Goal: Transaction & Acquisition: Purchase product/service

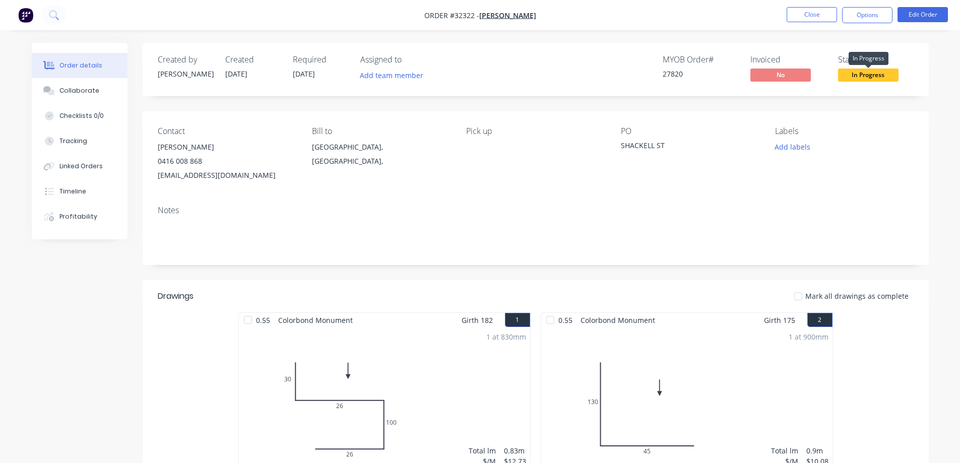
click at [871, 77] on span "In Progress" at bounding box center [868, 75] width 60 height 13
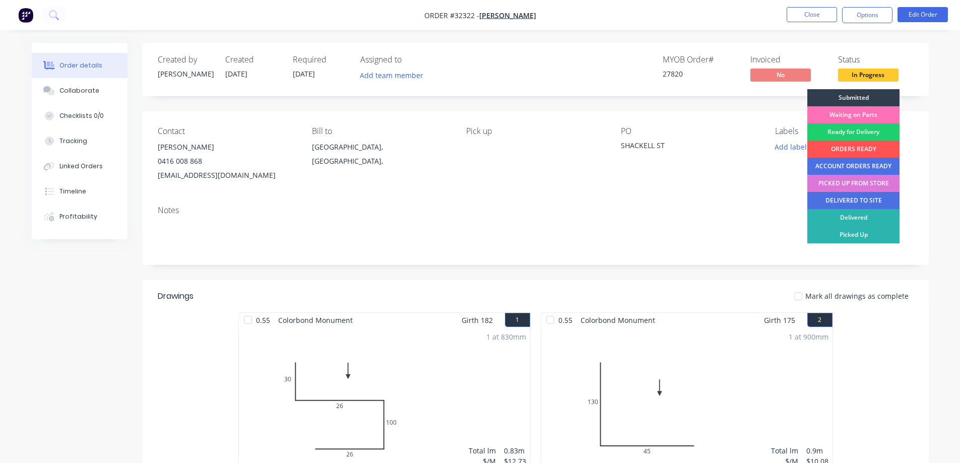
drag, startPoint x: 860, startPoint y: 152, endPoint x: 830, endPoint y: 74, distance: 83.1
click at [859, 151] on div "ORDERS READY" at bounding box center [854, 149] width 92 height 17
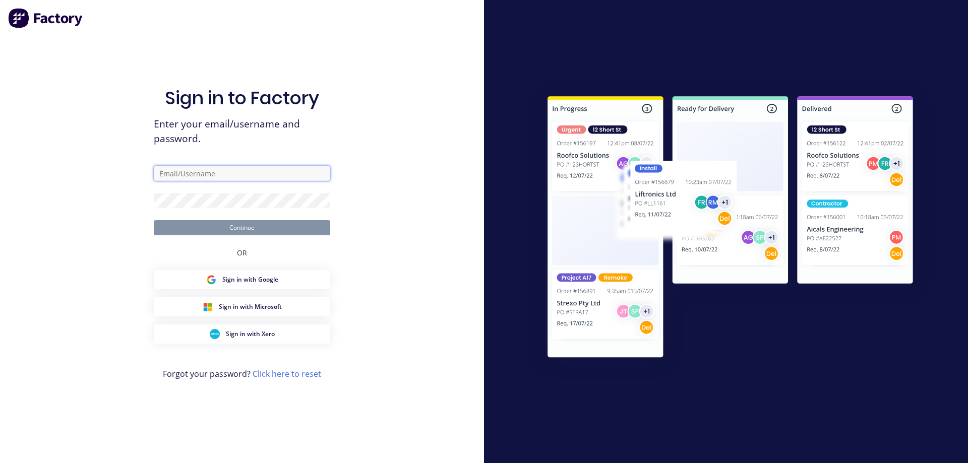
type input "[EMAIL_ADDRESS][DOMAIN_NAME]"
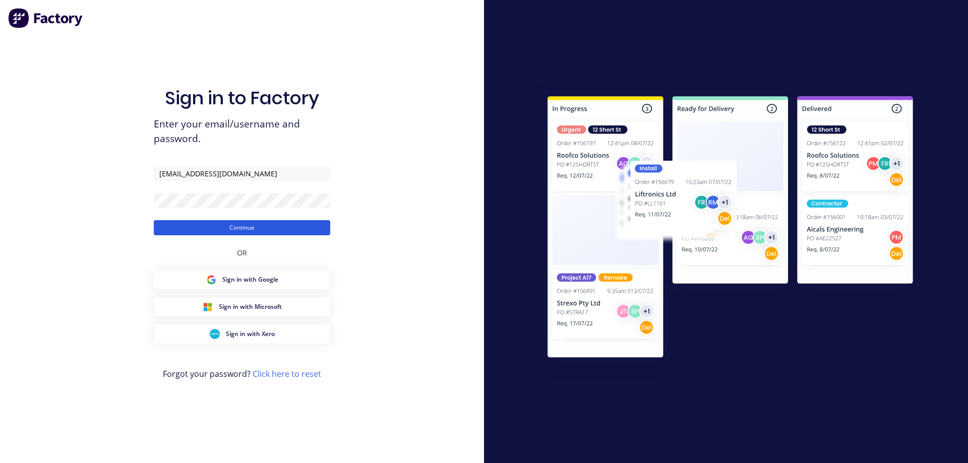
click at [271, 230] on button "Continue" at bounding box center [242, 227] width 176 height 15
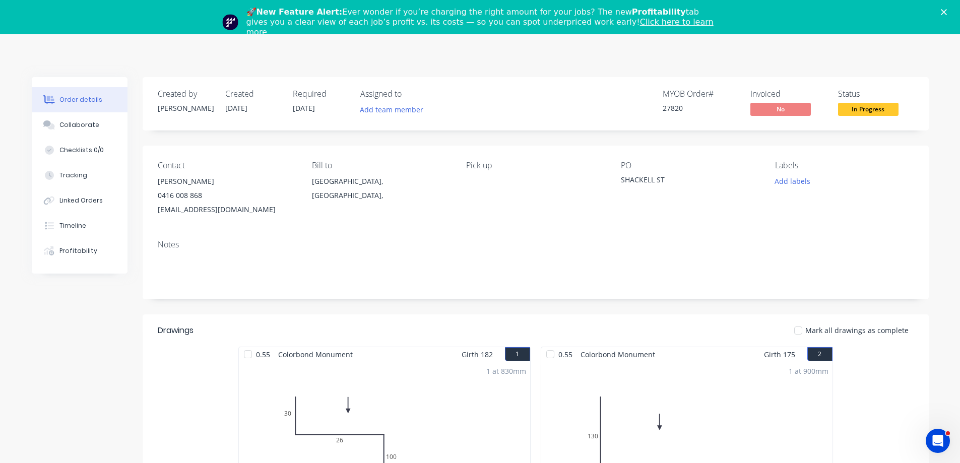
drag, startPoint x: 271, startPoint y: 230, endPoint x: 870, endPoint y: 111, distance: 610.1
click at [870, 111] on span "In Progress" at bounding box center [868, 109] width 60 height 13
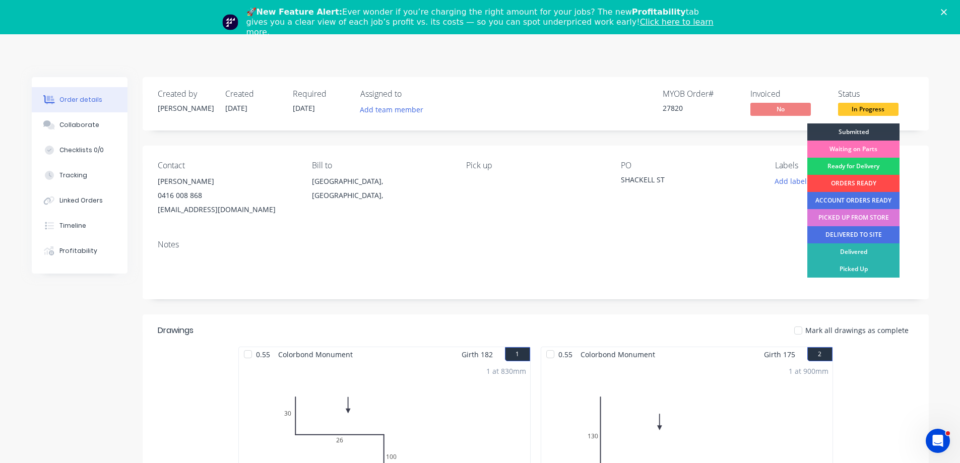
click at [851, 184] on div "ORDERS READY" at bounding box center [854, 183] width 92 height 17
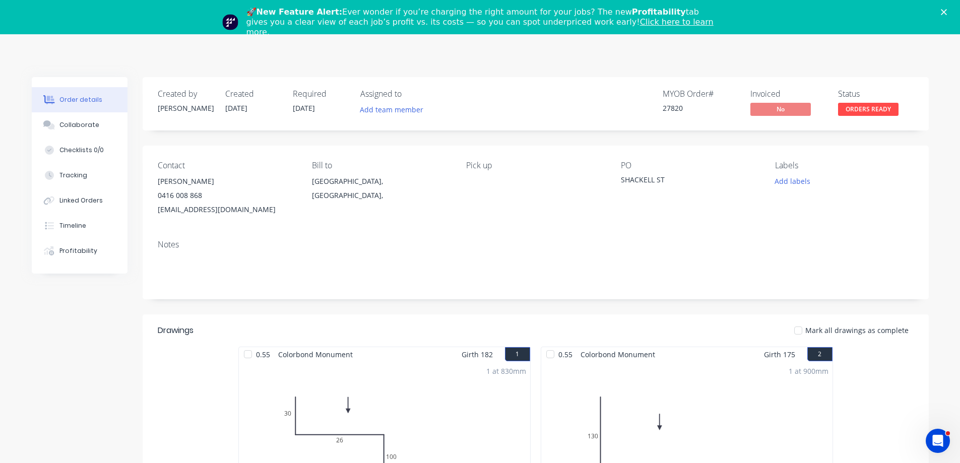
click at [947, 12] on icon "Close" at bounding box center [944, 12] width 6 height 6
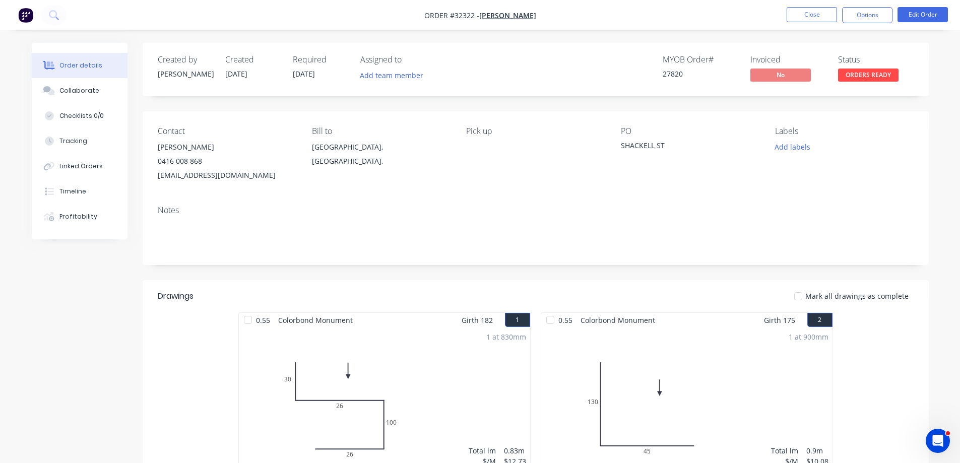
click at [27, 16] on img "button" at bounding box center [25, 15] width 15 height 15
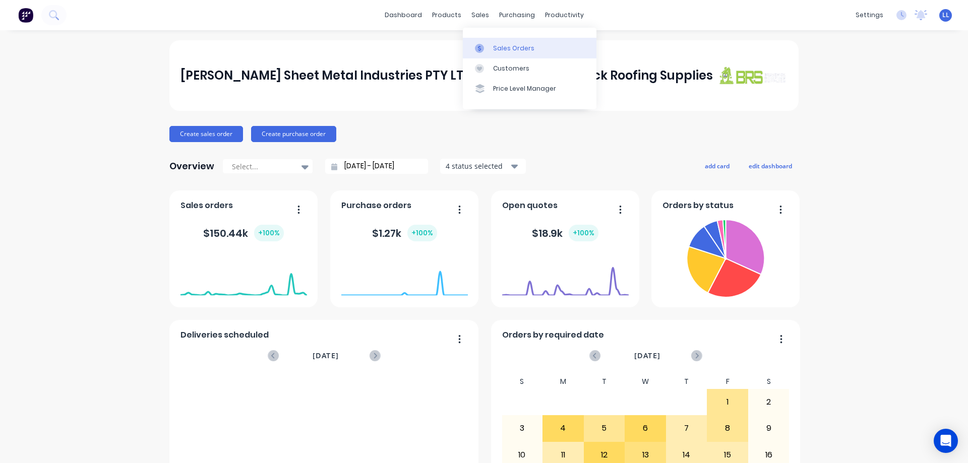
click at [527, 46] on div "Sales Orders" at bounding box center [513, 48] width 41 height 9
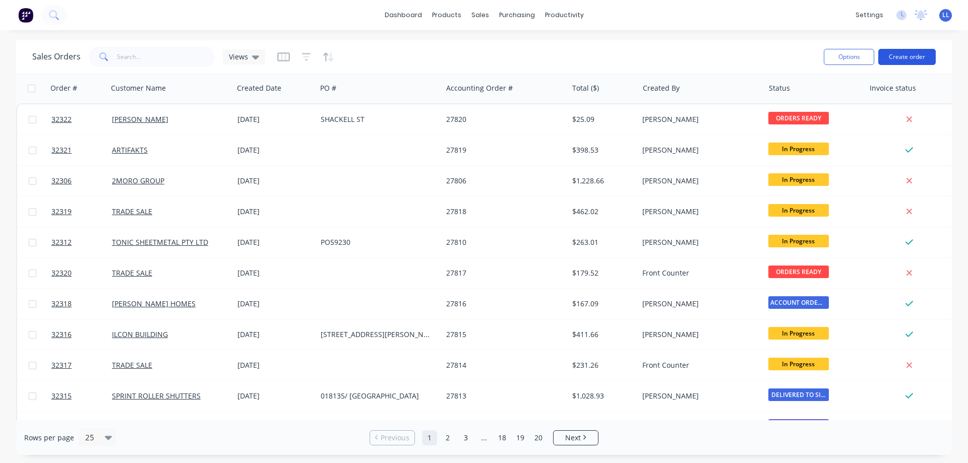
click at [896, 52] on button "Create order" at bounding box center [906, 57] width 57 height 16
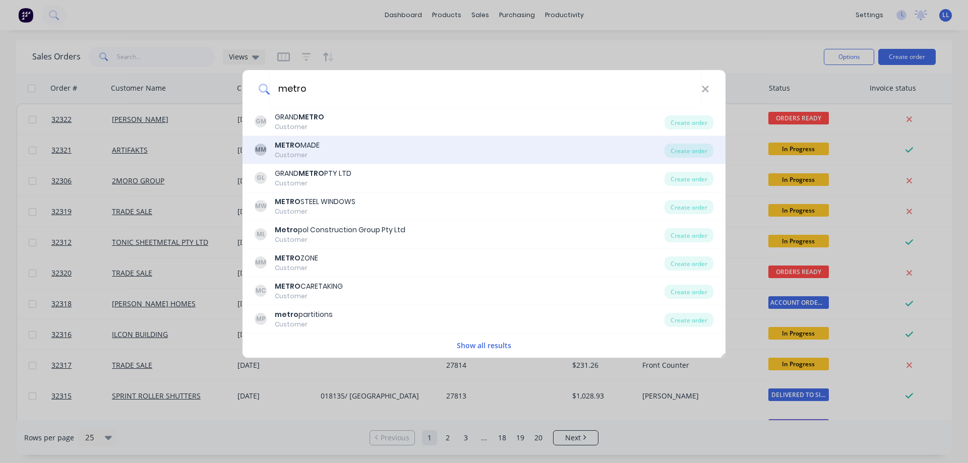
type input "metro"
click at [292, 155] on div "Customer" at bounding box center [297, 155] width 45 height 9
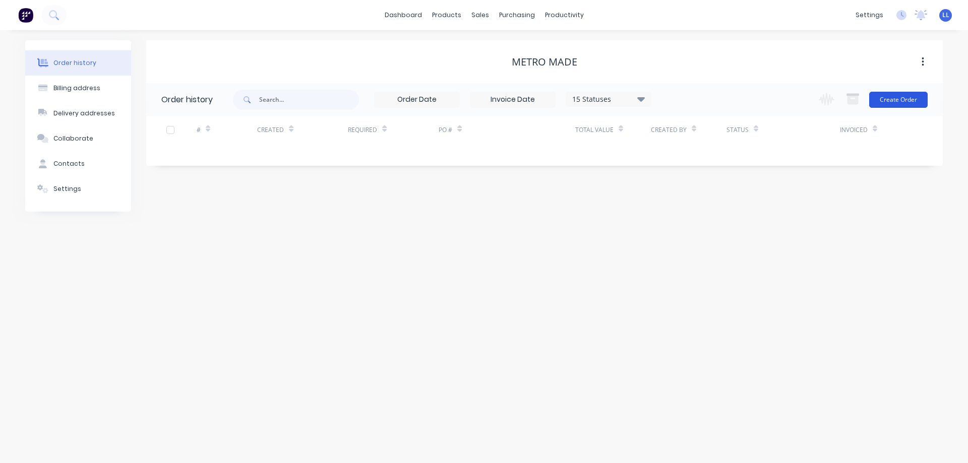
click at [903, 101] on button "Create Order" at bounding box center [898, 100] width 58 height 16
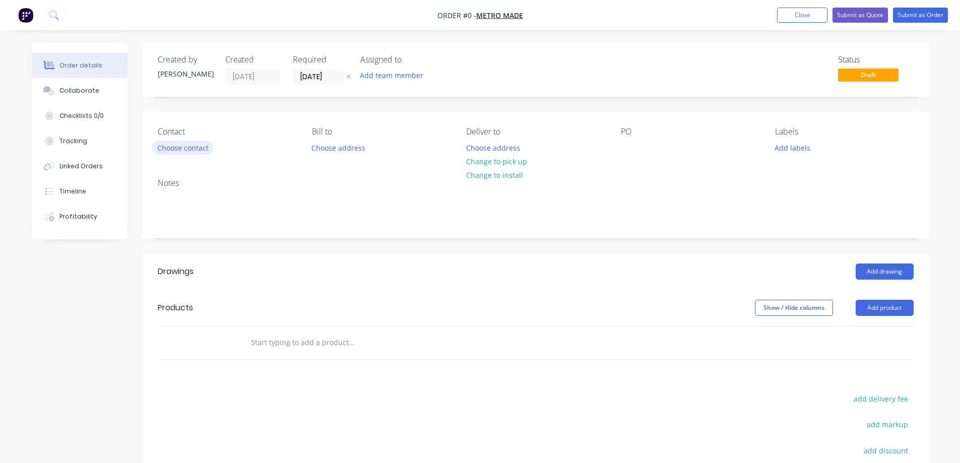
click at [196, 151] on button "Choose contact" at bounding box center [183, 148] width 62 height 14
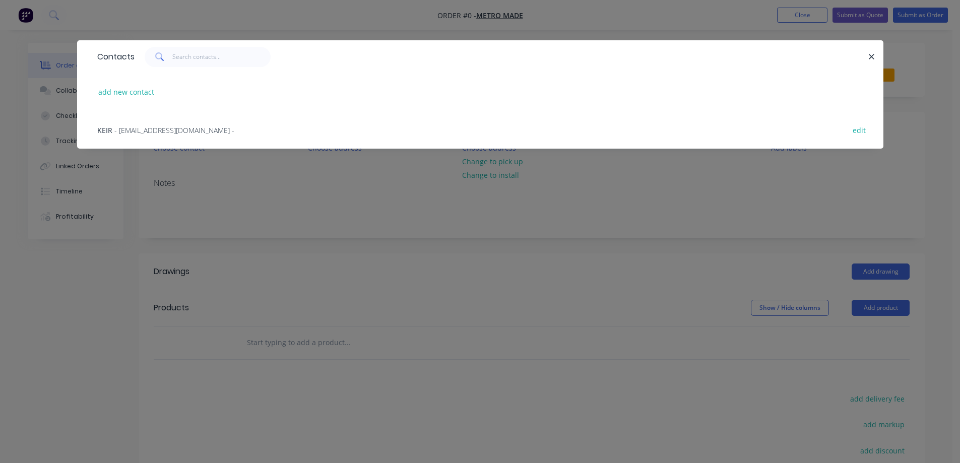
click at [158, 130] on span "- [EMAIL_ADDRESS][DOMAIN_NAME] -" at bounding box center [174, 131] width 120 height 10
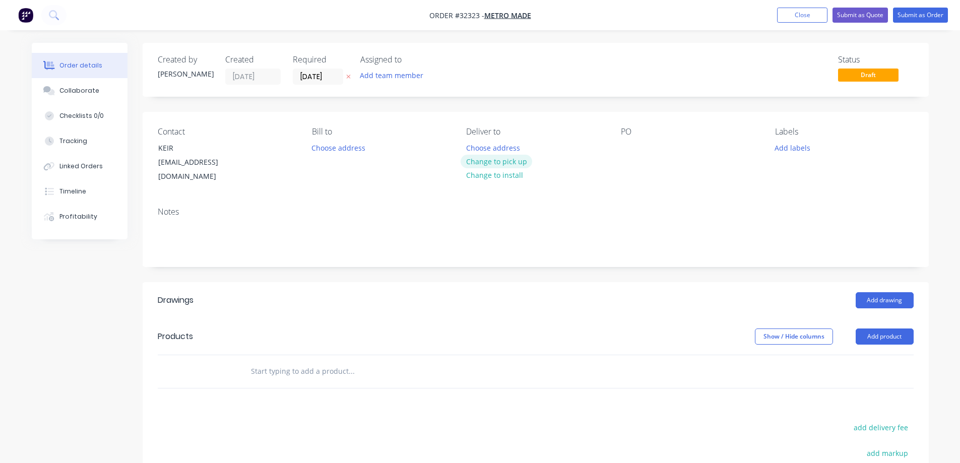
click at [480, 163] on button "Change to pick up" at bounding box center [497, 162] width 72 height 14
click at [892, 292] on button "Add drawing" at bounding box center [885, 300] width 58 height 16
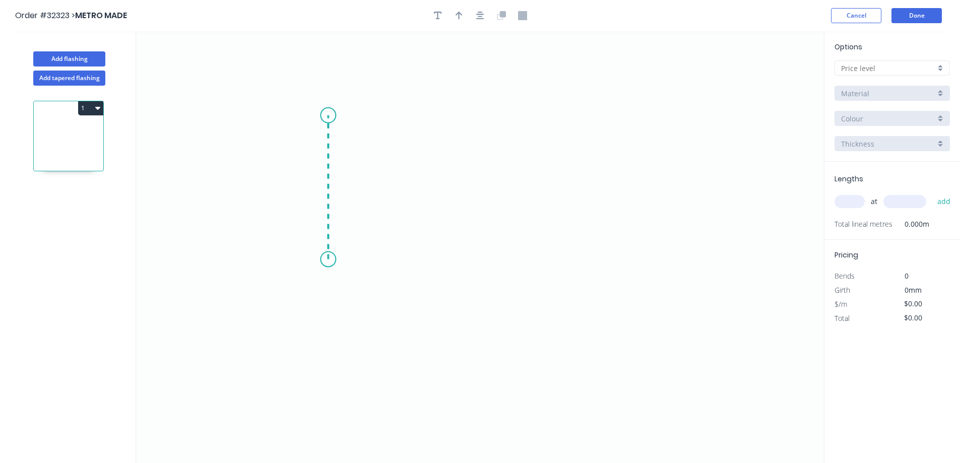
drag, startPoint x: 328, startPoint y: 260, endPoint x: 324, endPoint y: 115, distance: 144.3
click at [324, 115] on icon "0" at bounding box center [480, 247] width 688 height 432
click at [529, 117] on icon "0 ?" at bounding box center [480, 247] width 688 height 432
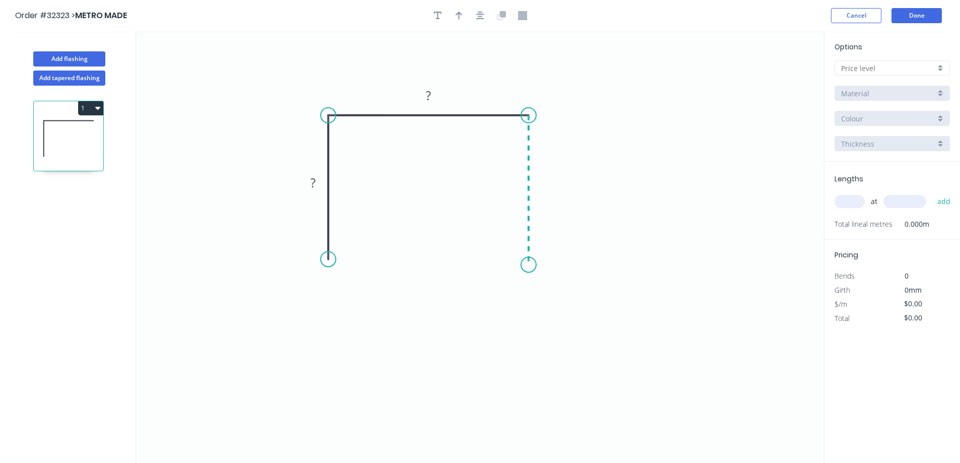
click at [528, 265] on icon "0 ? ?" at bounding box center [480, 247] width 688 height 432
click at [516, 282] on icon "0 ? ? ?" at bounding box center [480, 247] width 688 height 432
click at [331, 253] on circle at bounding box center [328, 259] width 15 height 15
drag, startPoint x: 327, startPoint y: 261, endPoint x: 343, endPoint y: 278, distance: 23.2
click at [343, 278] on icon "0 ? ? ? ? ? º" at bounding box center [480, 247] width 688 height 432
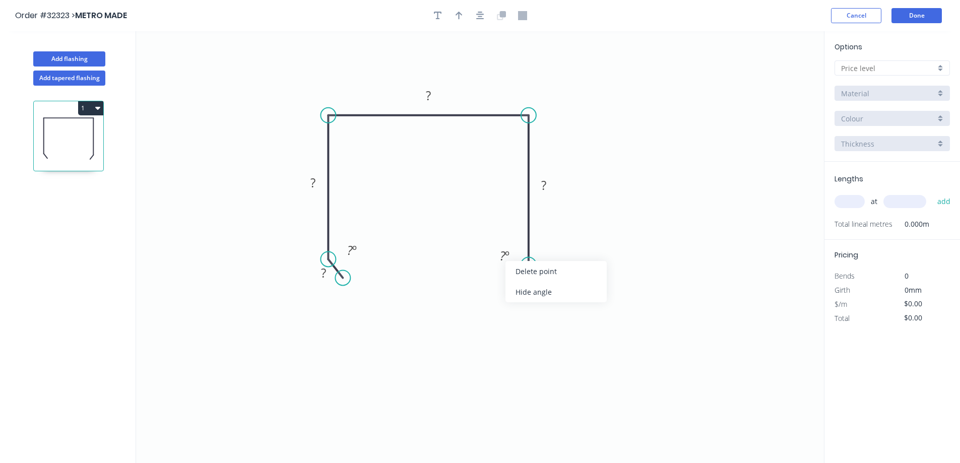
drag, startPoint x: 551, startPoint y: 294, endPoint x: 474, endPoint y: 275, distance: 79.5
click at [547, 291] on div "Hide angle" at bounding box center [556, 292] width 101 height 21
click at [401, 288] on div "Hide angle" at bounding box center [403, 288] width 101 height 21
click at [326, 275] on tspan "?" at bounding box center [323, 273] width 5 height 17
click at [890, 66] on input "text" at bounding box center [888, 68] width 94 height 11
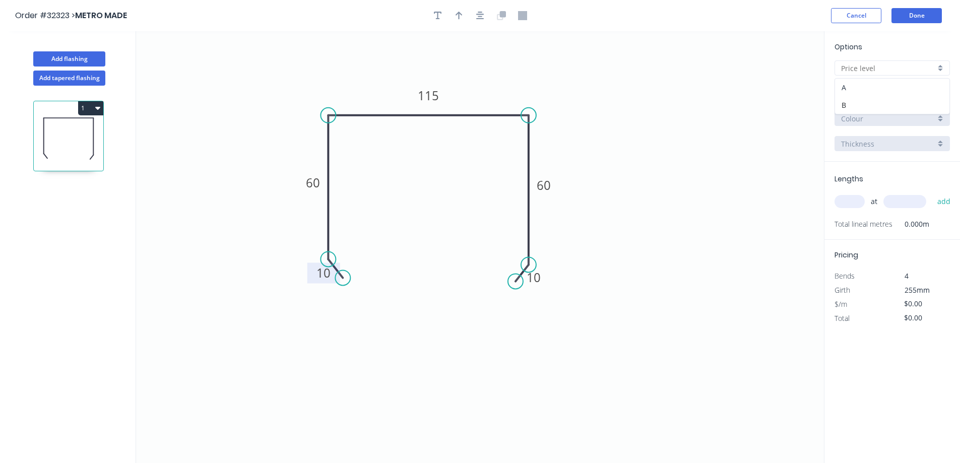
click at [873, 87] on div "A" at bounding box center [892, 88] width 114 height 18
type input "A"
type input "$17.73"
click at [895, 88] on input "Colorbond" at bounding box center [888, 93] width 94 height 11
click at [861, 168] on div "Zinc" at bounding box center [892, 166] width 114 height 18
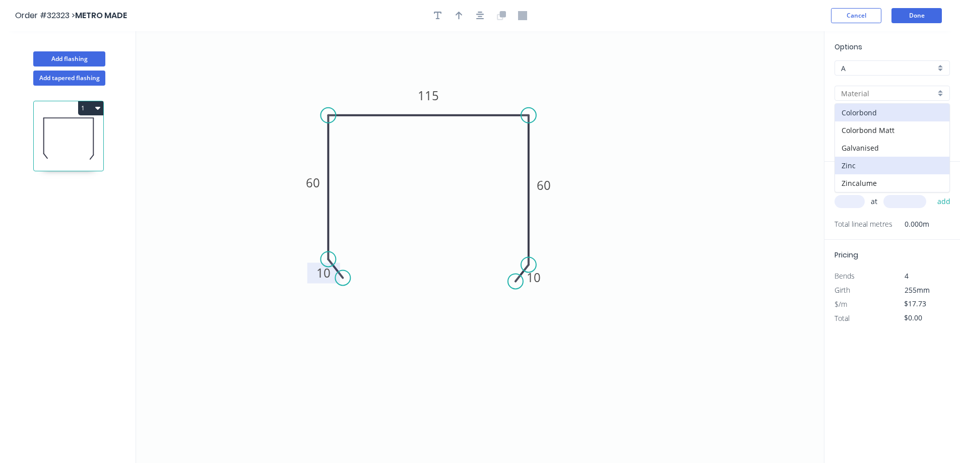
type input "Zinc"
type input "$16.21"
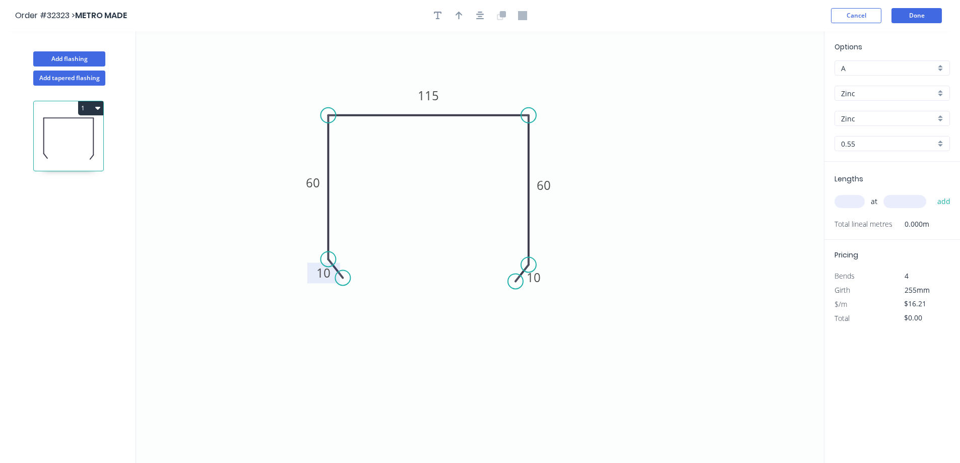
click at [852, 204] on input "text" at bounding box center [850, 201] width 30 height 13
type input "5"
type input "1"
type input "5200"
click at [933, 193] on button "add" at bounding box center [945, 201] width 24 height 17
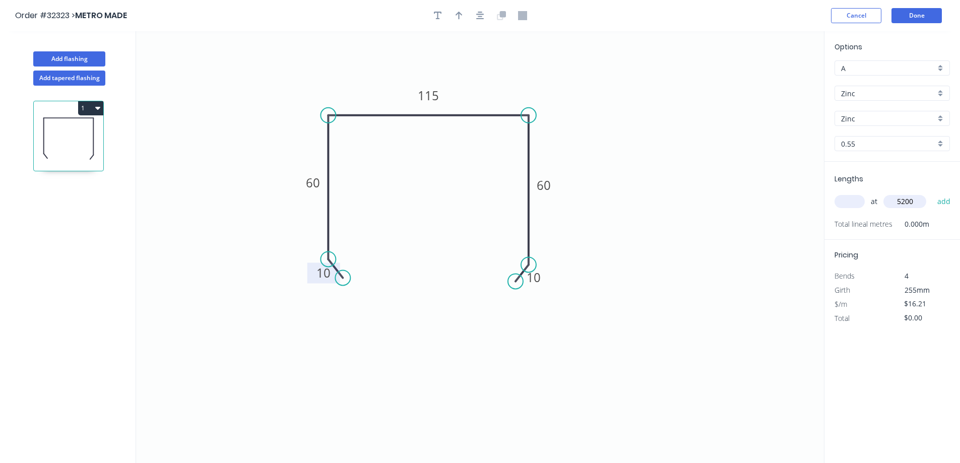
type input "$84.29"
click at [909, 12] on button "Done" at bounding box center [917, 15] width 50 height 15
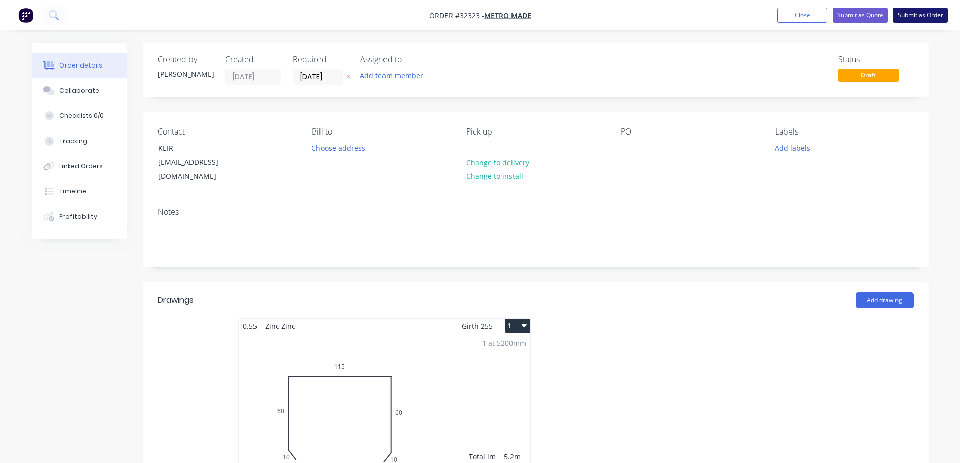
click at [916, 14] on button "Submit as Order" at bounding box center [920, 15] width 55 height 15
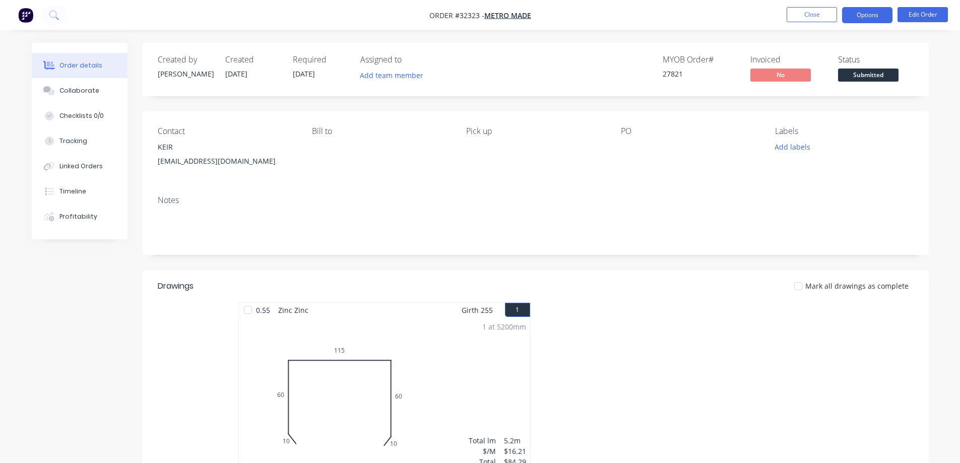
click at [877, 14] on button "Options" at bounding box center [867, 15] width 50 height 16
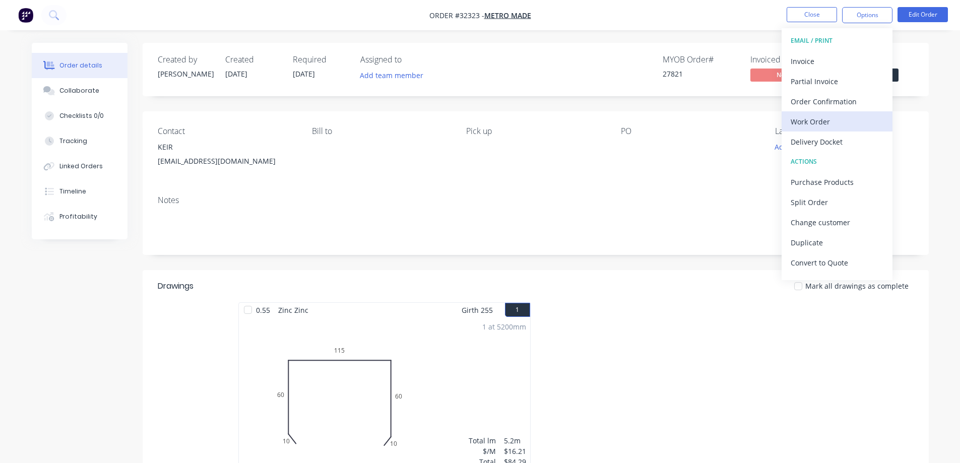
click at [818, 124] on div "Work Order" at bounding box center [837, 121] width 93 height 15
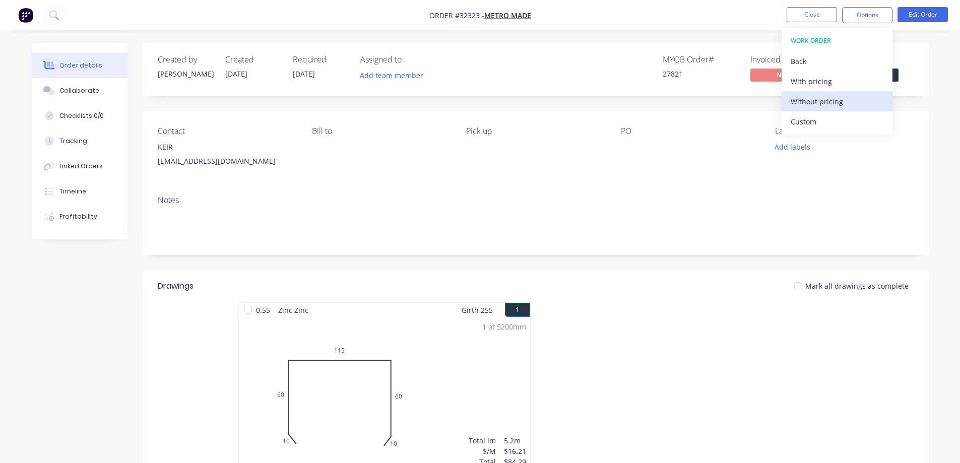
click at [815, 101] on div "Without pricing" at bounding box center [837, 101] width 93 height 15
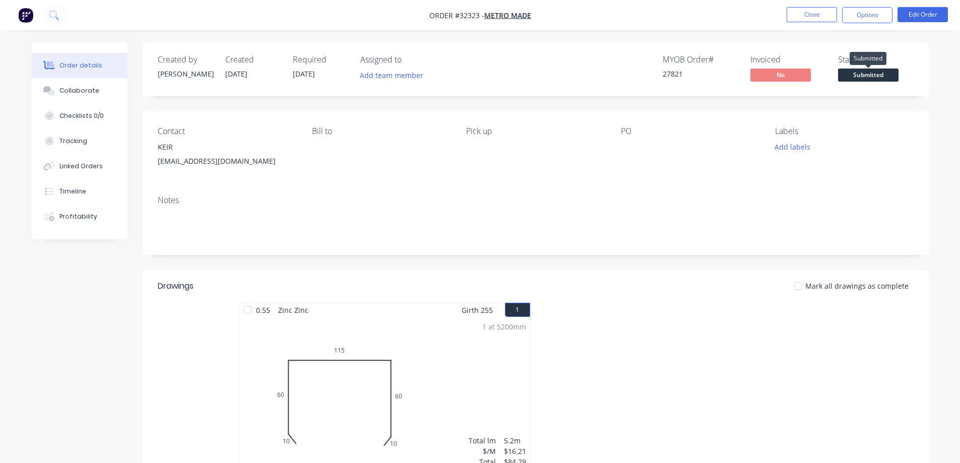
click at [894, 77] on span "Submitted" at bounding box center [868, 75] width 60 height 13
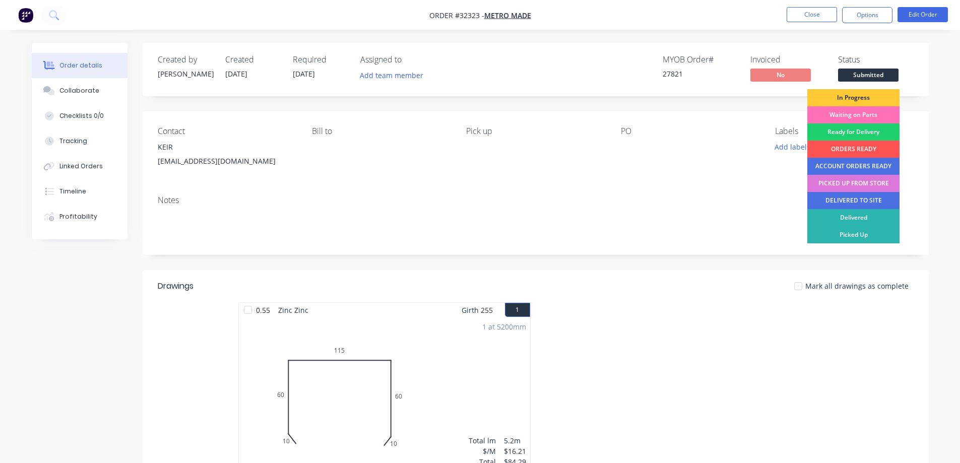
click at [876, 102] on div "In Progress" at bounding box center [854, 97] width 92 height 17
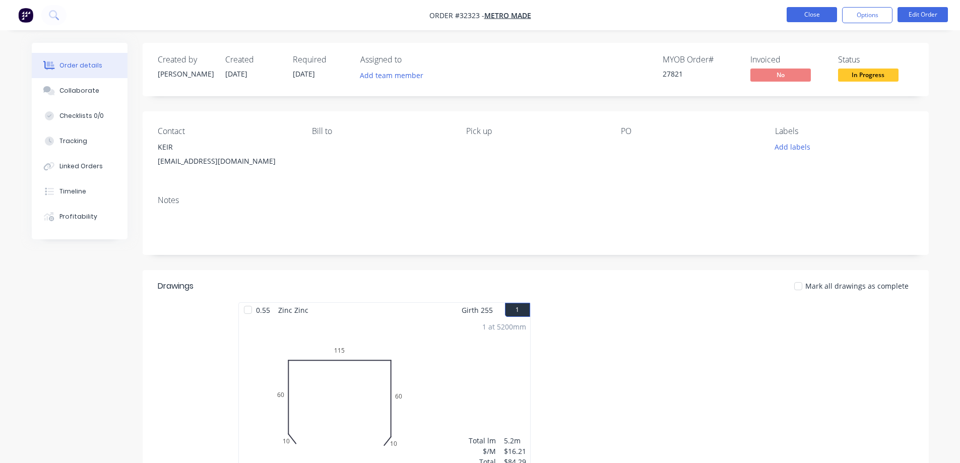
click at [809, 15] on button "Close" at bounding box center [812, 14] width 50 height 15
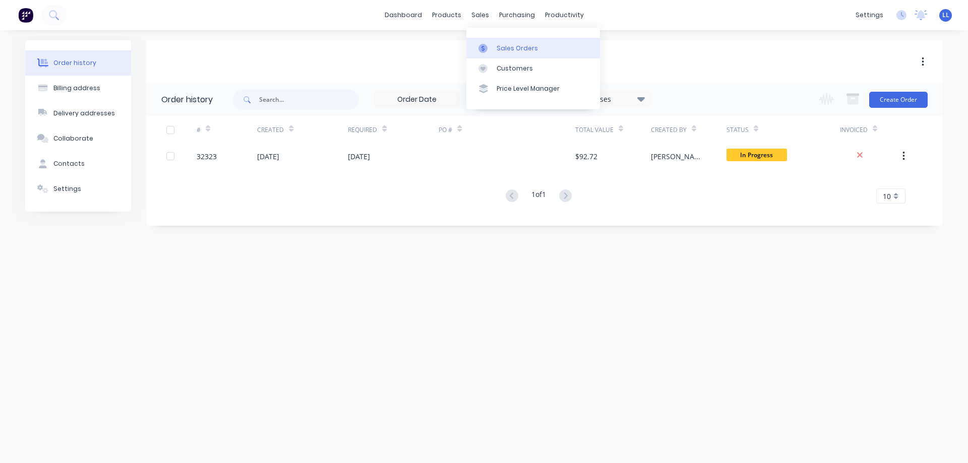
click at [490, 52] on div at bounding box center [485, 48] width 15 height 9
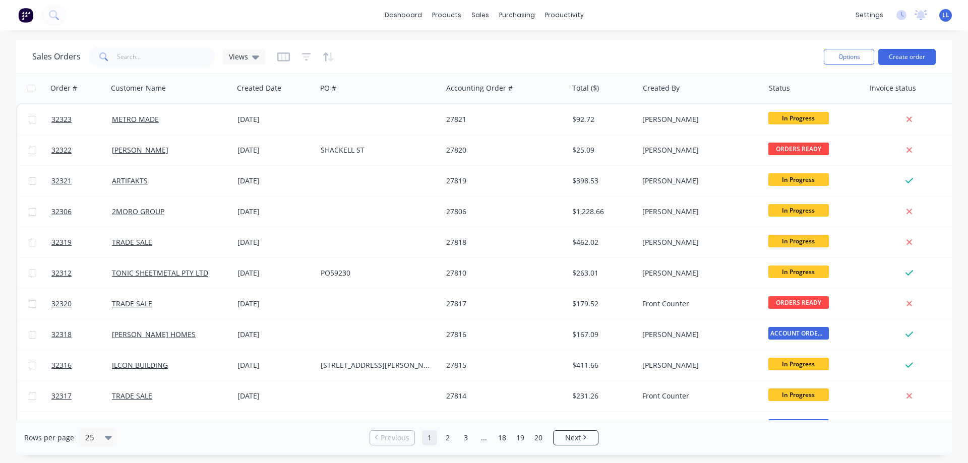
click at [21, 15] on img at bounding box center [25, 15] width 15 height 15
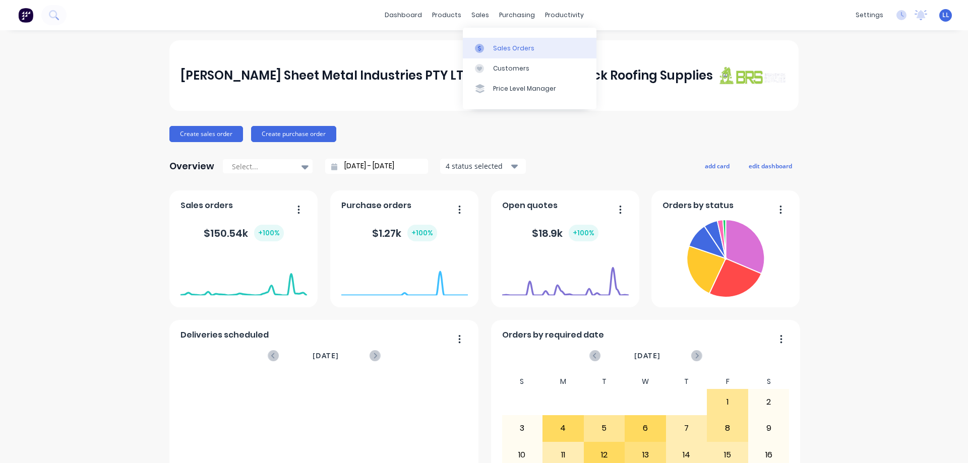
click at [522, 50] on div "Sales Orders" at bounding box center [513, 48] width 41 height 9
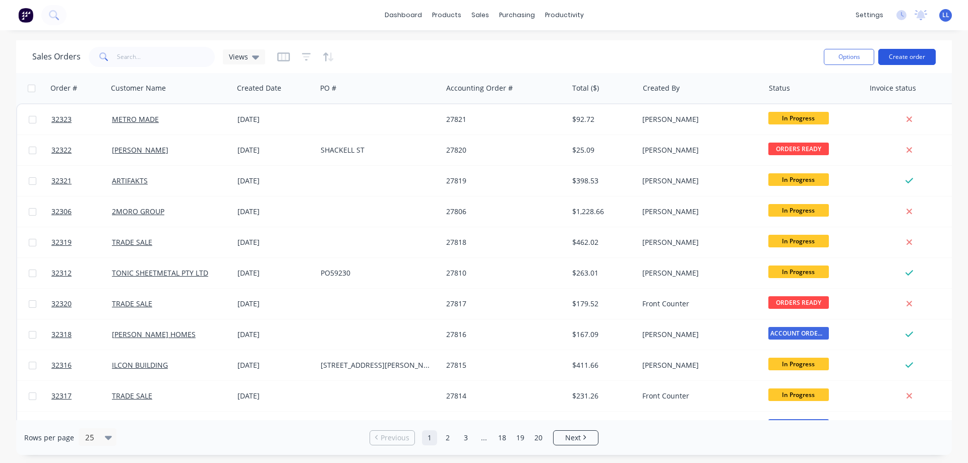
click at [916, 58] on button "Create order" at bounding box center [906, 57] width 57 height 16
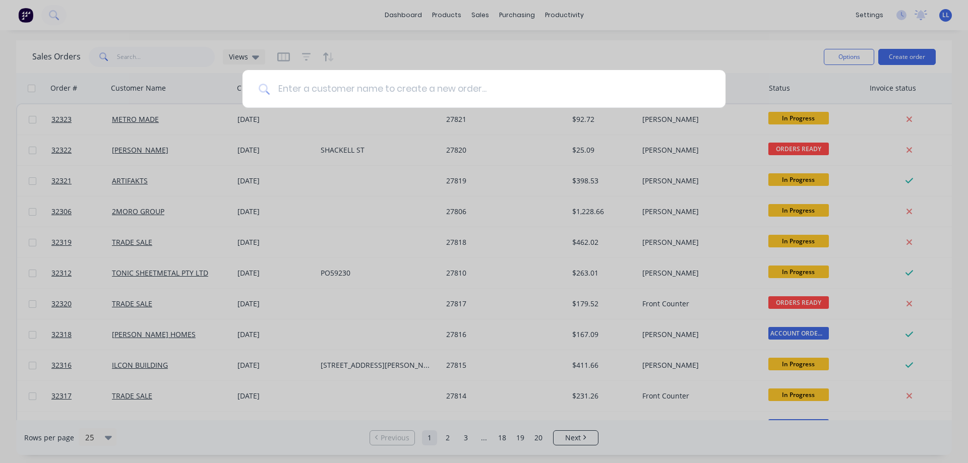
click at [416, 90] on input at bounding box center [490, 89] width 440 height 38
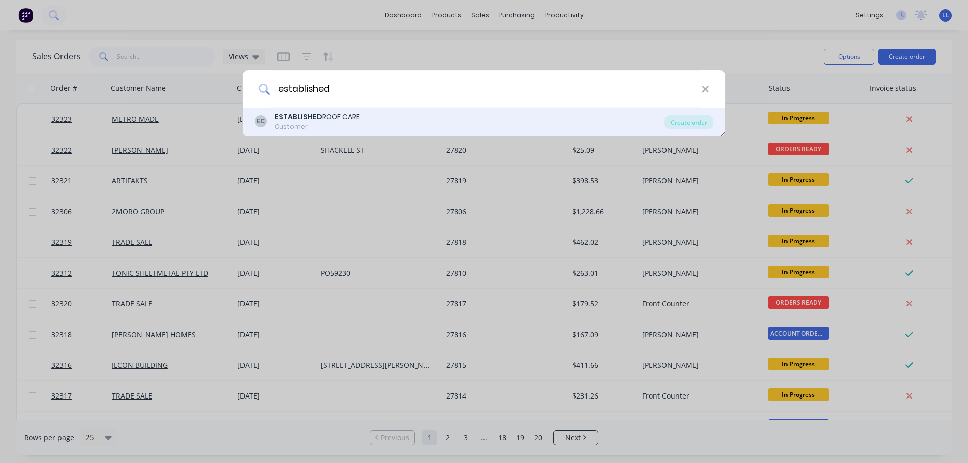
type input "established"
click at [334, 121] on div "ESTABLISHED ROOF CARE" at bounding box center [317, 117] width 85 height 11
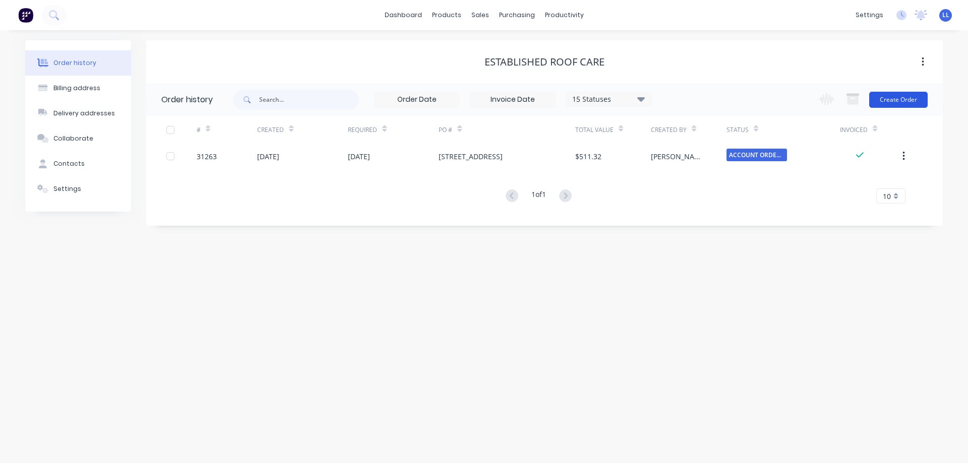
click at [916, 98] on button "Create Order" at bounding box center [898, 100] width 58 height 16
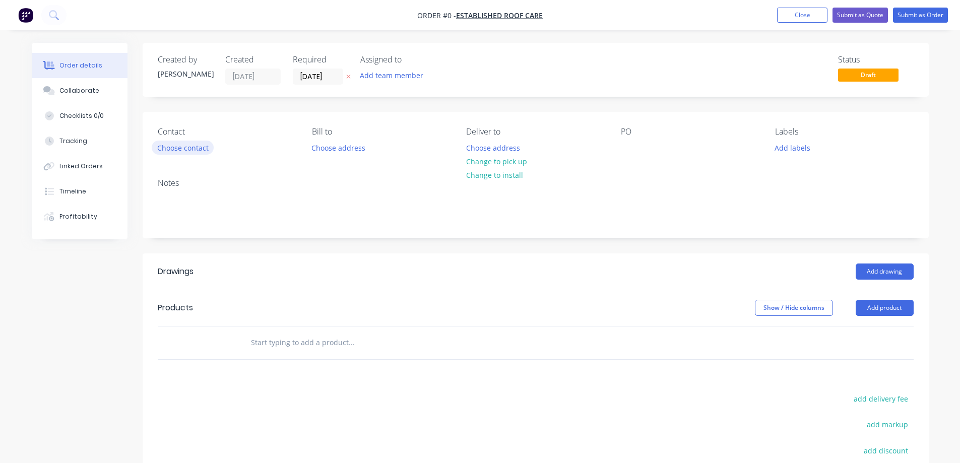
click at [202, 145] on button "Choose contact" at bounding box center [183, 148] width 62 height 14
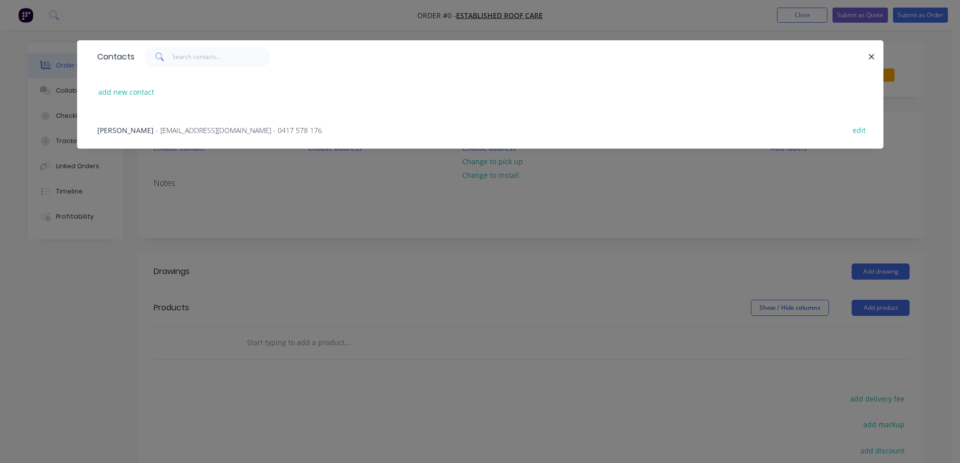
click at [160, 130] on span "- [EMAIL_ADDRESS][DOMAIN_NAME] - 0417 578 176" at bounding box center [239, 131] width 166 height 10
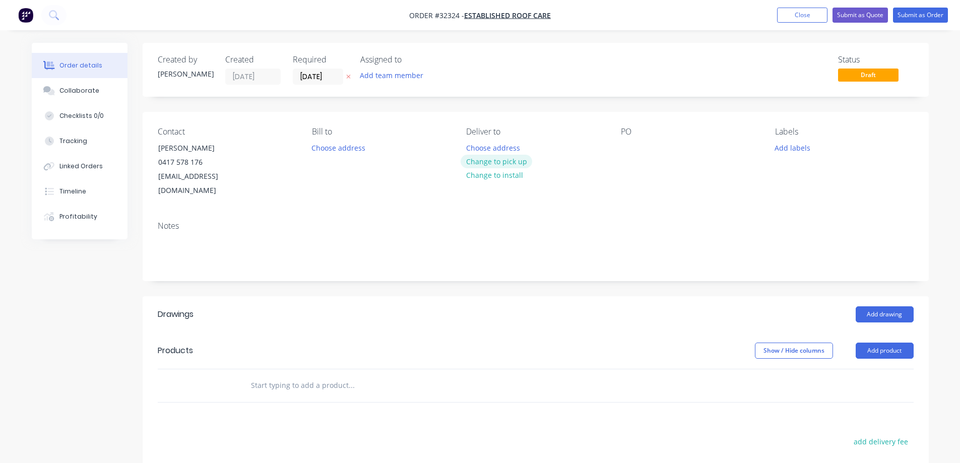
click at [508, 163] on button "Change to pick up" at bounding box center [497, 162] width 72 height 14
click at [787, 149] on button "Add labels" at bounding box center [793, 148] width 46 height 14
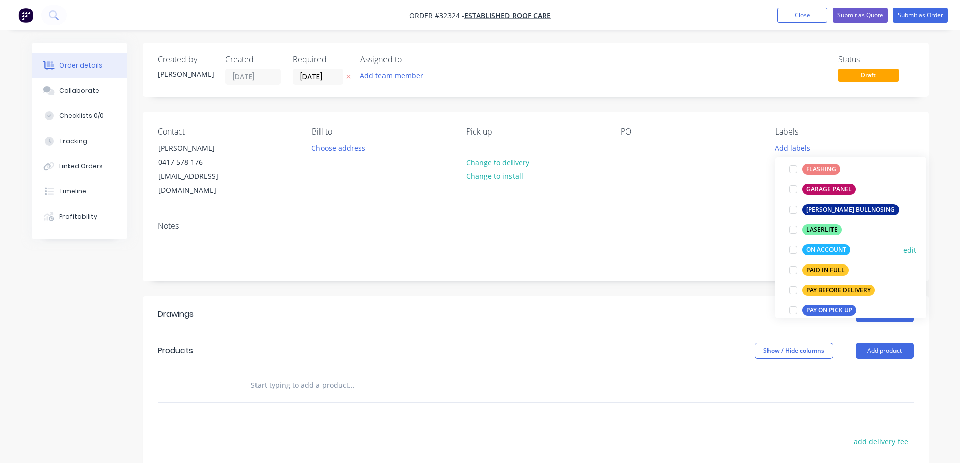
scroll to position [252, 0]
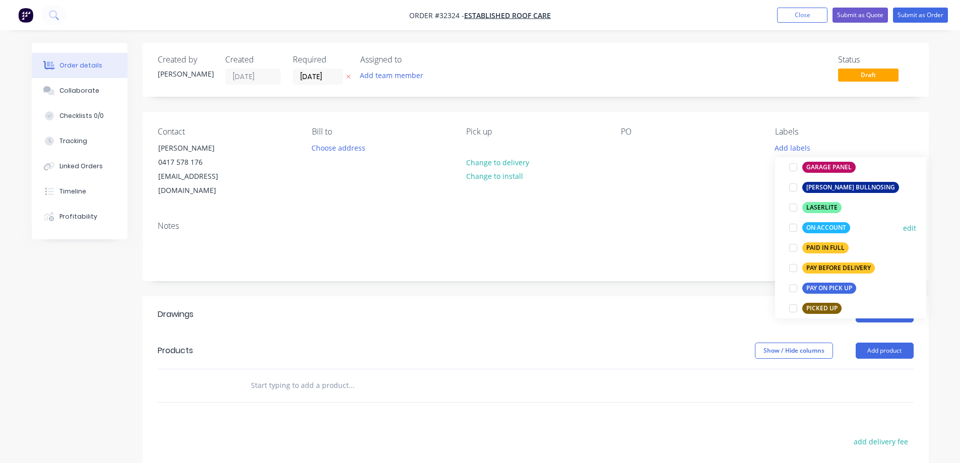
click at [791, 229] on div at bounding box center [793, 228] width 20 height 20
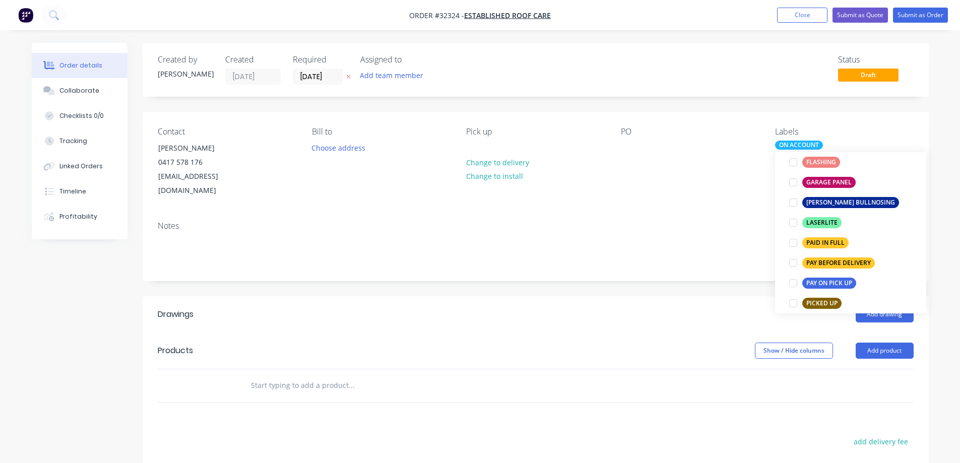
scroll to position [10, 0]
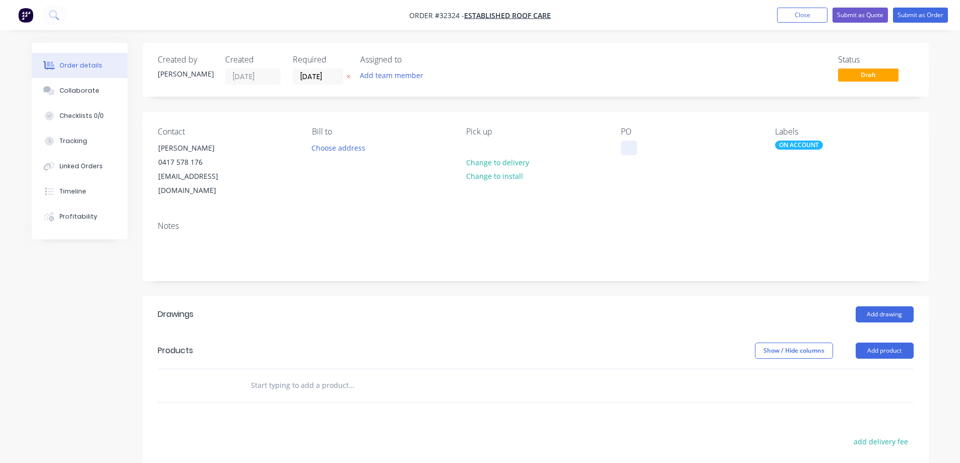
click at [630, 148] on div at bounding box center [629, 148] width 16 height 15
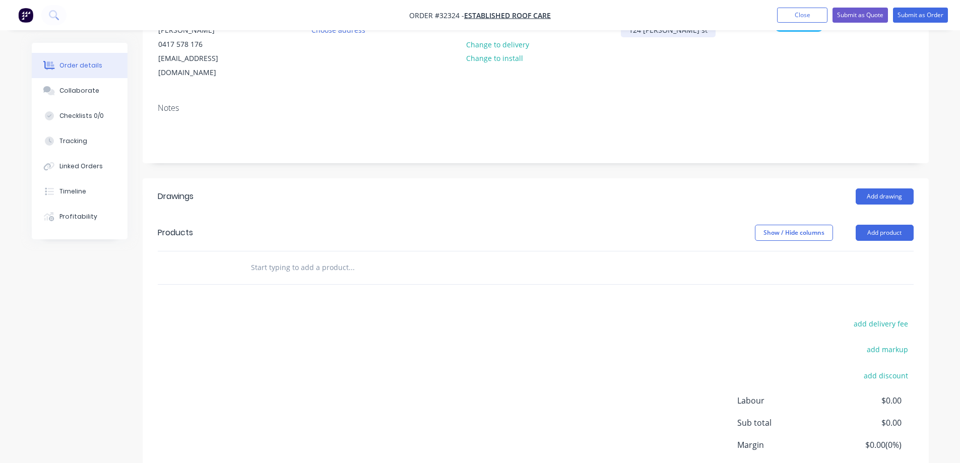
scroll to position [101, 0]
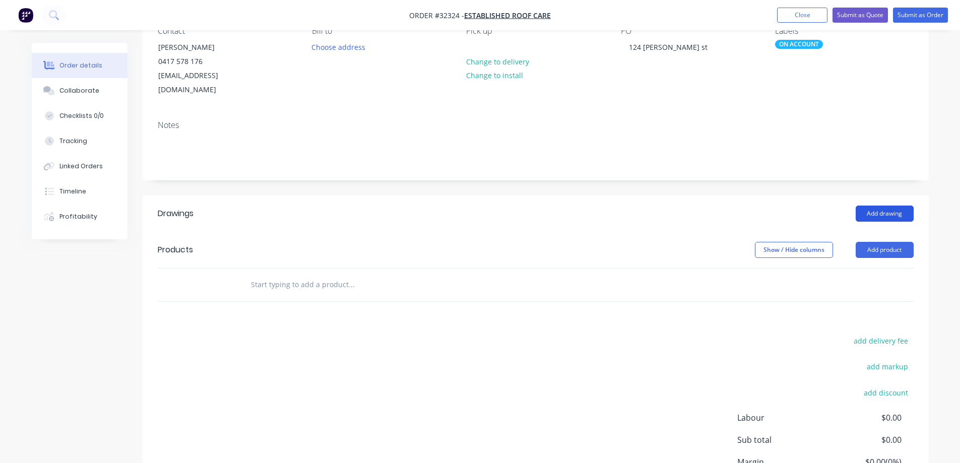
click at [886, 206] on button "Add drawing" at bounding box center [885, 214] width 58 height 16
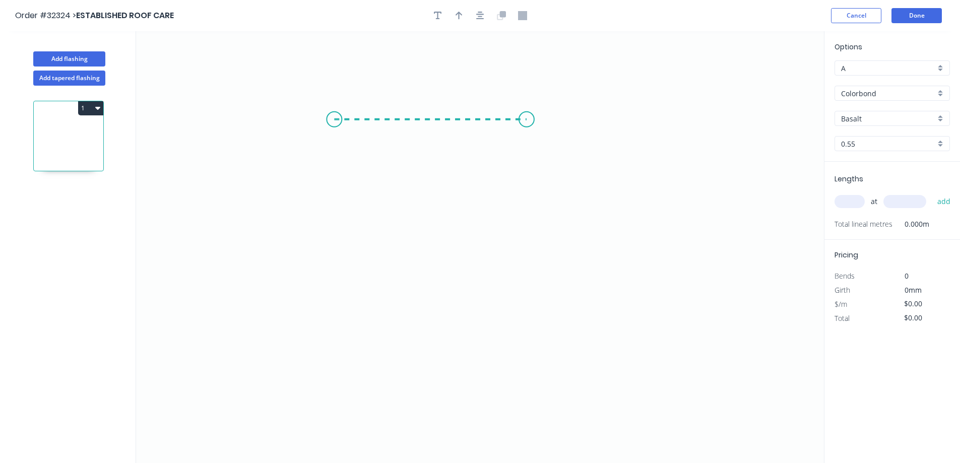
drag, startPoint x: 334, startPoint y: 119, endPoint x: 527, endPoint y: 128, distance: 192.8
click at [527, 128] on icon "0" at bounding box center [480, 247] width 688 height 432
drag, startPoint x: 527, startPoint y: 128, endPoint x: 554, endPoint y: 162, distance: 43.1
click at [554, 162] on icon "0 ?" at bounding box center [480, 247] width 688 height 432
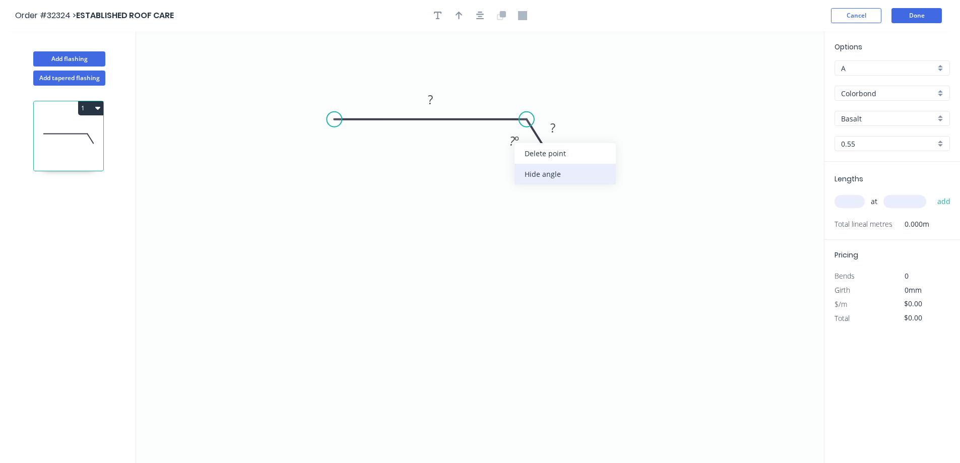
click at [539, 179] on div "Hide angle" at bounding box center [565, 174] width 101 height 21
click at [435, 97] on rect at bounding box center [430, 100] width 20 height 14
click at [885, 93] on input "Colorbond" at bounding box center [888, 93] width 94 height 11
type input "$25.20"
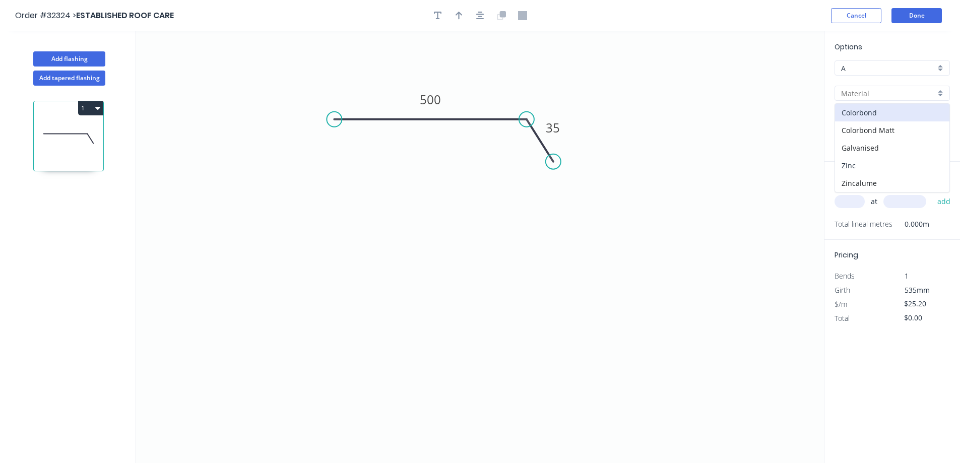
click at [861, 168] on div "Zinc" at bounding box center [892, 166] width 114 height 18
type input "Zinc"
type input "$21.79"
click at [848, 203] on input "text" at bounding box center [850, 201] width 30 height 13
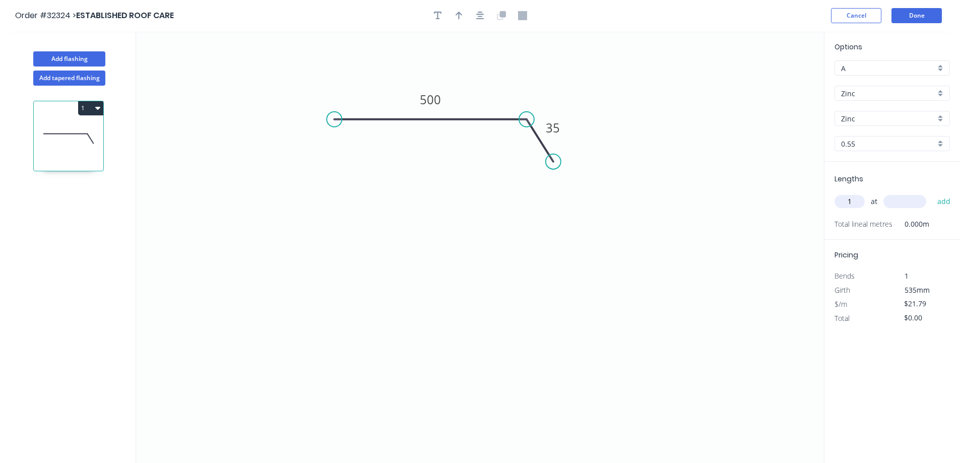
type input "1"
type input "3300"
click at [933, 193] on button "add" at bounding box center [945, 201] width 24 height 17
type input "$71.91"
click at [917, 15] on button "Done" at bounding box center [917, 15] width 50 height 15
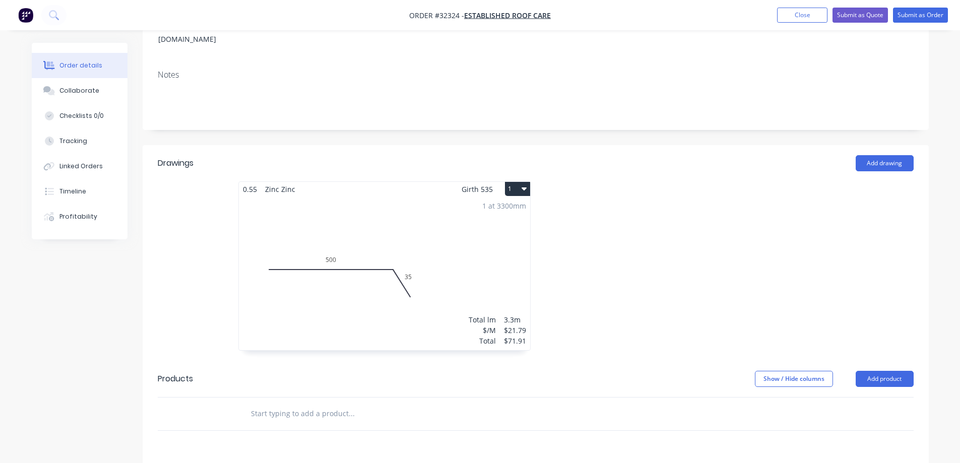
scroll to position [302, 0]
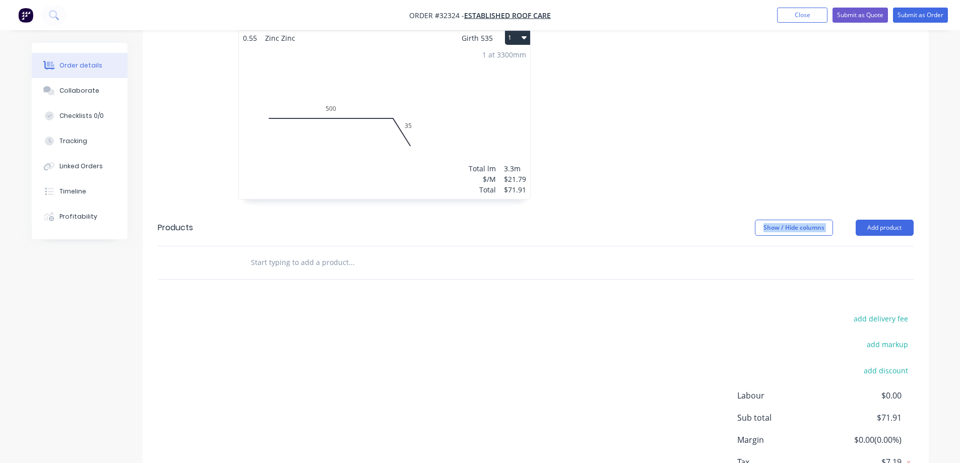
click at [584, 194] on div "Drawings Add drawing 0.55 Zinc Zinc Girth 535 1 0 500 35 0 500 35 1 at 3300mm T…" at bounding box center [536, 258] width 786 height 528
drag, startPoint x: 449, startPoint y: 232, endPoint x: 612, endPoint y: 169, distance: 174.6
click at [452, 247] on div at bounding box center [419, 263] width 363 height 33
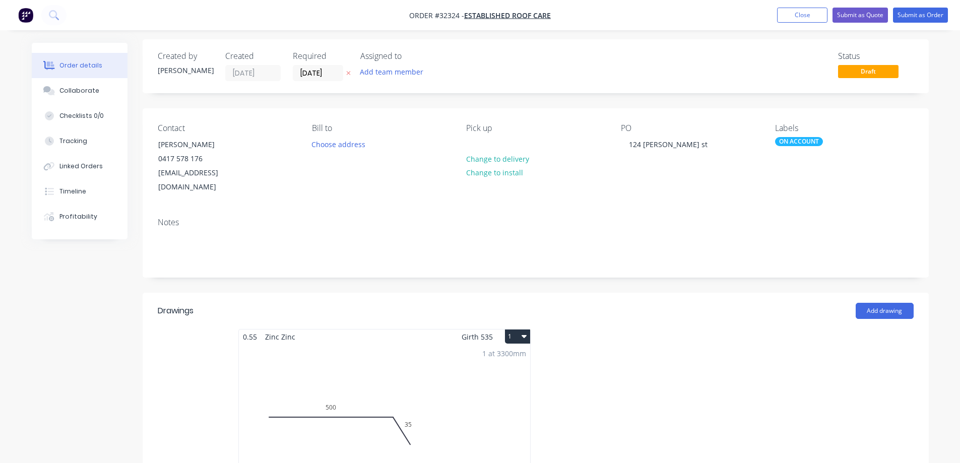
scroll to position [0, 0]
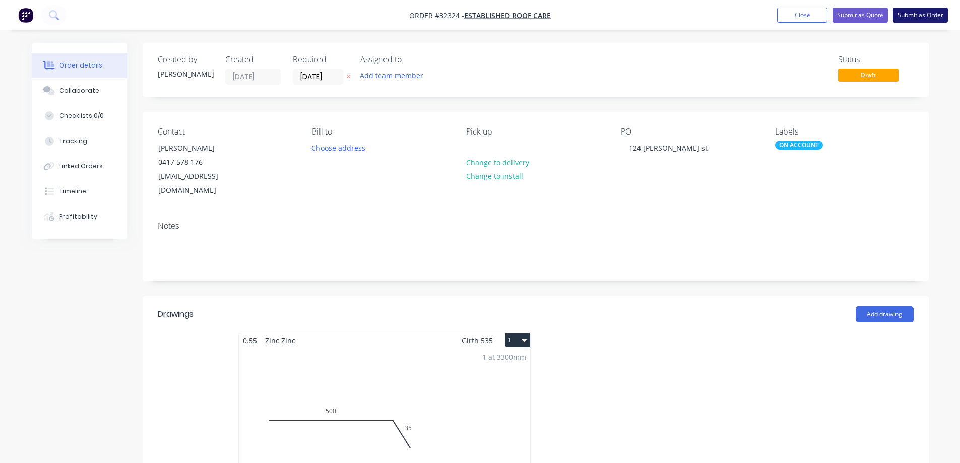
click at [916, 16] on button "Submit as Order" at bounding box center [920, 15] width 55 height 15
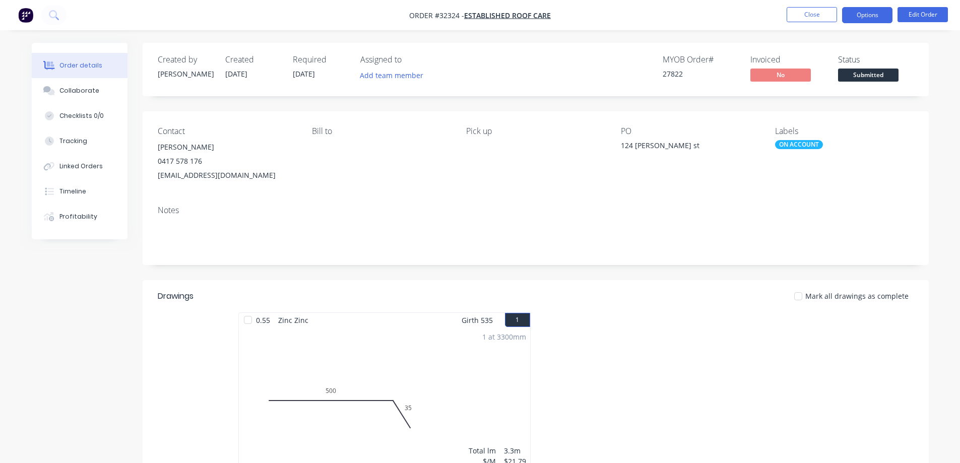
click at [869, 15] on button "Options" at bounding box center [867, 15] width 50 height 16
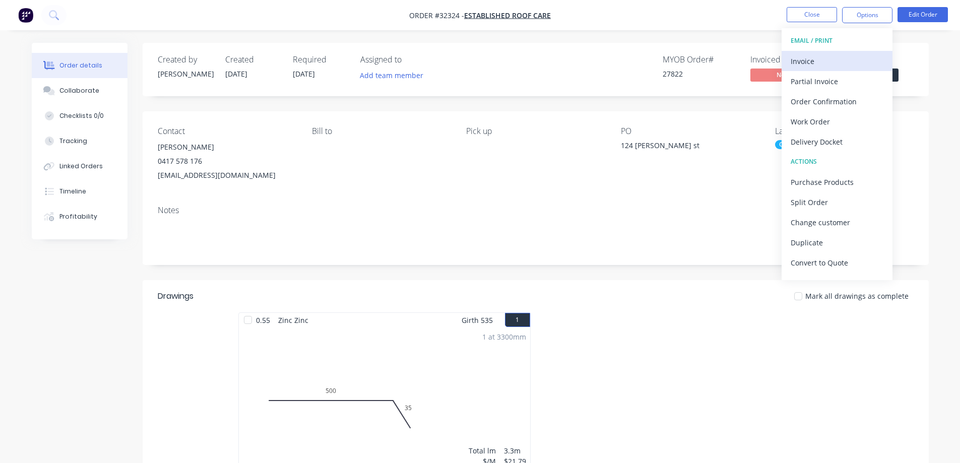
click at [805, 66] on div "Invoice" at bounding box center [837, 61] width 93 height 15
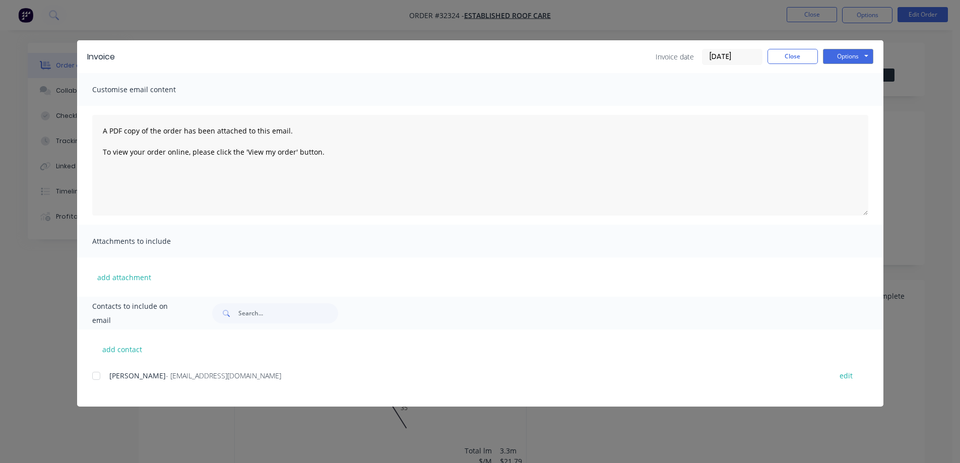
click at [98, 375] on div at bounding box center [96, 376] width 20 height 20
click at [849, 51] on button "Options" at bounding box center [848, 56] width 50 height 15
click at [848, 109] on button "Email" at bounding box center [855, 107] width 65 height 17
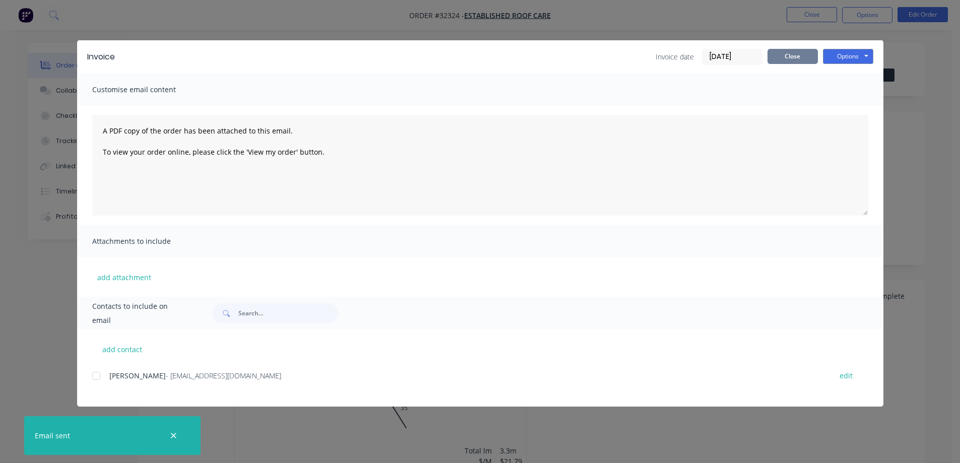
click at [796, 60] on button "Close" at bounding box center [793, 56] width 50 height 15
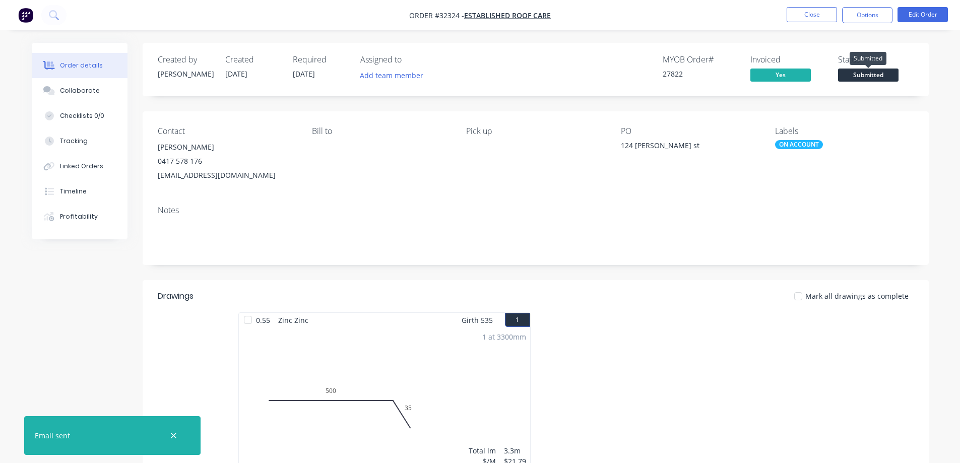
click at [870, 77] on span "Submitted" at bounding box center [868, 75] width 60 height 13
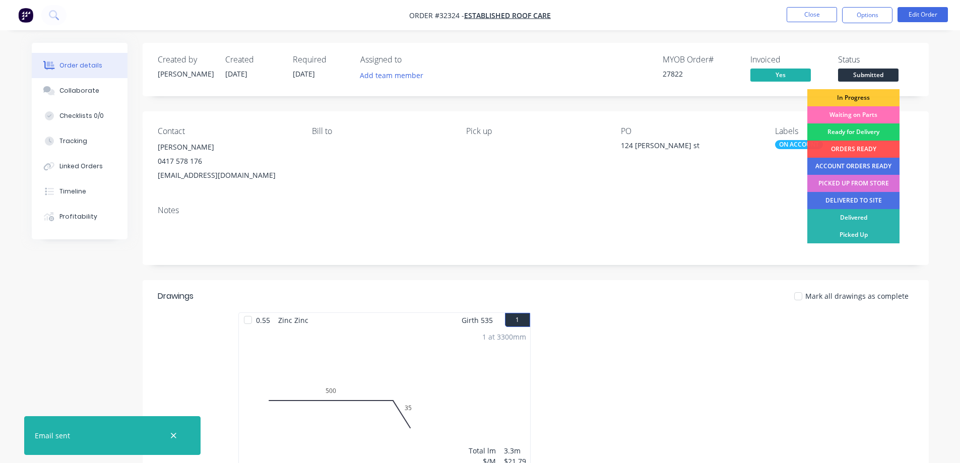
click at [859, 186] on div "PICKED UP FROM STORE" at bounding box center [854, 183] width 92 height 17
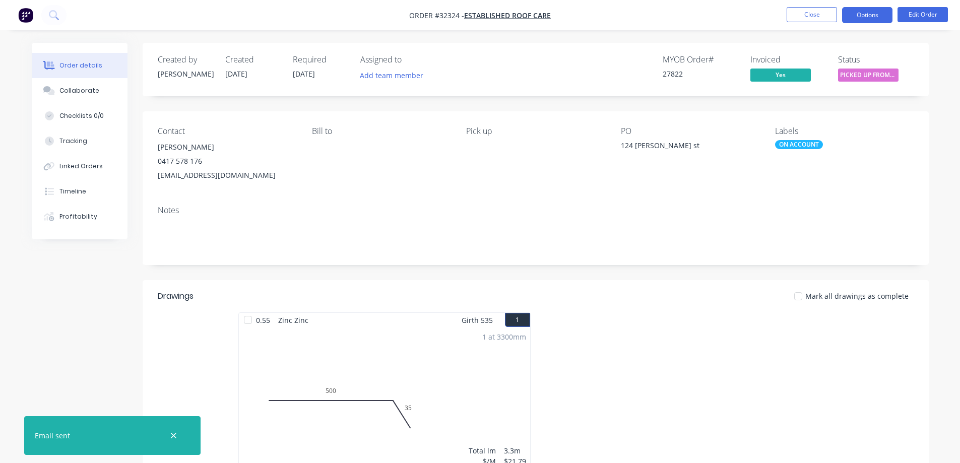
click at [849, 18] on button "Options" at bounding box center [867, 15] width 50 height 16
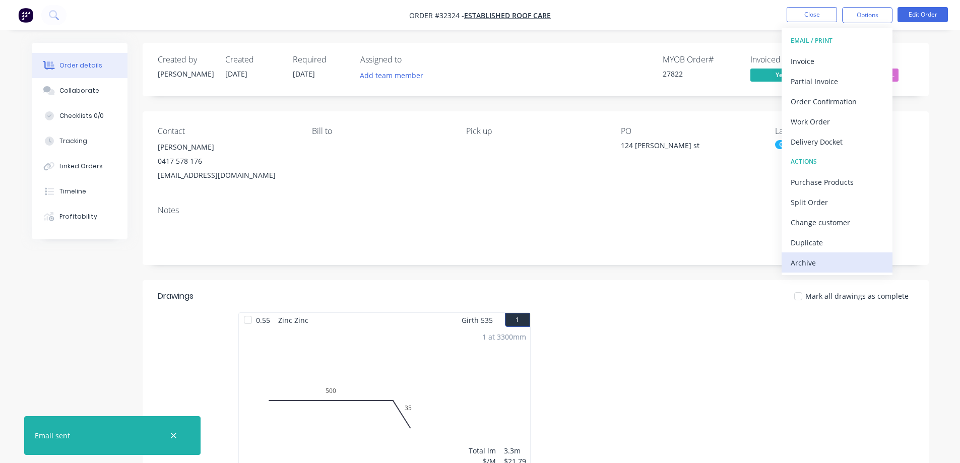
click at [803, 260] on div "Archive" at bounding box center [837, 263] width 93 height 15
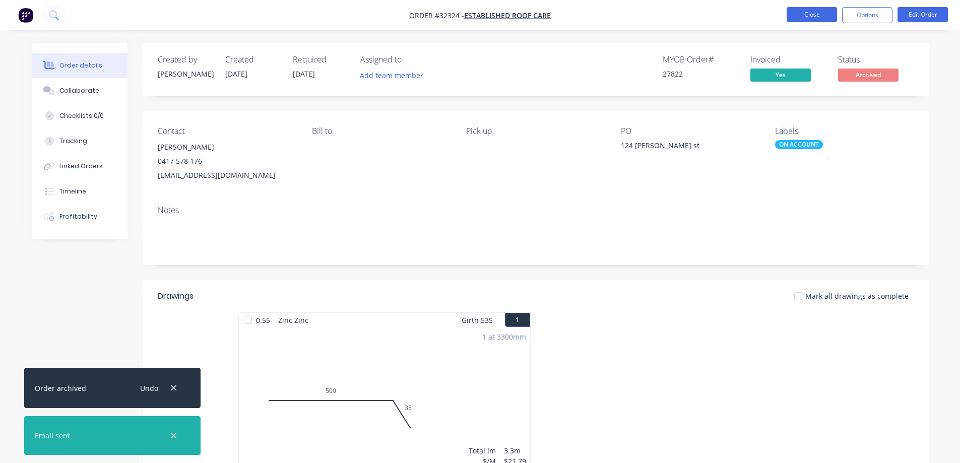
click at [816, 17] on button "Close" at bounding box center [812, 14] width 50 height 15
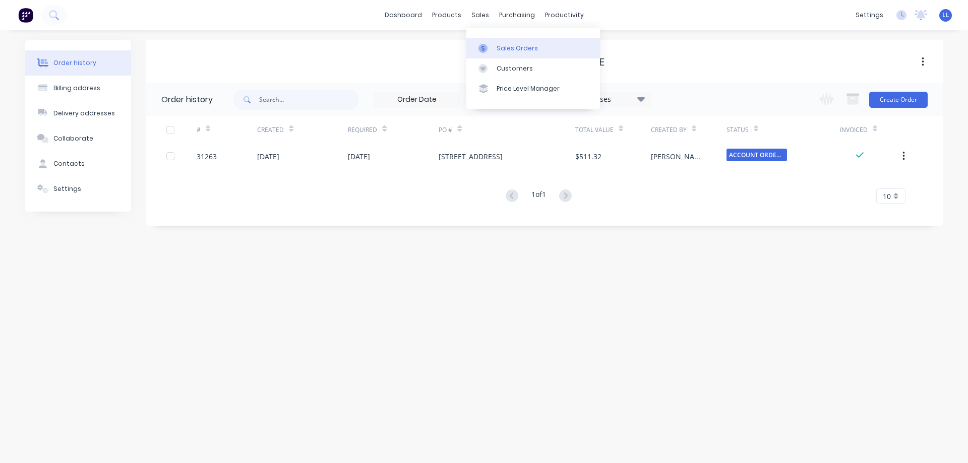
click at [480, 49] on icon at bounding box center [482, 48] width 9 height 9
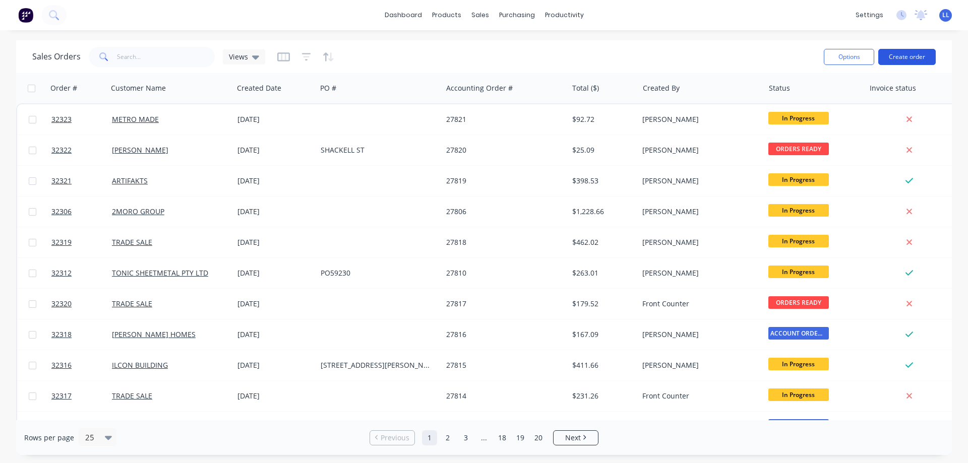
click at [932, 55] on button "Create order" at bounding box center [906, 57] width 57 height 16
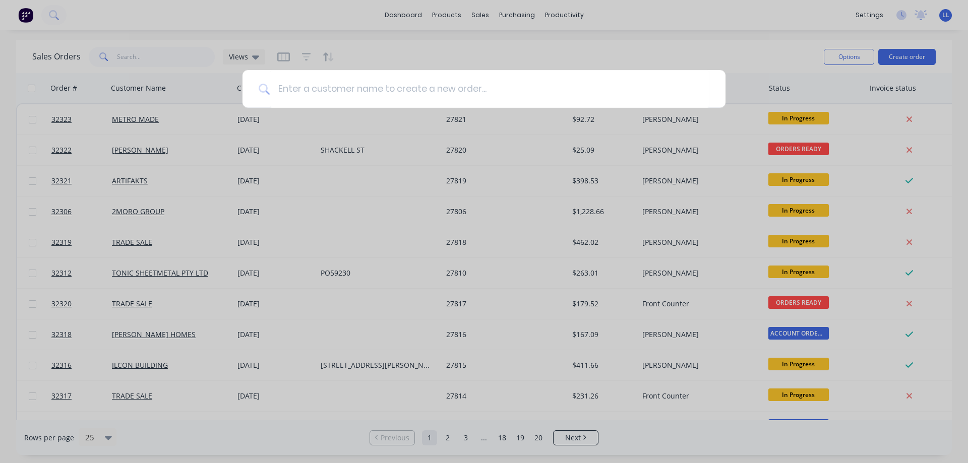
drag, startPoint x: 481, startPoint y: 98, endPoint x: 456, endPoint y: 115, distance: 30.9
click at [480, 98] on input at bounding box center [490, 89] width 440 height 38
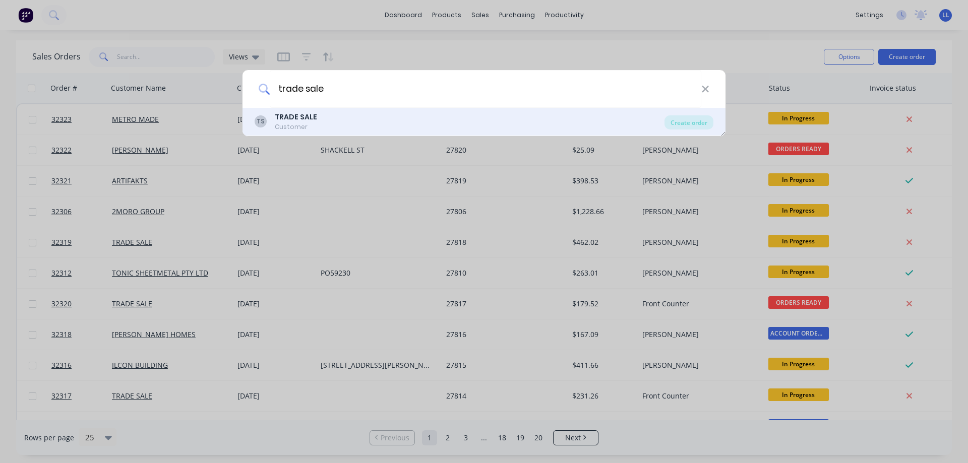
type input "trade sale"
click at [304, 115] on b "TRADE SALE" at bounding box center [296, 117] width 42 height 10
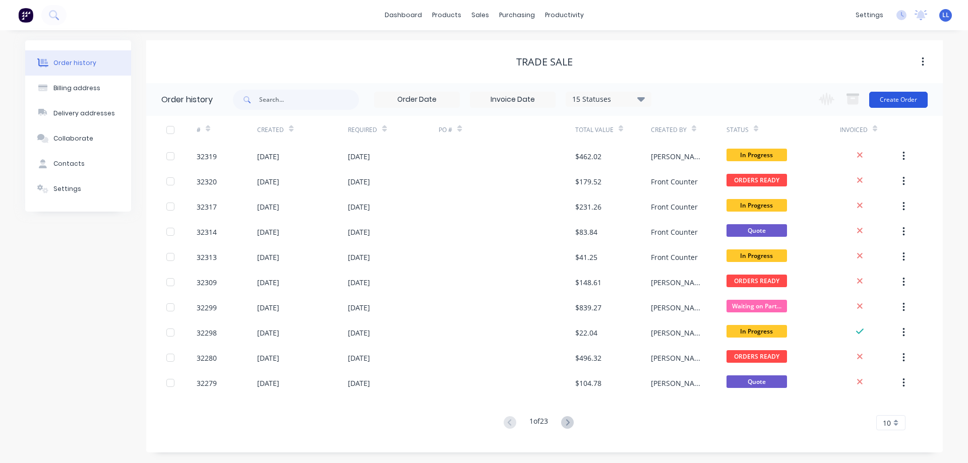
click at [898, 99] on button "Create Order" at bounding box center [898, 100] width 58 height 16
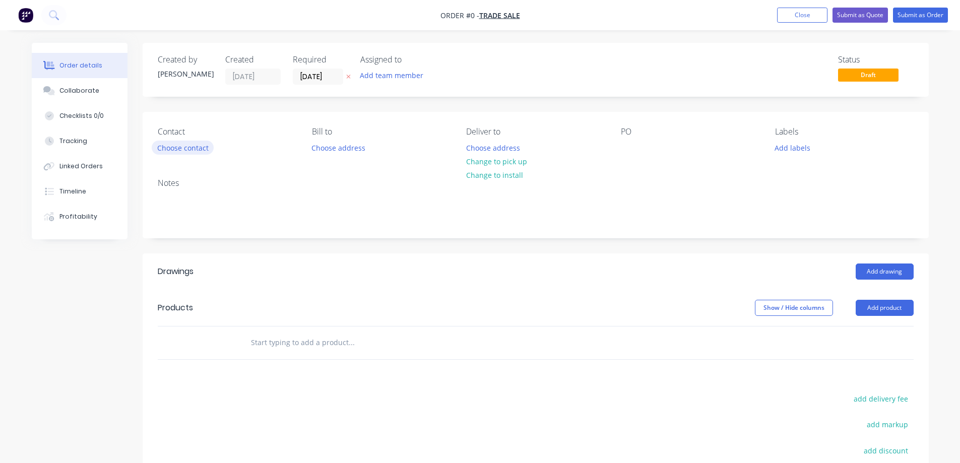
click at [190, 144] on button "Choose contact" at bounding box center [183, 148] width 62 height 14
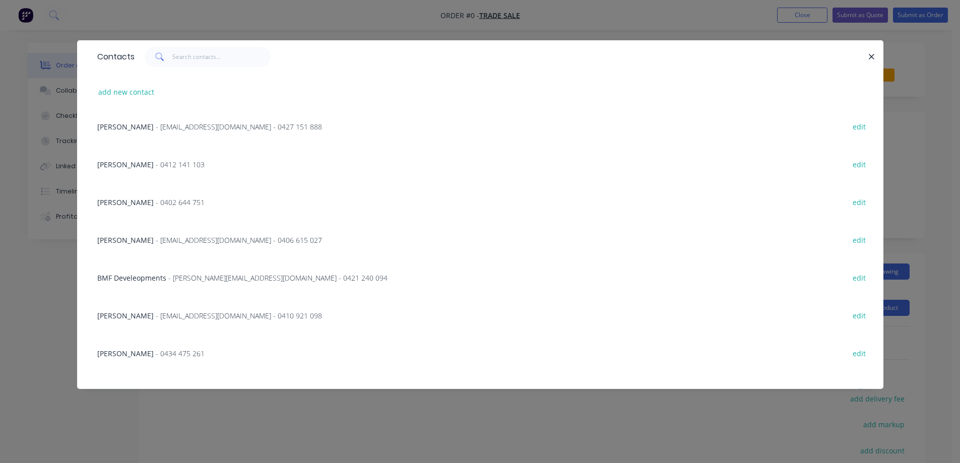
scroll to position [151, 0]
click at [202, 59] on input "text" at bounding box center [221, 57] width 98 height 20
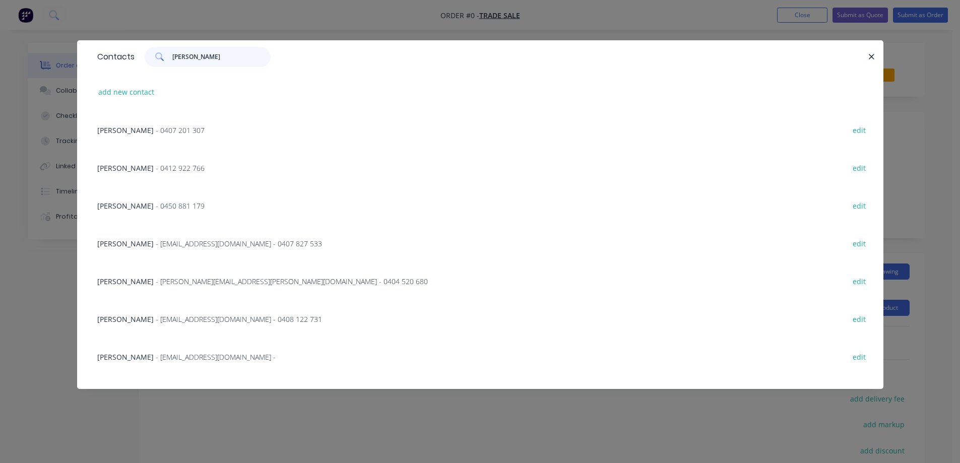
scroll to position [0, 0]
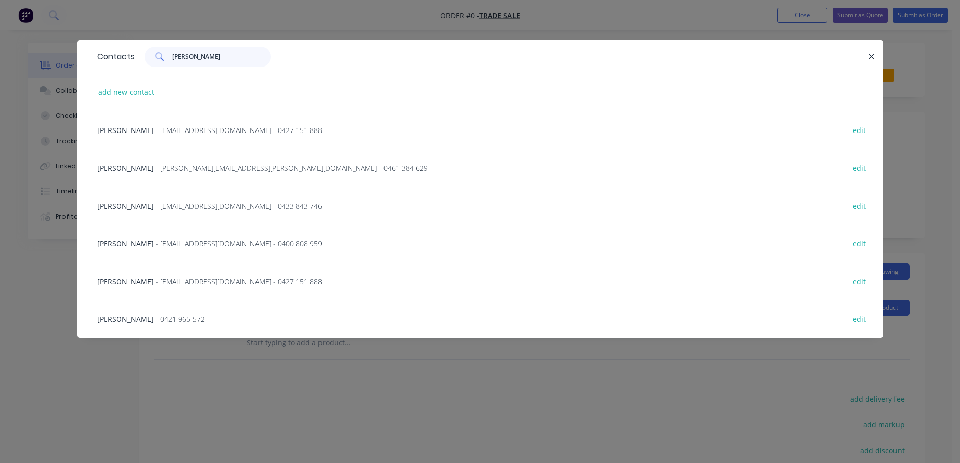
type input "[PERSON_NAME]"
click at [117, 170] on span "[PERSON_NAME]" at bounding box center [125, 168] width 56 height 10
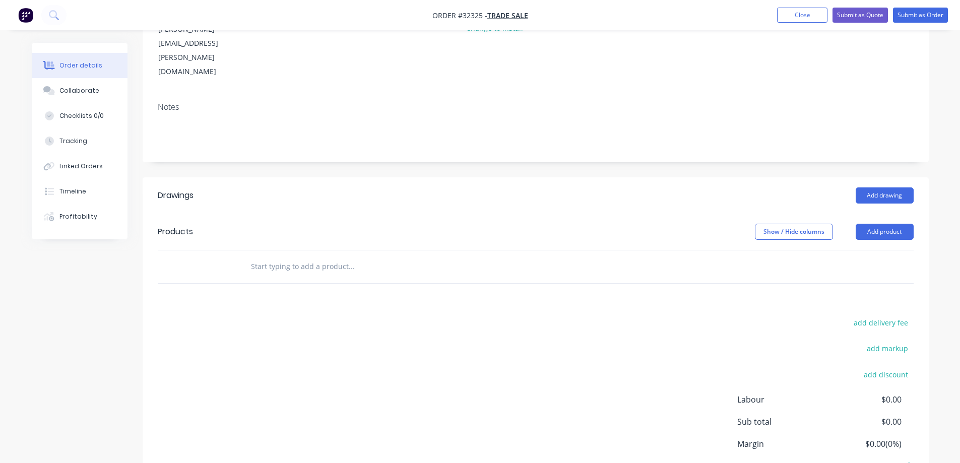
scroll to position [151, 0]
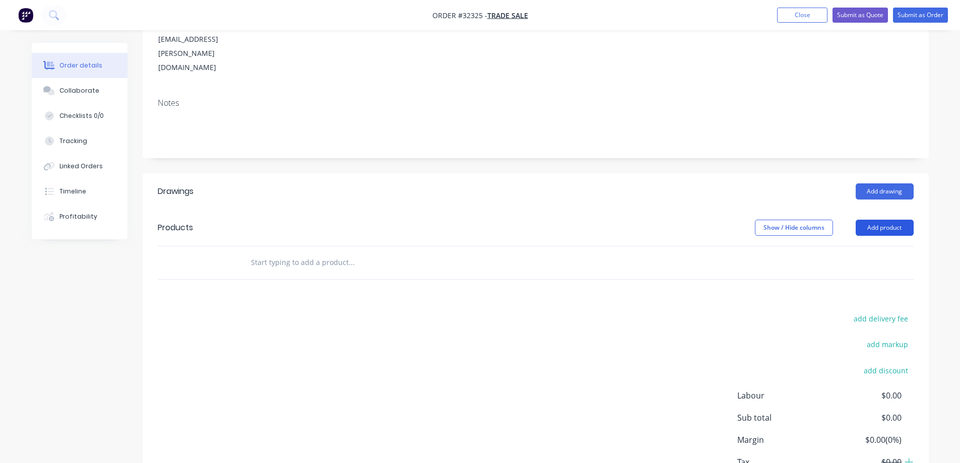
click at [880, 220] on button "Add product" at bounding box center [885, 228] width 58 height 16
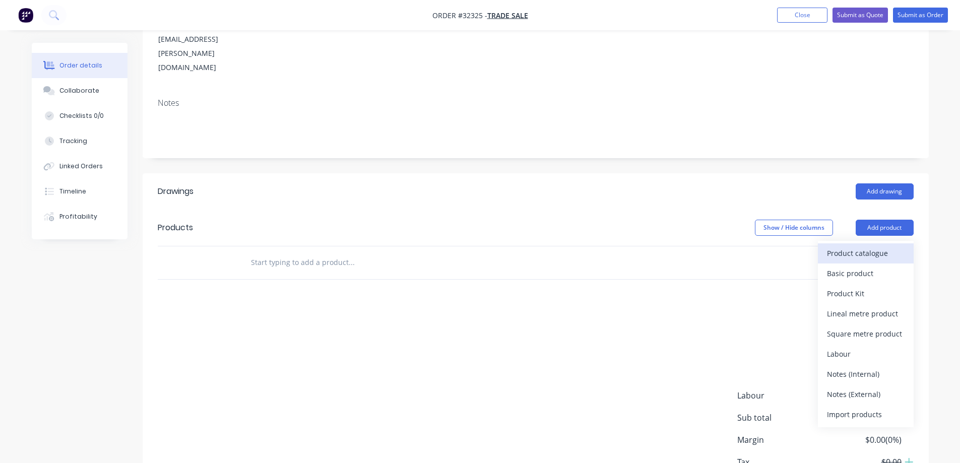
click at [886, 246] on div "Product catalogue" at bounding box center [866, 253] width 78 height 15
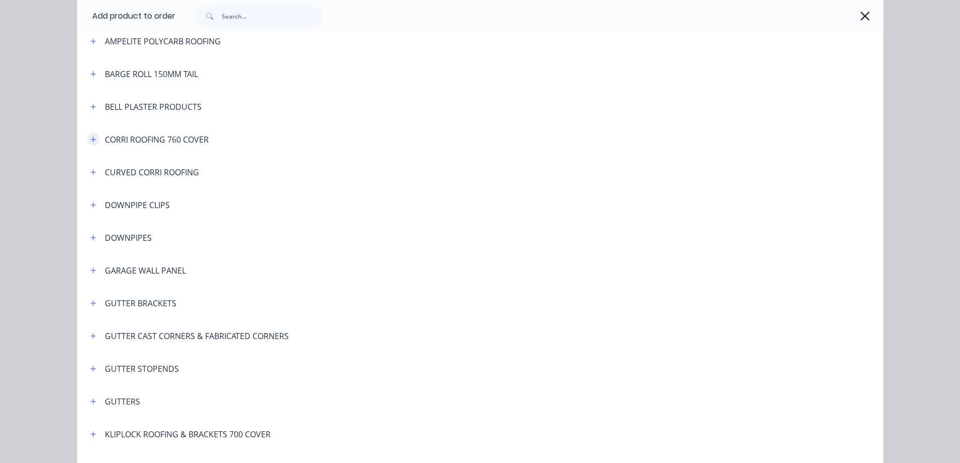
click at [91, 139] on icon "button" at bounding box center [93, 140] width 6 height 6
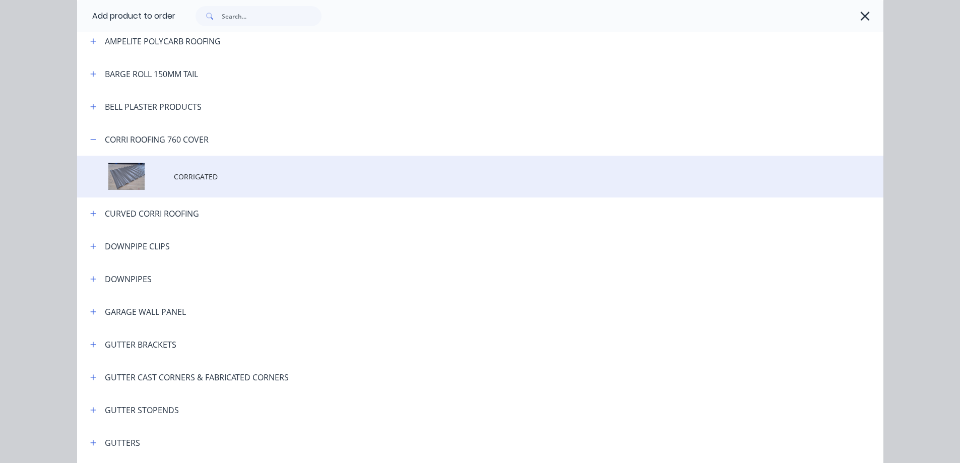
click at [181, 180] on span "CORRIGATED" at bounding box center [458, 176] width 568 height 11
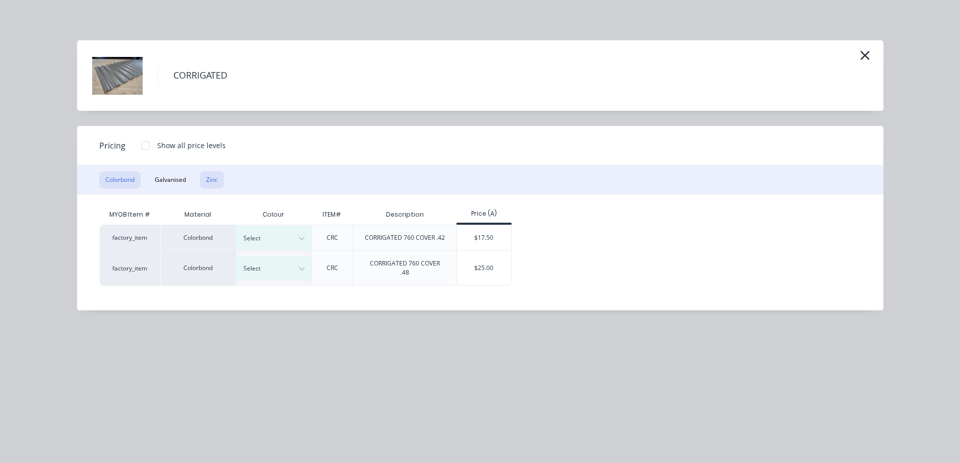
click at [215, 179] on button "Zinc" at bounding box center [212, 179] width 24 height 17
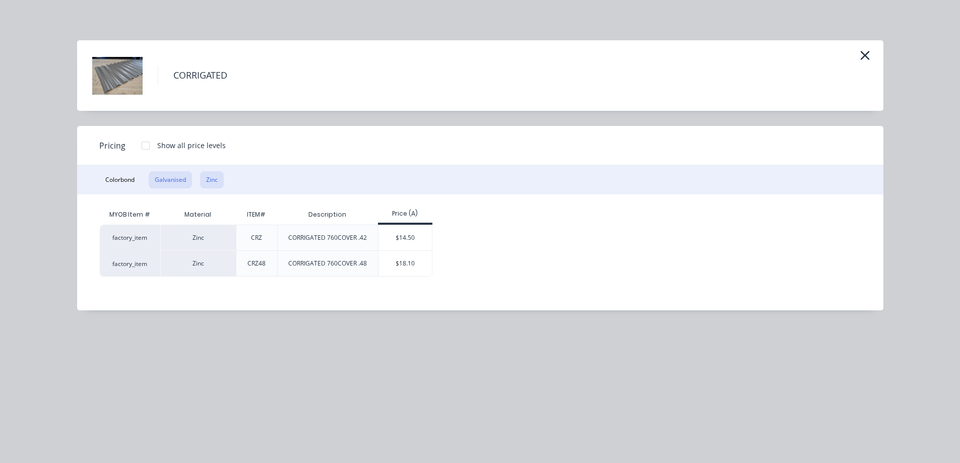
click at [181, 186] on button "Galvanised" at bounding box center [170, 179] width 43 height 17
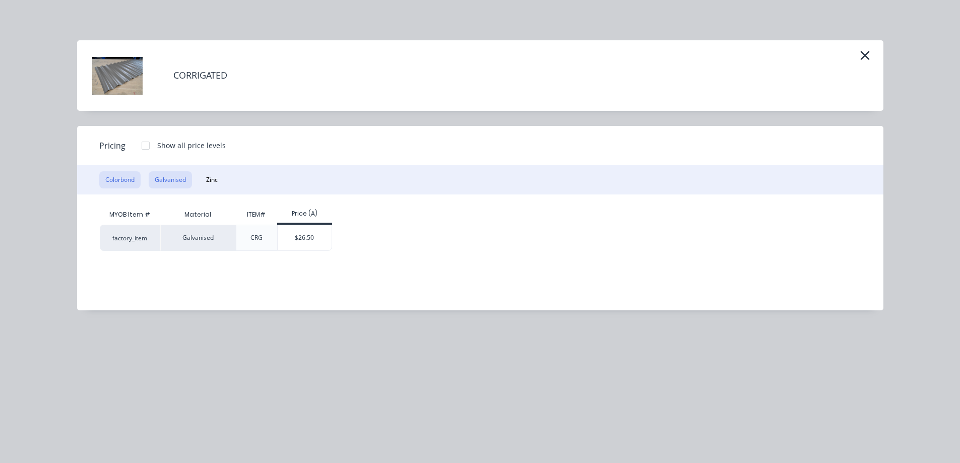
click at [103, 186] on button "Colorbond" at bounding box center [119, 179] width 41 height 17
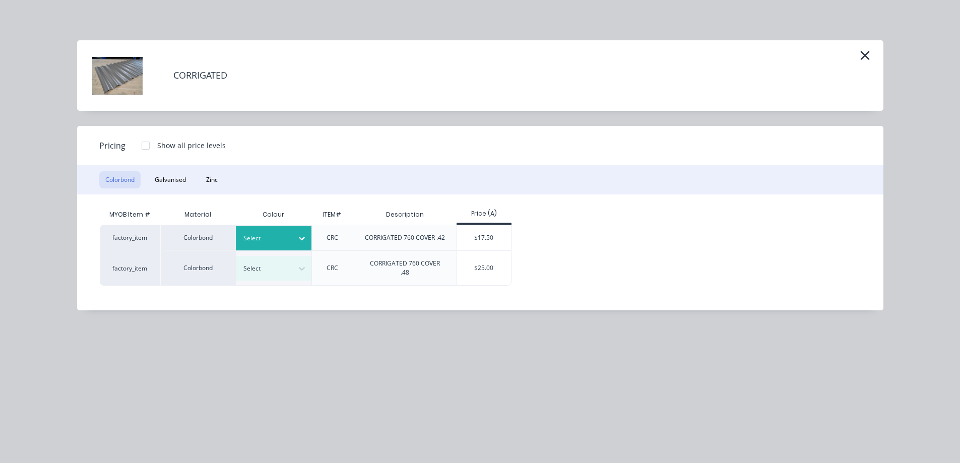
click at [300, 231] on div at bounding box center [302, 238] width 18 height 16
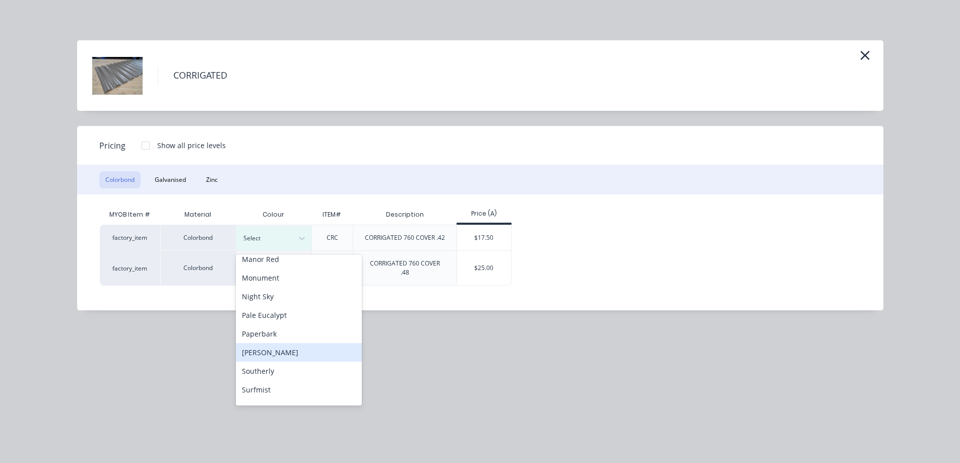
scroll to position [252, 0]
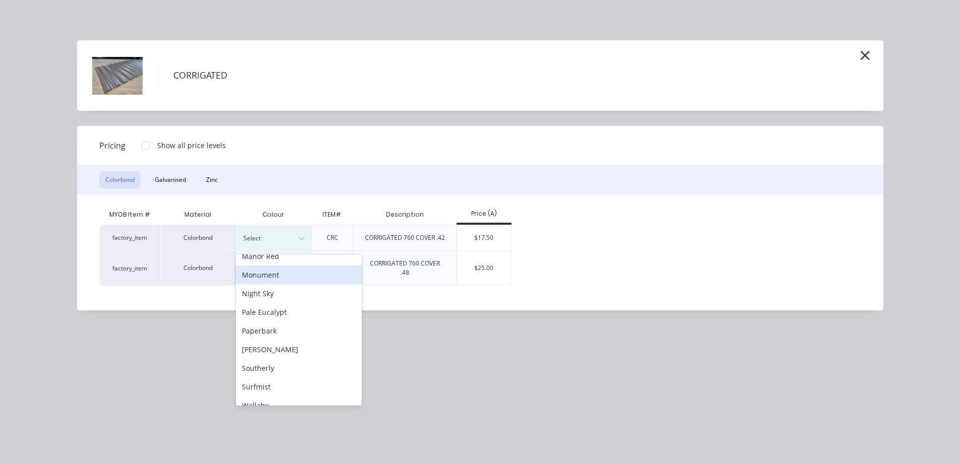
click at [278, 273] on div "Monument" at bounding box center [299, 275] width 126 height 19
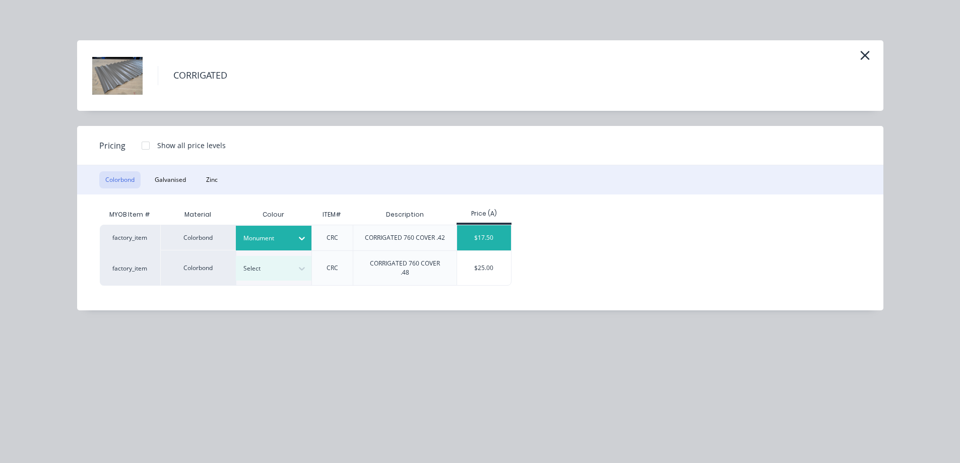
click at [481, 233] on div "$17.50" at bounding box center [484, 237] width 54 height 25
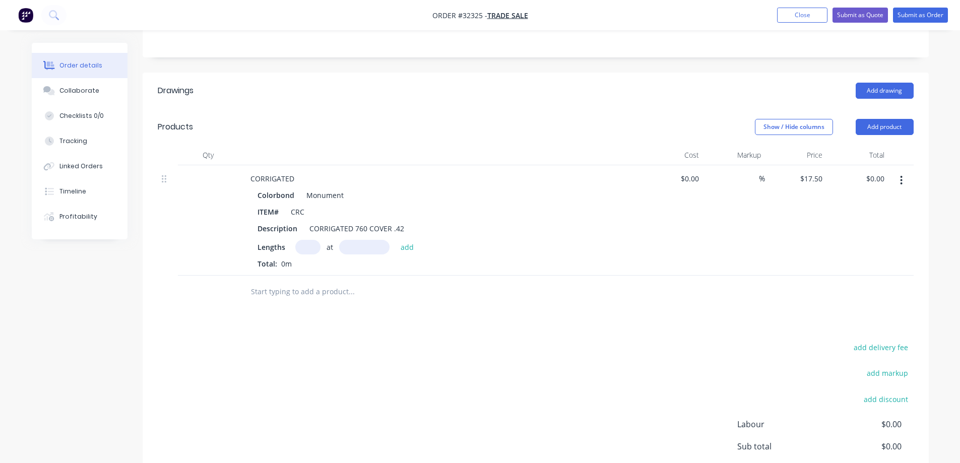
click at [312, 240] on input "text" at bounding box center [307, 247] width 25 height 15
type input "2"
type input "5000"
click at [396, 240] on button "add" at bounding box center [408, 247] width 24 height 14
type input "$175.00"
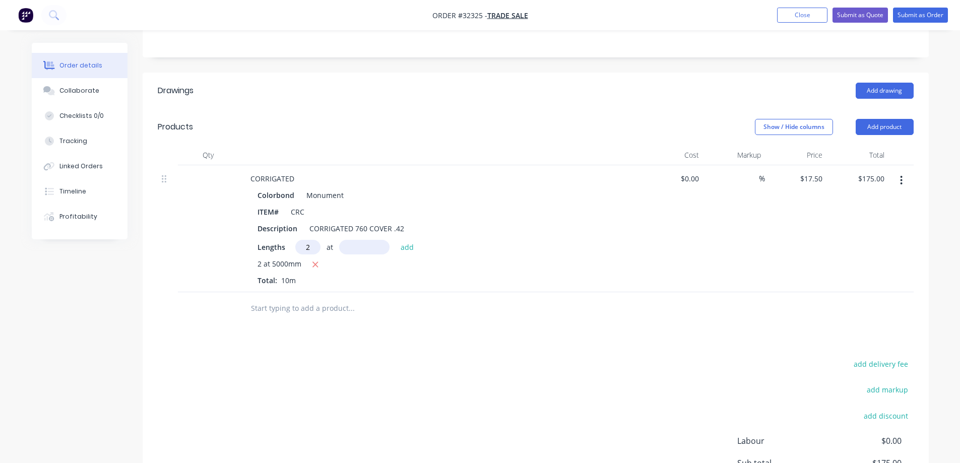
type input "2"
type input "4500"
click at [396, 240] on button "add" at bounding box center [408, 247] width 24 height 14
type input "$332.50"
type input "1"
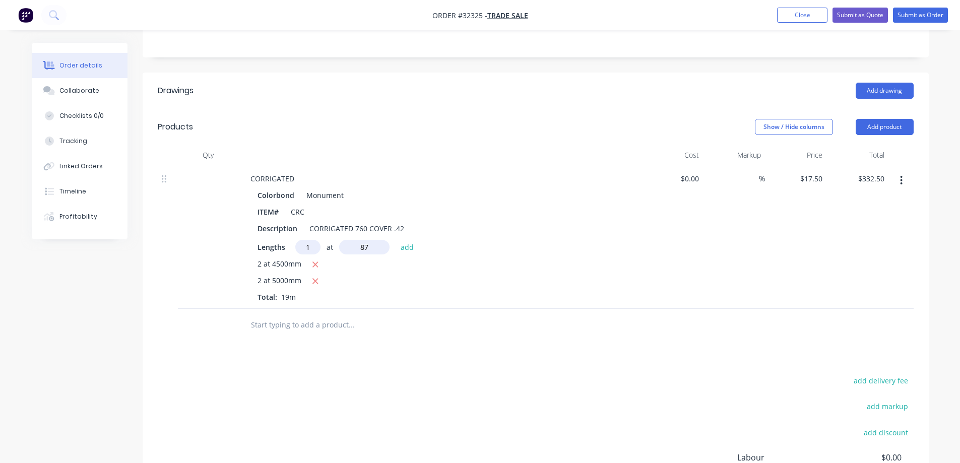
type input "8"
type input "700"
click at [396, 240] on button "add" at bounding box center [408, 247] width 24 height 14
type input "$350.00"
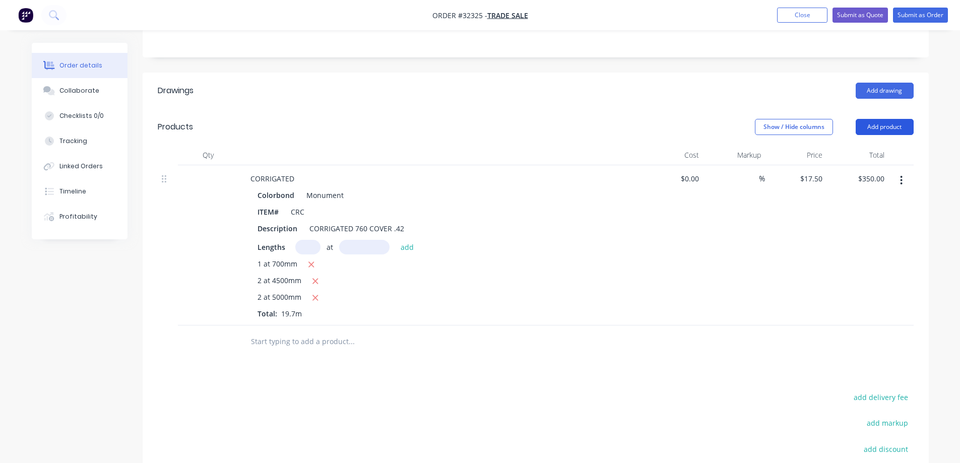
click at [874, 119] on button "Add product" at bounding box center [885, 127] width 58 height 16
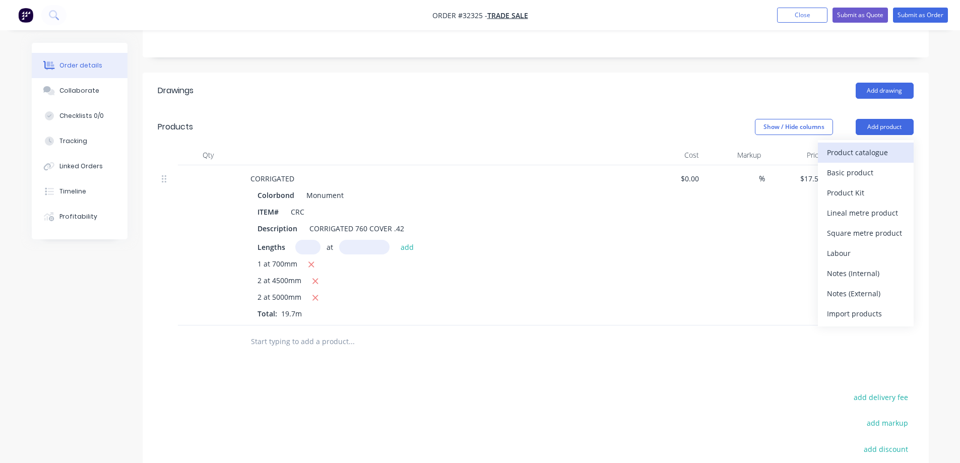
click at [865, 145] on div "Product catalogue" at bounding box center [866, 152] width 78 height 15
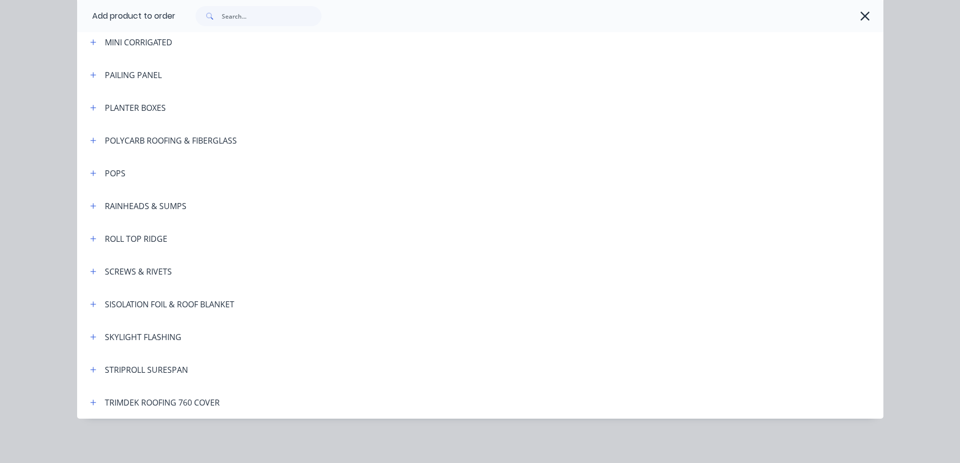
scroll to position [353, 0]
click at [91, 274] on icon "button" at bounding box center [93, 271] width 6 height 7
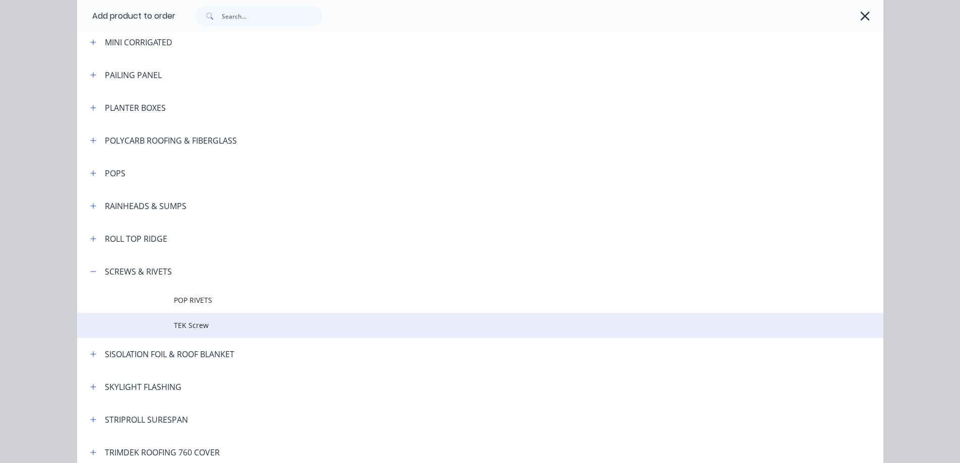
click at [205, 327] on span "TEK Screw" at bounding box center [458, 325] width 568 height 11
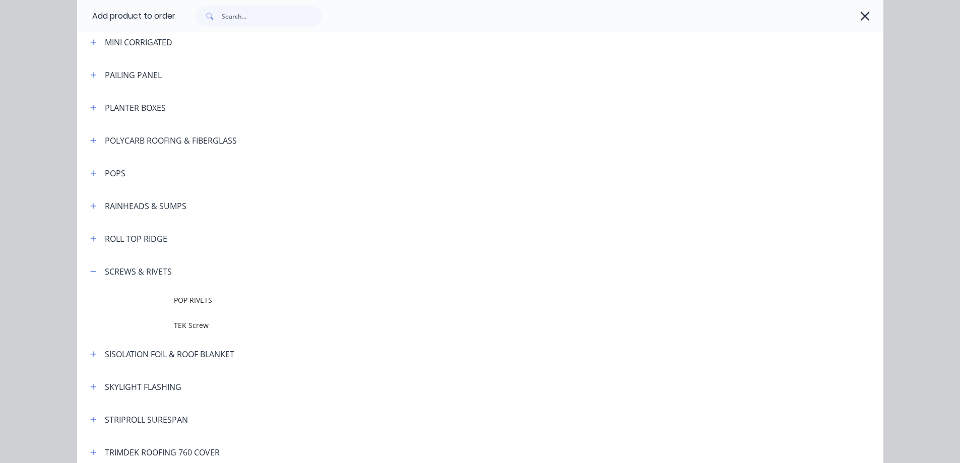
scroll to position [0, 0]
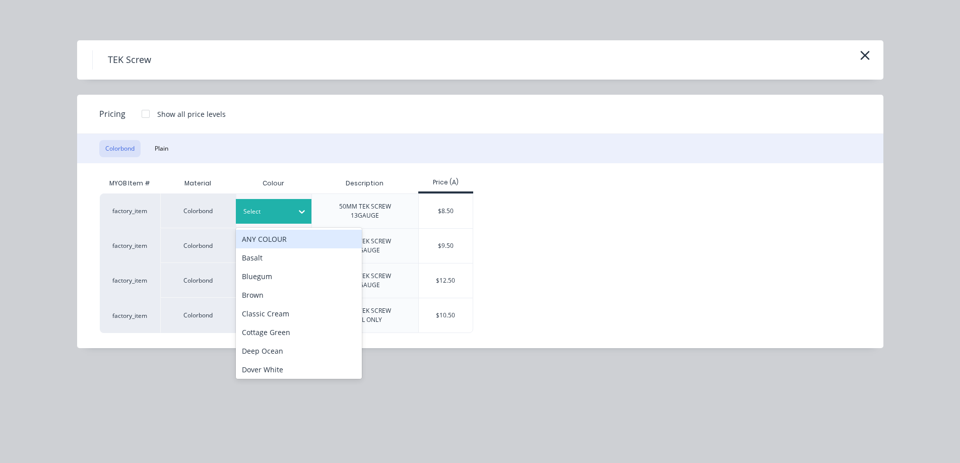
click at [280, 222] on div "Select" at bounding box center [274, 211] width 76 height 25
type input "m"
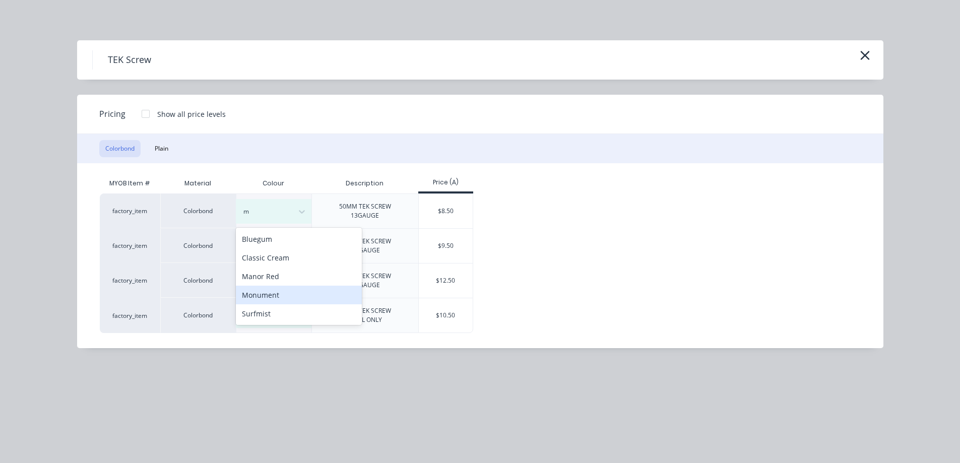
click at [276, 297] on div "Monument" at bounding box center [299, 295] width 126 height 19
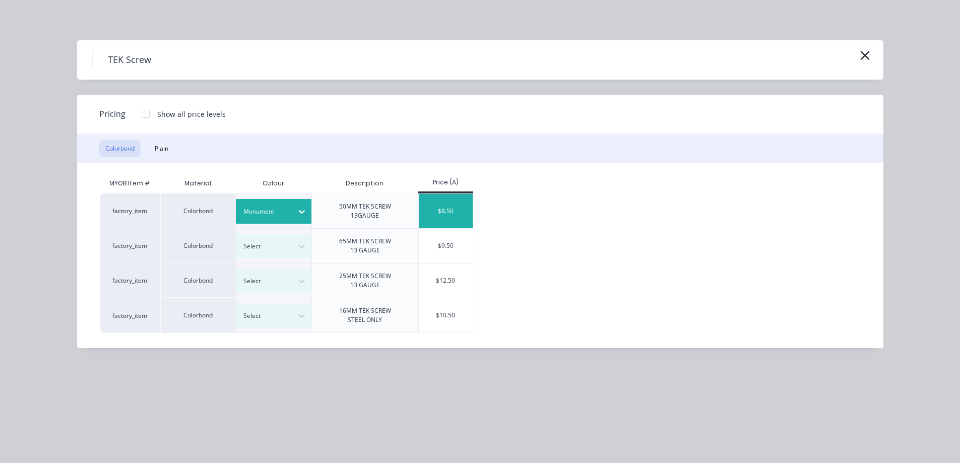
click at [453, 202] on div "$8.50" at bounding box center [446, 211] width 54 height 34
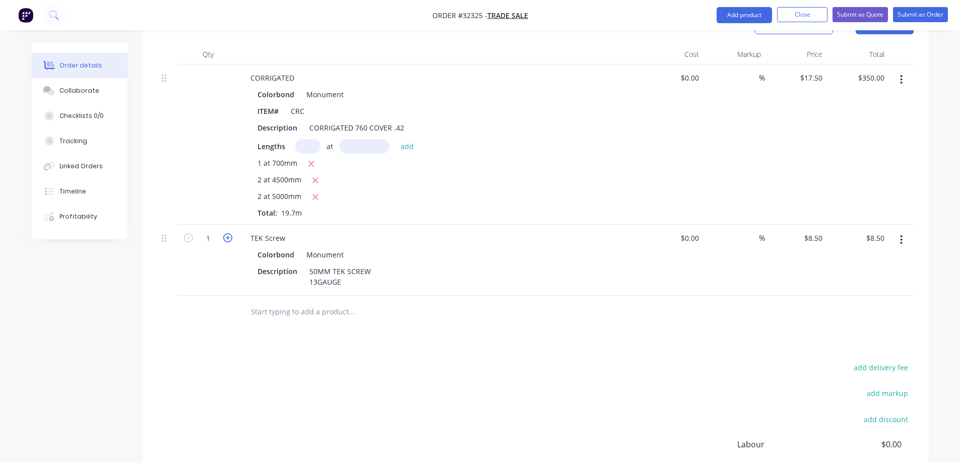
click at [231, 233] on icon "button" at bounding box center [227, 237] width 9 height 9
type input "2"
type input "$17.00"
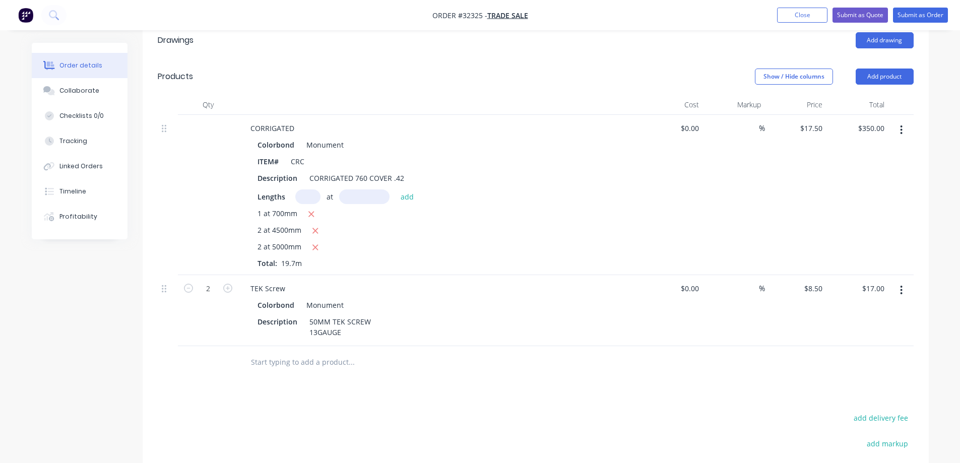
scroll to position [252, 0]
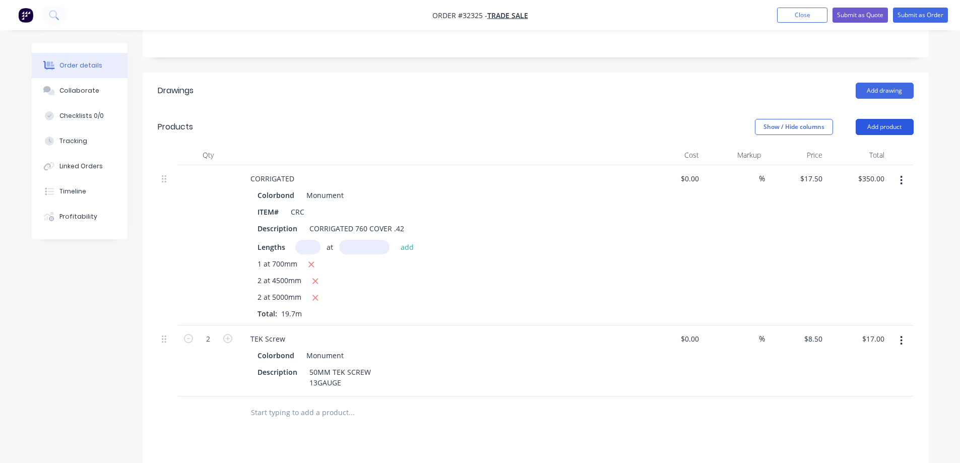
click at [900, 119] on button "Add product" at bounding box center [885, 127] width 58 height 16
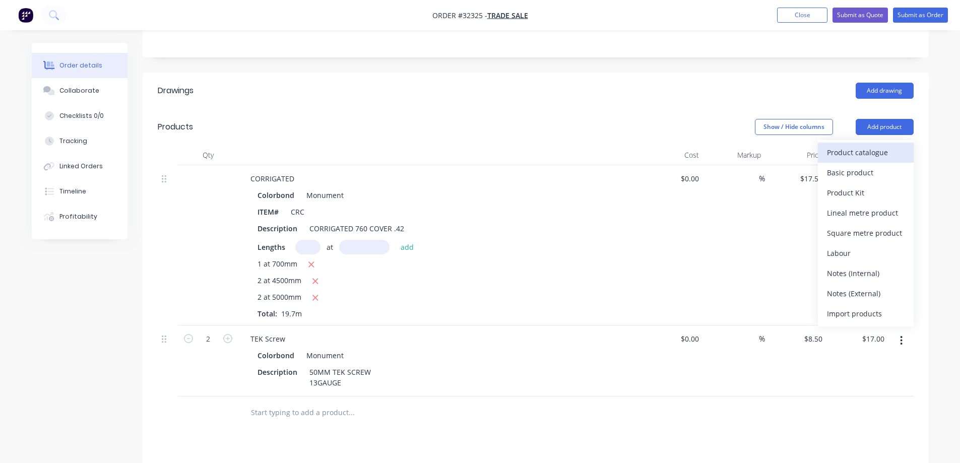
click at [866, 145] on div "Product catalogue" at bounding box center [866, 152] width 78 height 15
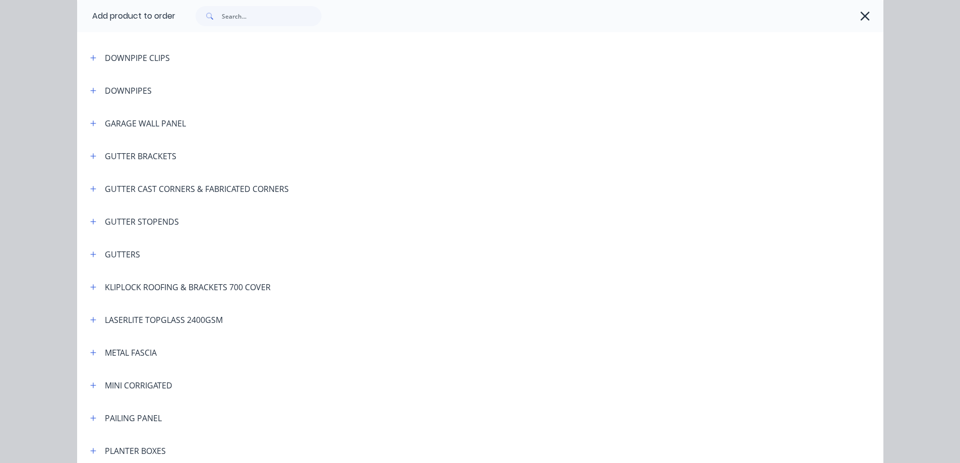
scroll to position [302, 0]
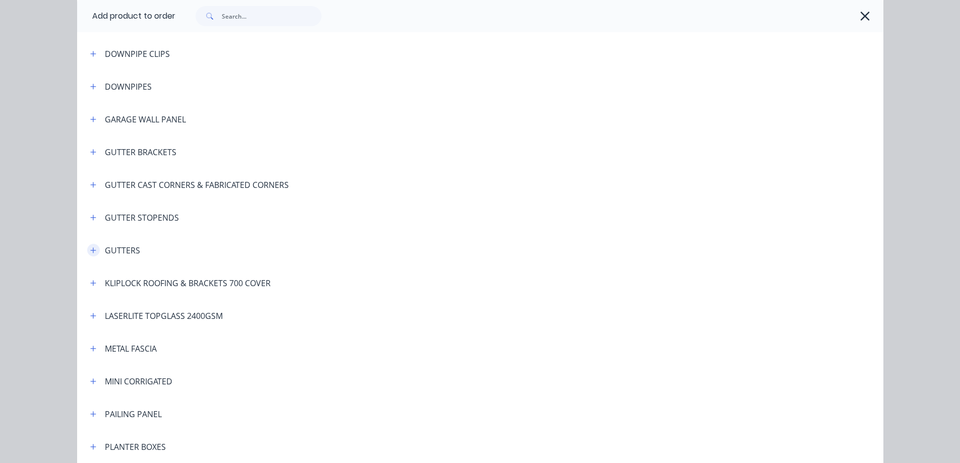
click at [91, 249] on icon "button" at bounding box center [93, 250] width 6 height 7
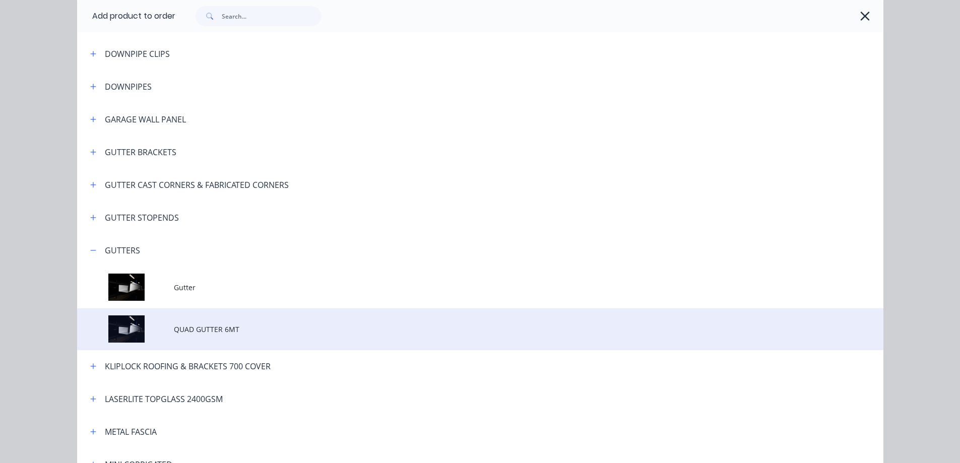
click at [224, 334] on span "QUAD GUTTER 6MT" at bounding box center [458, 329] width 568 height 11
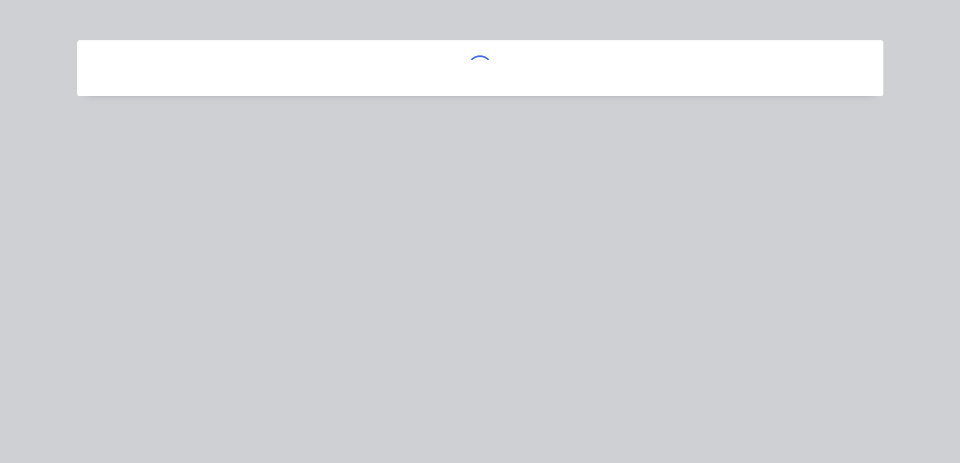
scroll to position [0, 0]
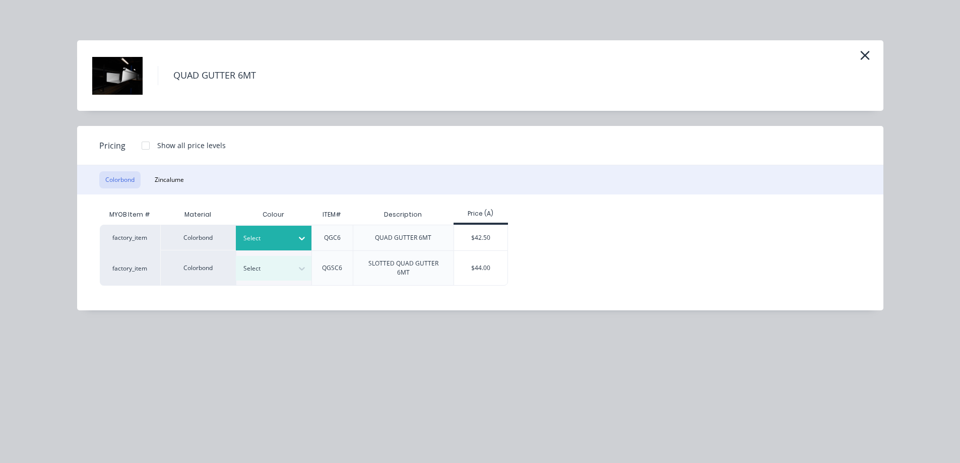
click at [284, 236] on div at bounding box center [265, 238] width 45 height 11
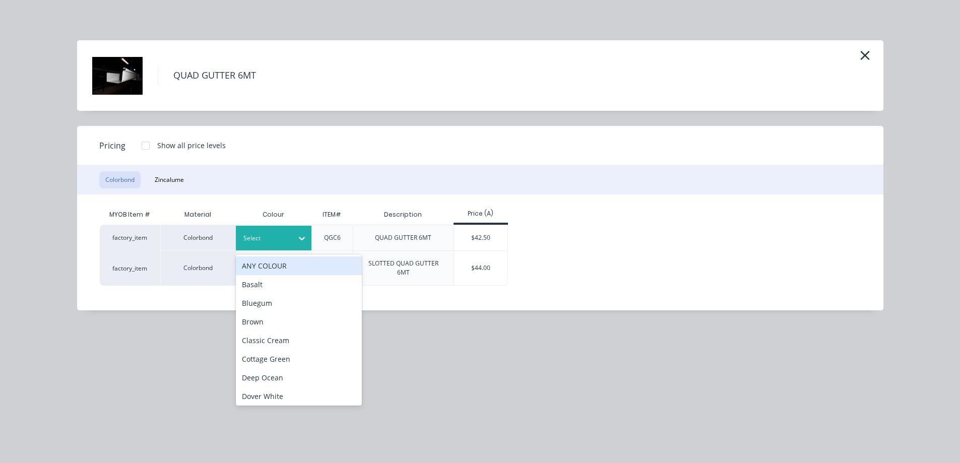
type input "m"
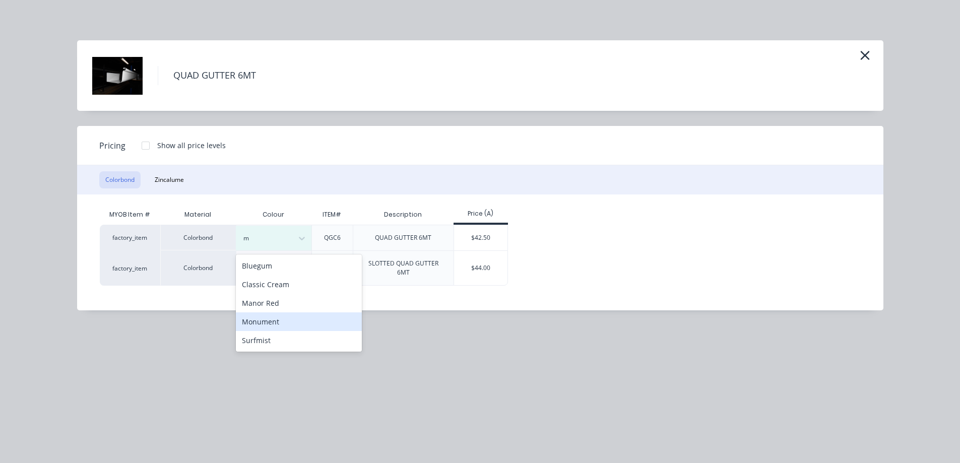
click at [294, 324] on div "Monument" at bounding box center [299, 322] width 126 height 19
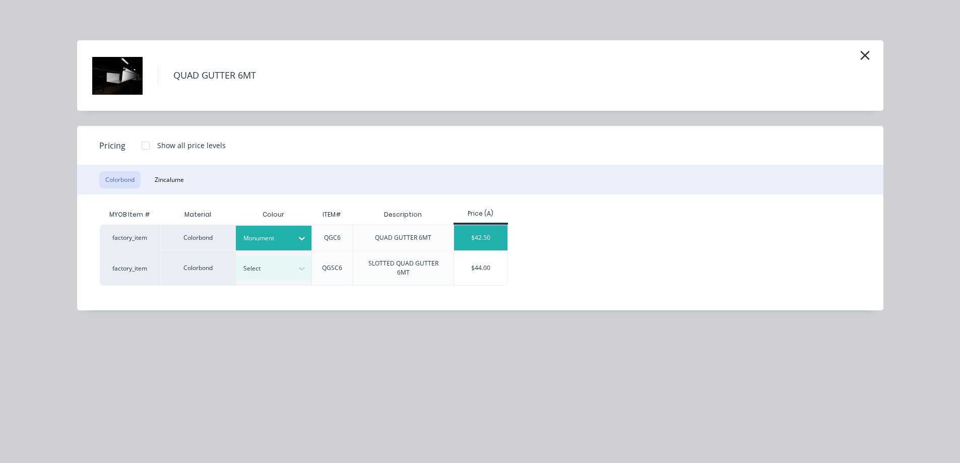
click at [459, 239] on div "$42.50" at bounding box center [481, 237] width 54 height 25
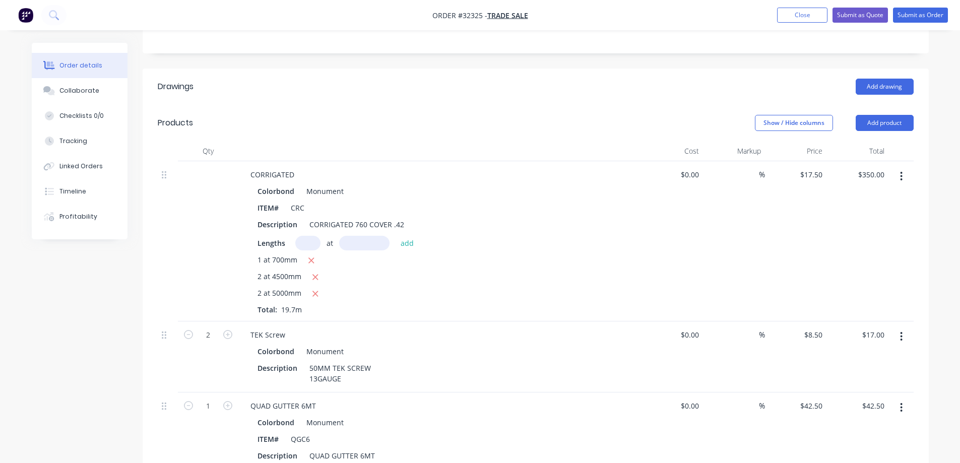
scroll to position [252, 0]
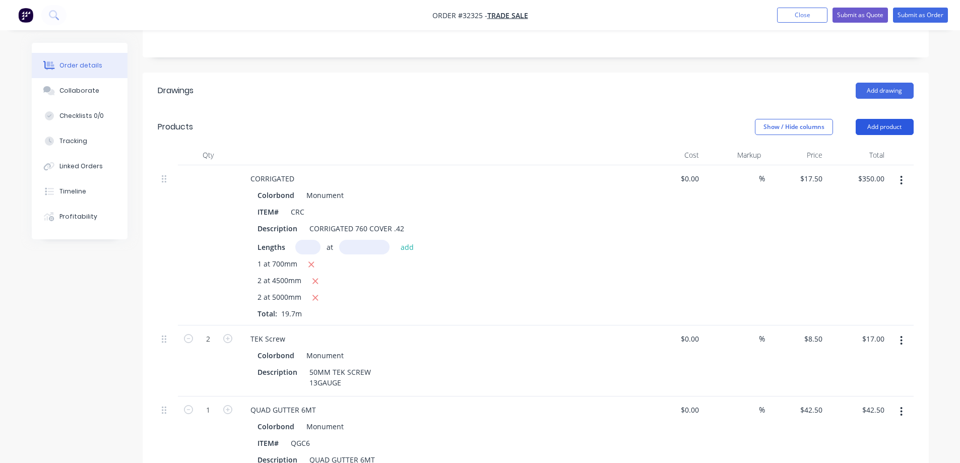
click at [892, 119] on button "Add product" at bounding box center [885, 127] width 58 height 16
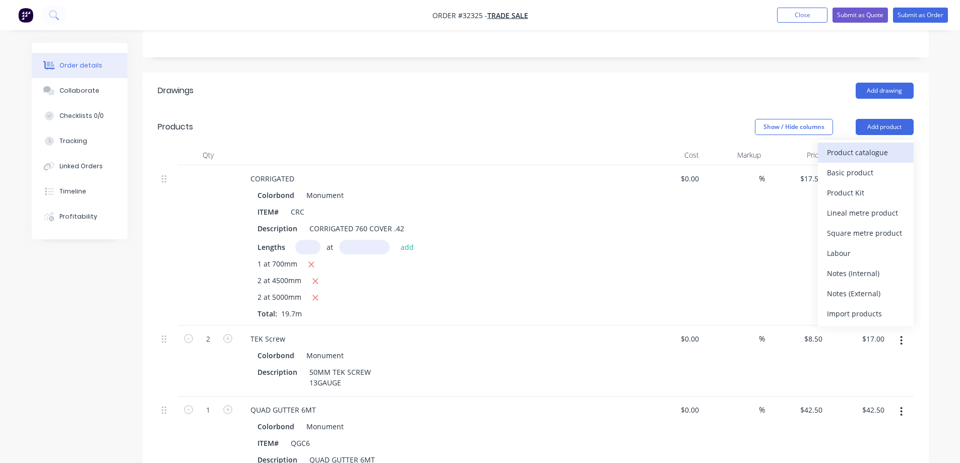
click at [868, 145] on div "Product catalogue" at bounding box center [866, 152] width 78 height 15
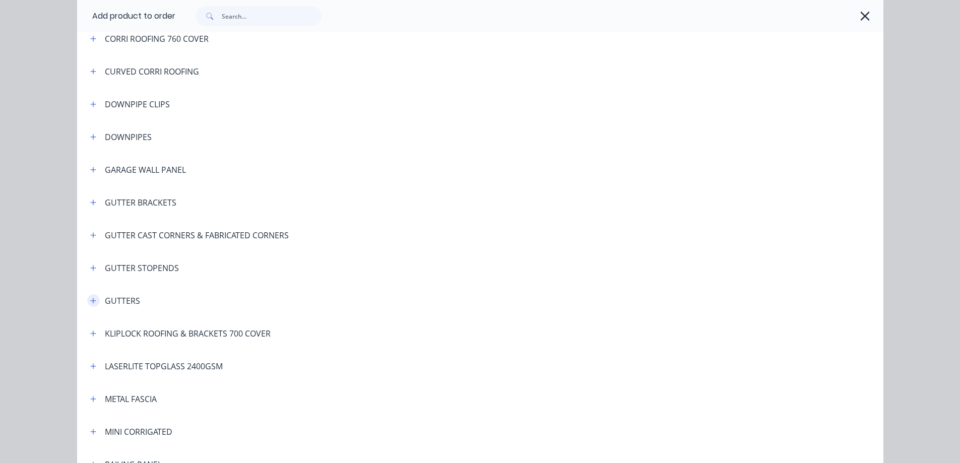
click at [91, 301] on icon "button" at bounding box center [93, 301] width 6 height 6
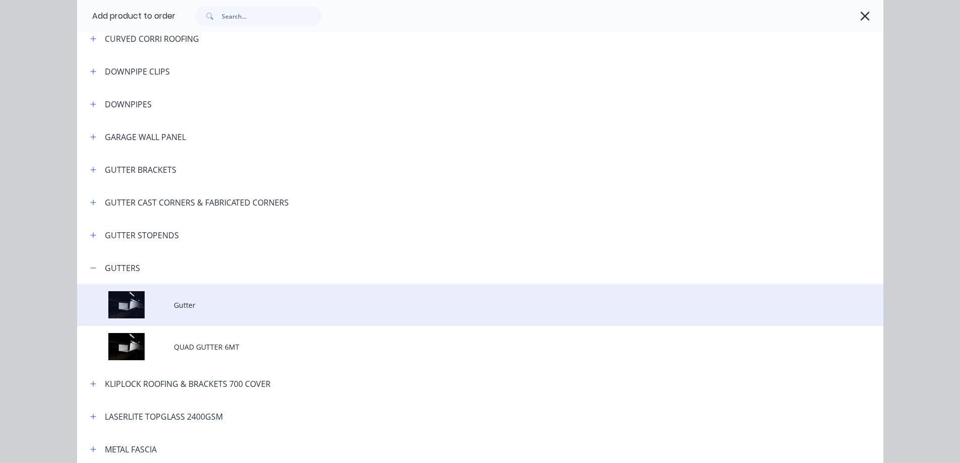
scroll to position [302, 0]
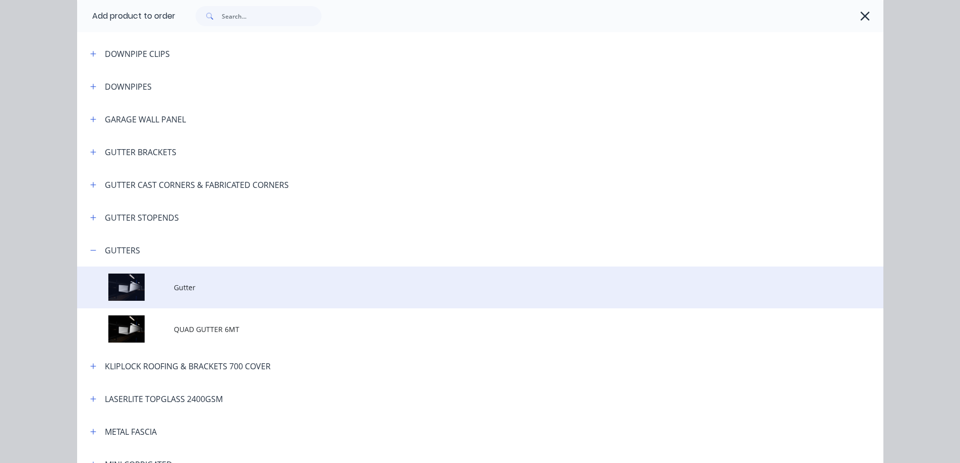
click at [239, 286] on span "Gutter" at bounding box center [458, 287] width 568 height 11
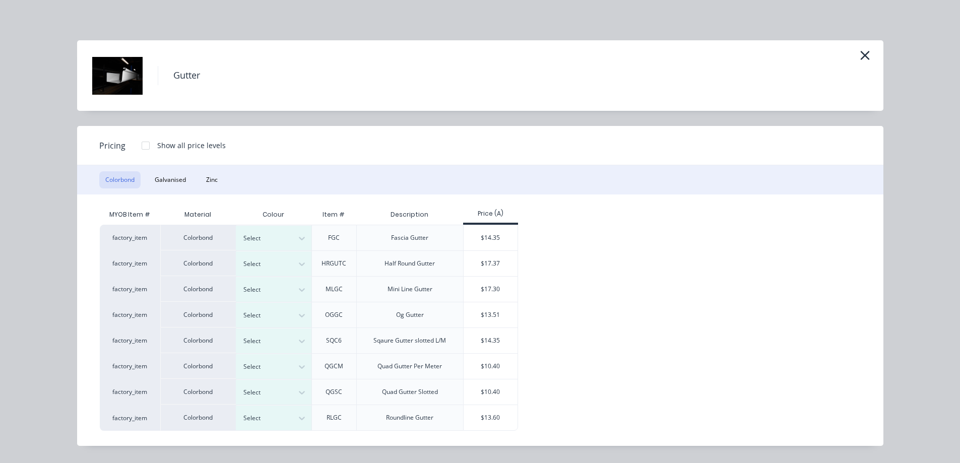
scroll to position [454, 0]
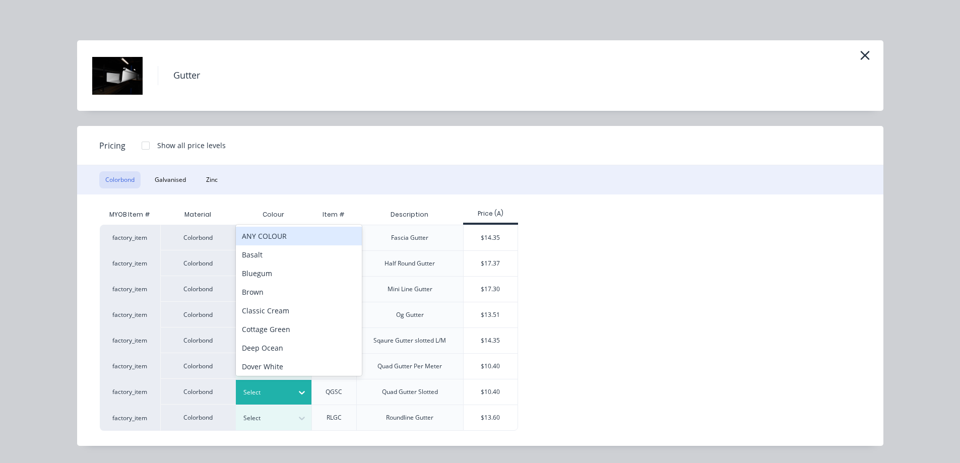
click at [283, 396] on div at bounding box center [265, 392] width 45 height 11
type input "m"
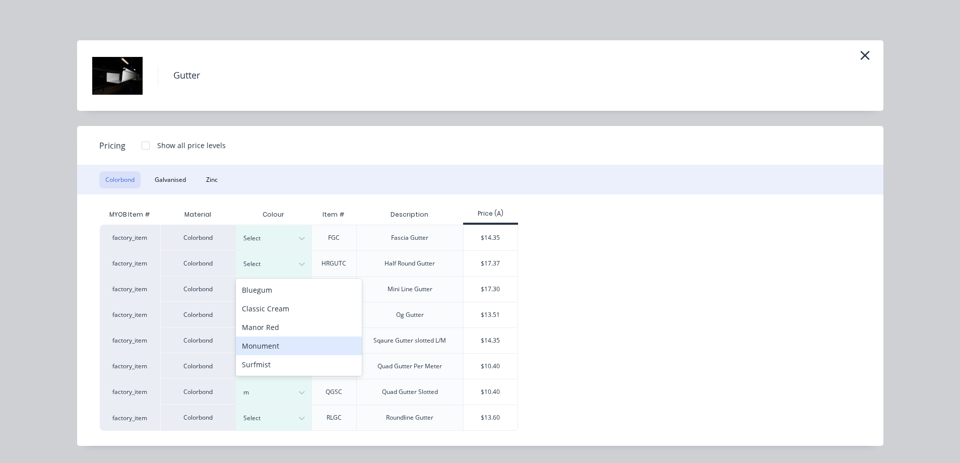
click at [270, 346] on div "Monument" at bounding box center [299, 346] width 126 height 19
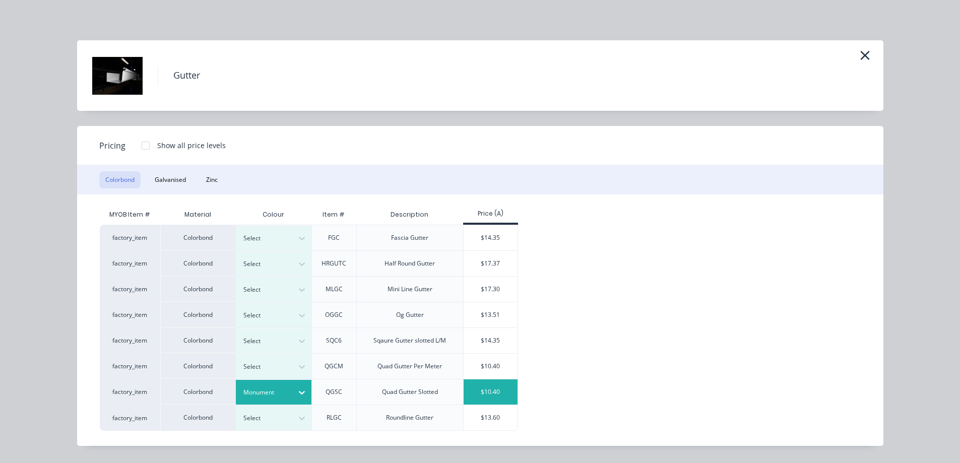
click at [500, 386] on div "$10.40" at bounding box center [491, 392] width 54 height 25
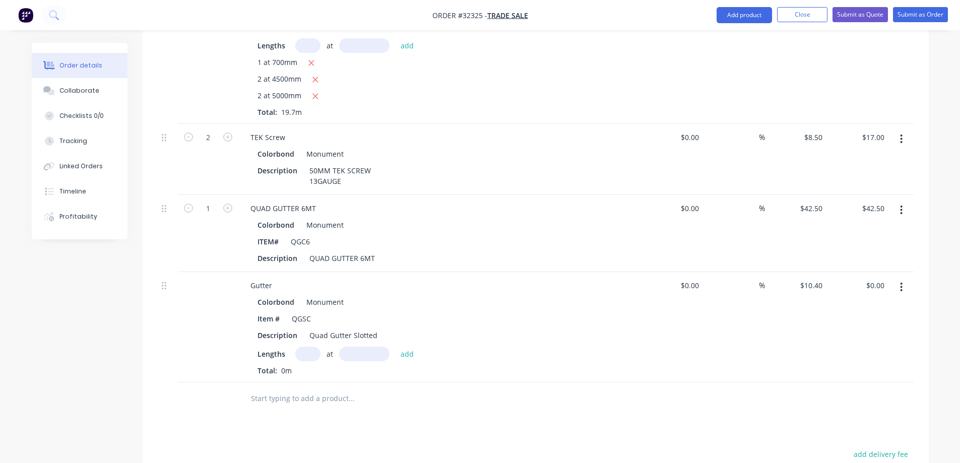
click at [322, 347] on div "at add" at bounding box center [357, 354] width 124 height 15
drag, startPoint x: 307, startPoint y: 311, endPoint x: 296, endPoint y: 316, distance: 11.3
click at [306, 347] on input "text" at bounding box center [307, 354] width 25 height 15
type input "2"
type input "4200"
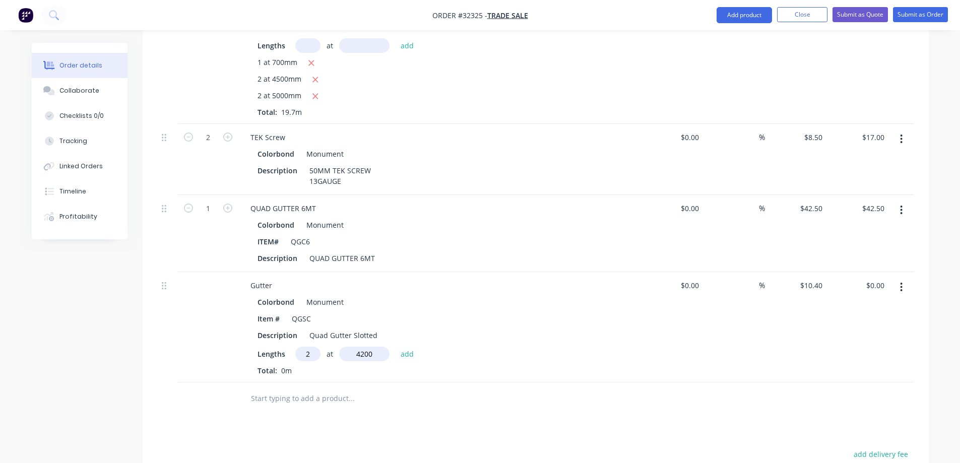
click at [396, 347] on button "add" at bounding box center [408, 354] width 24 height 14
type input "$87.36"
type input "3"
type input "1200"
click at [396, 347] on button "add" at bounding box center [408, 354] width 24 height 14
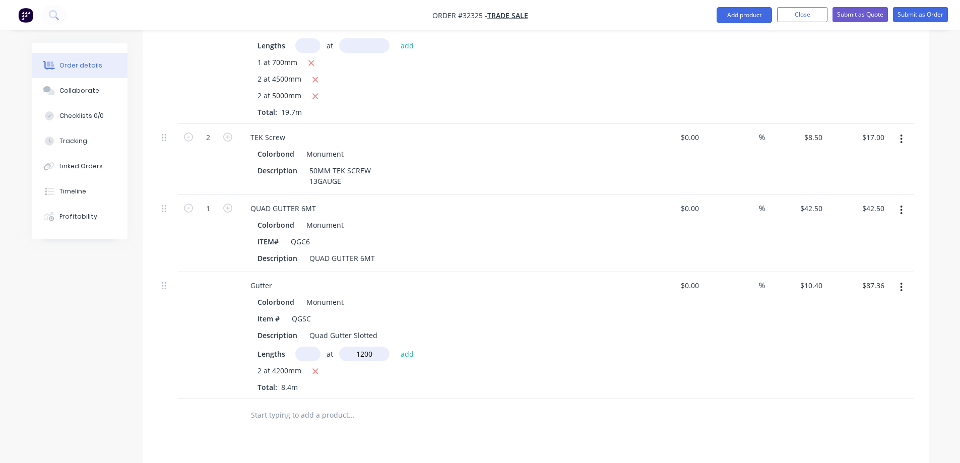
type input "3"
type input "$124.80"
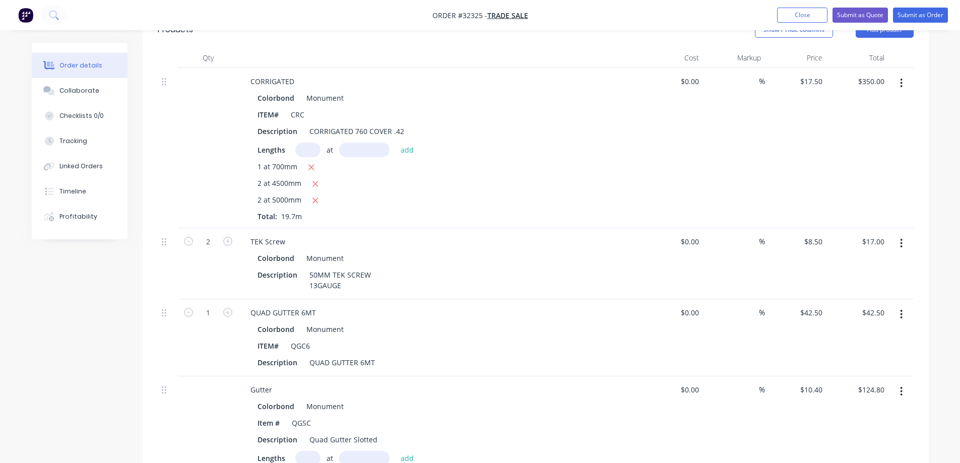
scroll to position [252, 0]
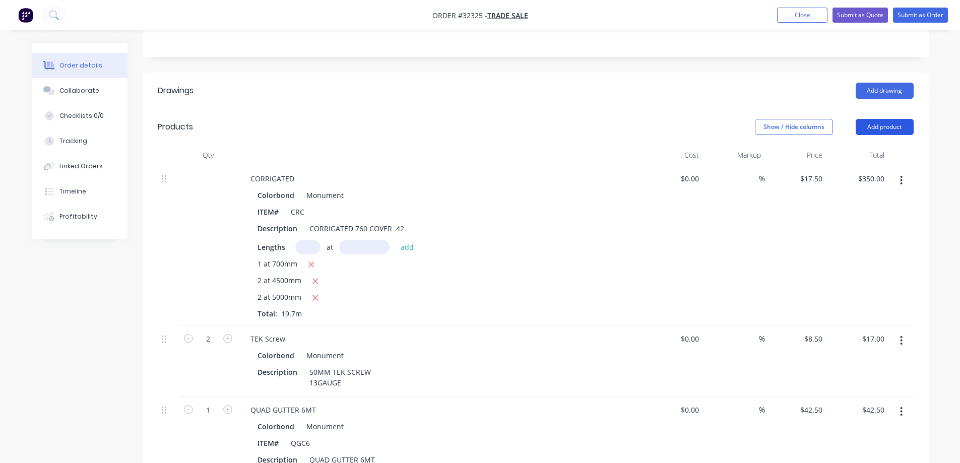
click at [890, 119] on button "Add product" at bounding box center [885, 127] width 58 height 16
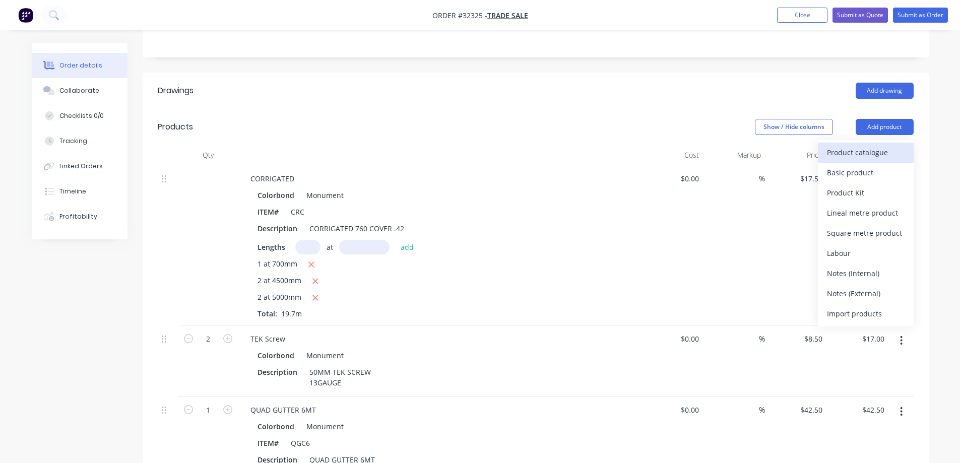
click at [858, 145] on div "Product catalogue" at bounding box center [866, 152] width 78 height 15
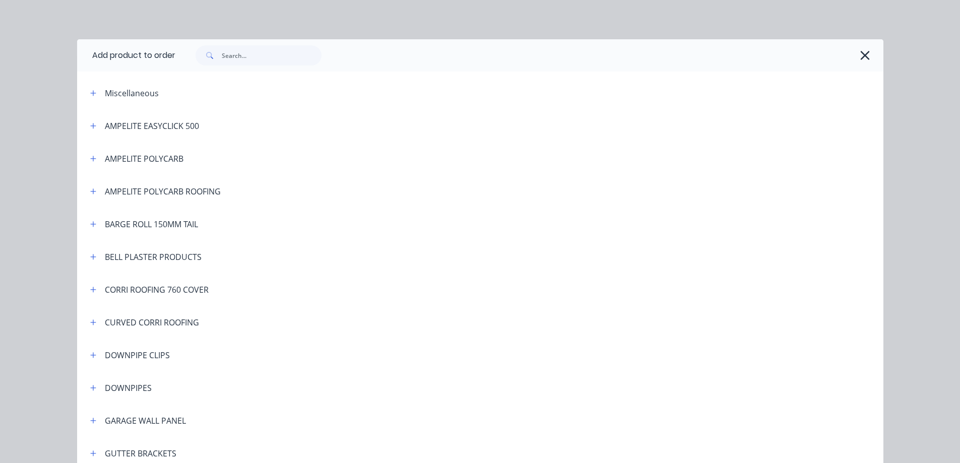
scroll to position [0, 0]
click at [857, 55] on div at bounding box center [524, 56] width 698 height 20
click at [860, 55] on icon "button" at bounding box center [865, 56] width 11 height 14
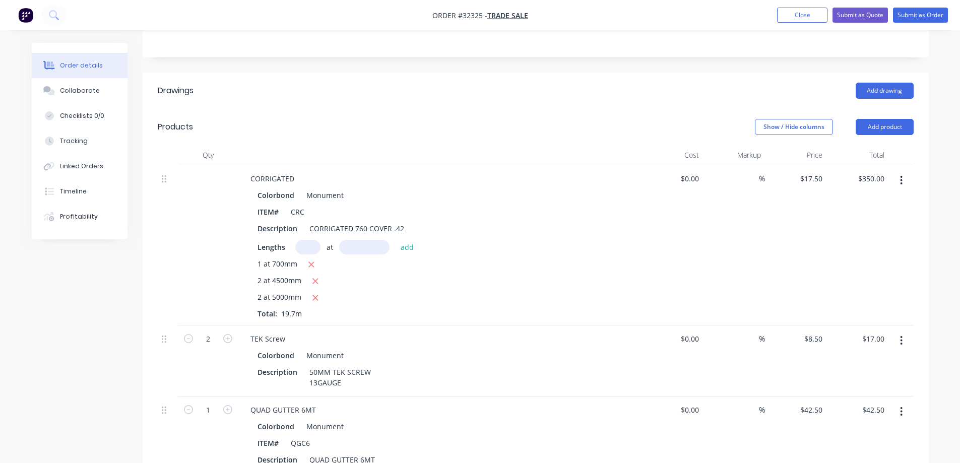
scroll to position [101, 0]
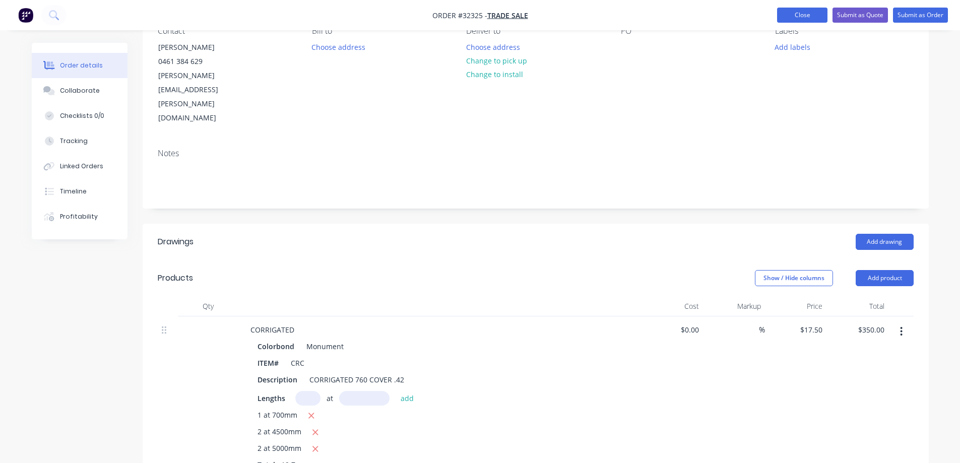
click at [801, 15] on button "Close" at bounding box center [802, 15] width 50 height 15
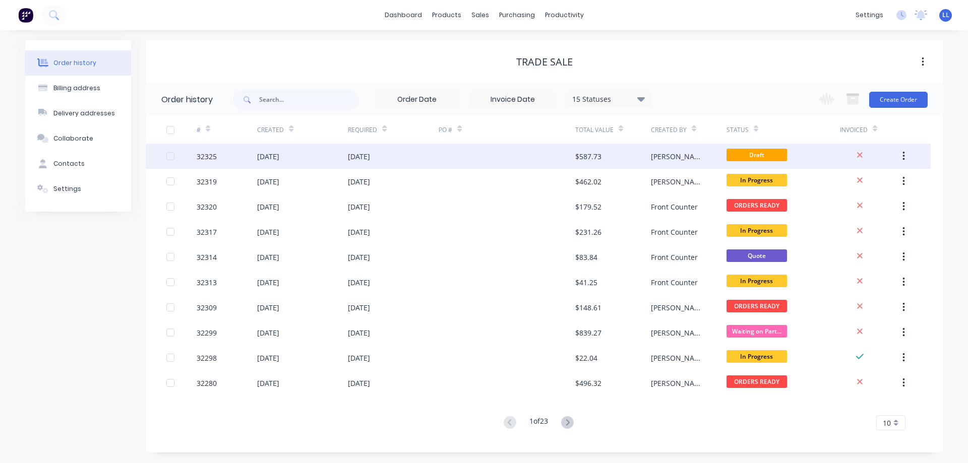
click at [904, 151] on icon "button" at bounding box center [903, 156] width 3 height 11
click at [854, 182] on div "Archive" at bounding box center [868, 182] width 78 height 15
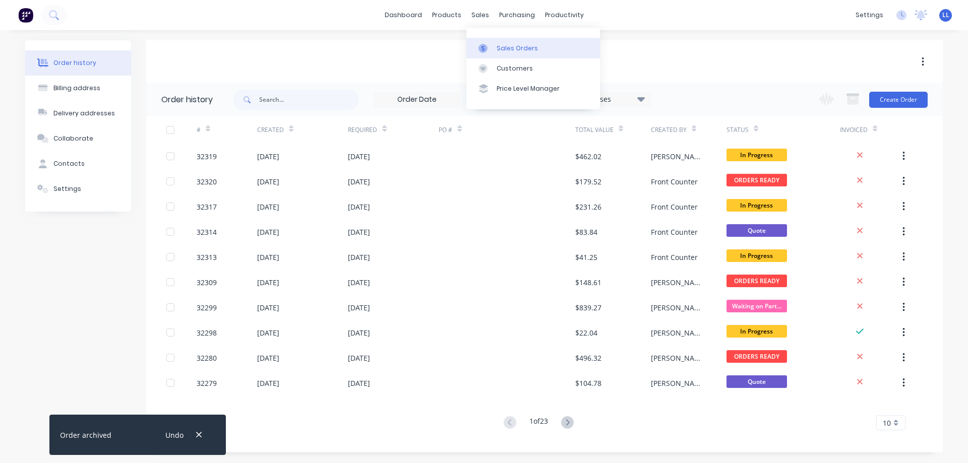
click at [497, 48] on div "Sales Orders" at bounding box center [517, 48] width 41 height 9
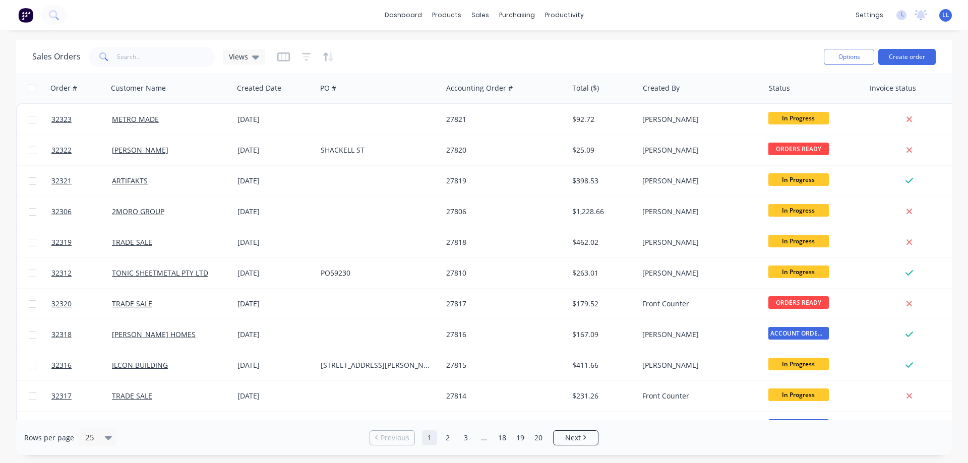
click at [28, 14] on img at bounding box center [25, 15] width 15 height 15
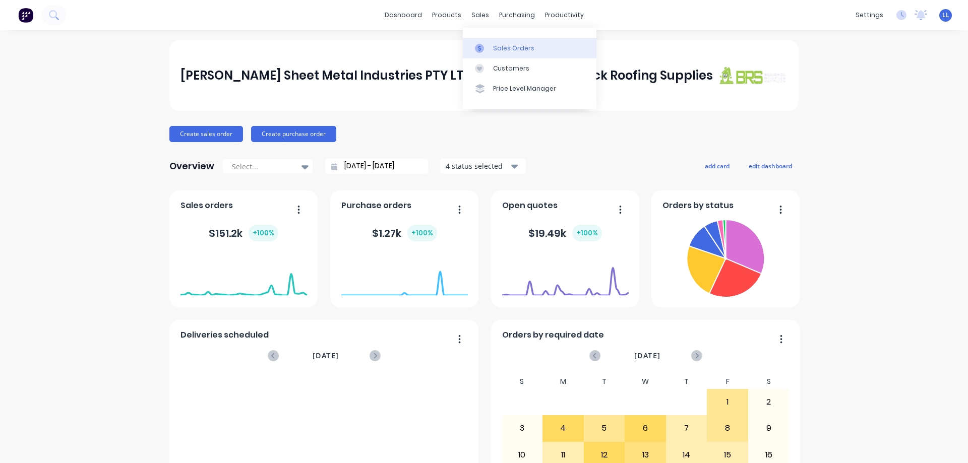
click at [499, 52] on div "Sales Orders" at bounding box center [513, 48] width 41 height 9
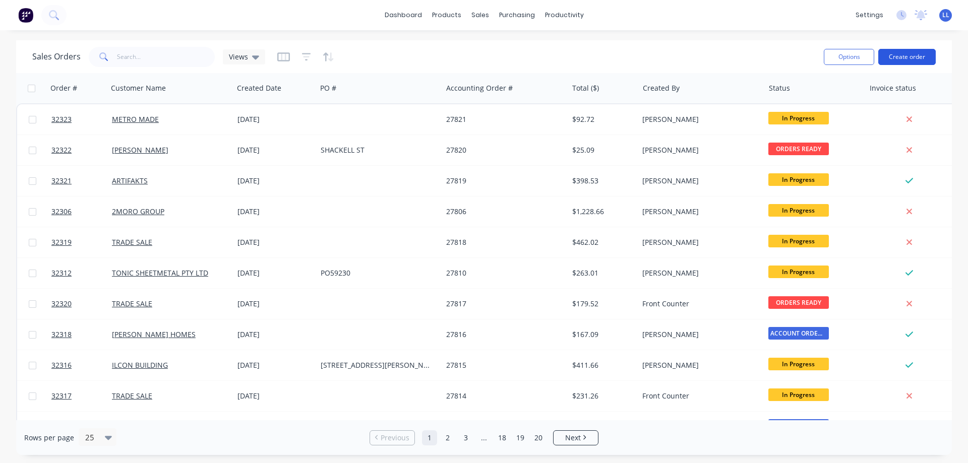
click at [921, 57] on button "Create order" at bounding box center [906, 57] width 57 height 16
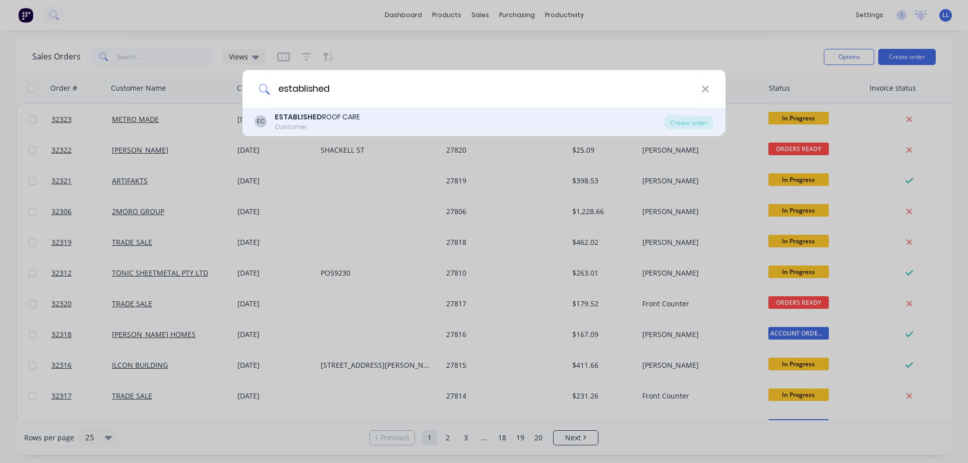
type input "established"
click at [347, 126] on div "Customer" at bounding box center [317, 127] width 85 height 9
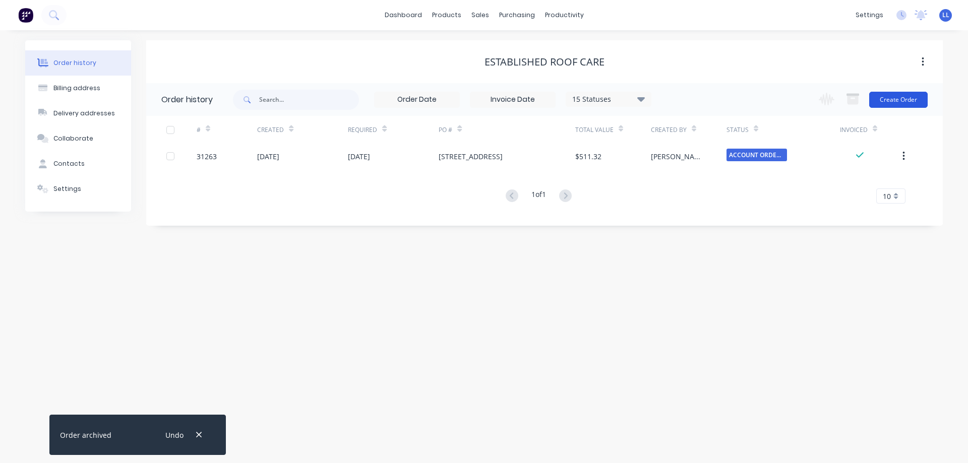
click at [880, 101] on button "Create Order" at bounding box center [898, 100] width 58 height 16
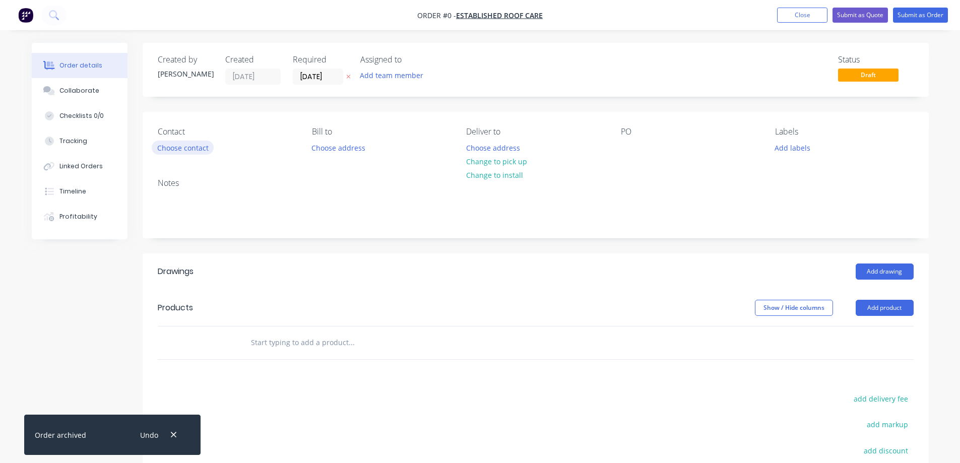
click at [175, 148] on button "Choose contact" at bounding box center [183, 148] width 62 height 14
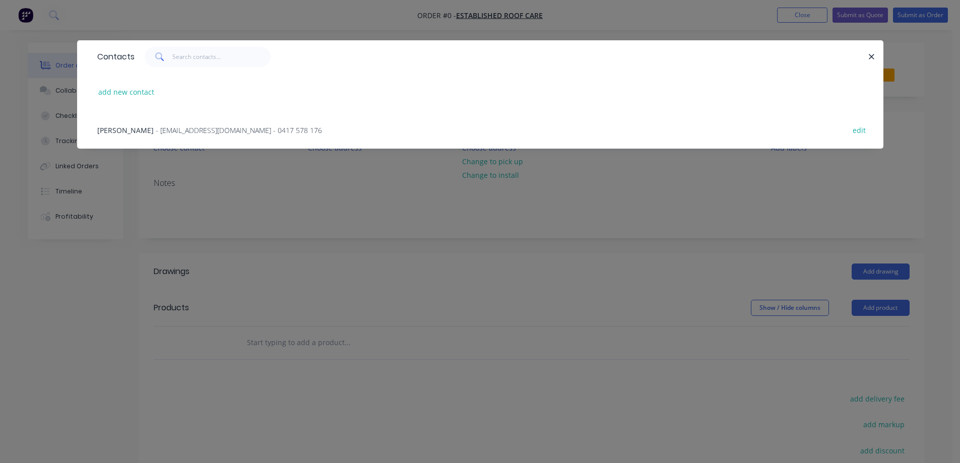
click at [156, 130] on span "- [EMAIL_ADDRESS][DOMAIN_NAME] - 0417 578 176" at bounding box center [239, 131] width 166 height 10
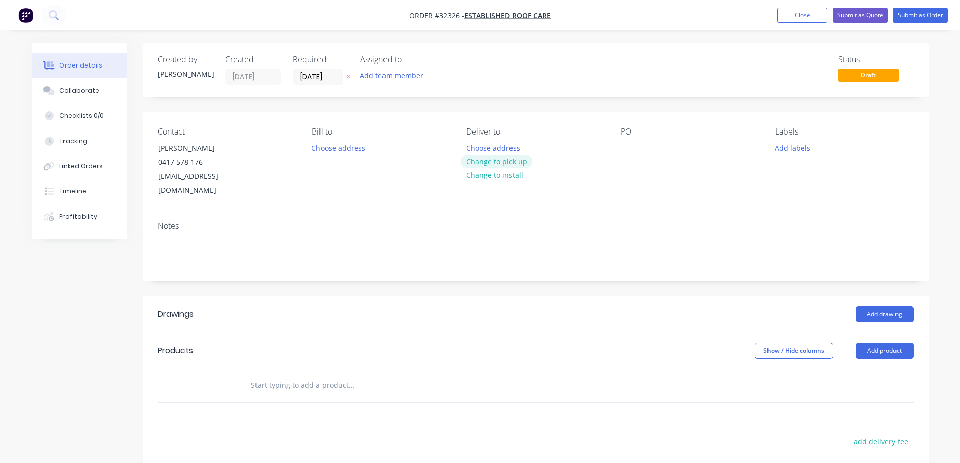
click at [490, 160] on button "Change to pick up" at bounding box center [497, 162] width 72 height 14
click at [800, 147] on button "Add labels" at bounding box center [793, 148] width 46 height 14
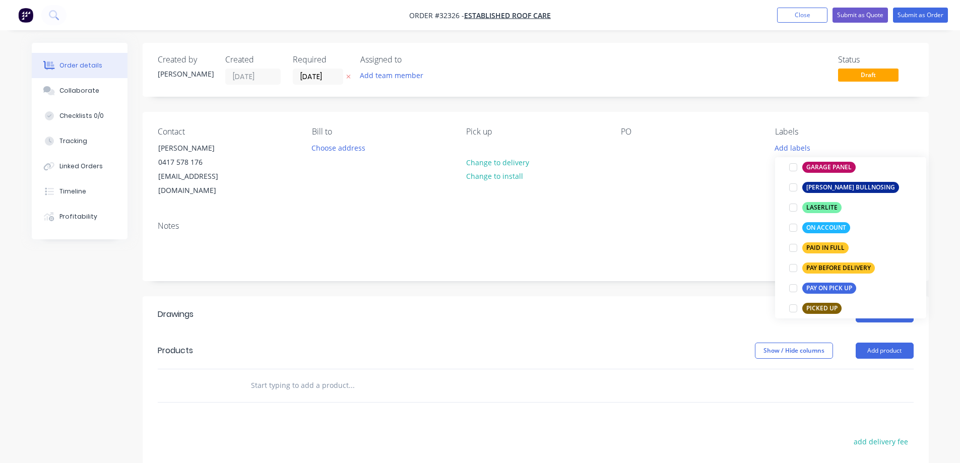
drag, startPoint x: 792, startPoint y: 229, endPoint x: 691, endPoint y: 262, distance: 106.7
click at [791, 229] on div at bounding box center [793, 228] width 20 height 20
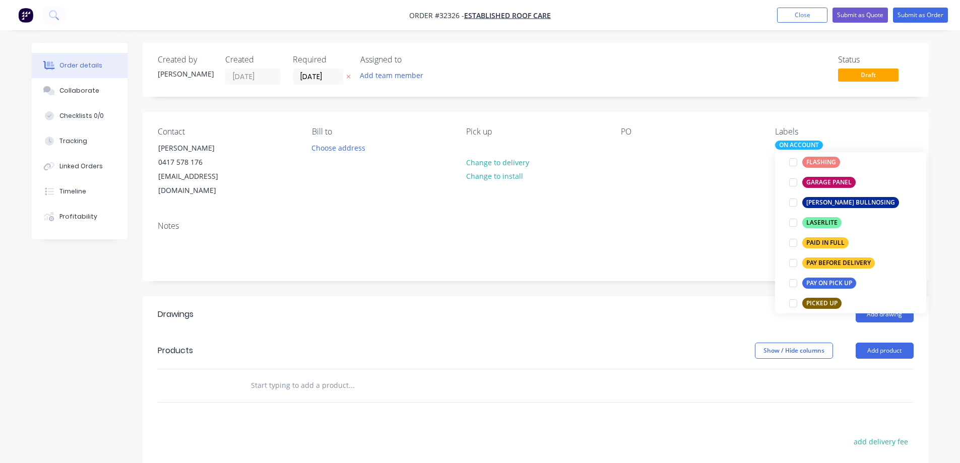
scroll to position [10, 0]
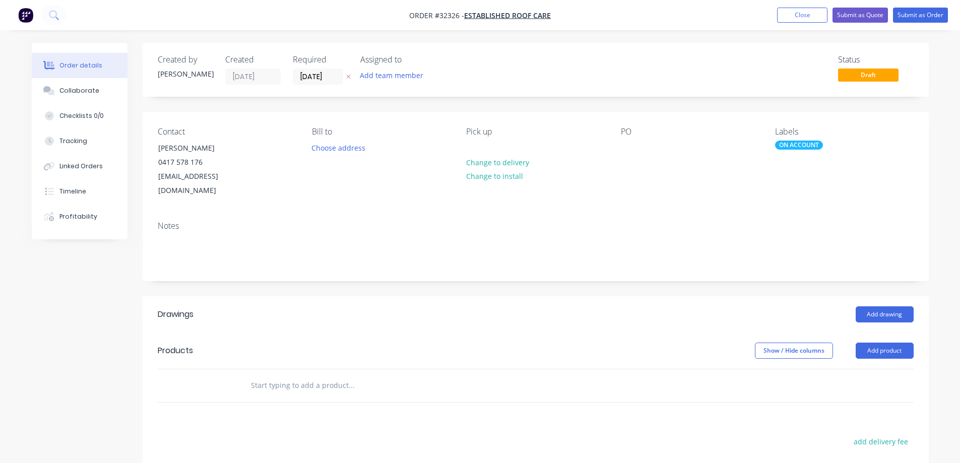
click at [652, 271] on div "Created by [PERSON_NAME] Created [DATE] Required [DATE] Assigned to Add team me…" at bounding box center [536, 344] width 786 height 602
click at [885, 307] on button "Add drawing" at bounding box center [885, 315] width 58 height 16
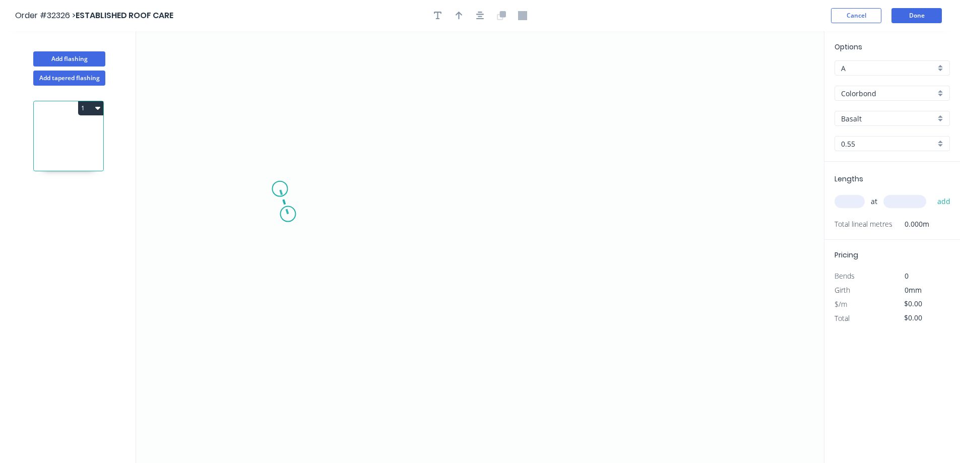
drag, startPoint x: 288, startPoint y: 214, endPoint x: 280, endPoint y: 186, distance: 29.8
click at [280, 186] on icon "0" at bounding box center [480, 247] width 688 height 432
drag, startPoint x: 280, startPoint y: 186, endPoint x: 413, endPoint y: 107, distance: 155.0
click at [413, 107] on icon "0 ?" at bounding box center [480, 247] width 688 height 432
drag, startPoint x: 413, startPoint y: 107, endPoint x: 522, endPoint y: 168, distance: 124.8
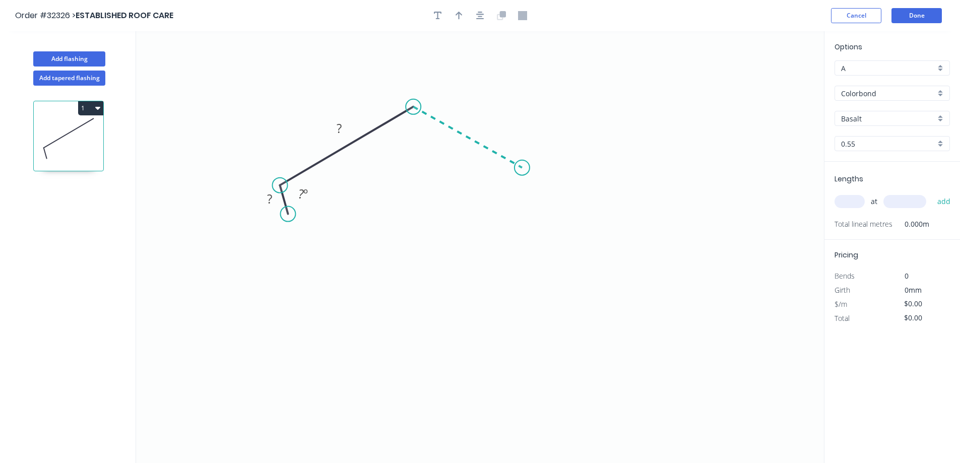
click at [522, 168] on icon "0 ? ? ? º" at bounding box center [480, 247] width 688 height 432
drag, startPoint x: 528, startPoint y: 203, endPoint x: 528, endPoint y: 210, distance: 7.1
click at [528, 210] on icon "0 ? ? ? ? º ? º" at bounding box center [480, 247] width 688 height 432
drag, startPoint x: 282, startPoint y: 184, endPoint x: 290, endPoint y: 201, distance: 19.2
click at [300, 170] on circle at bounding box center [300, 170] width 15 height 15
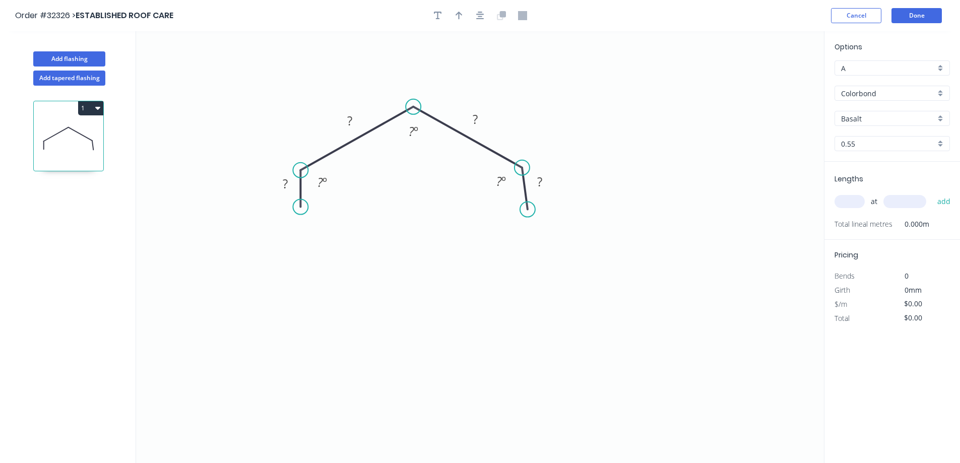
drag, startPoint x: 287, startPoint y: 221, endPoint x: 298, endPoint y: 207, distance: 17.9
click at [298, 207] on circle at bounding box center [300, 207] width 15 height 15
drag, startPoint x: 525, startPoint y: 167, endPoint x: 511, endPoint y: 161, distance: 15.6
click at [511, 161] on circle at bounding box center [510, 160] width 15 height 15
drag, startPoint x: 527, startPoint y: 208, endPoint x: 513, endPoint y: 199, distance: 16.9
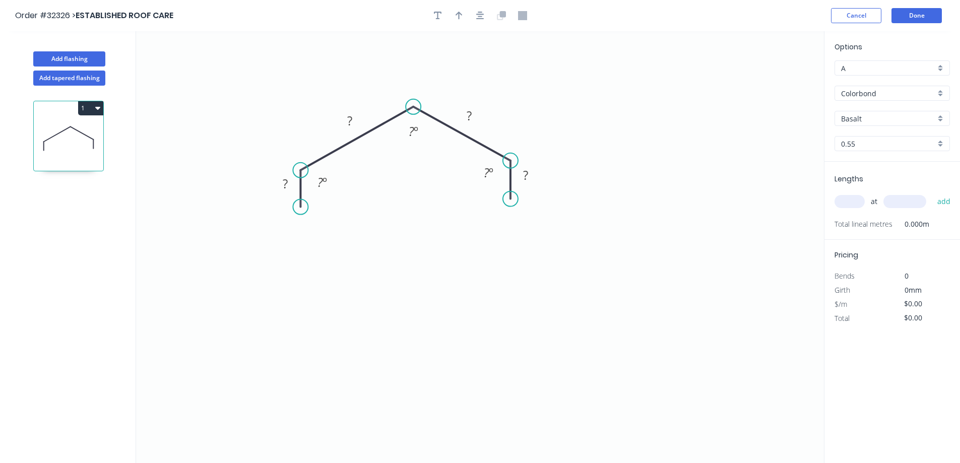
click at [513, 199] on circle at bounding box center [510, 199] width 15 height 15
drag, startPoint x: 514, startPoint y: 160, endPoint x: 511, endPoint y: 172, distance: 12.4
click at [512, 172] on circle at bounding box center [510, 172] width 15 height 15
drag, startPoint x: 507, startPoint y: 202, endPoint x: 508, endPoint y: 211, distance: 9.6
click at [508, 211] on circle at bounding box center [510, 211] width 15 height 15
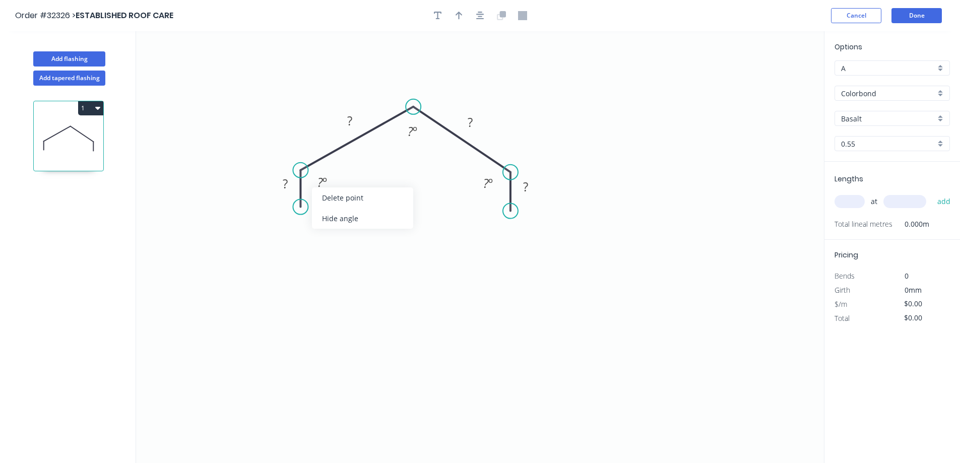
drag, startPoint x: 357, startPoint y: 224, endPoint x: 508, endPoint y: 187, distance: 154.8
click at [358, 223] on div "Hide angle" at bounding box center [362, 218] width 101 height 21
drag, startPoint x: 489, startPoint y: 218, endPoint x: 359, endPoint y: 180, distance: 135.1
click at [489, 218] on div "Hide angle" at bounding box center [532, 220] width 101 height 21
click at [286, 181] on tspan "?" at bounding box center [285, 183] width 5 height 17
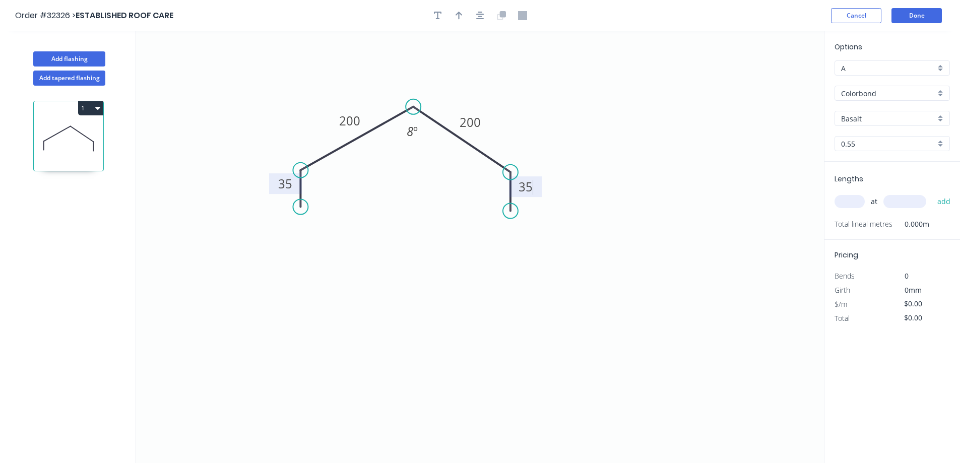
click at [890, 93] on input "Colorbond" at bounding box center [888, 93] width 94 height 11
type input "$25.82"
click at [859, 165] on div "Zinc" at bounding box center [892, 166] width 114 height 18
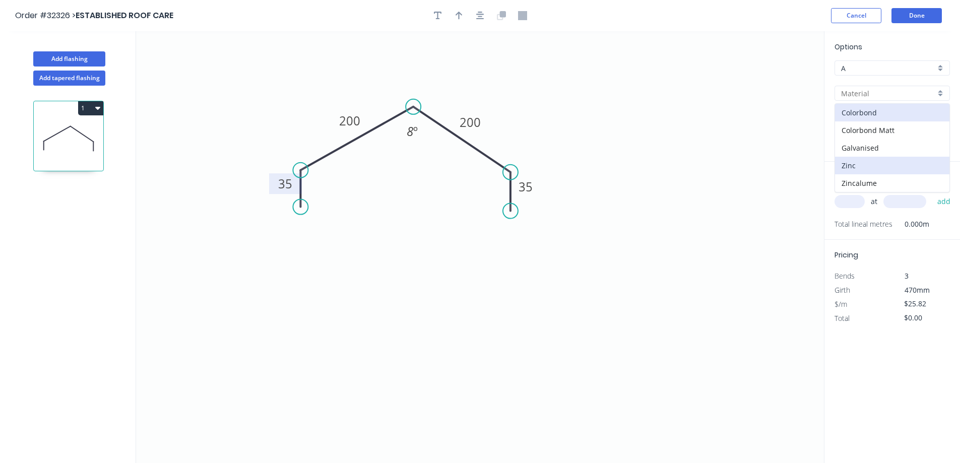
type input "Zinc"
type input "$22.69"
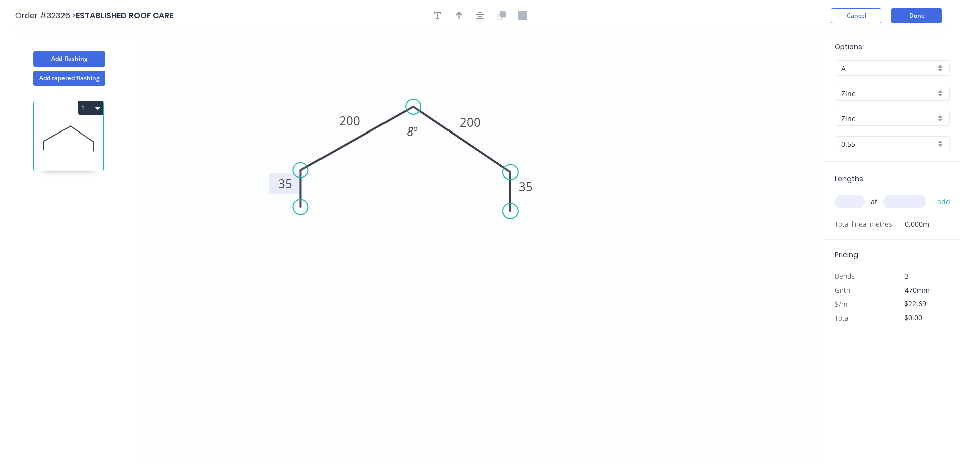
click at [856, 199] on input "text" at bounding box center [850, 201] width 30 height 13
type input "2"
type input "45003"
click at [933, 193] on button "add" at bounding box center [945, 201] width 24 height 17
type input "$2,042.24"
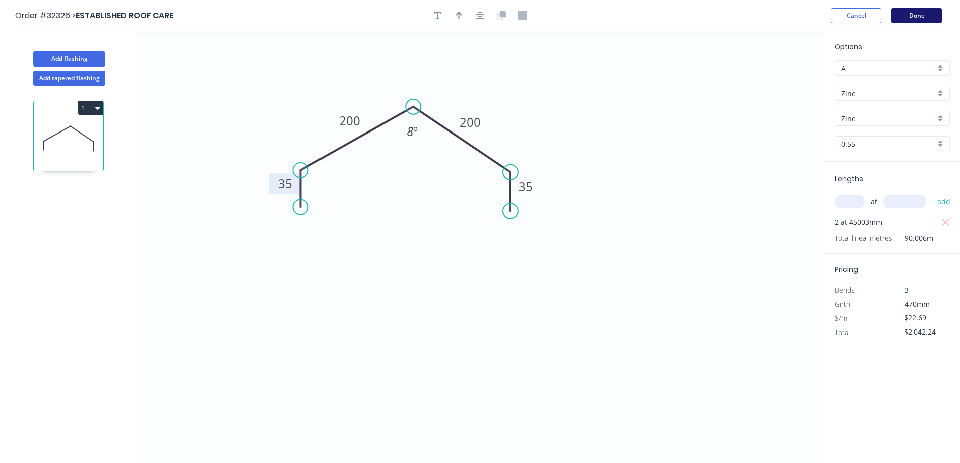
click at [916, 18] on button "Done" at bounding box center [917, 15] width 50 height 15
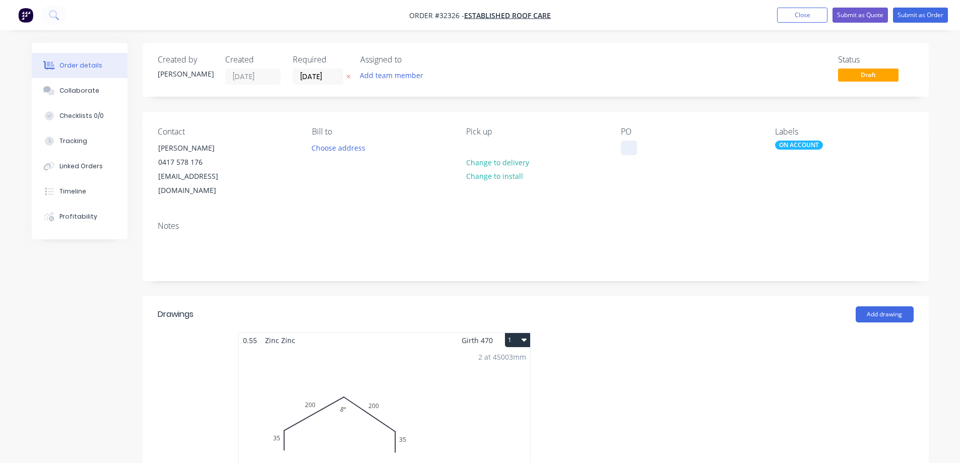
click at [633, 144] on div at bounding box center [629, 148] width 16 height 15
click at [916, 18] on button "Submit as Order" at bounding box center [920, 15] width 55 height 15
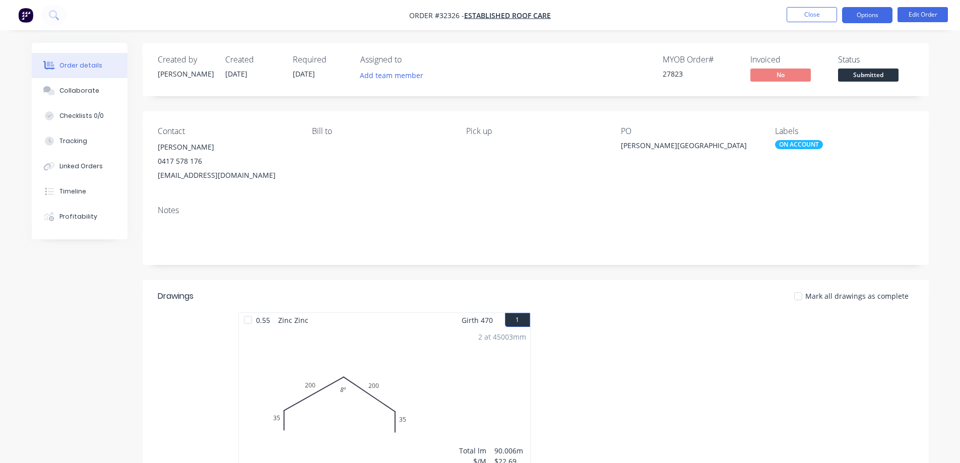
click at [870, 19] on button "Options" at bounding box center [867, 15] width 50 height 16
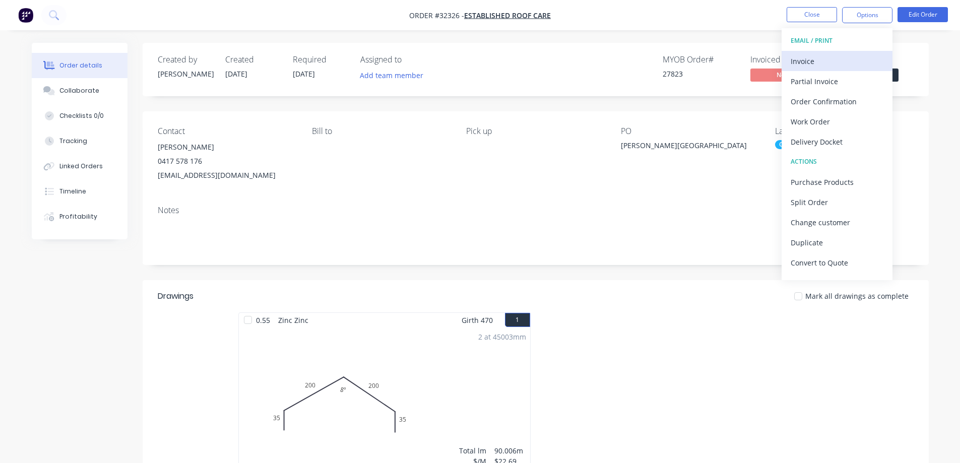
click at [844, 59] on div "Invoice" at bounding box center [837, 61] width 93 height 15
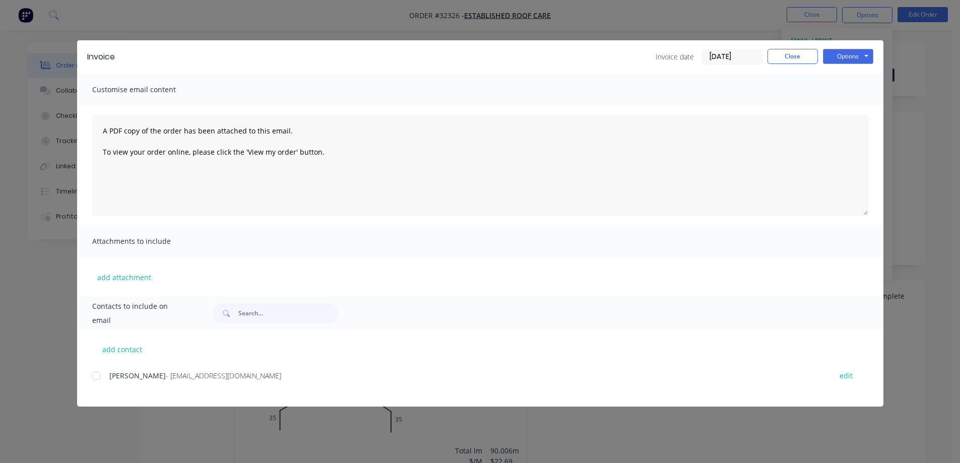
click at [96, 379] on div at bounding box center [96, 376] width 20 height 20
click at [860, 50] on button "Options" at bounding box center [848, 56] width 50 height 15
click at [849, 109] on button "Email" at bounding box center [855, 107] width 65 height 17
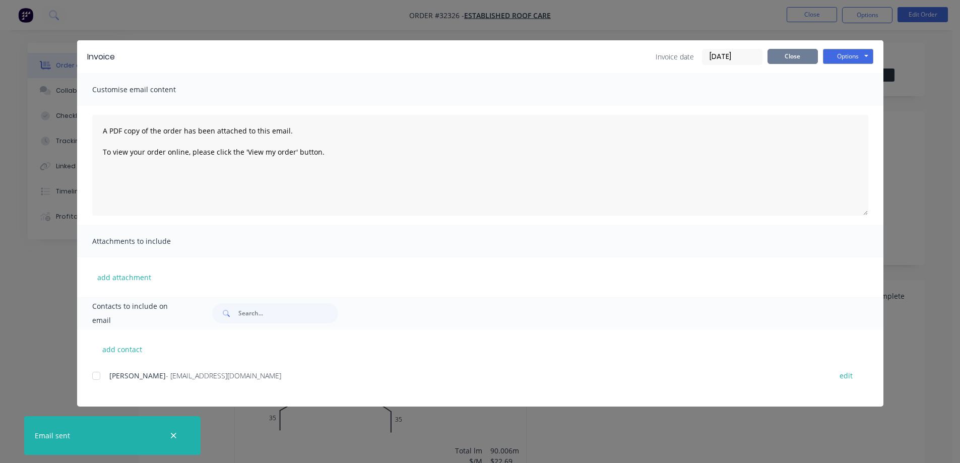
click at [789, 59] on button "Close" at bounding box center [793, 56] width 50 height 15
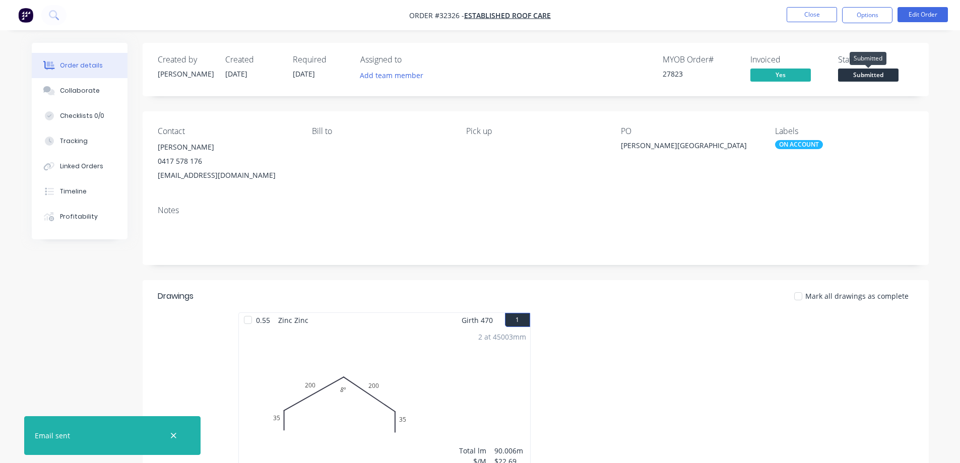
click at [879, 77] on span "Submitted" at bounding box center [868, 75] width 60 height 13
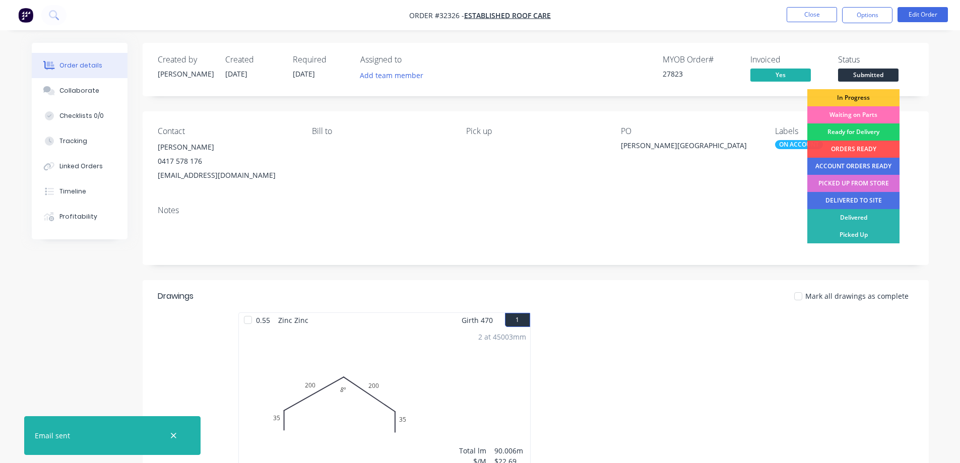
click at [858, 181] on div "PICKED UP FROM STORE" at bounding box center [854, 183] width 92 height 17
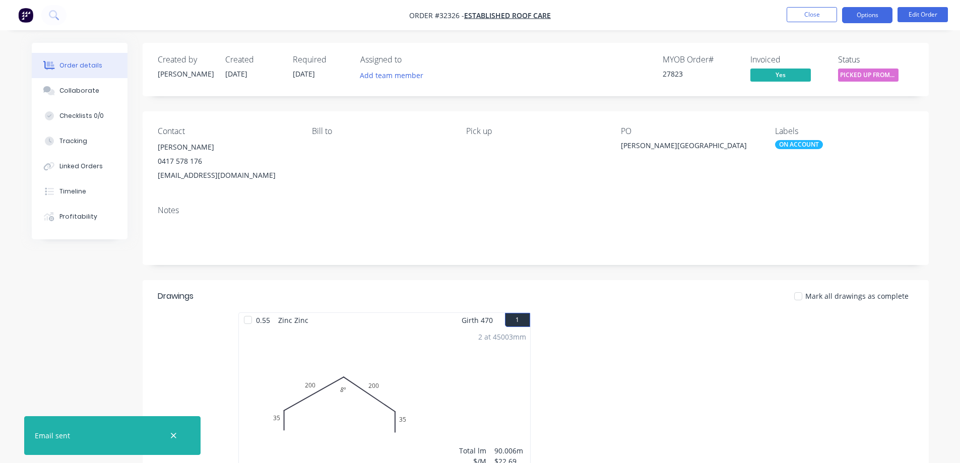
drag, startPoint x: 873, startPoint y: 12, endPoint x: 866, endPoint y: 21, distance: 11.4
click at [873, 13] on button "Options" at bounding box center [867, 15] width 50 height 16
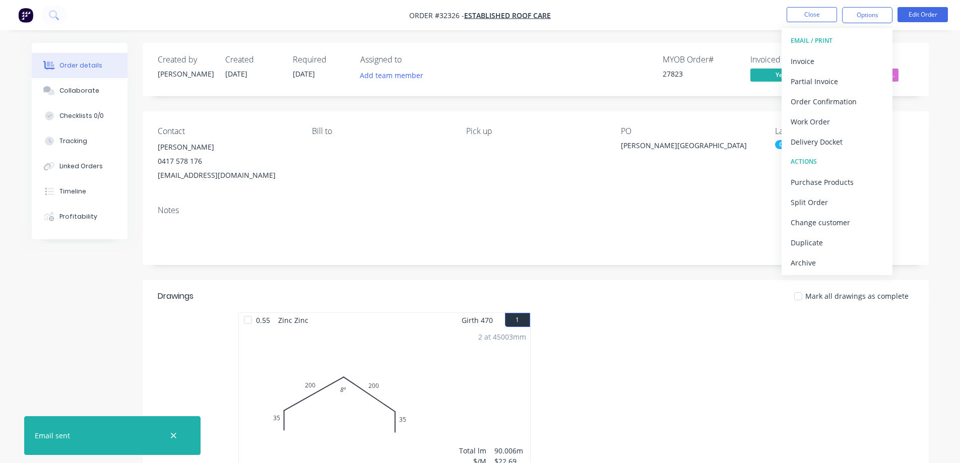
click at [834, 261] on div "Archive" at bounding box center [837, 263] width 93 height 15
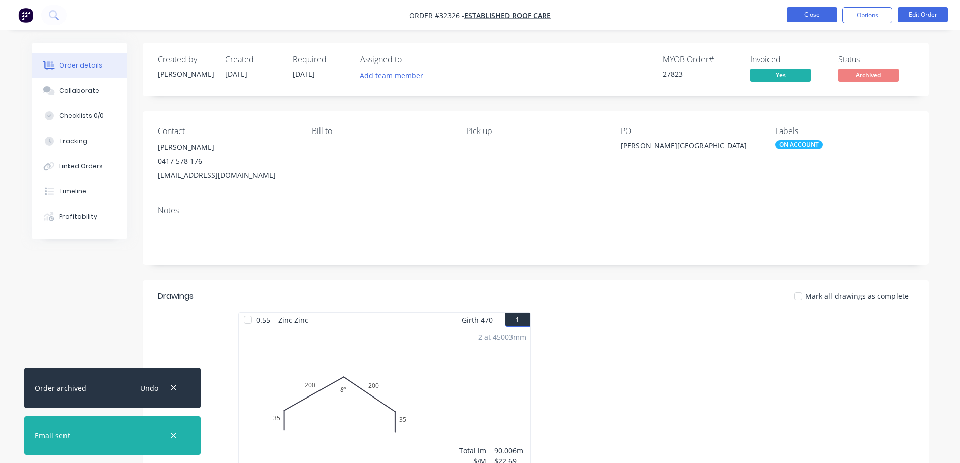
click at [799, 14] on button "Close" at bounding box center [812, 14] width 50 height 15
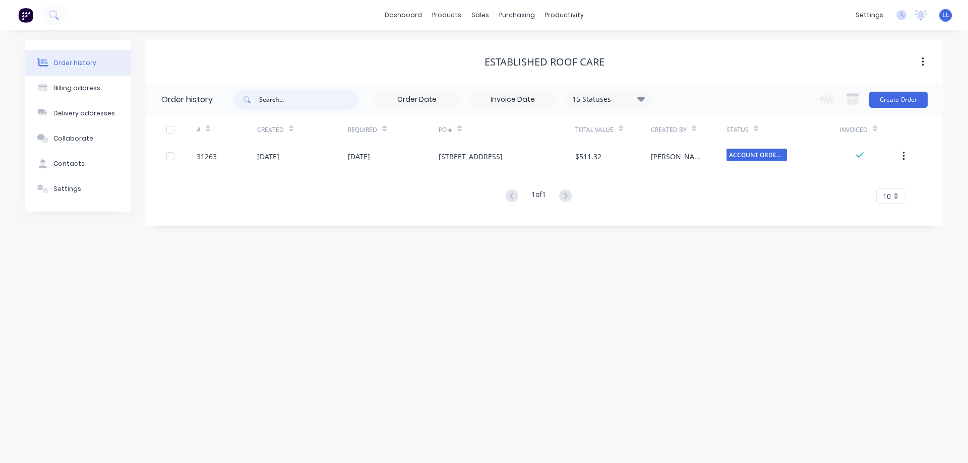
click at [296, 95] on input "text" at bounding box center [309, 100] width 100 height 20
click at [477, 15] on div "sales" at bounding box center [480, 15] width 28 height 15
click at [496, 50] on link "Sales Orders" at bounding box center [533, 48] width 134 height 20
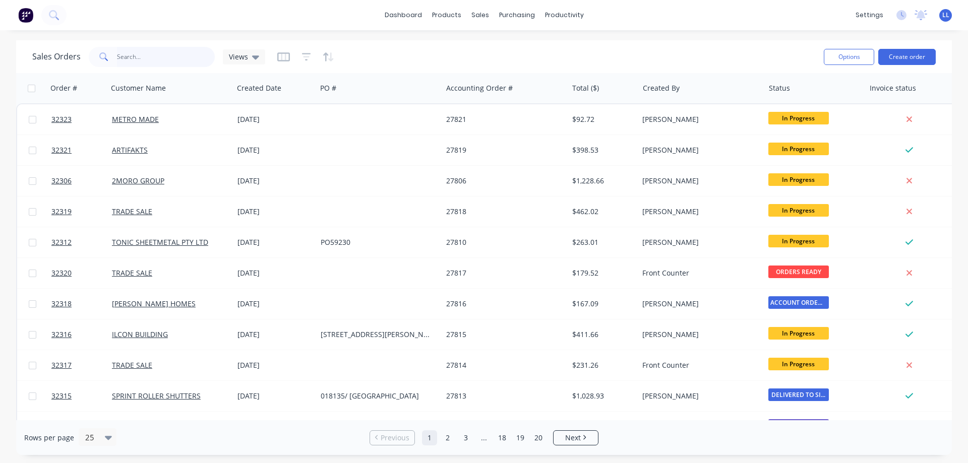
click at [157, 53] on input "text" at bounding box center [166, 57] width 98 height 20
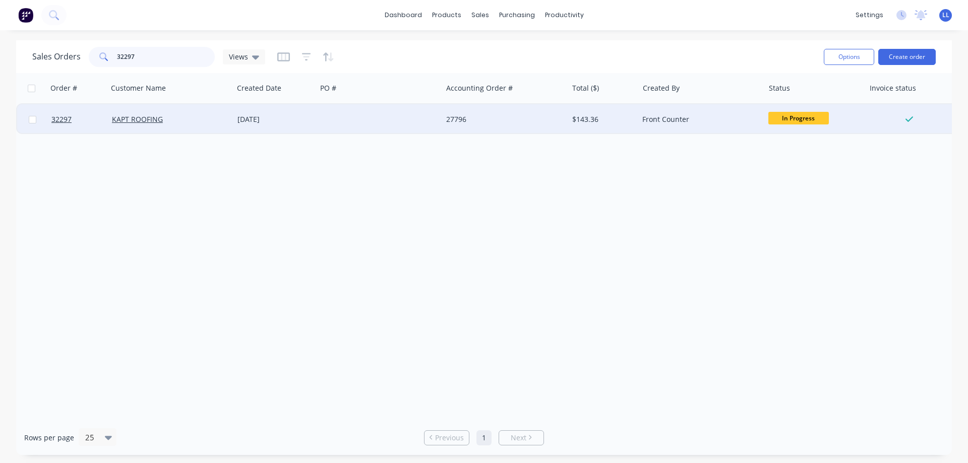
type input "32297"
click at [598, 118] on div "$143.36" at bounding box center [601, 119] width 59 height 10
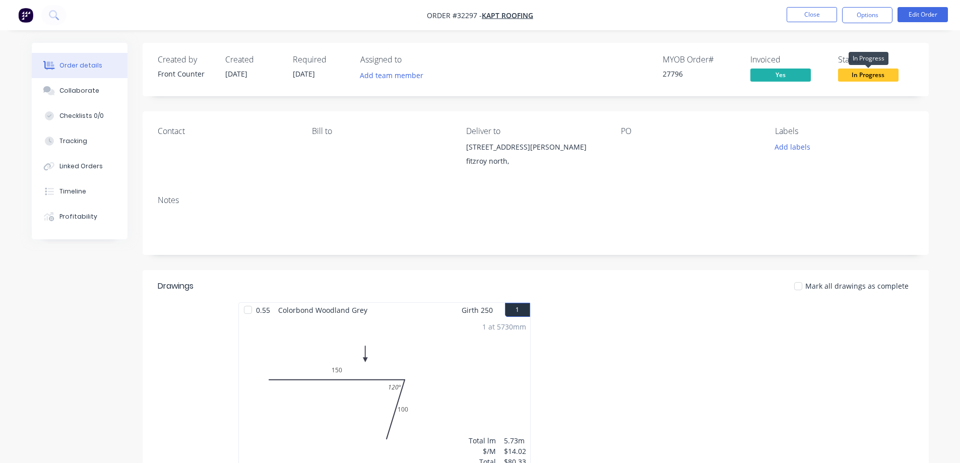
click at [869, 78] on span "In Progress" at bounding box center [868, 75] width 60 height 13
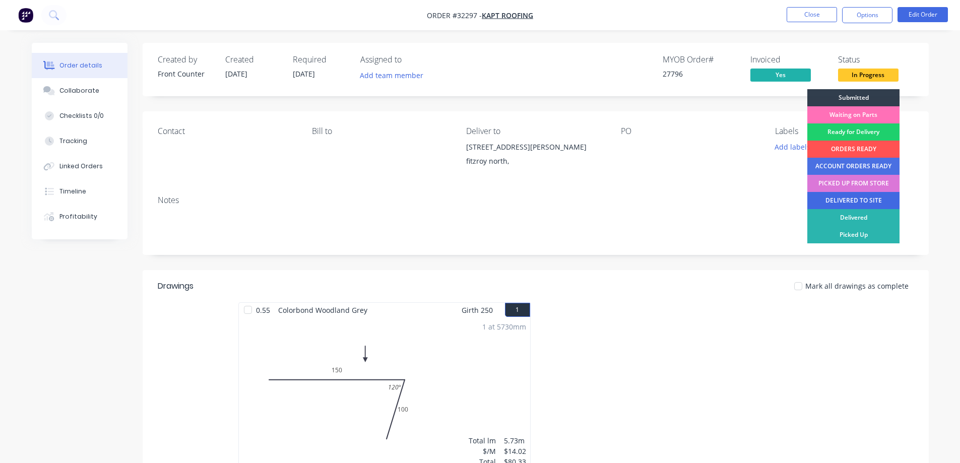
click at [845, 202] on div "DELIVERED TO SITE" at bounding box center [854, 200] width 92 height 17
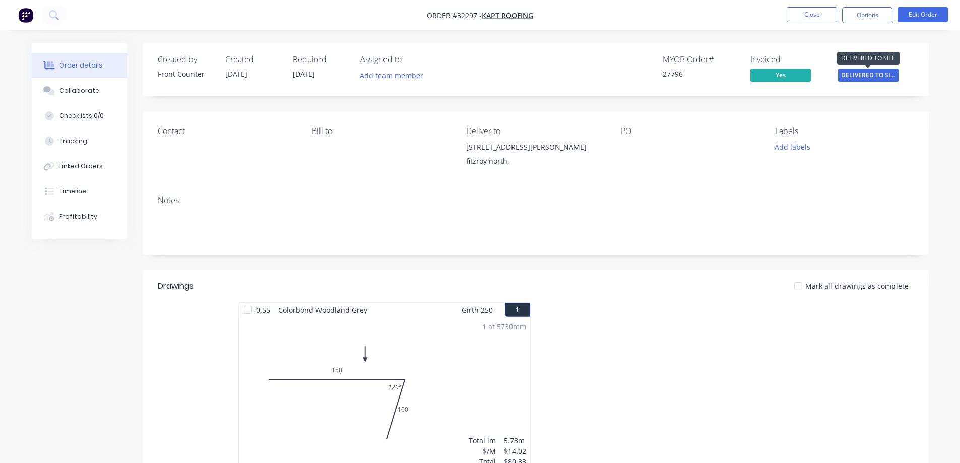
click at [857, 77] on span "DELIVERED TO SI..." at bounding box center [868, 75] width 60 height 13
click at [868, 23] on button "Options" at bounding box center [867, 15] width 50 height 16
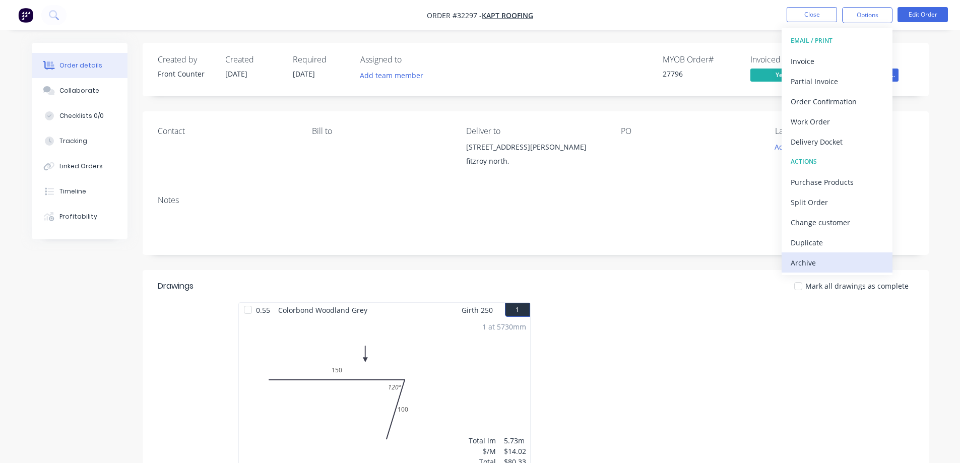
click at [797, 263] on div "Archive" at bounding box center [837, 263] width 93 height 15
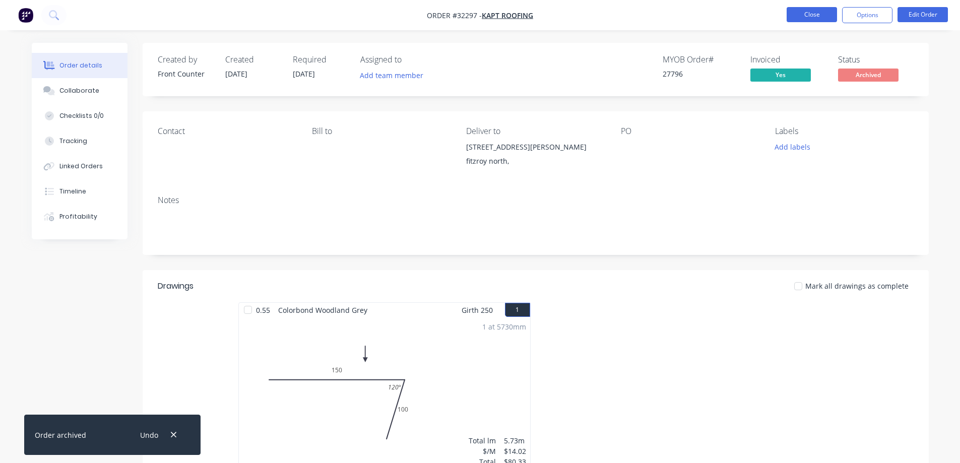
click at [807, 20] on button "Close" at bounding box center [812, 14] width 50 height 15
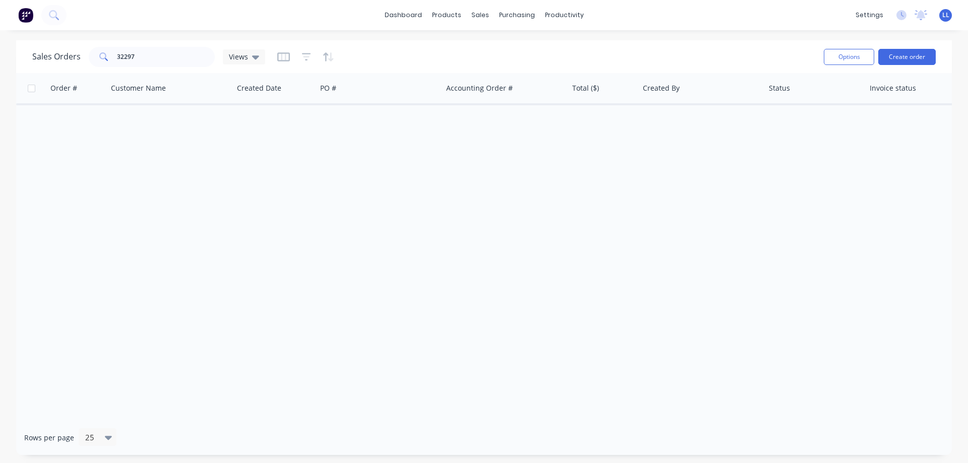
click at [25, 11] on img at bounding box center [25, 15] width 15 height 15
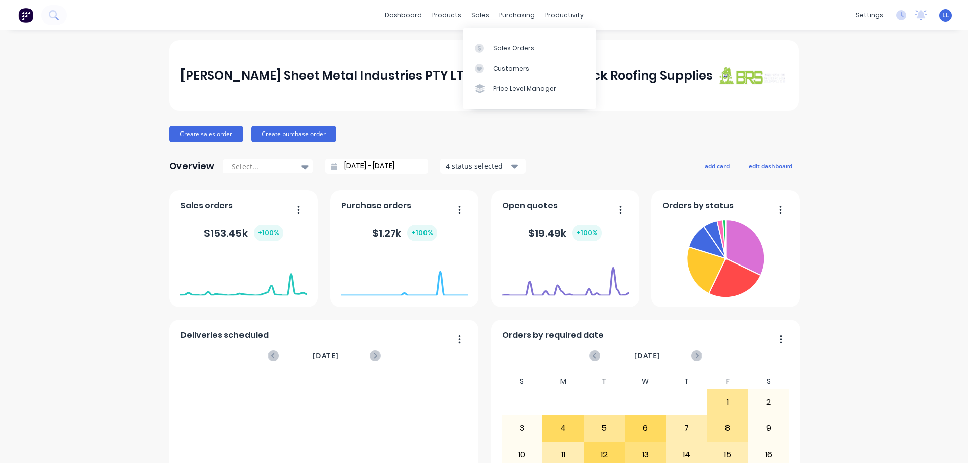
drag, startPoint x: 471, startPoint y: 19, endPoint x: 484, endPoint y: 34, distance: 20.0
click at [471, 19] on div "sales" at bounding box center [480, 15] width 28 height 15
click at [521, 50] on div "Sales Orders" at bounding box center [513, 48] width 41 height 9
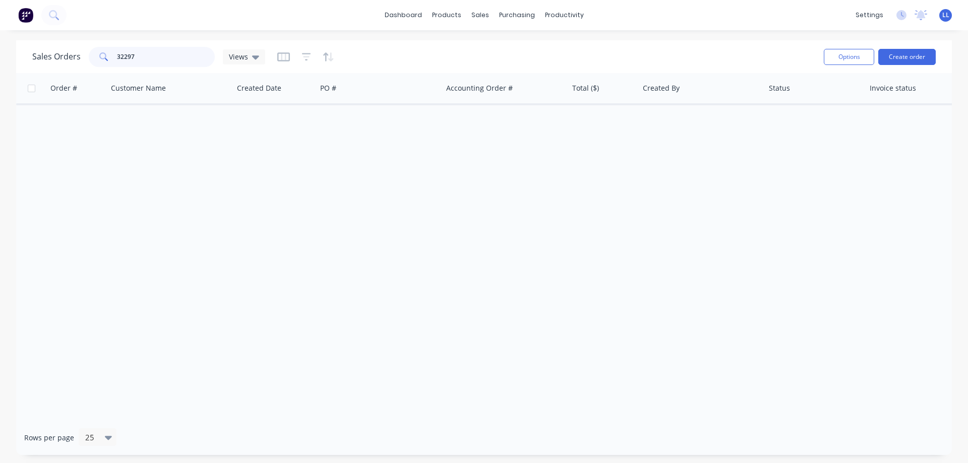
drag, startPoint x: 145, startPoint y: 57, endPoint x: 41, endPoint y: 57, distance: 103.9
click at [41, 57] on div "Sales Orders 32297 Views" at bounding box center [148, 57] width 233 height 20
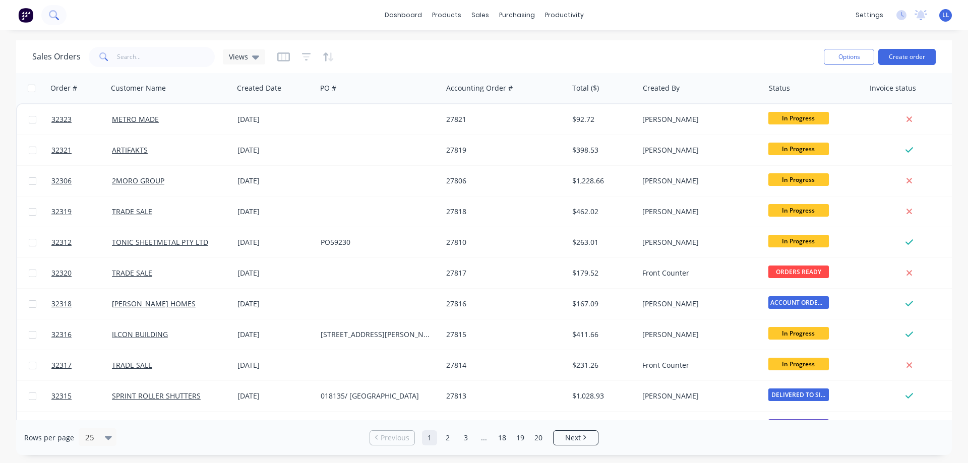
click at [49, 17] on icon at bounding box center [54, 15] width 10 height 10
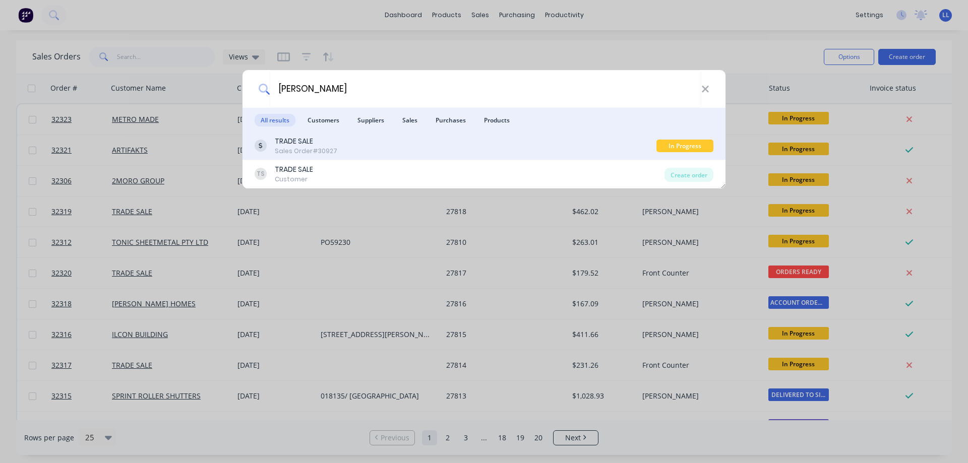
type input "[PERSON_NAME]"
click at [335, 152] on div "TRADE SALE Sales Order #30927" at bounding box center [456, 146] width 402 height 20
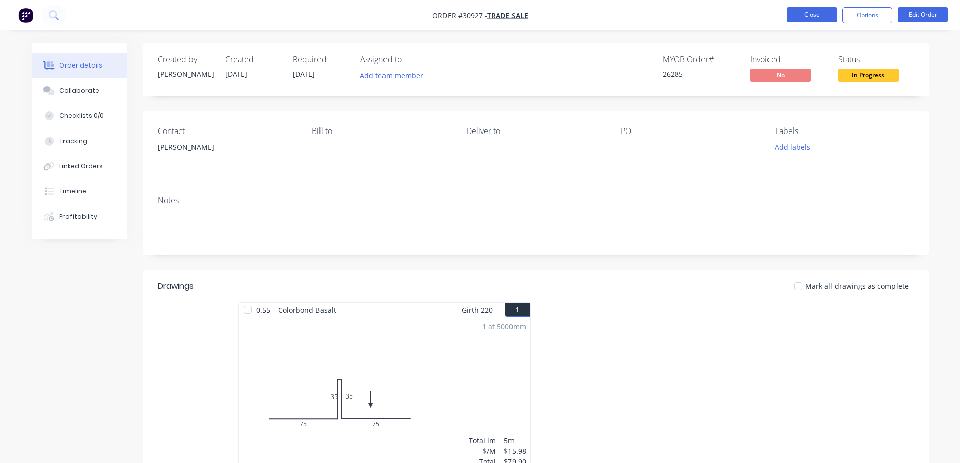
click at [813, 8] on button "Close" at bounding box center [812, 14] width 50 height 15
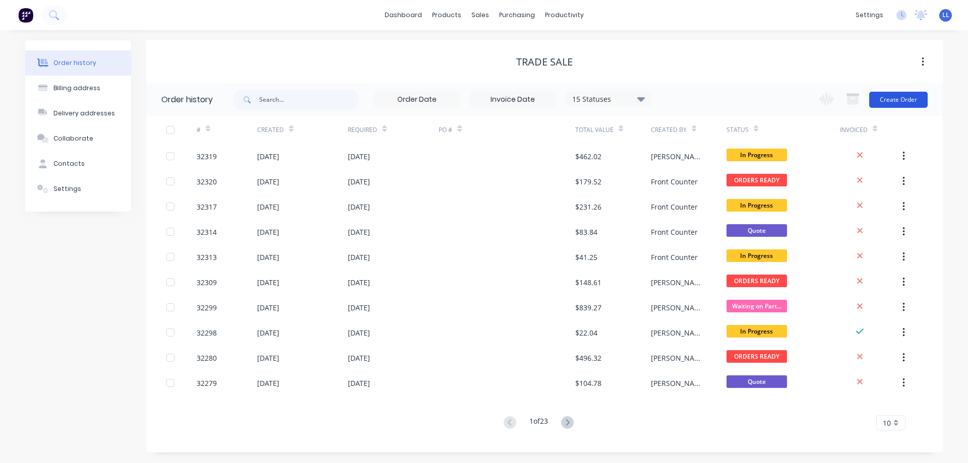
click at [909, 99] on button "Create Order" at bounding box center [898, 100] width 58 height 16
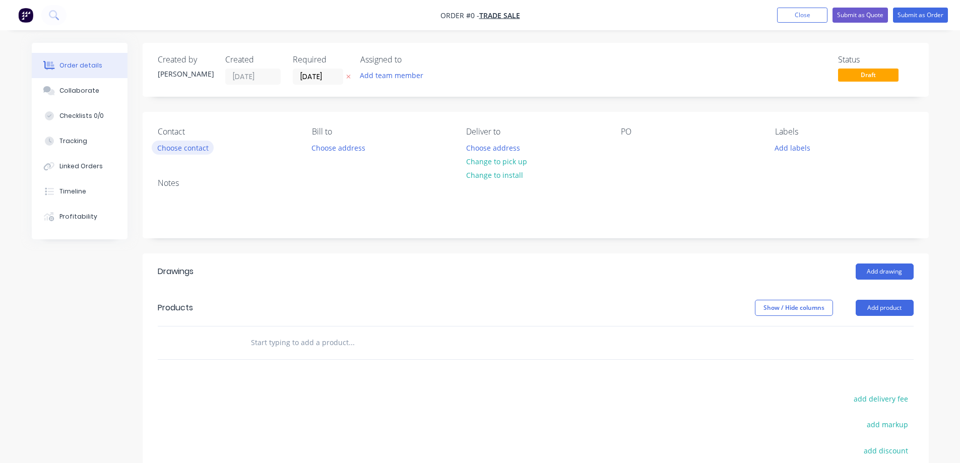
click at [170, 148] on button "Choose contact" at bounding box center [183, 148] width 62 height 14
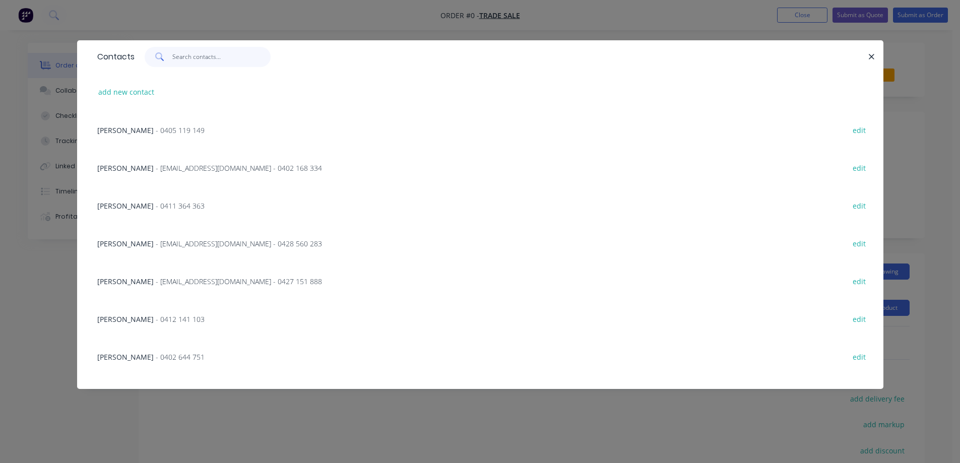
click at [188, 58] on input "text" at bounding box center [221, 57] width 98 height 20
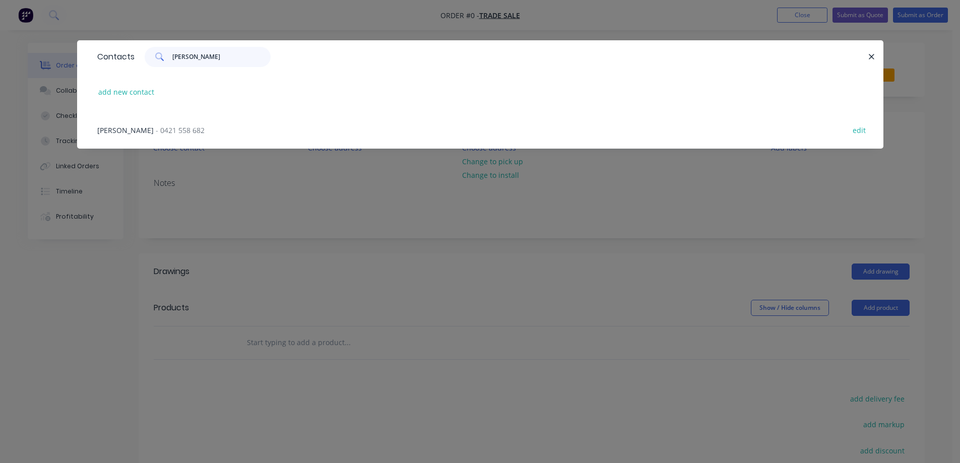
type input "[PERSON_NAME]"
click at [156, 128] on span "- 0421 558 682" at bounding box center [180, 131] width 49 height 10
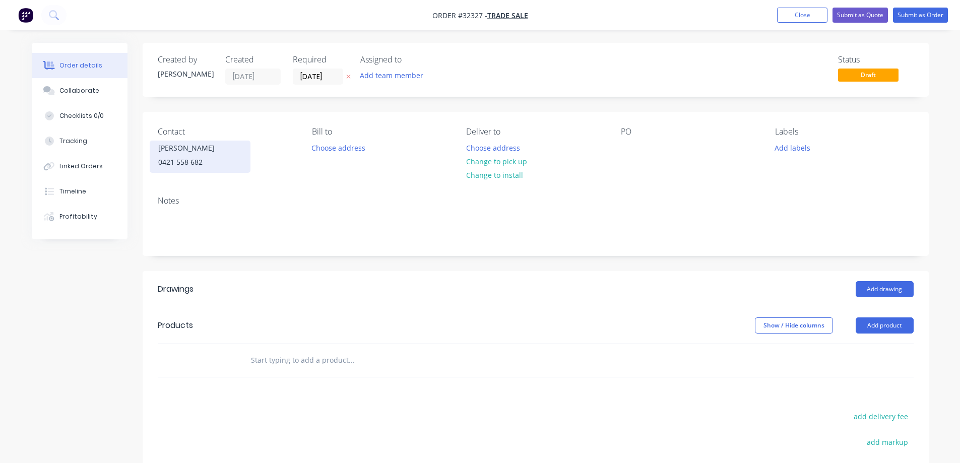
click at [196, 154] on div "[PERSON_NAME]" at bounding box center [200, 148] width 84 height 14
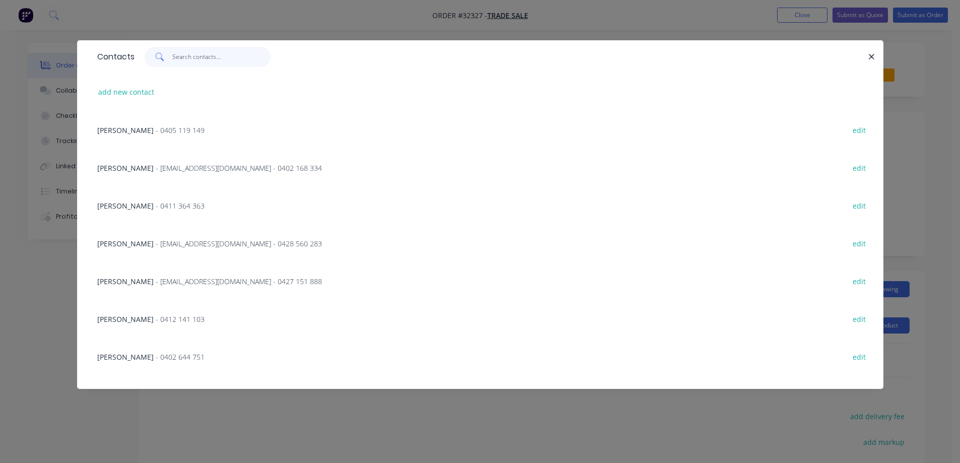
click at [201, 60] on input "text" at bounding box center [221, 57] width 98 height 20
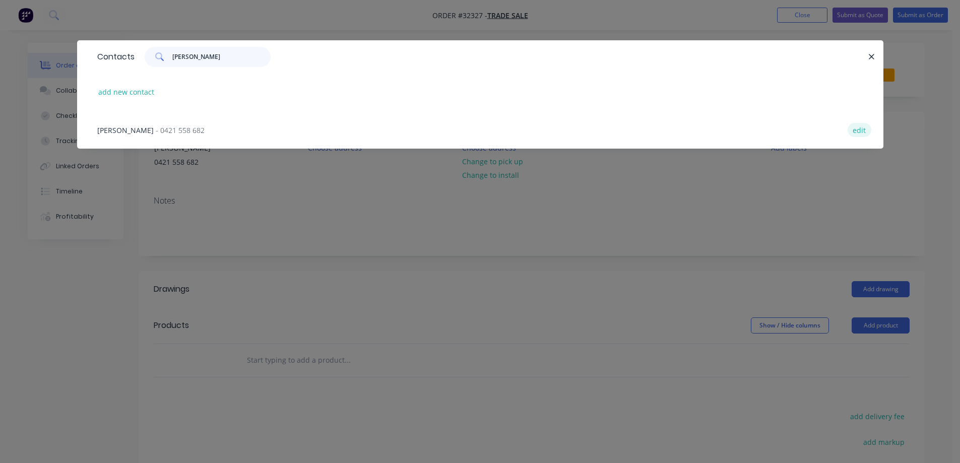
type input "[PERSON_NAME]"
click at [861, 133] on button "edit" at bounding box center [860, 130] width 24 height 14
select select "AU"
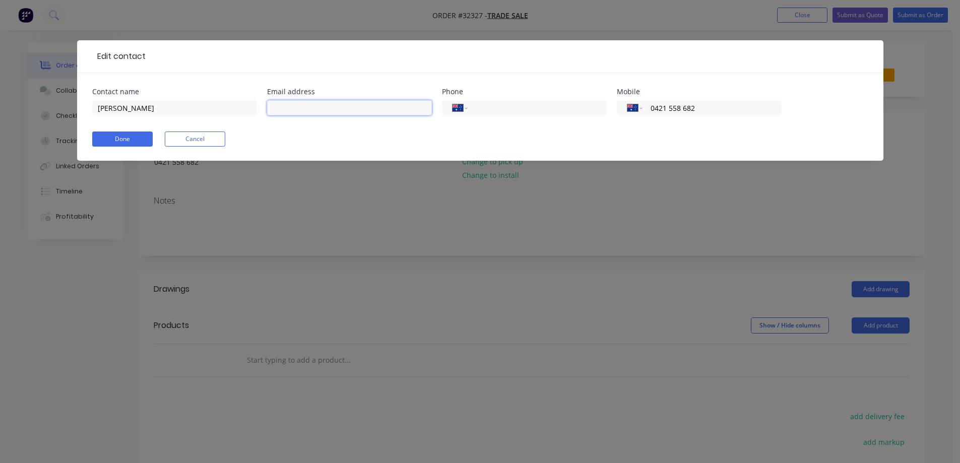
click at [310, 111] on input "text" at bounding box center [349, 107] width 165 height 15
paste input "f"
type input "[EMAIL_ADDRESS][DOMAIN_NAME]"
click at [107, 140] on button "Done" at bounding box center [122, 139] width 60 height 15
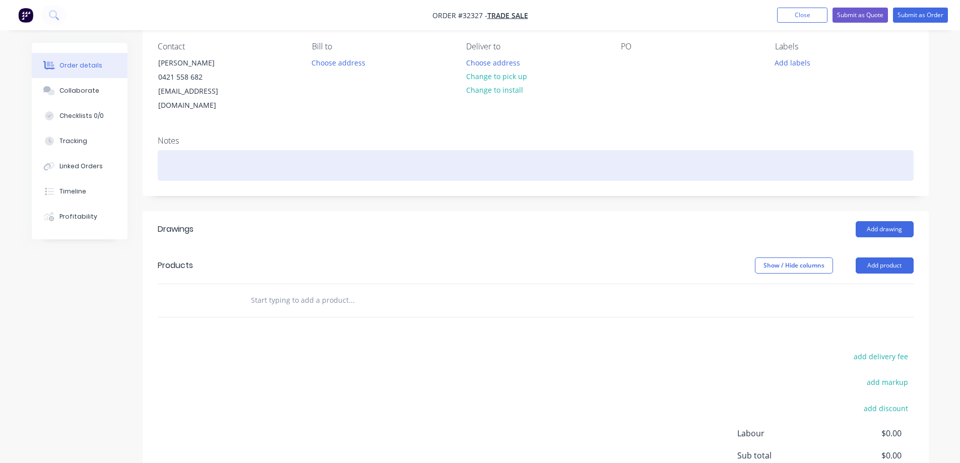
scroll to position [101, 0]
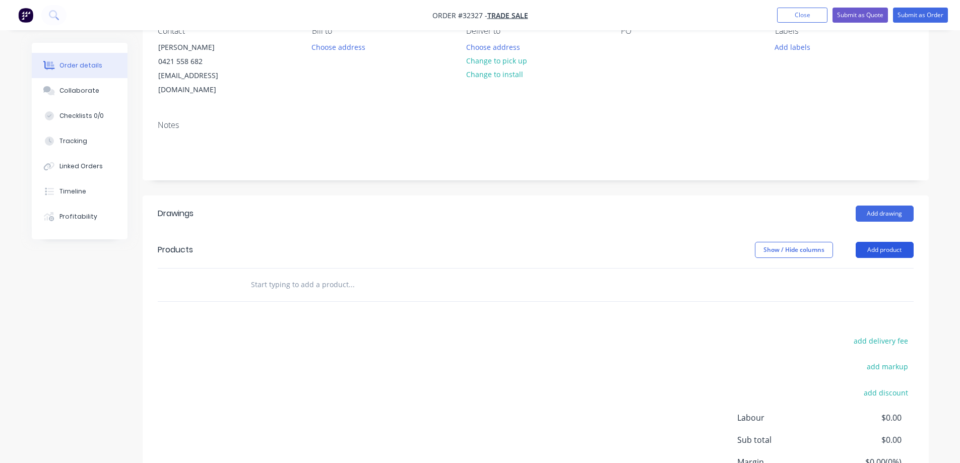
click at [882, 242] on button "Add product" at bounding box center [885, 250] width 58 height 16
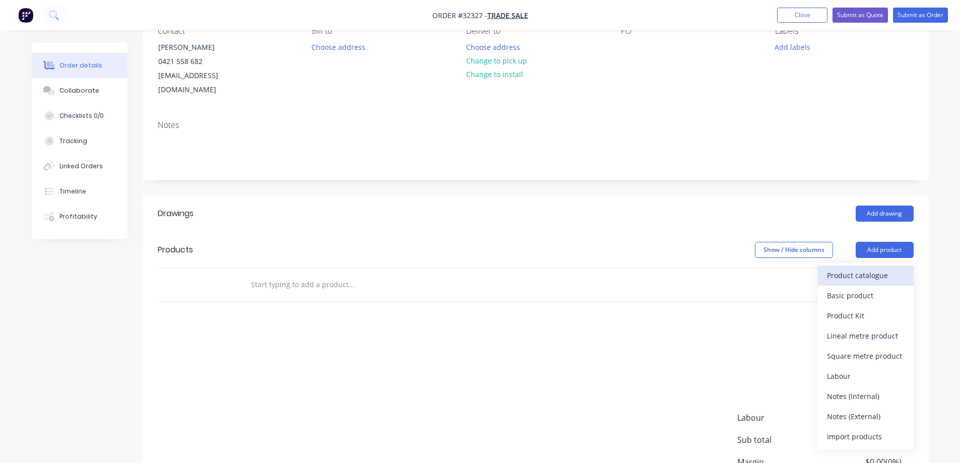
click at [844, 268] on div "Product catalogue" at bounding box center [866, 275] width 78 height 15
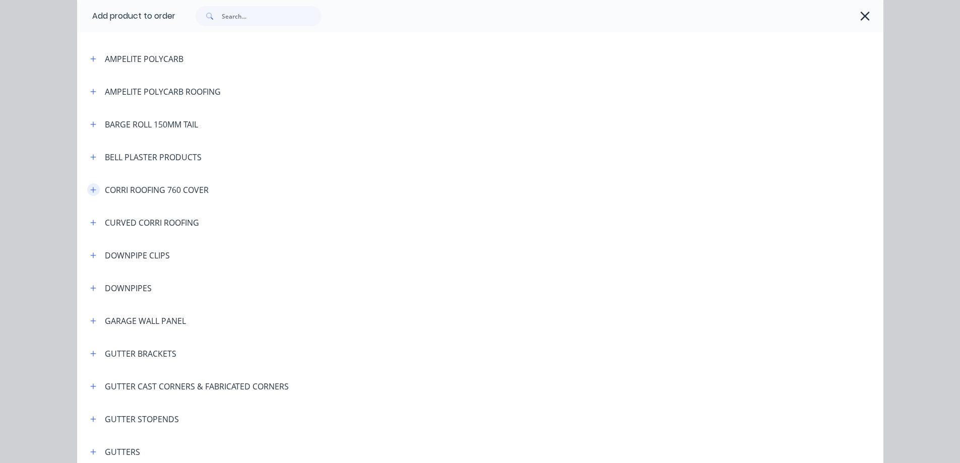
click at [91, 189] on icon "button" at bounding box center [93, 190] width 6 height 7
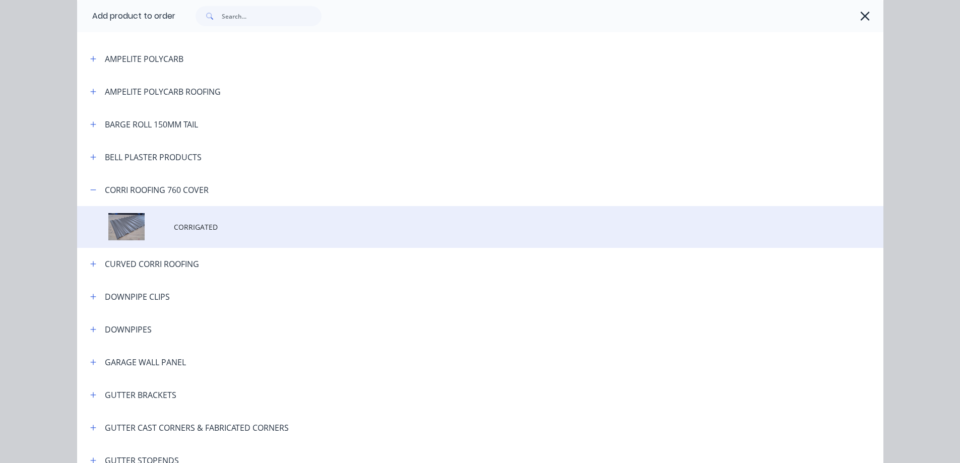
click at [232, 224] on span "CORRIGATED" at bounding box center [458, 227] width 568 height 11
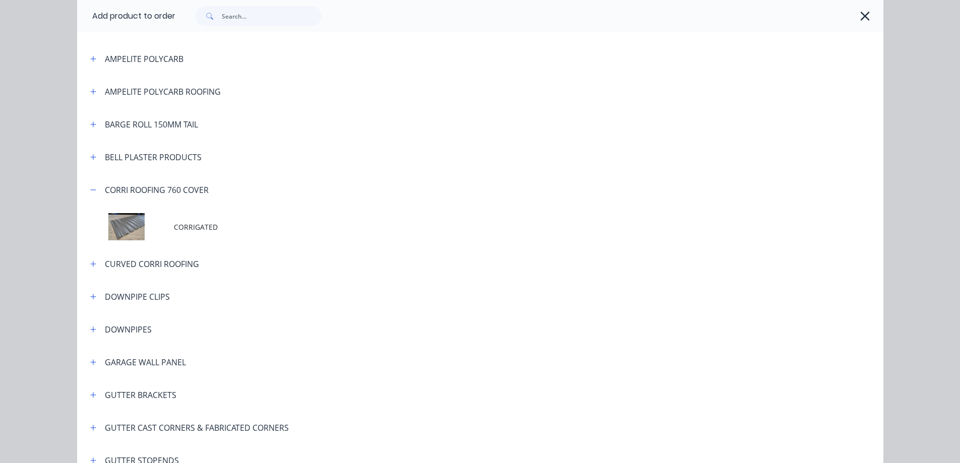
scroll to position [0, 0]
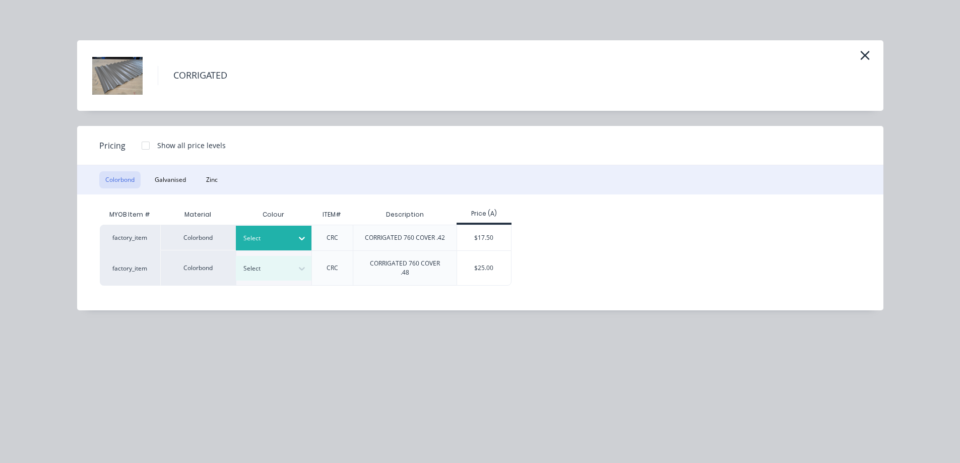
click at [293, 236] on div at bounding box center [302, 238] width 18 height 16
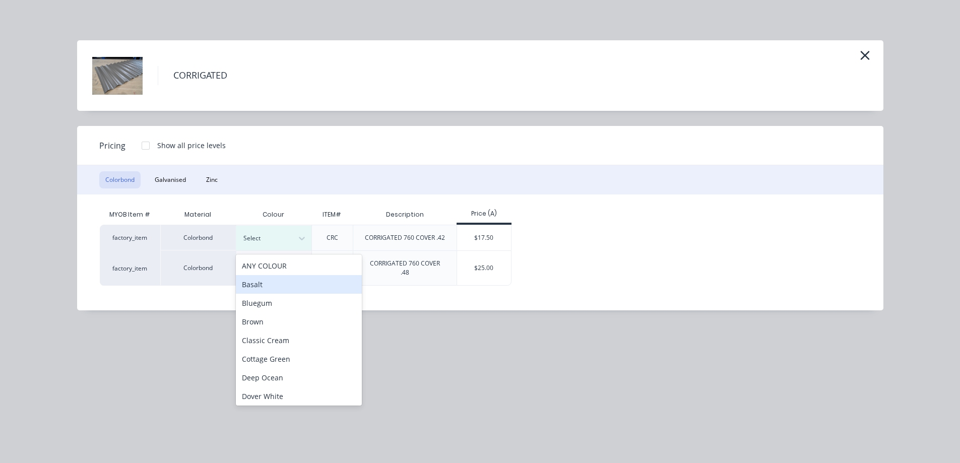
click at [267, 285] on div "Basalt" at bounding box center [299, 284] width 126 height 19
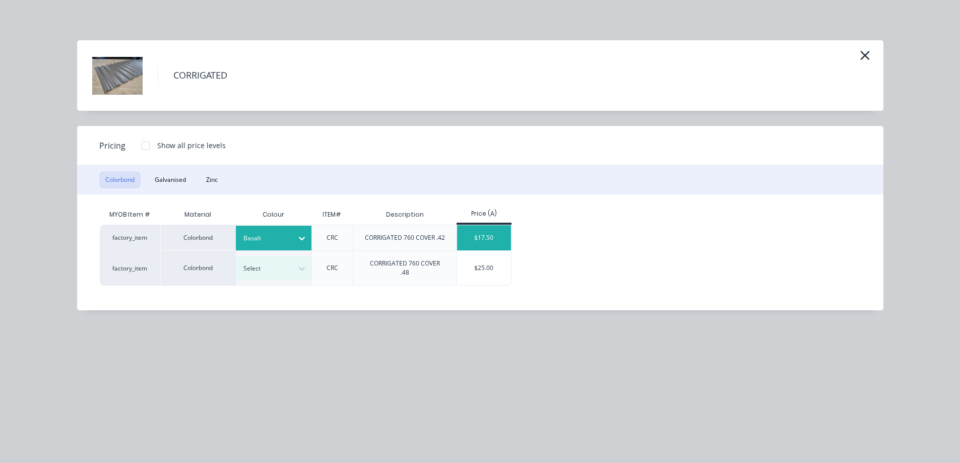
click at [473, 235] on div "$17.50" at bounding box center [484, 237] width 54 height 25
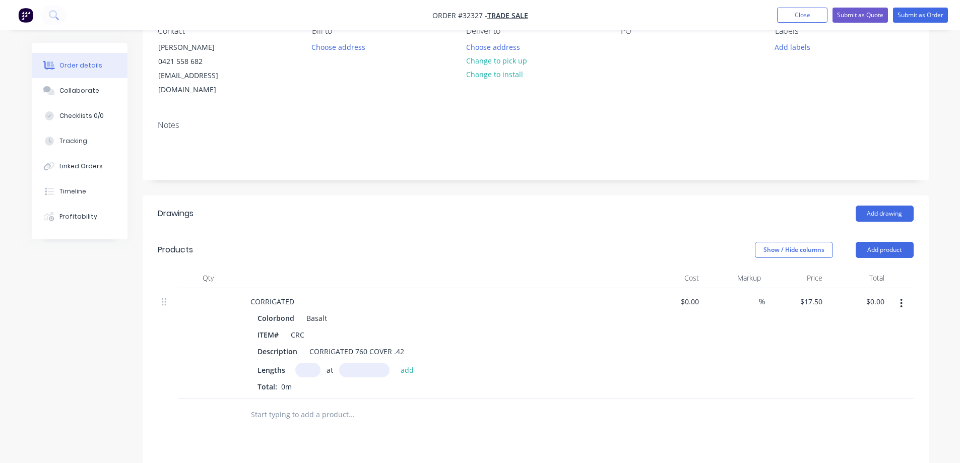
click at [309, 363] on input "text" at bounding box center [307, 370] width 25 height 15
type input "2"
type input "3000"
click at [396, 363] on button "add" at bounding box center [408, 370] width 24 height 14
type input "$105.00"
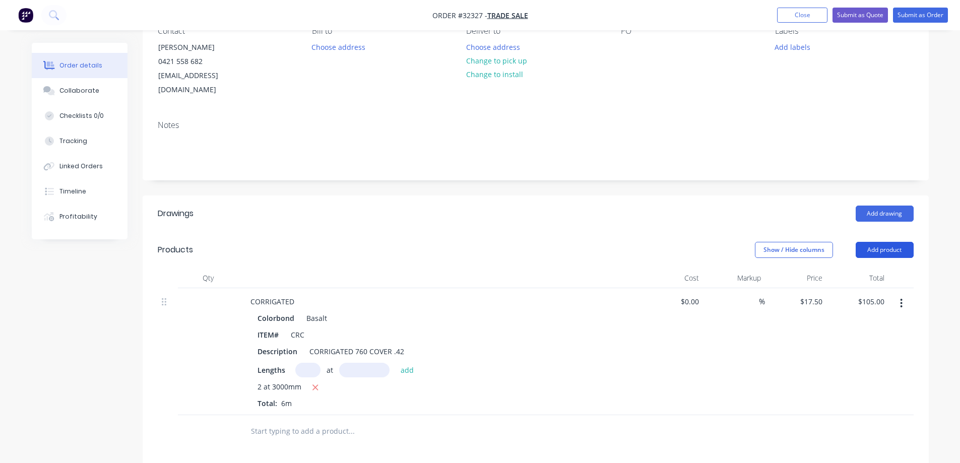
click at [870, 242] on button "Add product" at bounding box center [885, 250] width 58 height 16
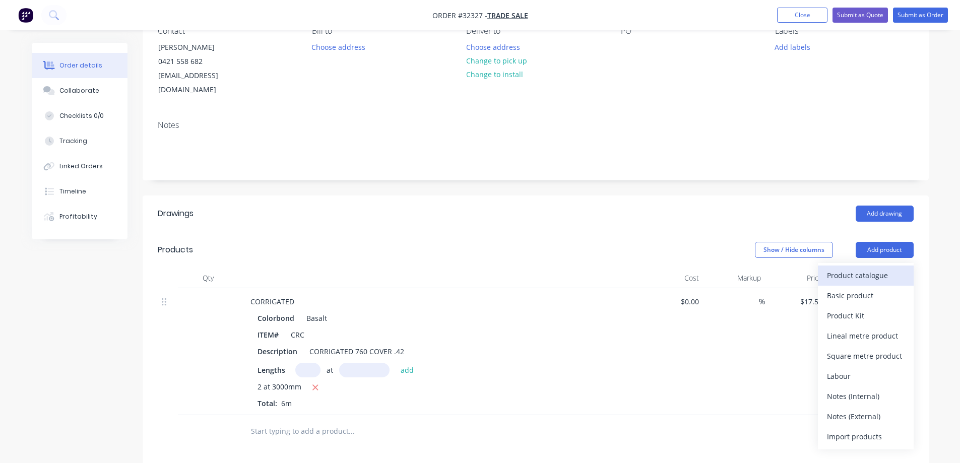
click at [858, 268] on div "Product catalogue" at bounding box center [866, 275] width 78 height 15
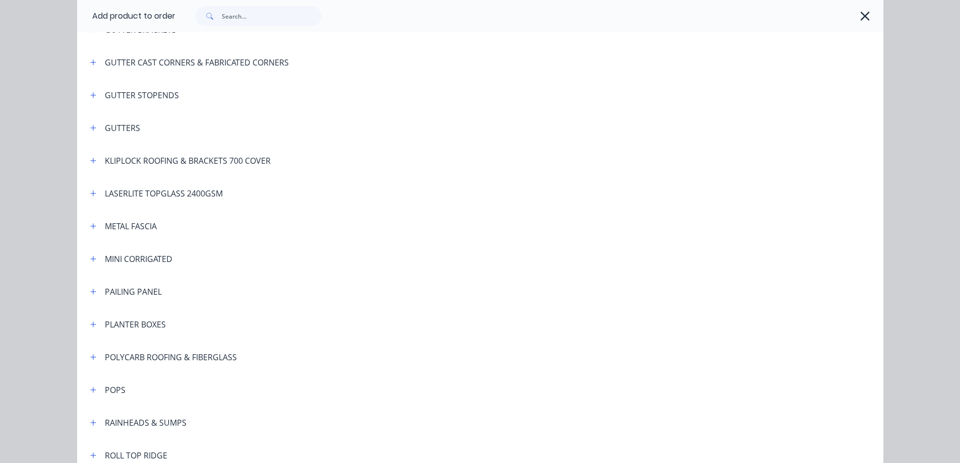
scroll to position [454, 0]
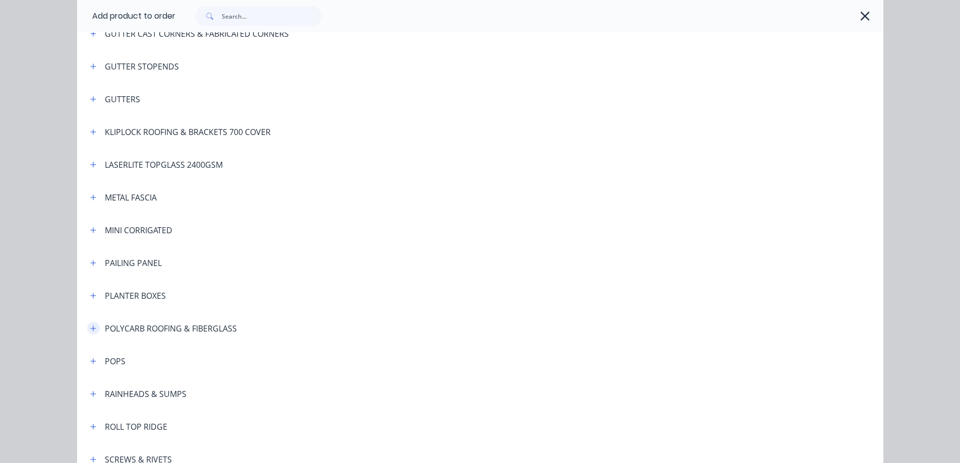
click at [90, 332] on icon "button" at bounding box center [93, 328] width 6 height 7
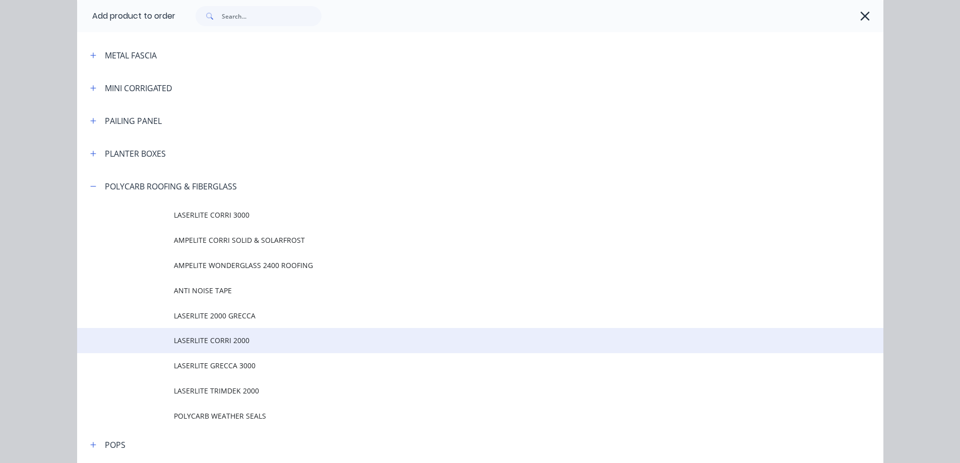
scroll to position [605, 0]
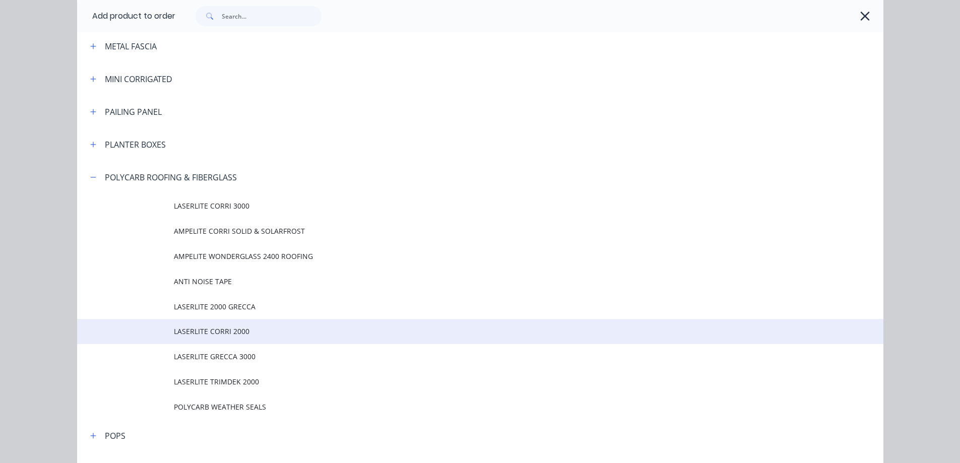
click at [260, 334] on span "LASERLITE CORRI 2000" at bounding box center [458, 331] width 568 height 11
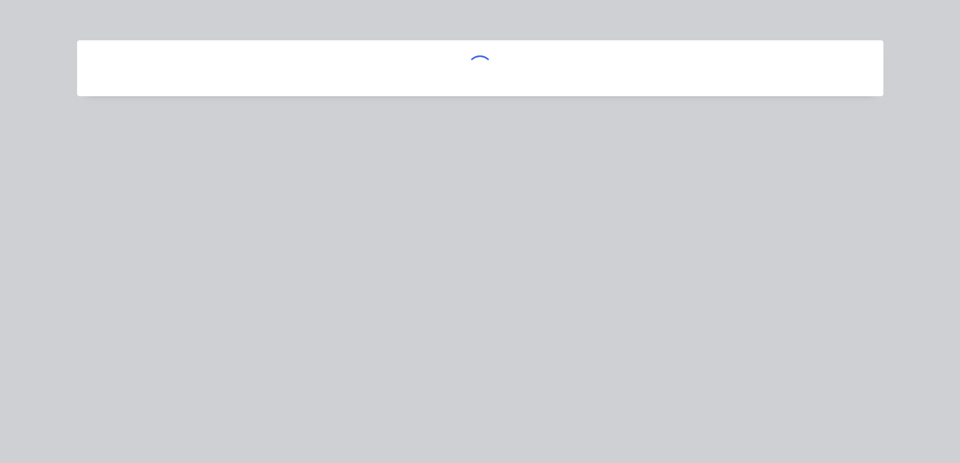
scroll to position [0, 0]
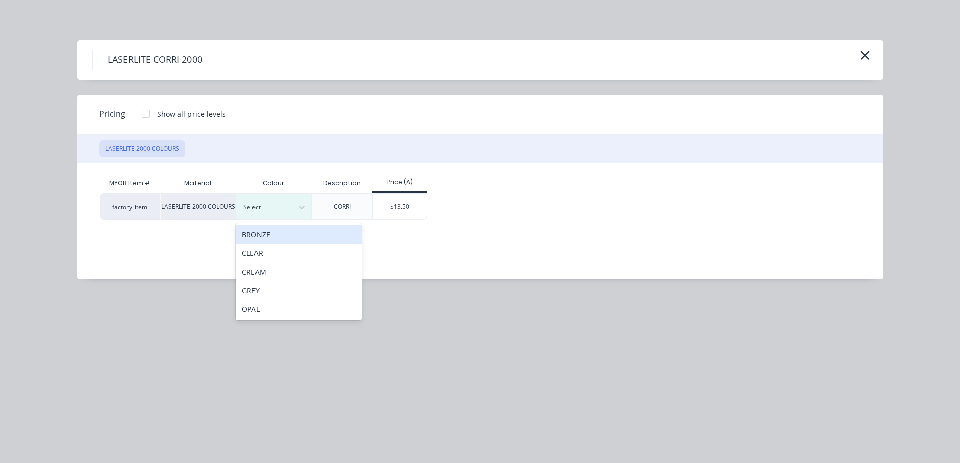
drag, startPoint x: 274, startPoint y: 203, endPoint x: 270, endPoint y: 239, distance: 36.6
click at [274, 203] on div at bounding box center [265, 207] width 45 height 11
click at [271, 255] on div "CLEAR" at bounding box center [299, 253] width 126 height 19
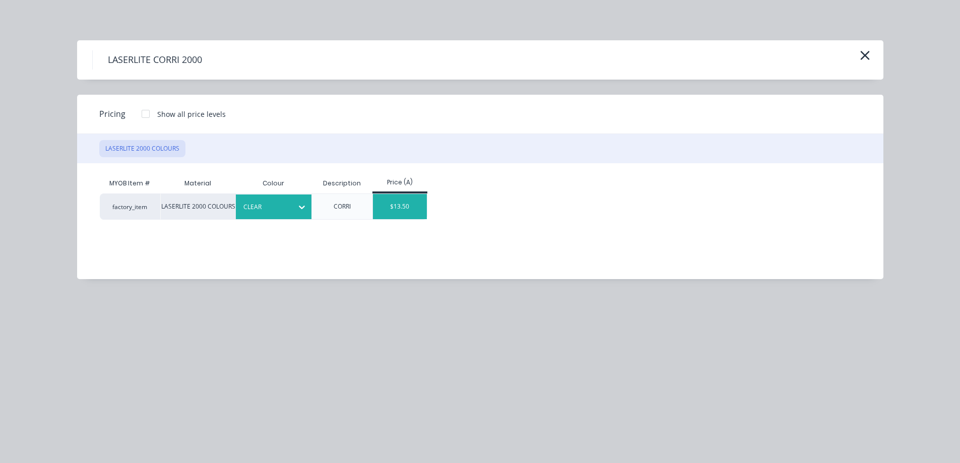
click at [401, 205] on div "$13.50" at bounding box center [400, 206] width 54 height 25
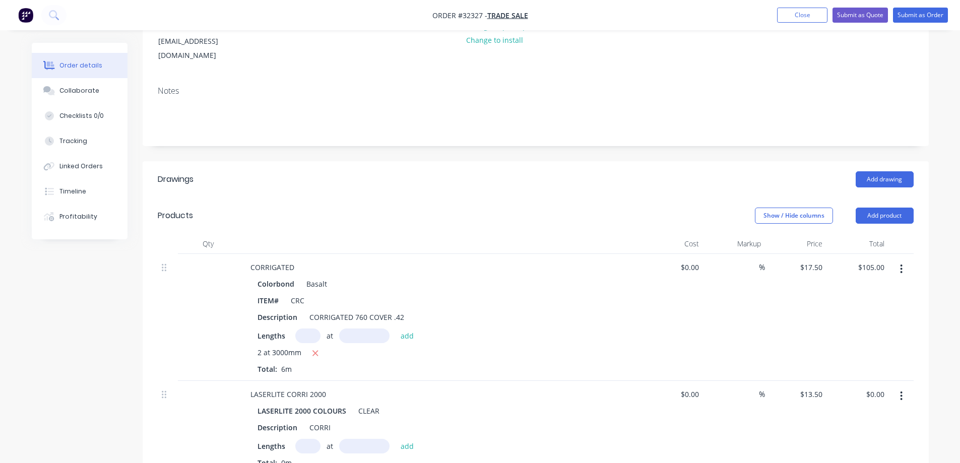
scroll to position [252, 0]
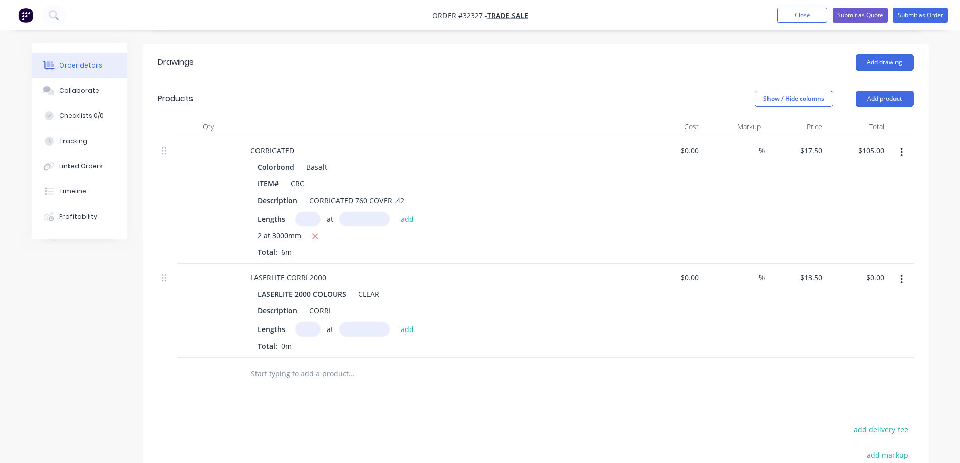
click at [310, 322] on input "text" at bounding box center [307, 329] width 25 height 15
type input "2"
type input "3000"
click at [396, 322] on button "add" at bounding box center [408, 329] width 24 height 14
type input "$81.00"
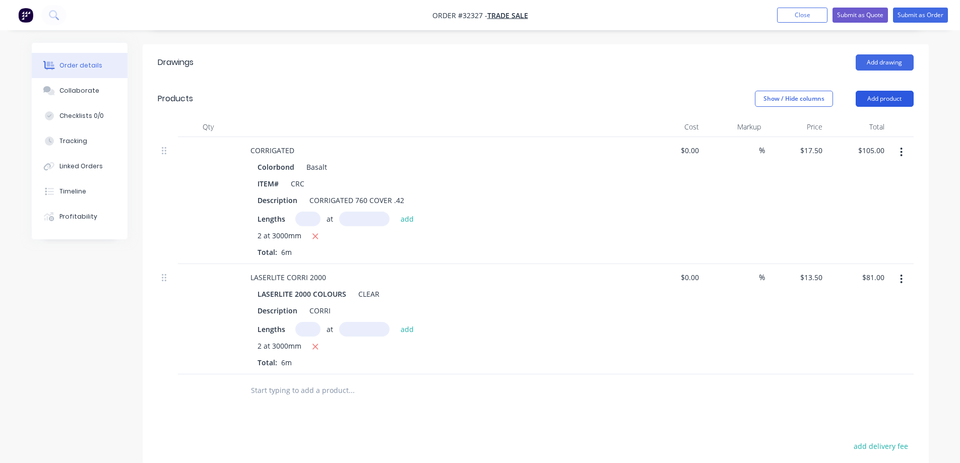
drag, startPoint x: 907, startPoint y: 88, endPoint x: 901, endPoint y: 90, distance: 6.4
click at [907, 91] on button "Add product" at bounding box center [885, 99] width 58 height 16
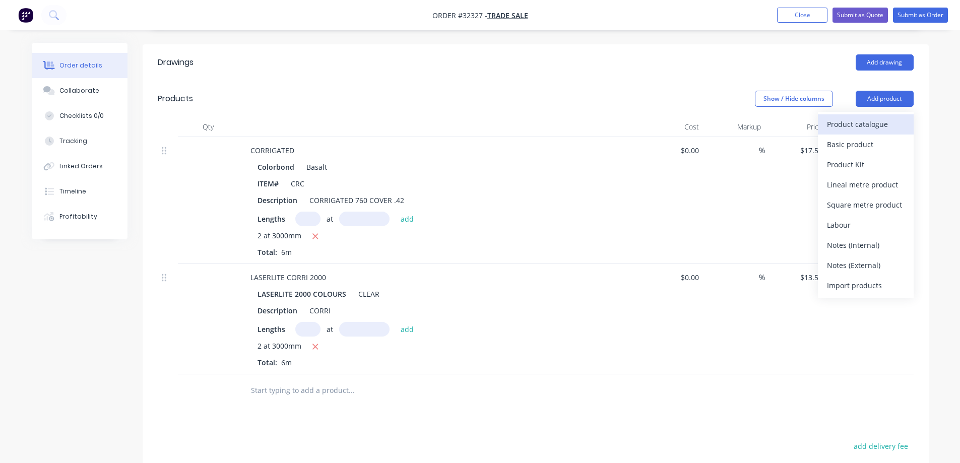
click at [871, 117] on div "Product catalogue" at bounding box center [866, 124] width 78 height 15
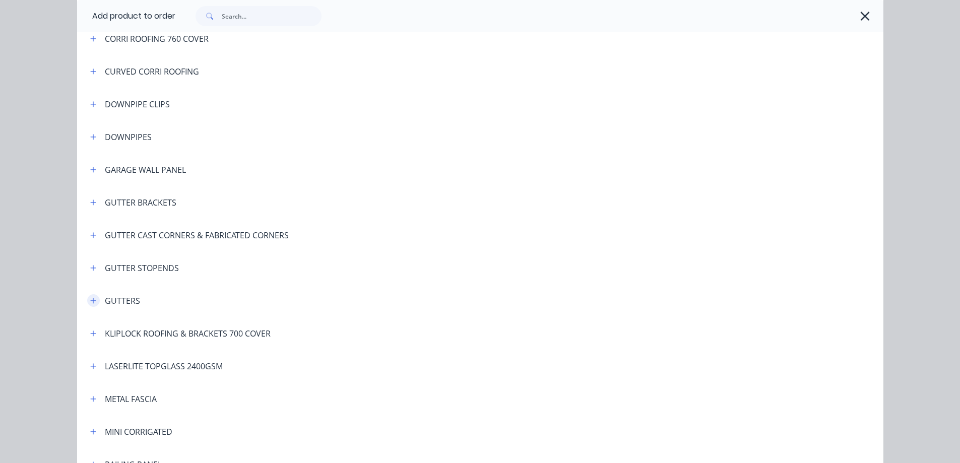
click at [90, 300] on icon "button" at bounding box center [93, 301] width 6 height 6
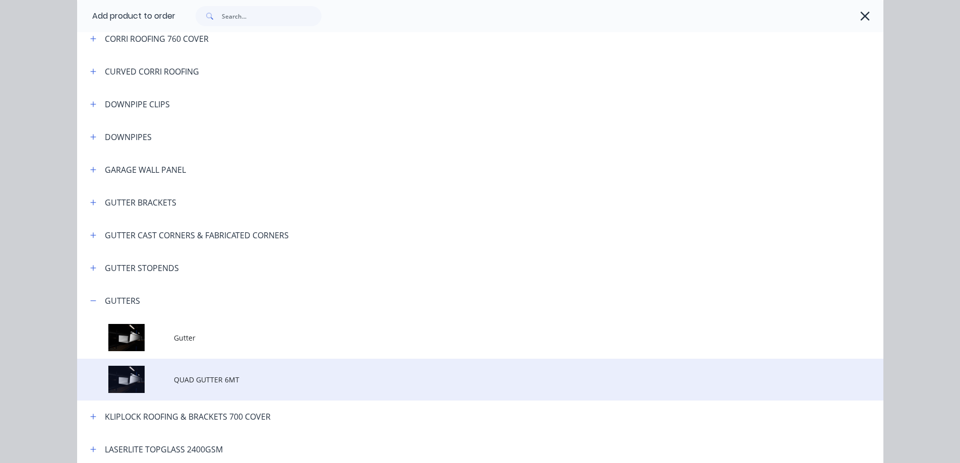
click at [225, 382] on span "QUAD GUTTER 6MT" at bounding box center [458, 380] width 568 height 11
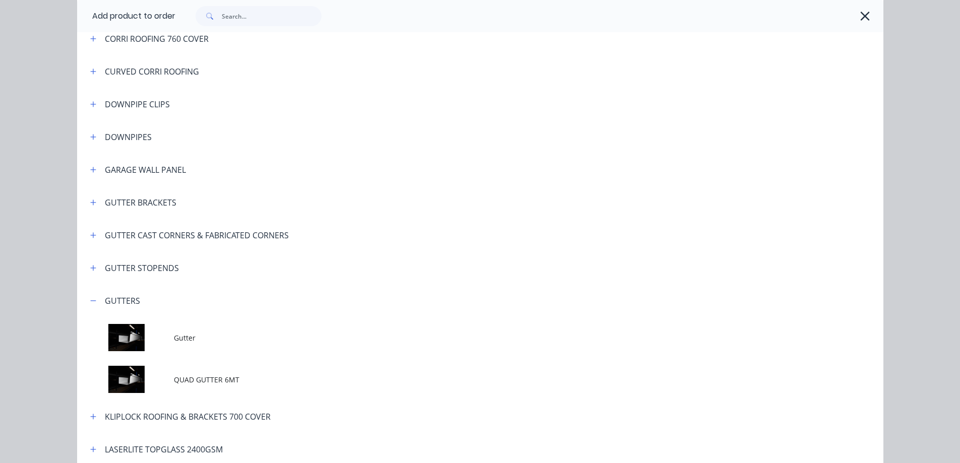
scroll to position [0, 0]
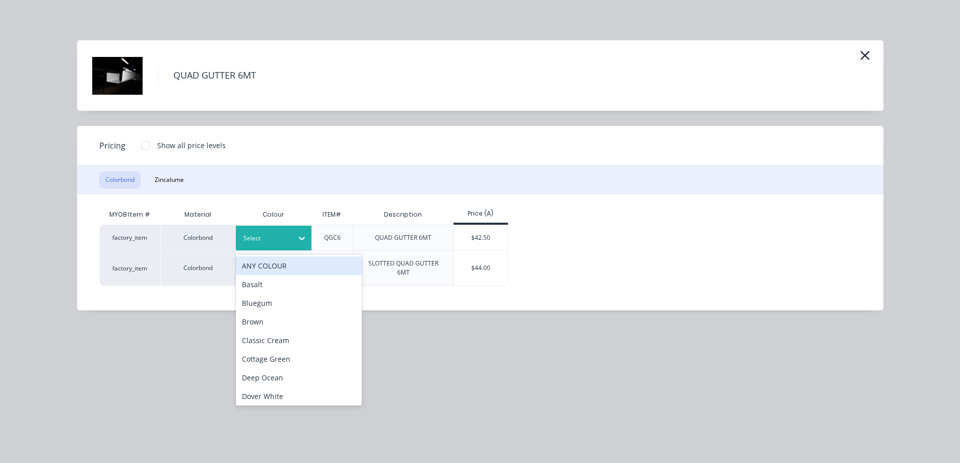
click at [284, 230] on div "Select" at bounding box center [274, 238] width 76 height 25
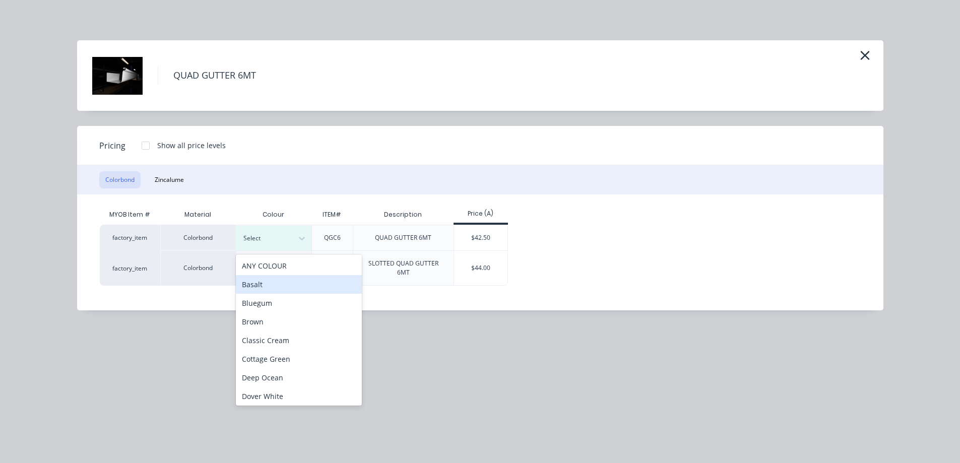
click at [277, 288] on div "Basalt" at bounding box center [299, 284] width 126 height 19
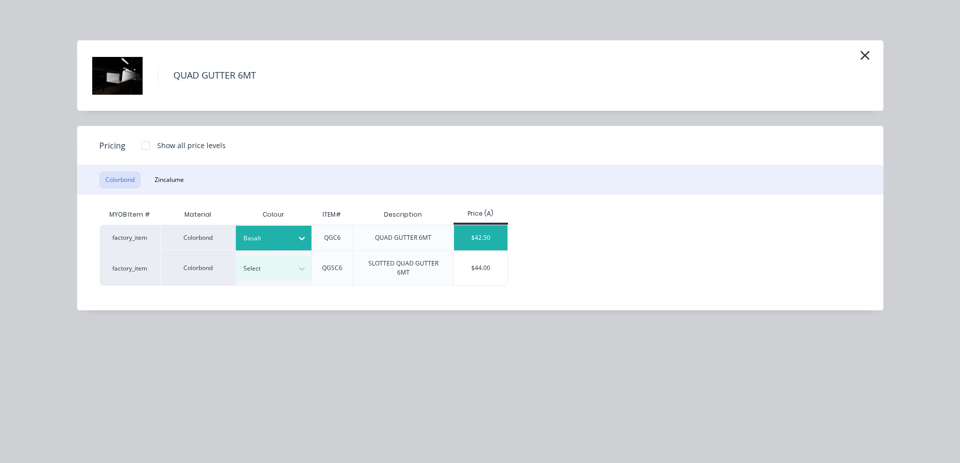
click at [490, 238] on div "$42.50" at bounding box center [481, 237] width 54 height 25
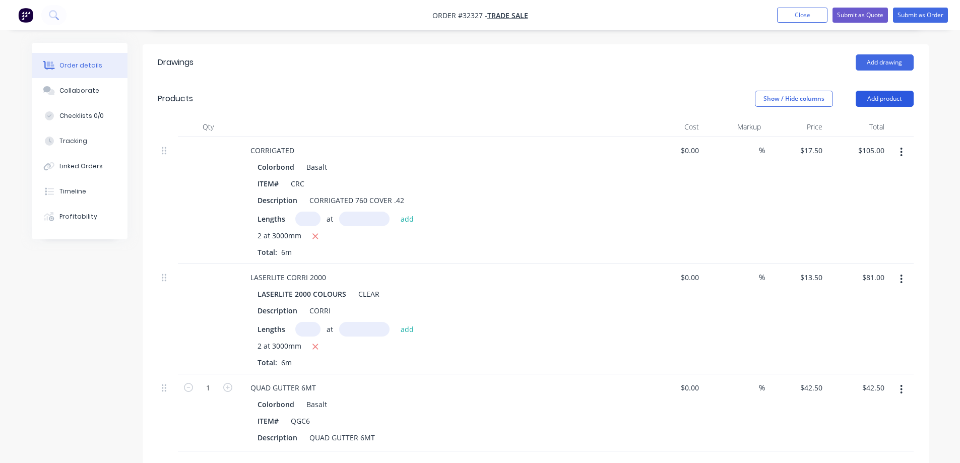
click at [905, 91] on button "Add product" at bounding box center [885, 99] width 58 height 16
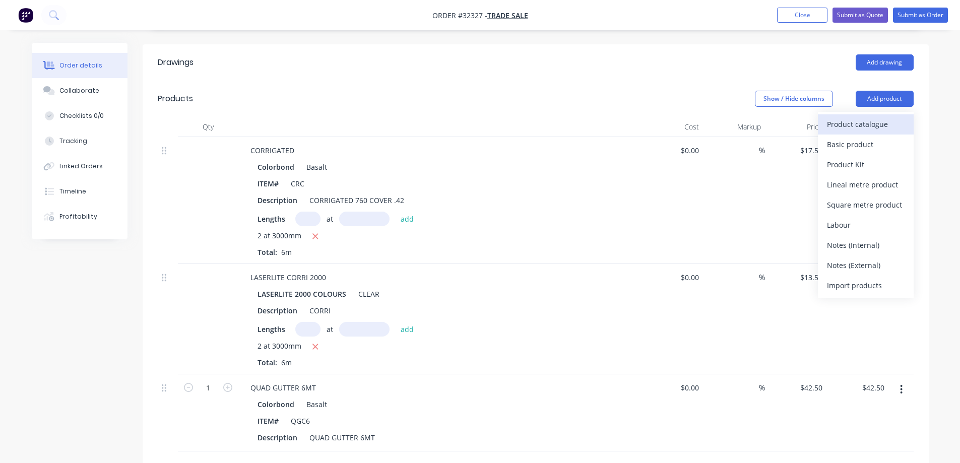
click at [884, 117] on div "Product catalogue" at bounding box center [866, 124] width 78 height 15
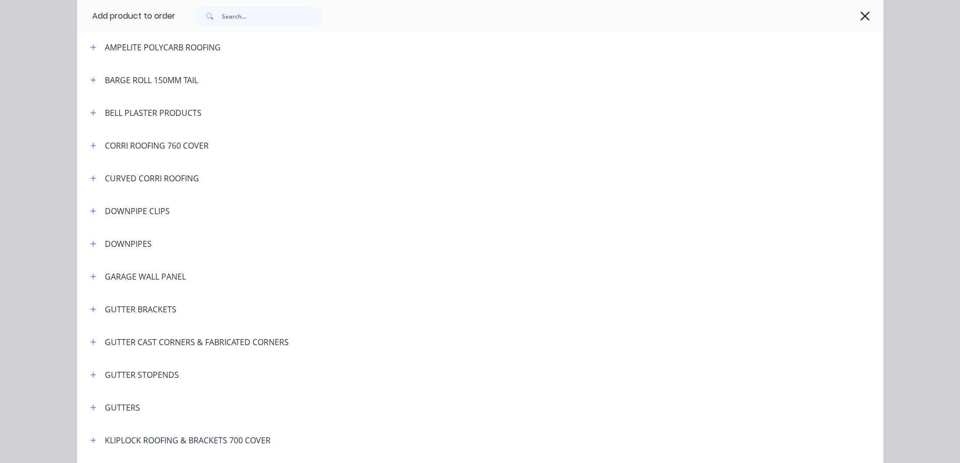
scroll to position [151, 0]
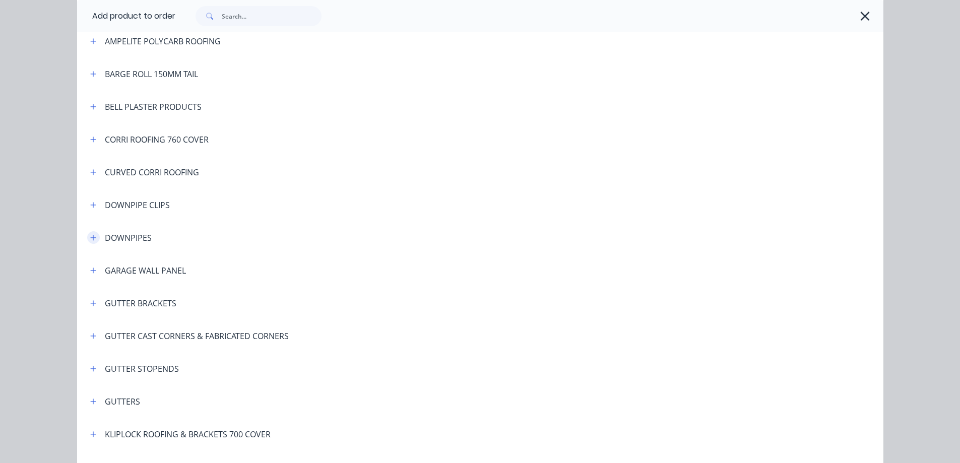
click at [90, 238] on icon "button" at bounding box center [93, 237] width 6 height 7
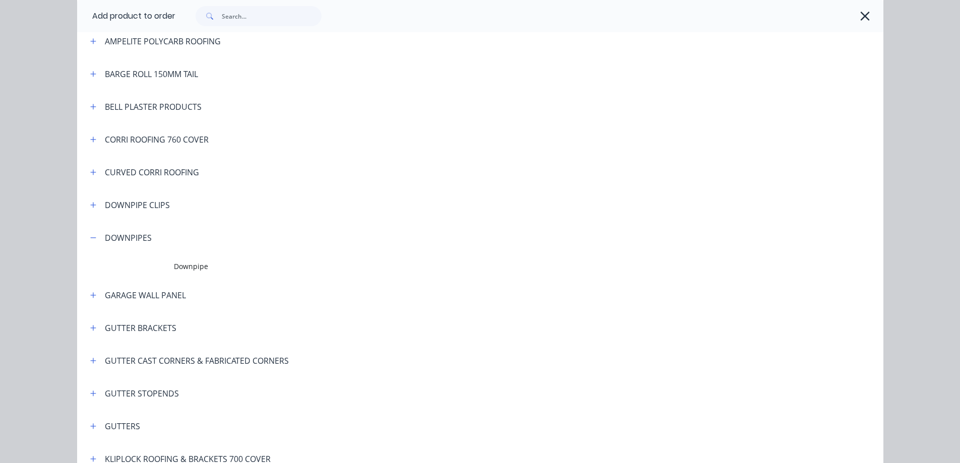
click at [183, 279] on header "GARAGE WALL PANEL" at bounding box center [480, 295] width 807 height 33
drag, startPoint x: 188, startPoint y: 273, endPoint x: 424, endPoint y: 239, distance: 238.3
click at [189, 272] on td "Downpipe" at bounding box center [529, 266] width 710 height 25
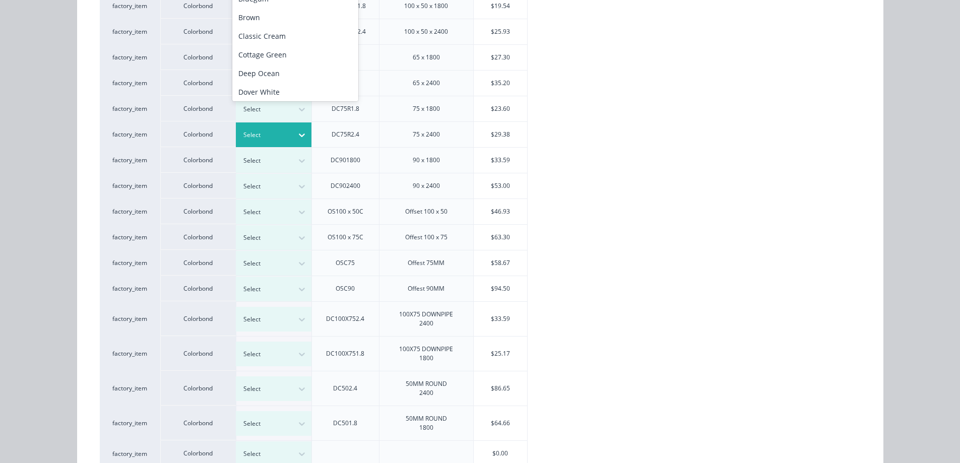
scroll to position [215, 0]
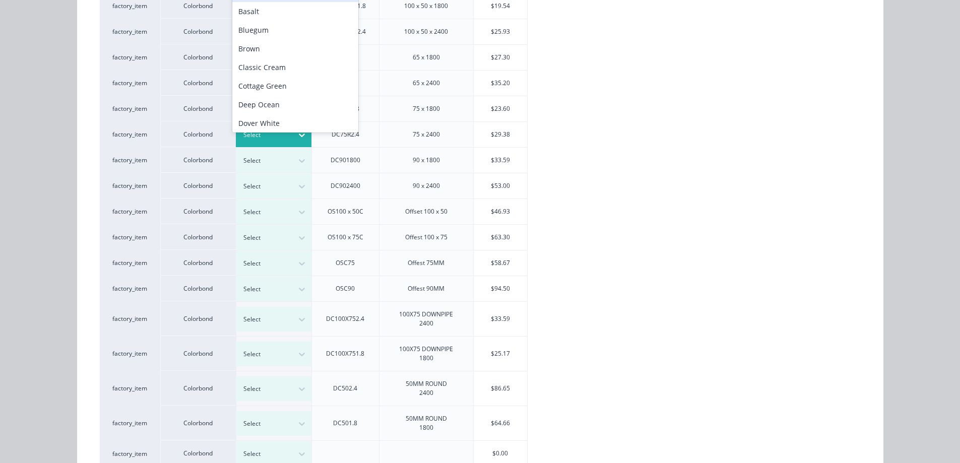
click at [303, 138] on icon at bounding box center [302, 135] width 10 height 10
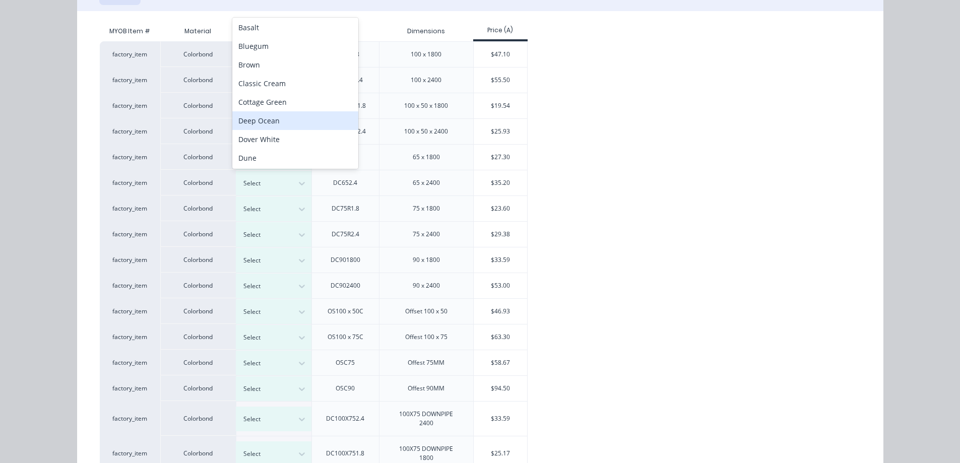
scroll to position [0, 0]
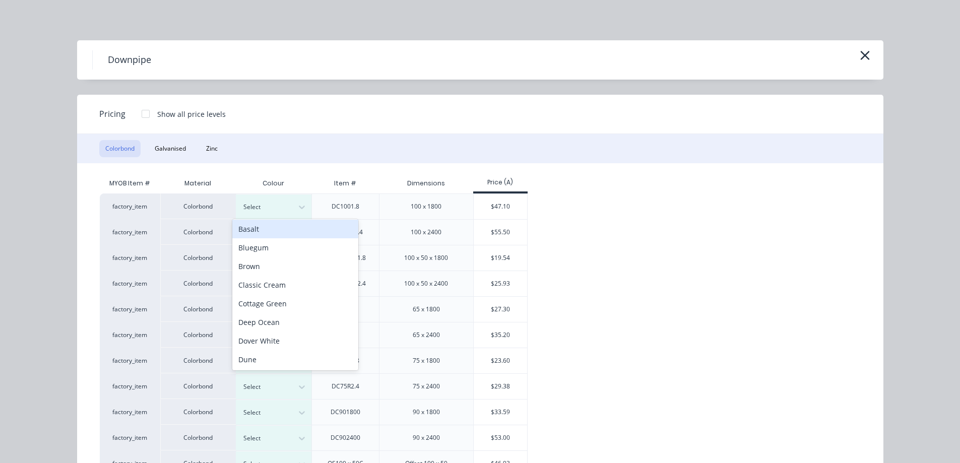
click at [263, 230] on div "Basalt" at bounding box center [295, 229] width 126 height 19
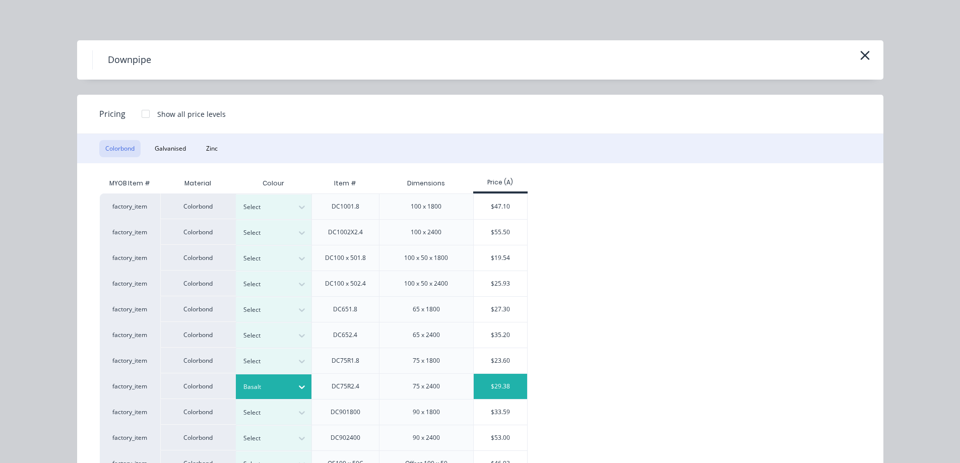
click at [476, 394] on div "$29.38" at bounding box center [501, 386] width 54 height 25
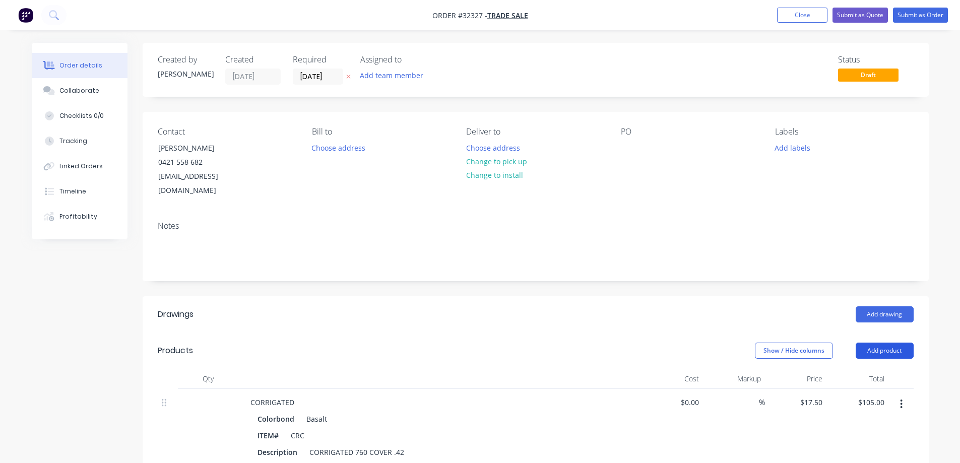
click at [893, 343] on button "Add product" at bounding box center [885, 351] width 58 height 16
click at [837, 369] on div "Product catalogue" at bounding box center [866, 376] width 78 height 15
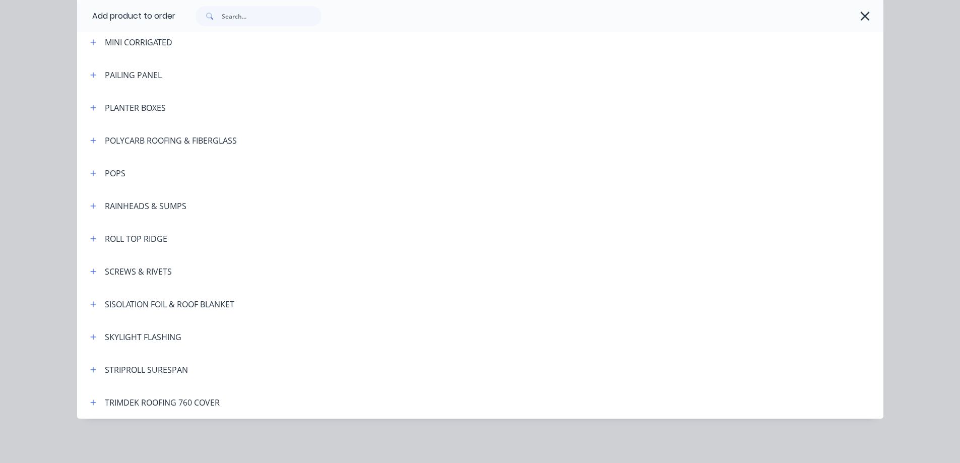
scroll to position [101, 0]
drag, startPoint x: 89, startPoint y: 259, endPoint x: 92, endPoint y: 255, distance: 5.5
click at [92, 256] on header "SCREWS & RIVETS" at bounding box center [480, 271] width 807 height 33
click at [92, 238] on icon "button" at bounding box center [93, 239] width 6 height 6
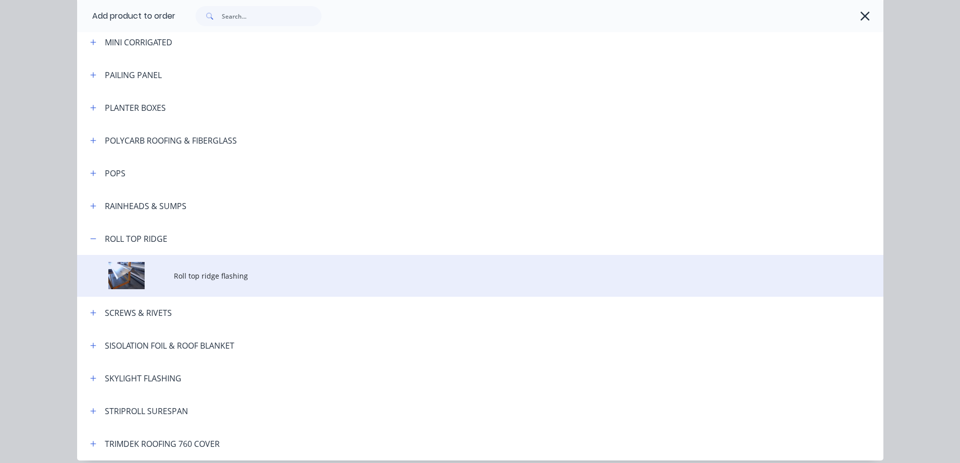
click at [227, 278] on span "Roll top ridge flashing" at bounding box center [458, 276] width 568 height 11
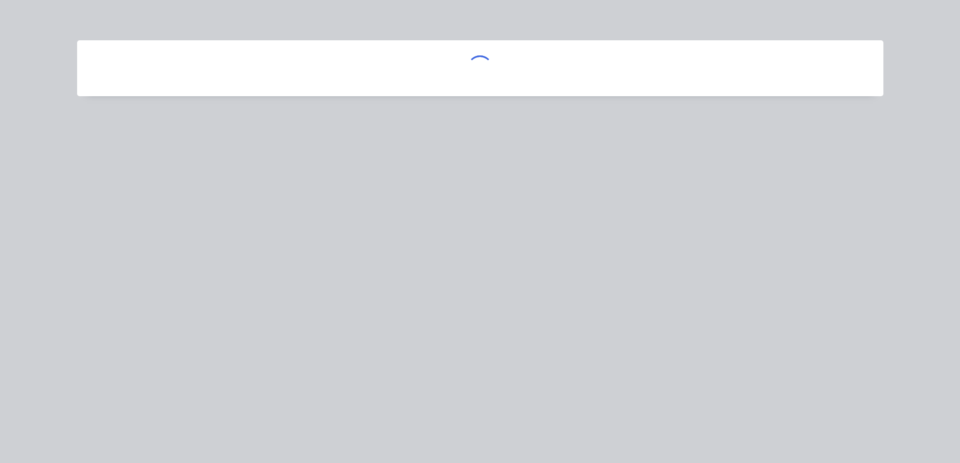
scroll to position [0, 0]
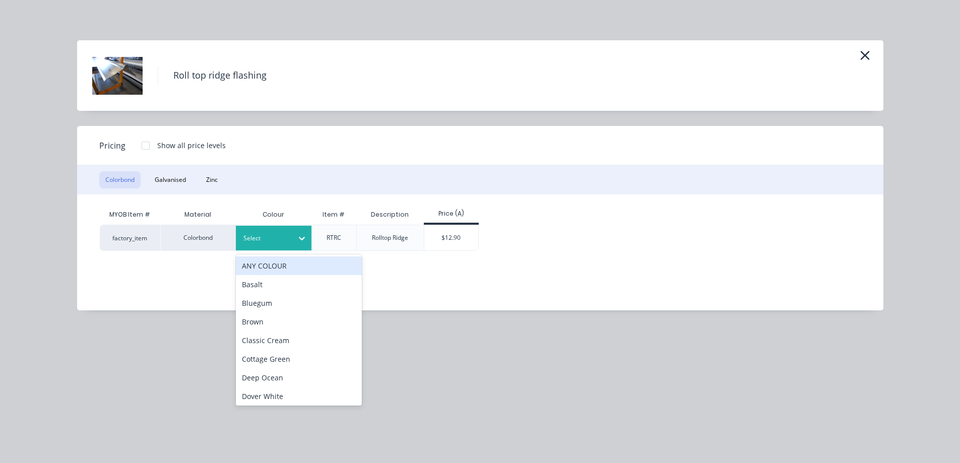
click at [291, 232] on div "Select" at bounding box center [264, 238] width 56 height 13
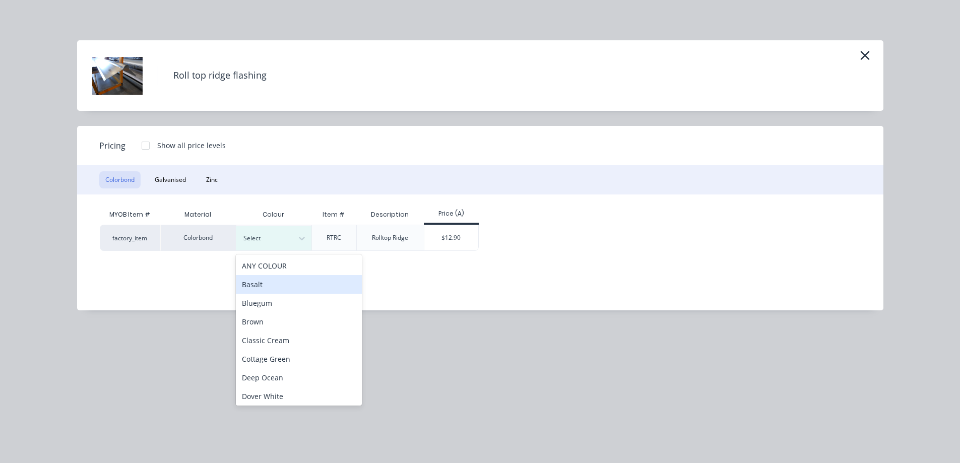
click at [267, 284] on div "Basalt" at bounding box center [299, 284] width 126 height 19
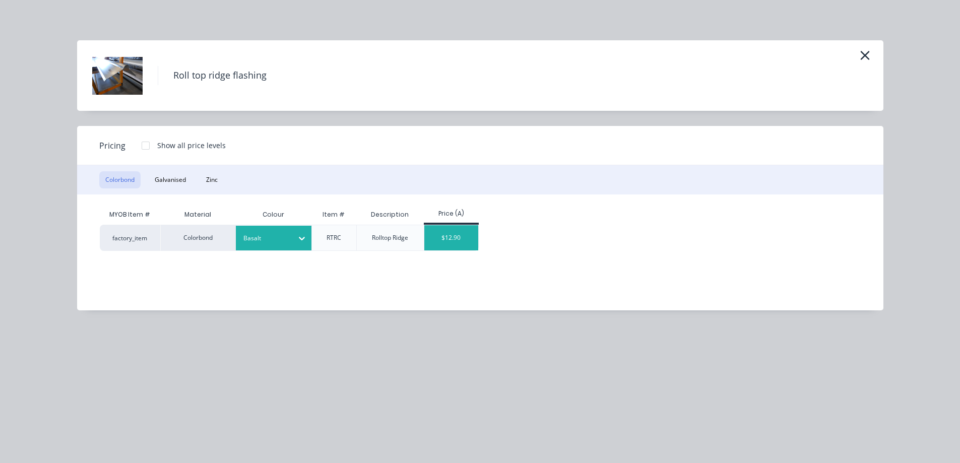
click at [458, 239] on div "$12.90" at bounding box center [451, 237] width 54 height 25
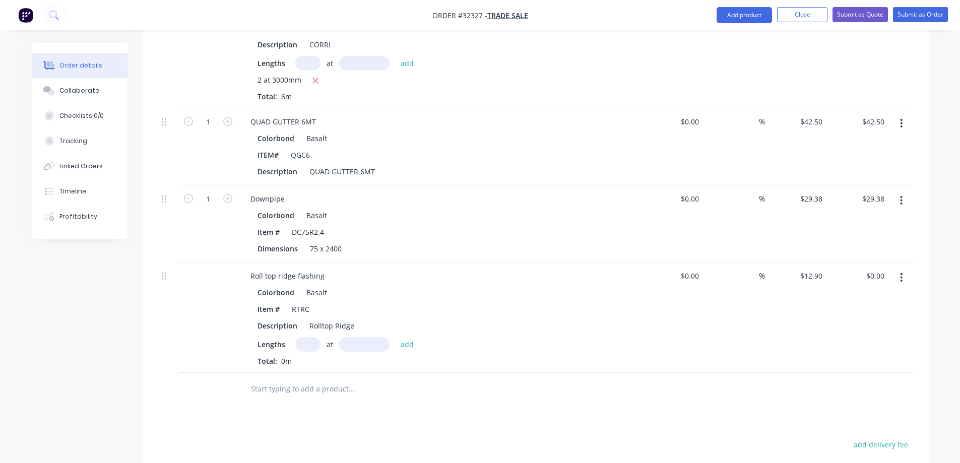
scroll to position [655, 0]
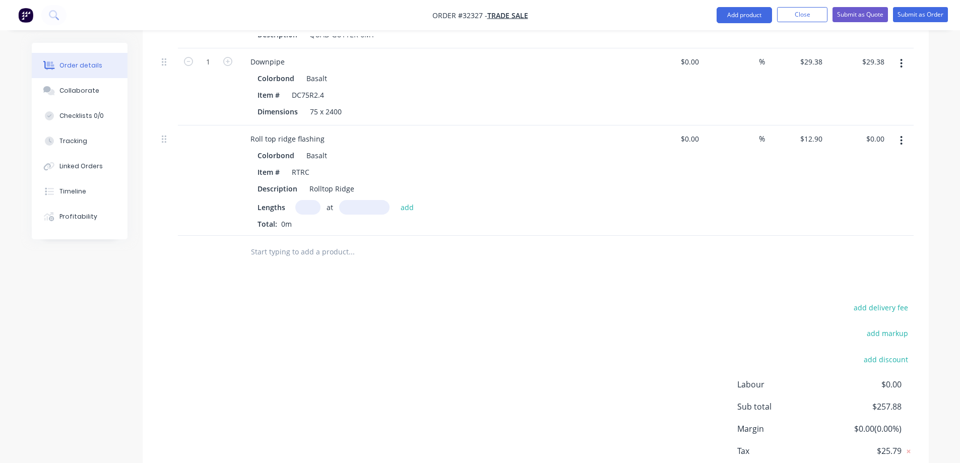
click at [312, 200] on input "text" at bounding box center [307, 207] width 25 height 15
type input "1"
type input "6000"
click at [396, 200] on button "add" at bounding box center [408, 207] width 24 height 14
type input "$77.40"
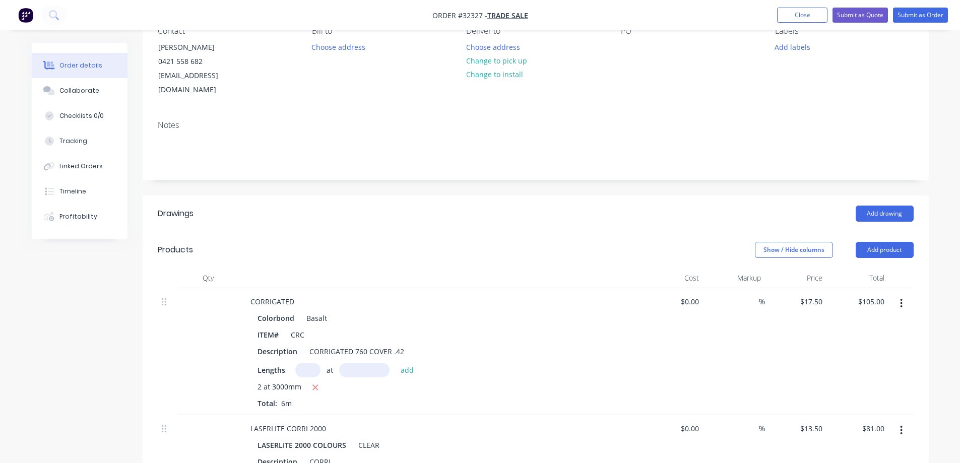
scroll to position [0, 0]
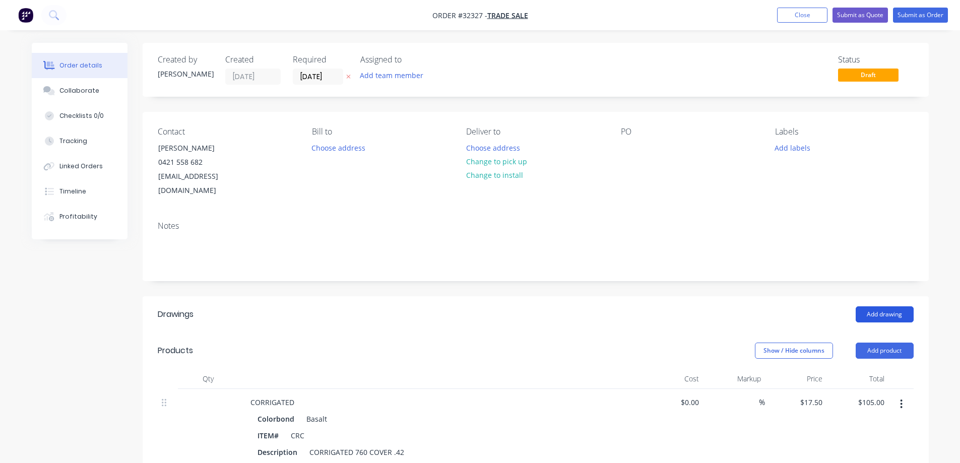
click at [890, 307] on button "Add drawing" at bounding box center [885, 315] width 58 height 16
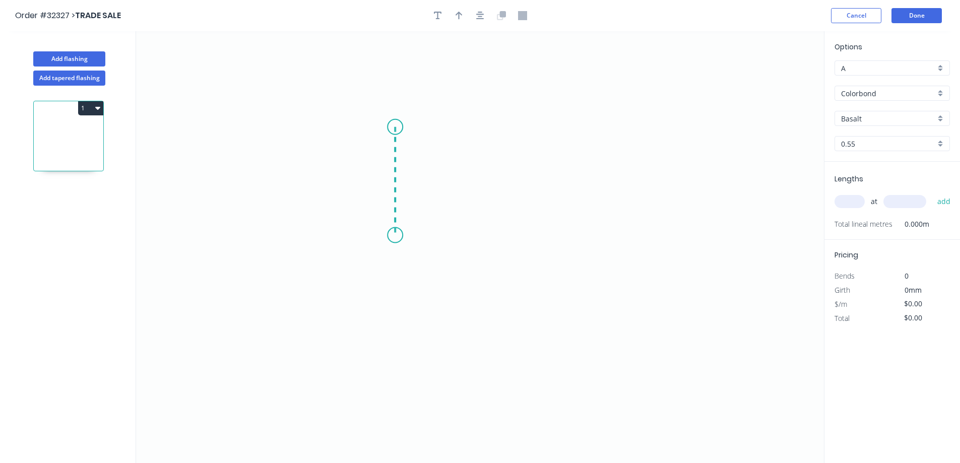
drag, startPoint x: 390, startPoint y: 159, endPoint x: 394, endPoint y: 235, distance: 76.3
click at [394, 235] on icon "0" at bounding box center [480, 247] width 688 height 432
click at [535, 243] on icon "0 ?" at bounding box center [480, 247] width 688 height 432
click at [389, 175] on rect at bounding box center [380, 177] width 20 height 14
click at [852, 201] on input "text" at bounding box center [850, 201] width 30 height 13
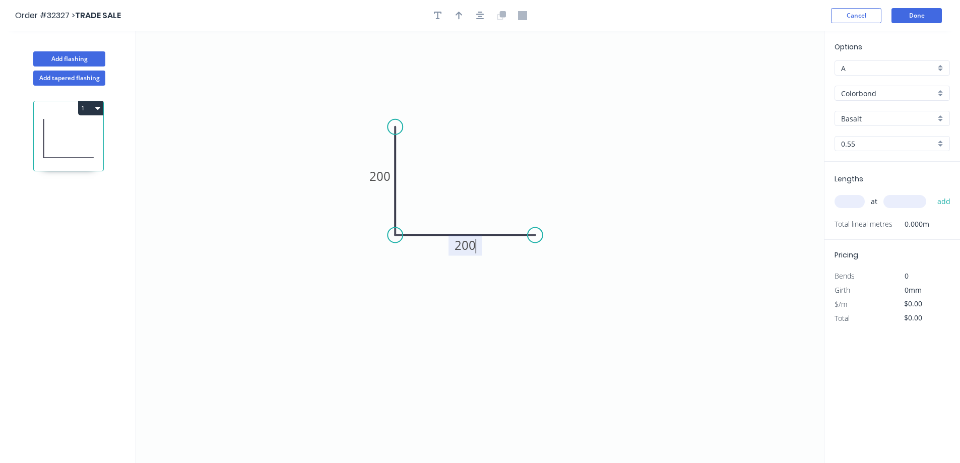
type input "$18.28"
type input "2"
type input "3000"
click at [933, 193] on button "add" at bounding box center [945, 201] width 24 height 17
type input "$109.68"
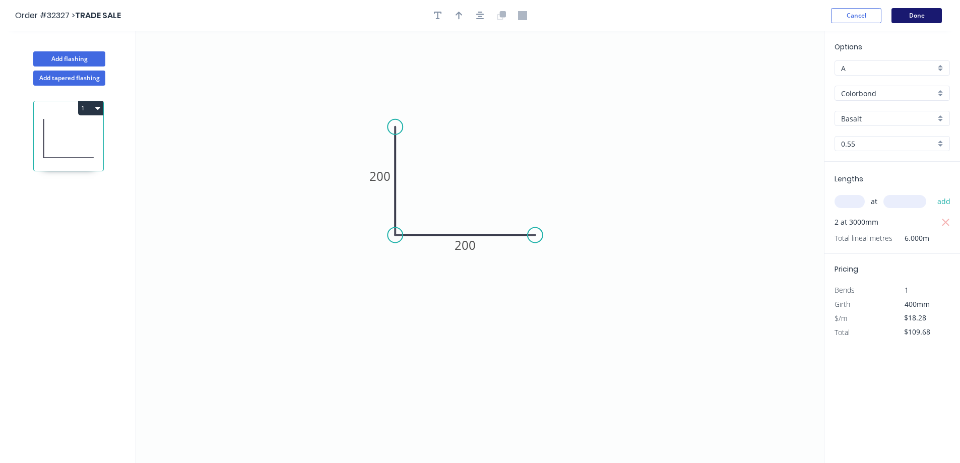
click at [913, 18] on button "Done" at bounding box center [917, 15] width 50 height 15
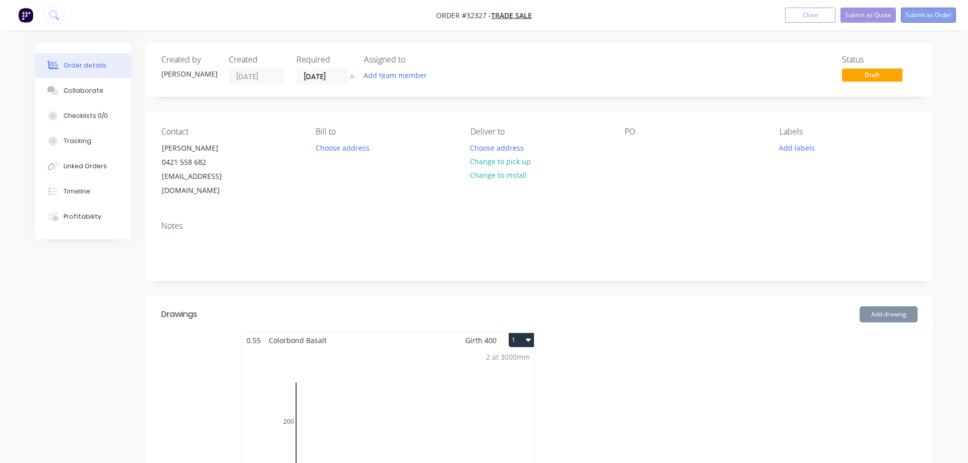
type input "$17.50"
type input "$105.00"
type input "$13.50"
type input "$81.00"
type input "$42.50"
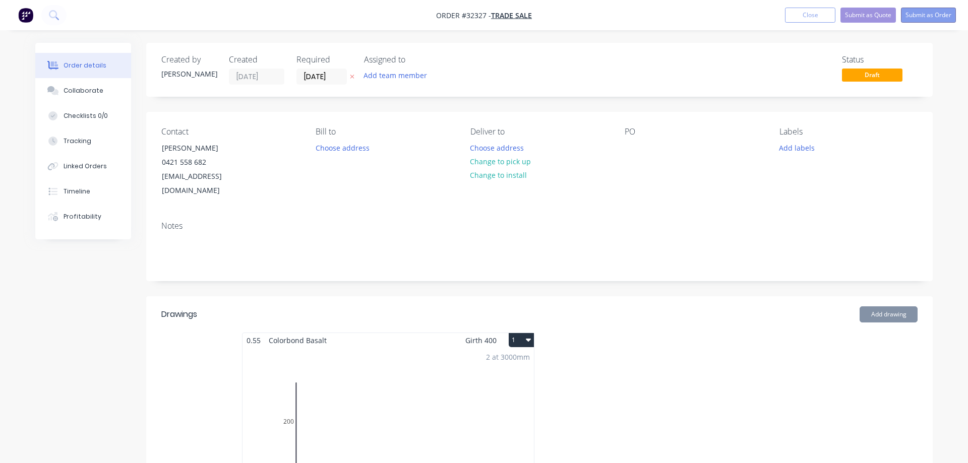
type input "$42.50"
type input "$29.38"
type input "$12.90"
type input "$77.40"
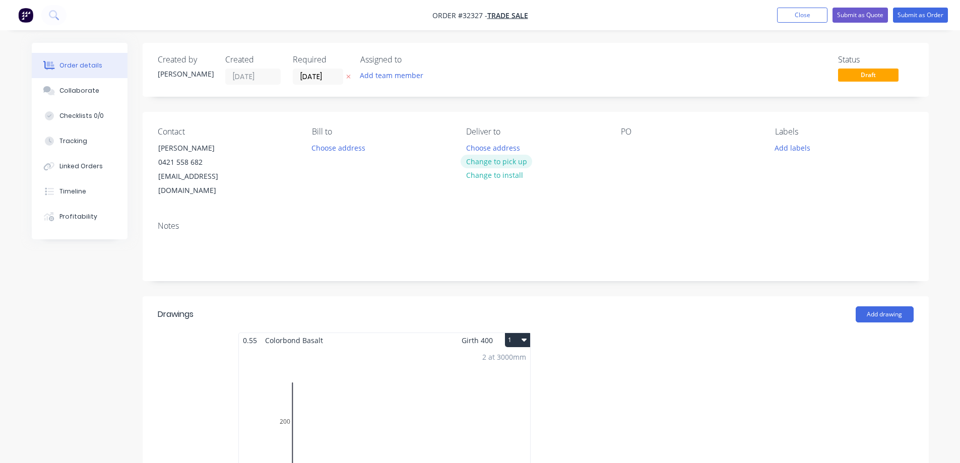
click at [490, 162] on button "Change to pick up" at bounding box center [497, 162] width 72 height 14
click at [866, 12] on button "Submit as Quote" at bounding box center [860, 15] width 55 height 15
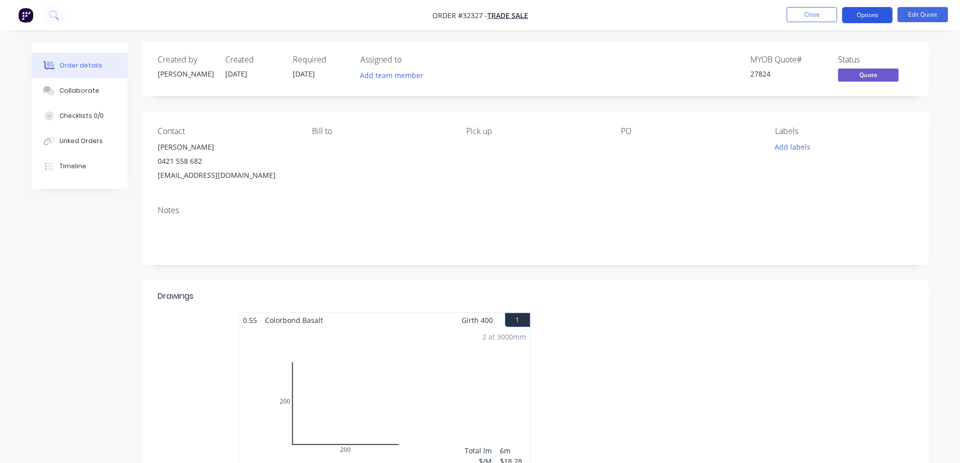
click at [866, 15] on button "Options" at bounding box center [867, 15] width 50 height 16
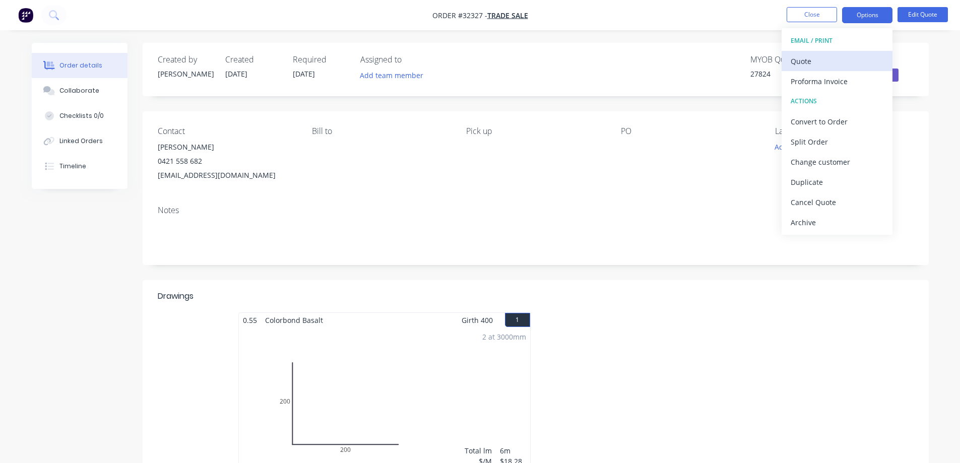
click at [810, 65] on div "Quote" at bounding box center [837, 61] width 93 height 15
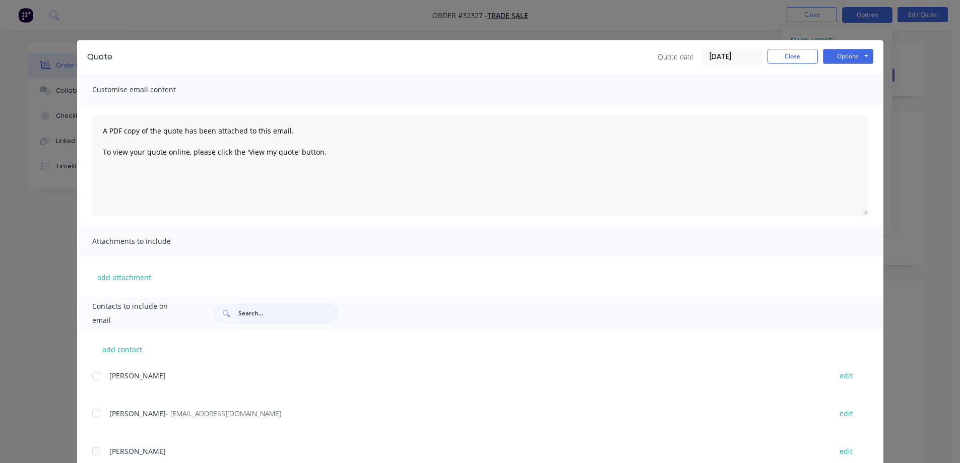
click at [262, 311] on input "text" at bounding box center [288, 313] width 100 height 20
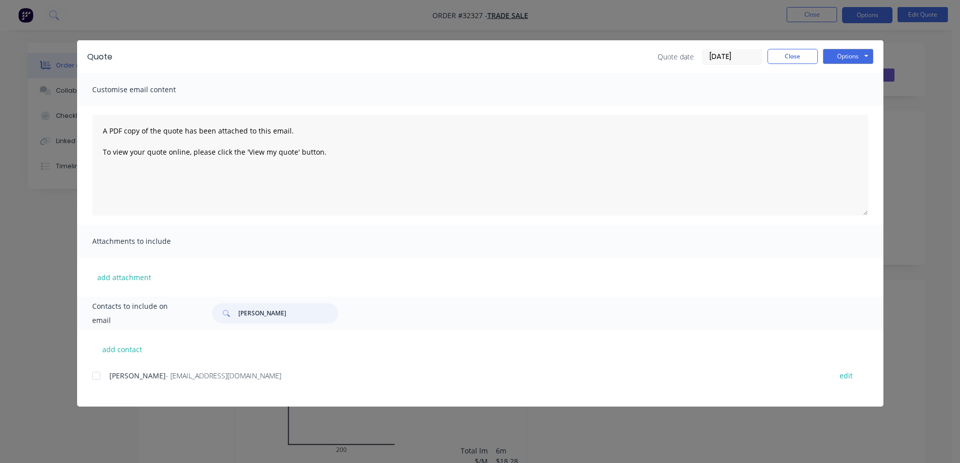
drag, startPoint x: 97, startPoint y: 378, endPoint x: 367, endPoint y: 320, distance: 276.5
click at [99, 378] on div at bounding box center [96, 376] width 20 height 20
type input "[PERSON_NAME]"
click at [853, 52] on button "Options" at bounding box center [848, 56] width 50 height 15
click at [855, 111] on button "Email" at bounding box center [855, 107] width 65 height 17
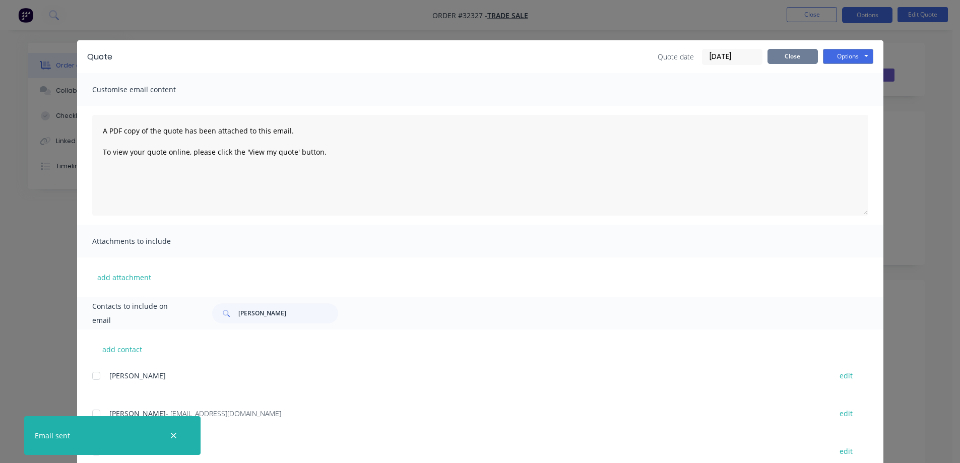
click at [799, 61] on button "Close" at bounding box center [793, 56] width 50 height 15
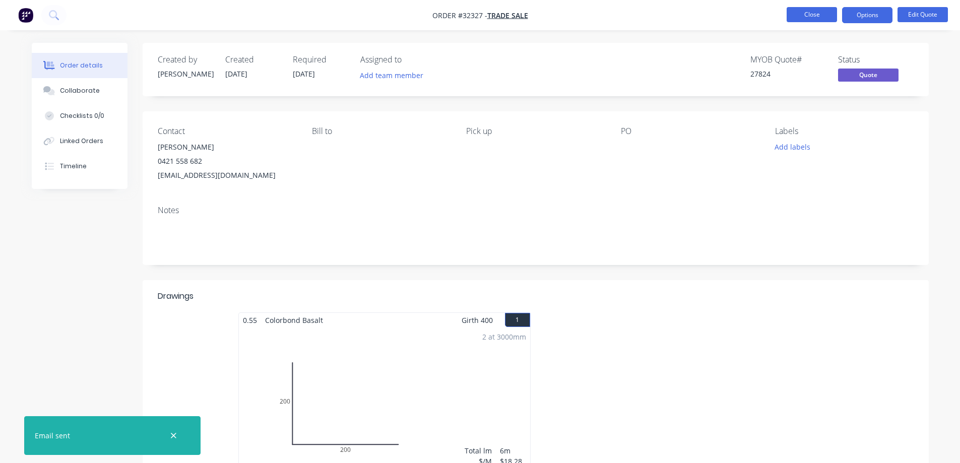
click at [819, 18] on button "Close" at bounding box center [812, 14] width 50 height 15
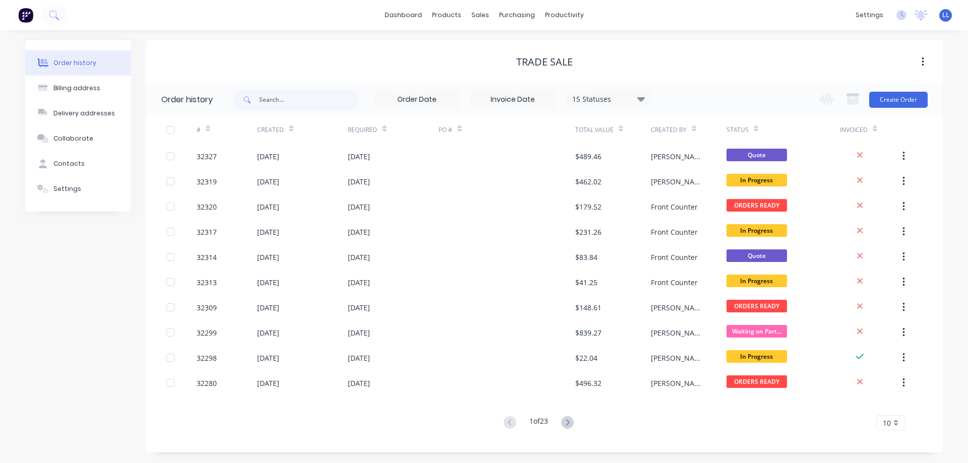
click at [23, 13] on img at bounding box center [25, 15] width 15 height 15
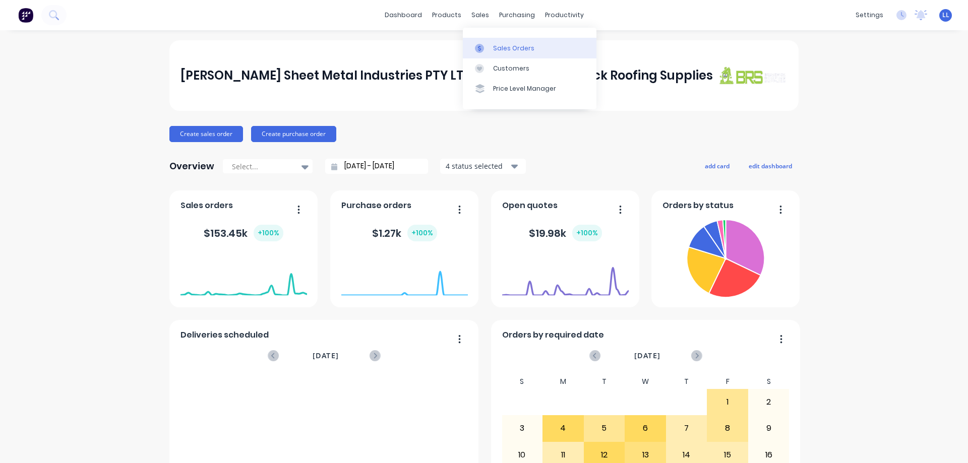
click at [482, 52] on icon at bounding box center [479, 48] width 9 height 9
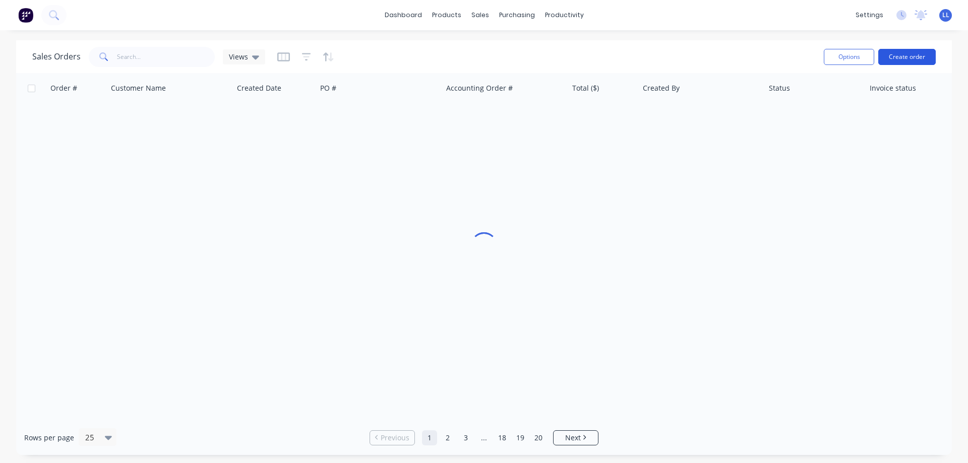
click at [905, 55] on button "Create order" at bounding box center [906, 57] width 57 height 16
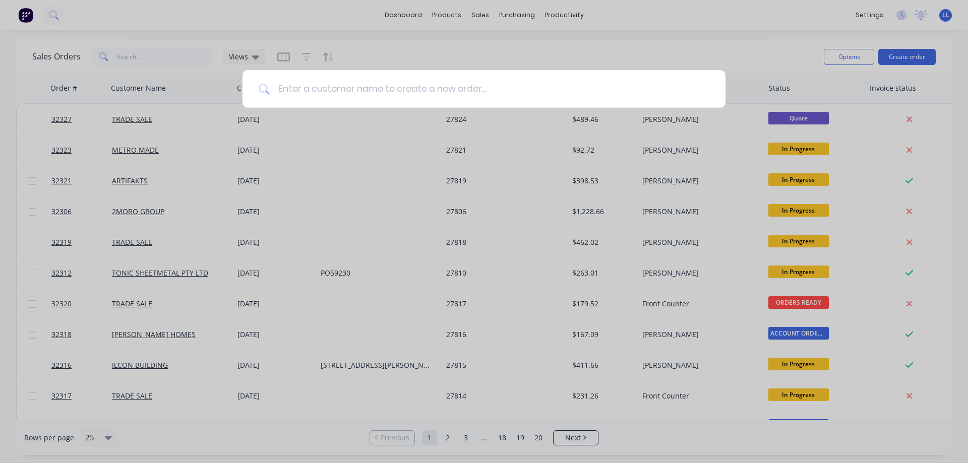
drag, startPoint x: 455, startPoint y: 84, endPoint x: 446, endPoint y: 86, distance: 9.2
click at [455, 84] on input at bounding box center [490, 89] width 440 height 38
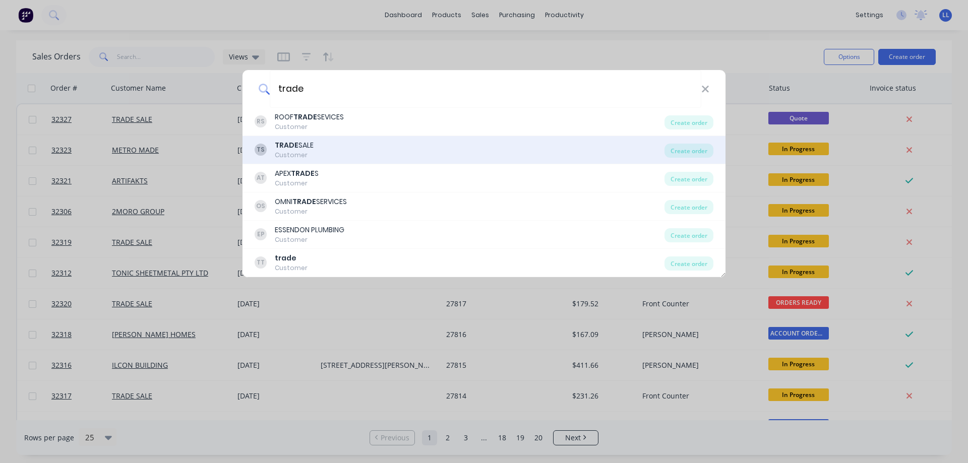
type input "trade"
click at [304, 148] on div "TRADE SALE" at bounding box center [294, 145] width 39 height 11
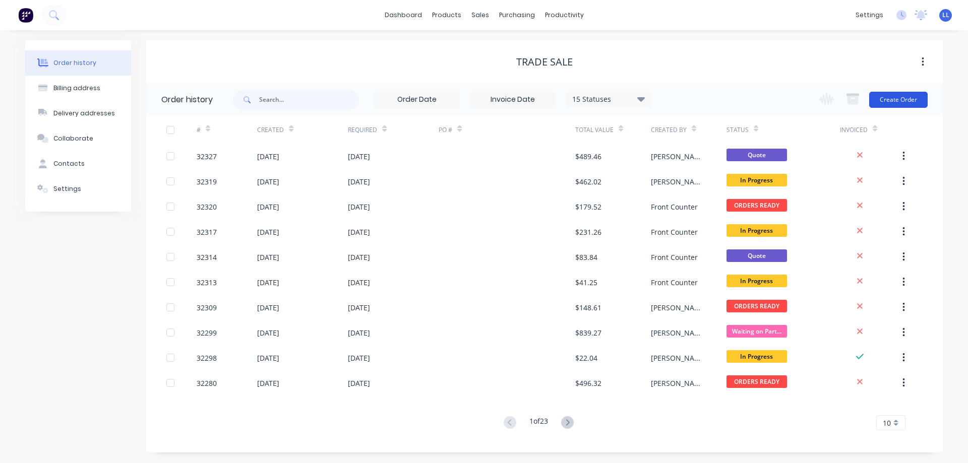
click at [906, 96] on button "Create Order" at bounding box center [898, 100] width 58 height 16
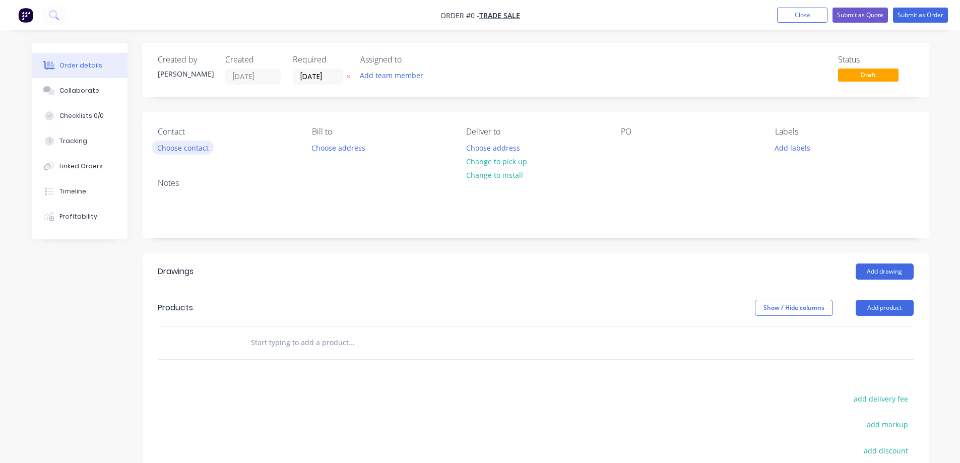
click at [194, 151] on button "Choose contact" at bounding box center [183, 148] width 62 height 14
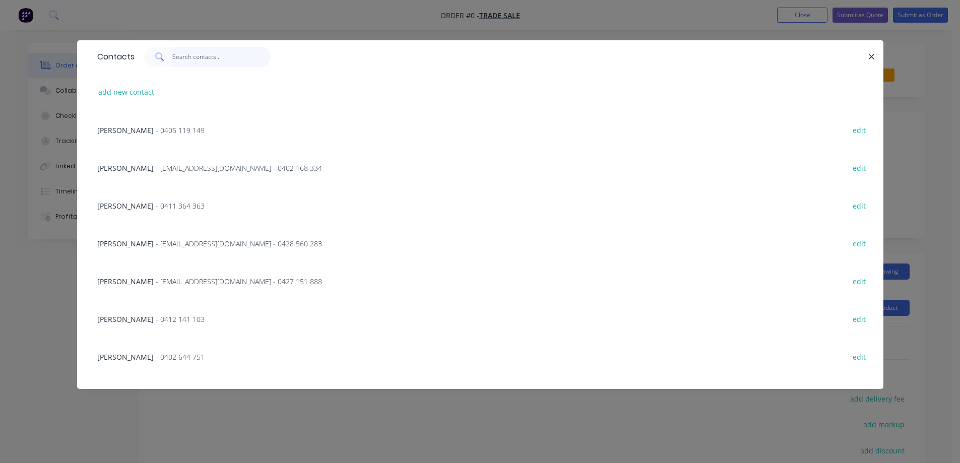
click at [190, 59] on input "text" at bounding box center [221, 57] width 98 height 20
type input "[PERSON_NAME]"
click at [213, 206] on span "- [EMAIL_ADDRESS][DOMAIN_NAME] - 0438 285 526" at bounding box center [239, 206] width 166 height 10
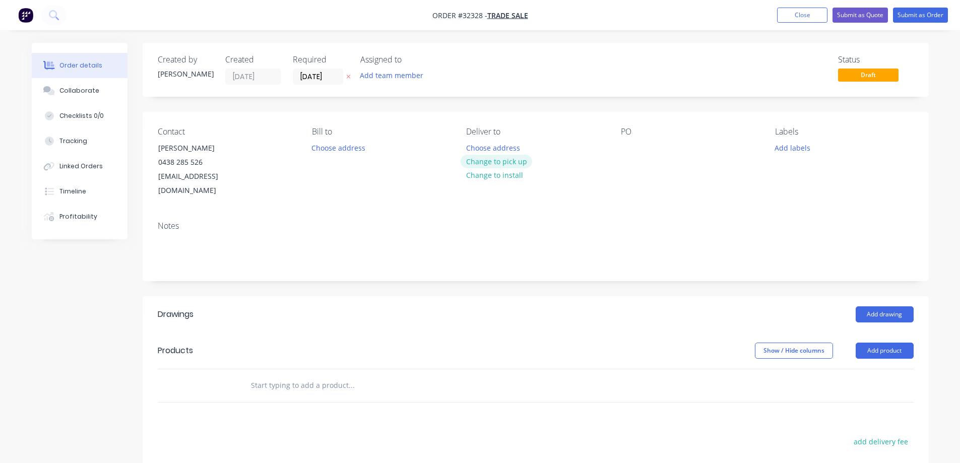
click at [518, 162] on button "Change to pick up" at bounding box center [497, 162] width 72 height 14
click at [901, 307] on button "Add drawing" at bounding box center [885, 315] width 58 height 16
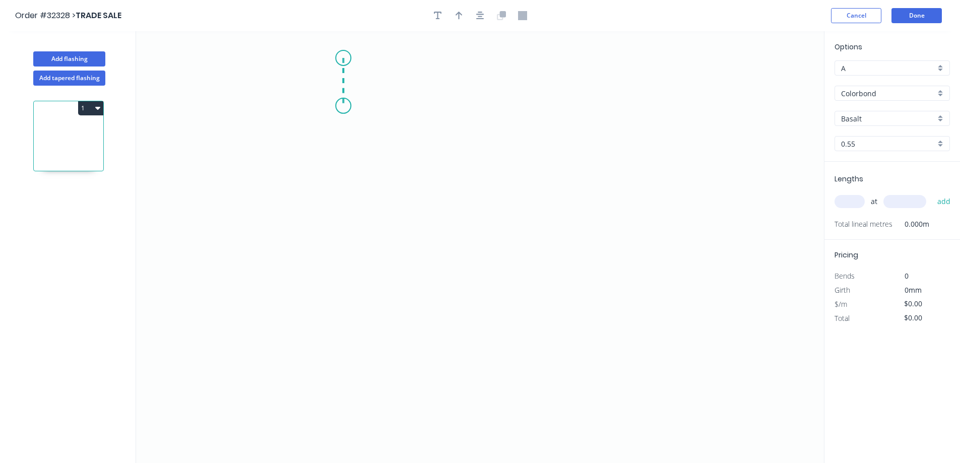
drag, startPoint x: 343, startPoint y: 58, endPoint x: 345, endPoint y: 106, distance: 47.9
click at [345, 106] on icon "0" at bounding box center [480, 247] width 688 height 432
drag, startPoint x: 345, startPoint y: 106, endPoint x: 311, endPoint y: 121, distance: 38.1
click at [311, 121] on icon "0 ?" at bounding box center [480, 247] width 688 height 432
drag, startPoint x: 311, startPoint y: 121, endPoint x: 311, endPoint y: 232, distance: 110.4
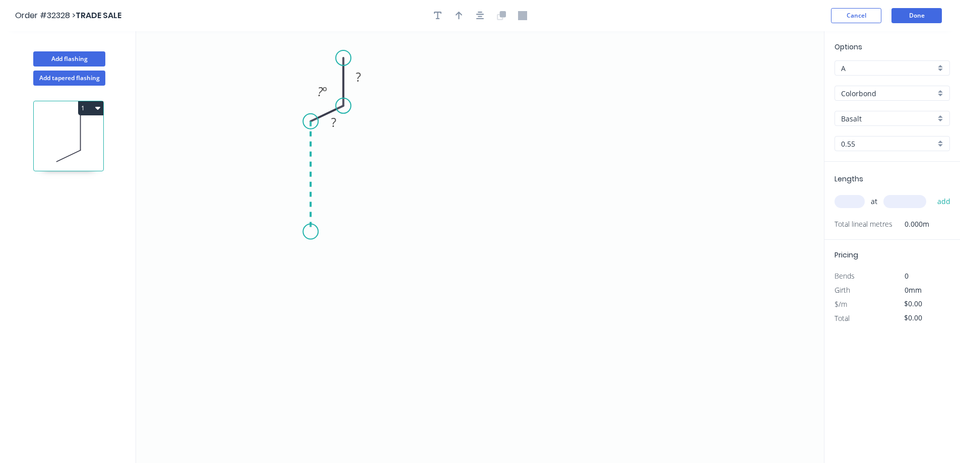
click at [311, 232] on icon "0 ? ? ? º" at bounding box center [480, 247] width 688 height 432
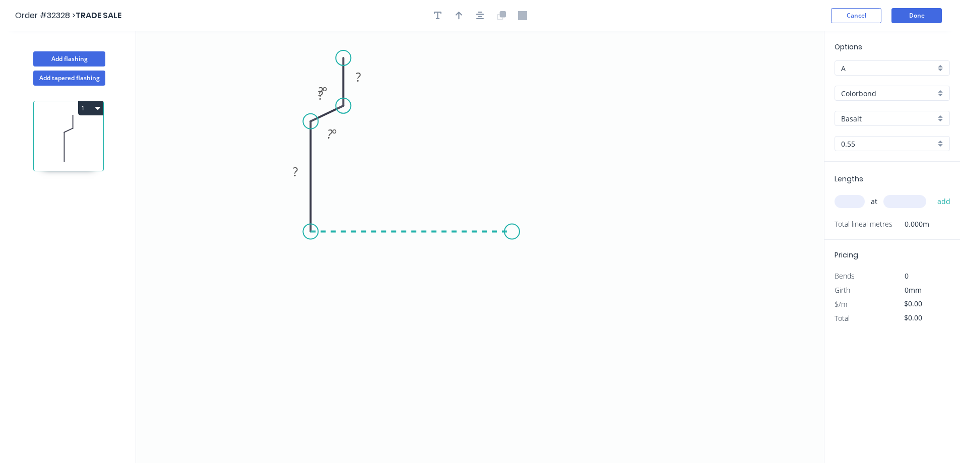
drag, startPoint x: 364, startPoint y: 230, endPoint x: 512, endPoint y: 227, distance: 148.2
click at [512, 227] on icon "0 ? ? ? ? º ? º" at bounding box center [480, 247] width 688 height 432
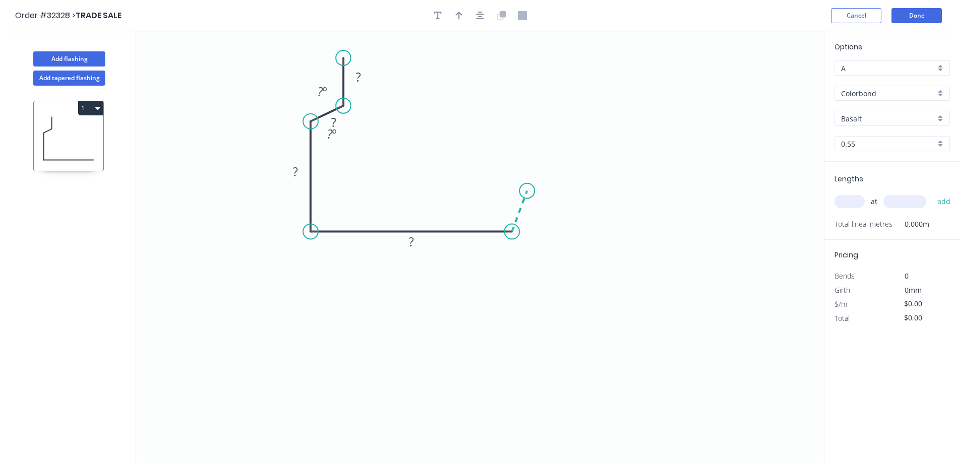
click at [527, 191] on icon "0 ? ? ? ? ? º ? º" at bounding box center [480, 247] width 688 height 432
click at [567, 190] on icon "0 ? ? ? ? ? ? º ? º ? º" at bounding box center [480, 247] width 688 height 432
drag, startPoint x: 557, startPoint y: 217, endPoint x: 531, endPoint y: 176, distance: 48.0
click at [531, 176] on rect at bounding box center [516, 170] width 33 height 21
drag, startPoint x: 348, startPoint y: 141, endPoint x: 295, endPoint y: 125, distance: 56.0
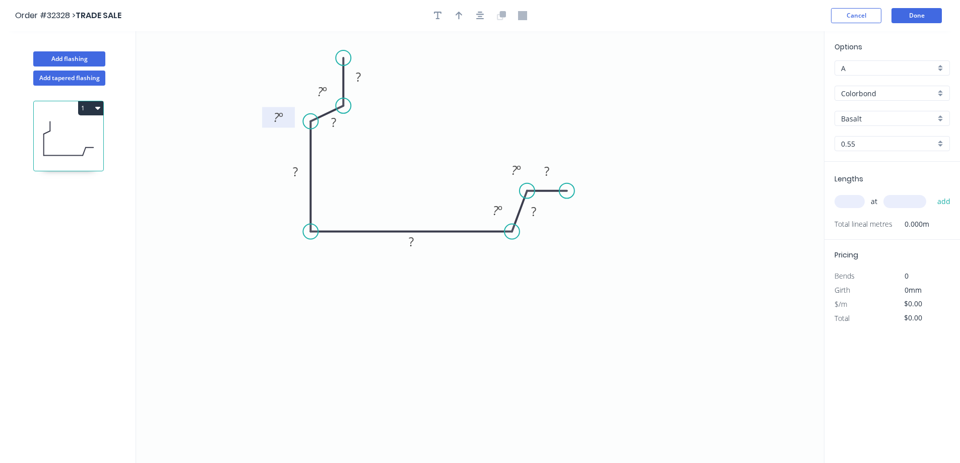
click at [295, 125] on rect at bounding box center [278, 117] width 33 height 21
click at [364, 82] on rect at bounding box center [358, 78] width 20 height 14
click at [898, 114] on input "Basalt" at bounding box center [888, 118] width 94 height 11
type input "$18.79"
click at [878, 133] on div "Monument" at bounding box center [892, 138] width 114 height 18
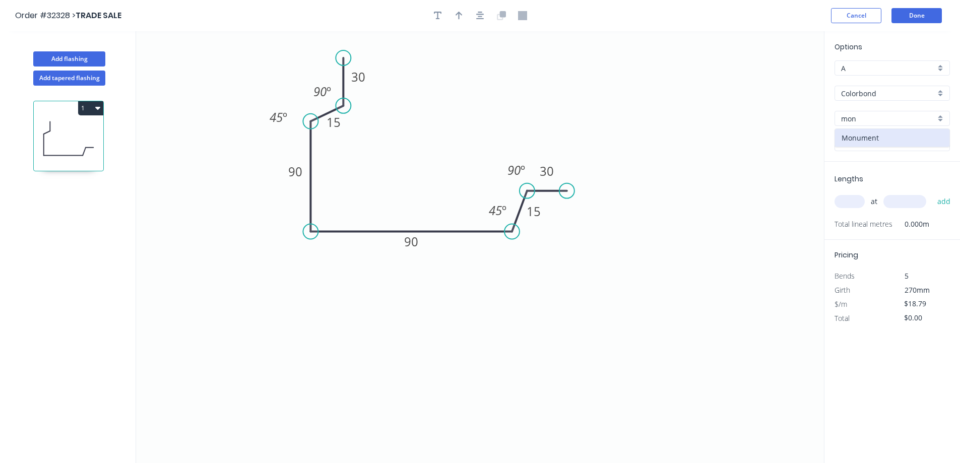
type input "Monument"
click at [858, 200] on input "text" at bounding box center [850, 201] width 30 height 13
type input "1"
type input "4000"
click at [933, 193] on button "add" at bounding box center [945, 201] width 24 height 17
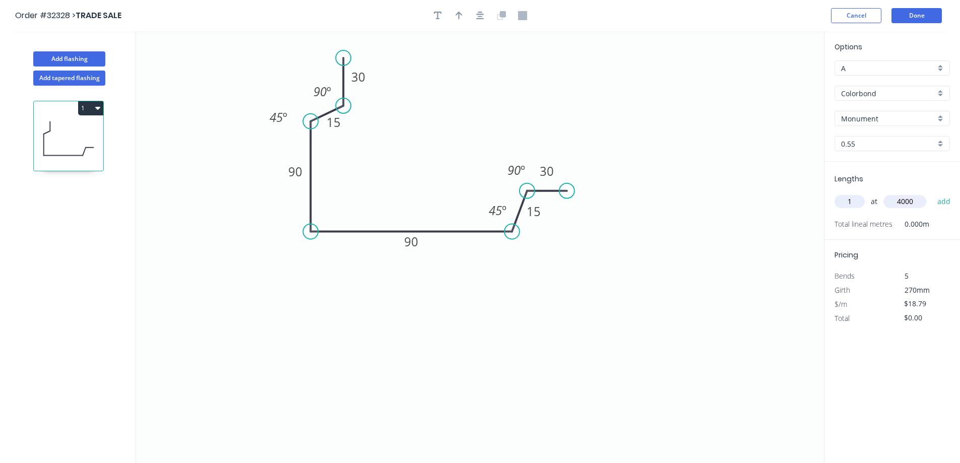
type input "$75.16"
click at [463, 15] on button "button" at bounding box center [459, 15] width 15 height 15
drag, startPoint x: 773, startPoint y: 80, endPoint x: 347, endPoint y: 286, distance: 473.7
click at [347, 286] on icon at bounding box center [346, 274] width 9 height 32
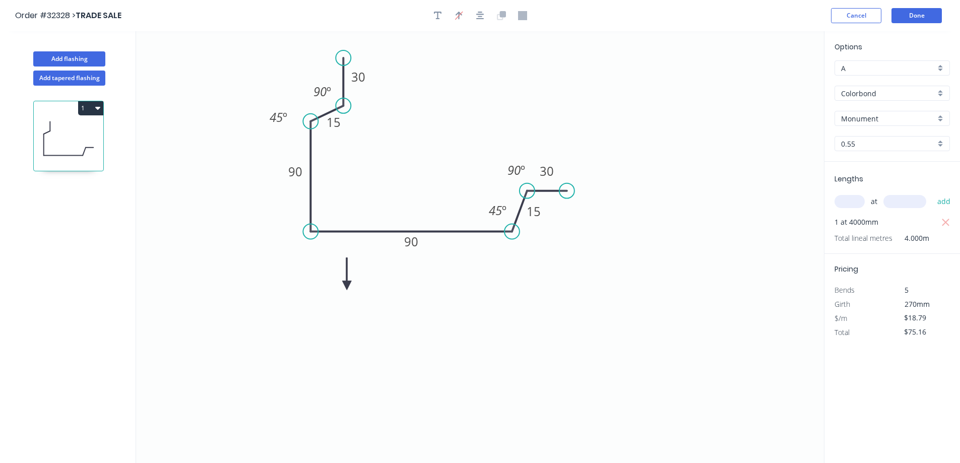
click at [347, 286] on icon at bounding box center [346, 274] width 9 height 32
click at [347, 286] on icon at bounding box center [358, 285] width 32 height 9
click at [347, 286] on icon at bounding box center [355, 293] width 29 height 29
click at [98, 58] on button "Add flashing" at bounding box center [69, 58] width 72 height 15
type input "$0.00"
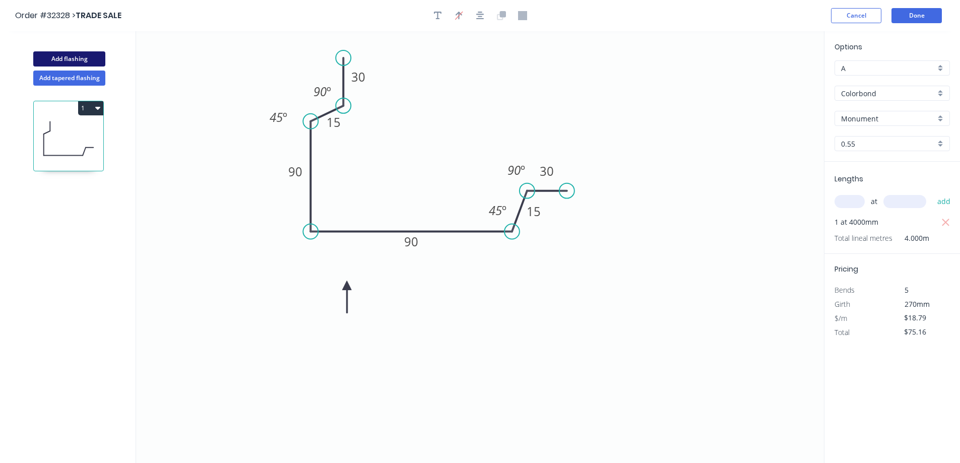
type input "$0.00"
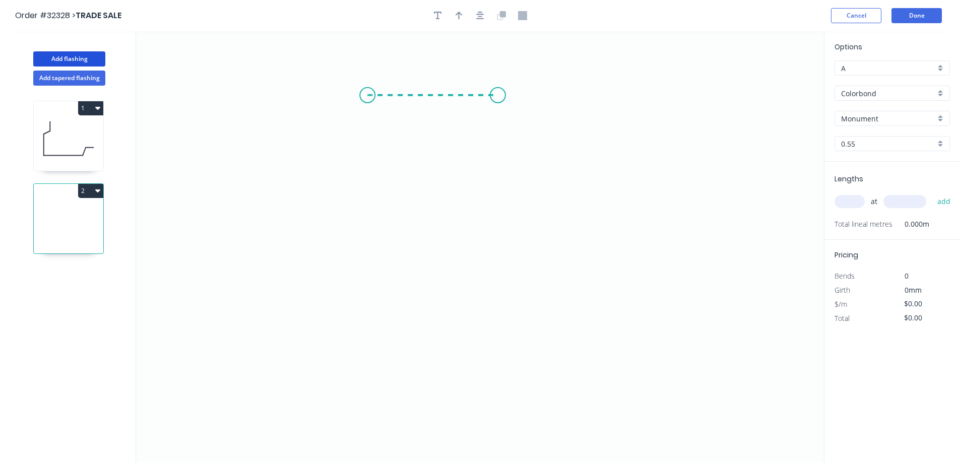
drag, startPoint x: 368, startPoint y: 95, endPoint x: 498, endPoint y: 95, distance: 130.6
click at [498, 95] on icon "0" at bounding box center [480, 247] width 688 height 432
click at [490, 232] on icon "0 ?" at bounding box center [480, 247] width 688 height 432
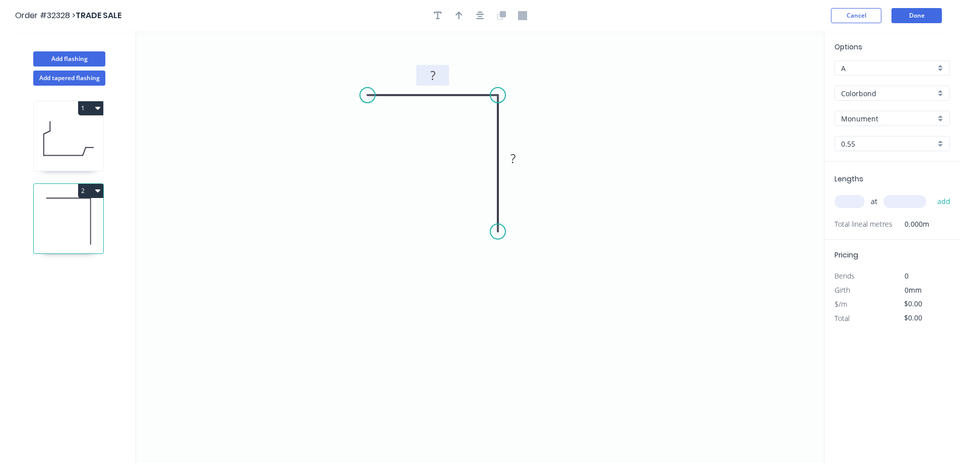
click at [441, 71] on rect at bounding box center [433, 76] width 20 height 14
drag, startPoint x: 457, startPoint y: 16, endPoint x: 672, endPoint y: 80, distance: 224.1
click at [457, 16] on icon "button" at bounding box center [459, 15] width 7 height 9
type input "$12.27"
drag, startPoint x: 776, startPoint y: 79, endPoint x: 439, endPoint y: 153, distance: 345.3
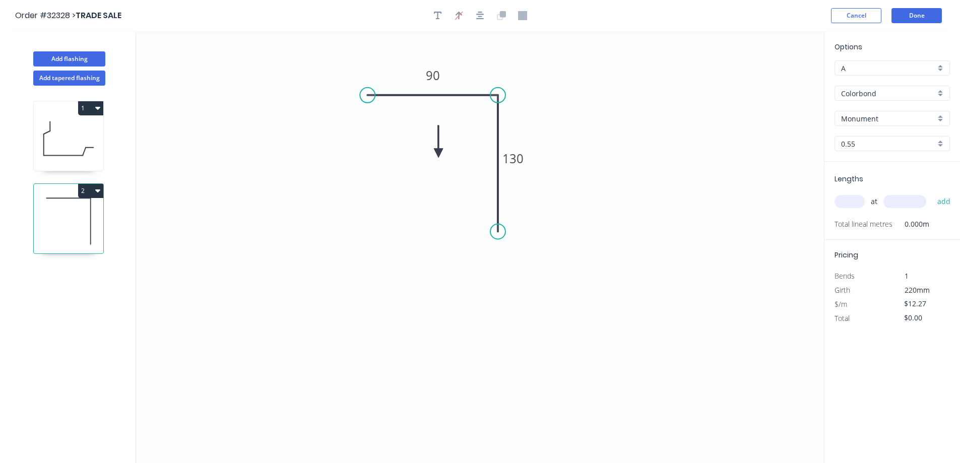
click at [439, 153] on icon at bounding box center [438, 142] width 9 height 32
click at [439, 153] on icon at bounding box center [446, 145] width 29 height 29
click at [438, 153] on icon at bounding box center [446, 145] width 29 height 29
click at [438, 153] on icon at bounding box center [450, 153] width 32 height 9
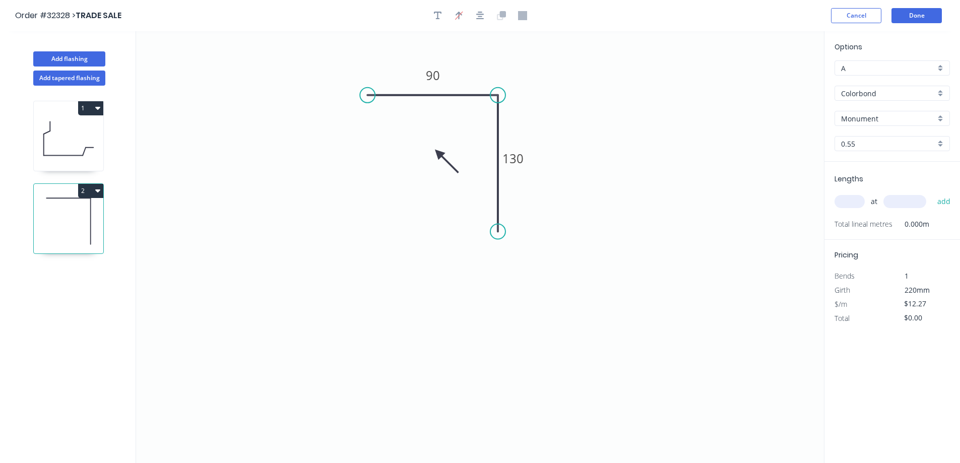
click at [438, 153] on icon at bounding box center [446, 161] width 29 height 29
click at [438, 153] on icon at bounding box center [438, 165] width 9 height 32
click at [854, 198] on input "text" at bounding box center [850, 201] width 30 height 13
type input "1"
type input "6000"
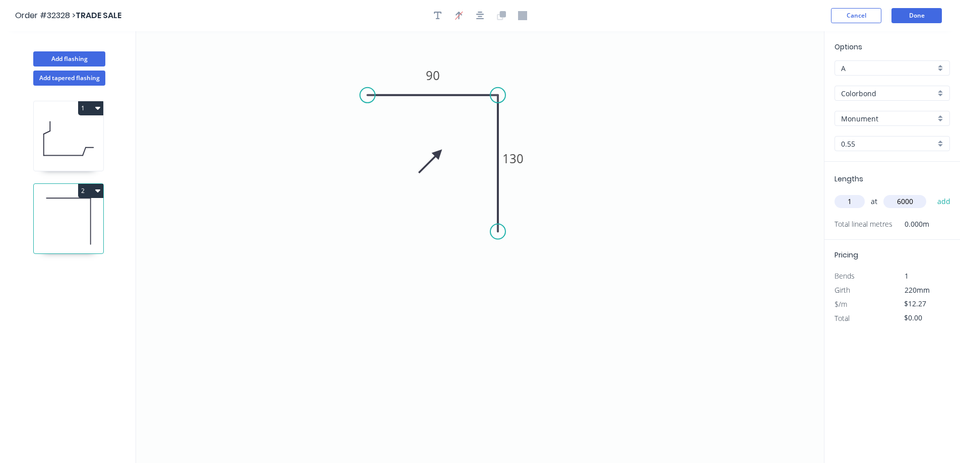
click at [933, 193] on button "add" at bounding box center [945, 201] width 24 height 17
type input "$73.62"
click at [68, 55] on button "Add flashing" at bounding box center [69, 58] width 72 height 15
type input "$0.00"
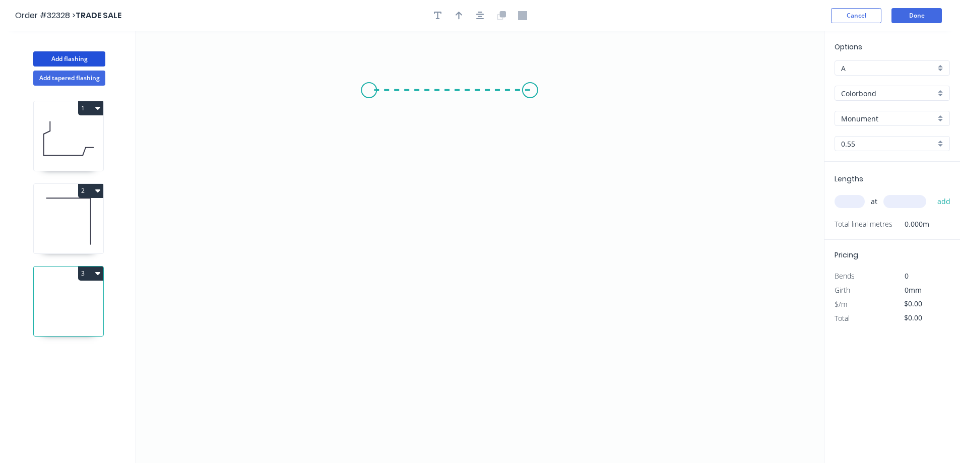
drag, startPoint x: 530, startPoint y: 90, endPoint x: 369, endPoint y: 87, distance: 161.4
click at [369, 87] on icon "0" at bounding box center [480, 247] width 688 height 432
drag, startPoint x: 369, startPoint y: 87, endPoint x: 359, endPoint y: 227, distance: 140.5
click at [359, 227] on icon "0 ?" at bounding box center [480, 247] width 688 height 432
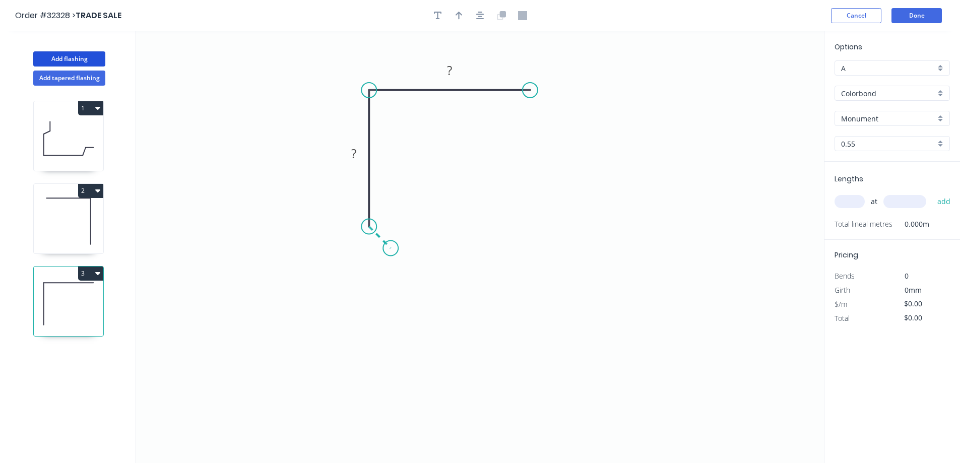
drag, startPoint x: 373, startPoint y: 230, endPoint x: 391, endPoint y: 247, distance: 25.0
click at [391, 247] on icon "0 ? ?" at bounding box center [480, 247] width 688 height 432
click at [536, 89] on circle at bounding box center [530, 90] width 15 height 15
drag, startPoint x: 536, startPoint y: 88, endPoint x: 556, endPoint y: 110, distance: 30.0
click at [556, 110] on icon "0 ? ? ?" at bounding box center [480, 247] width 688 height 432
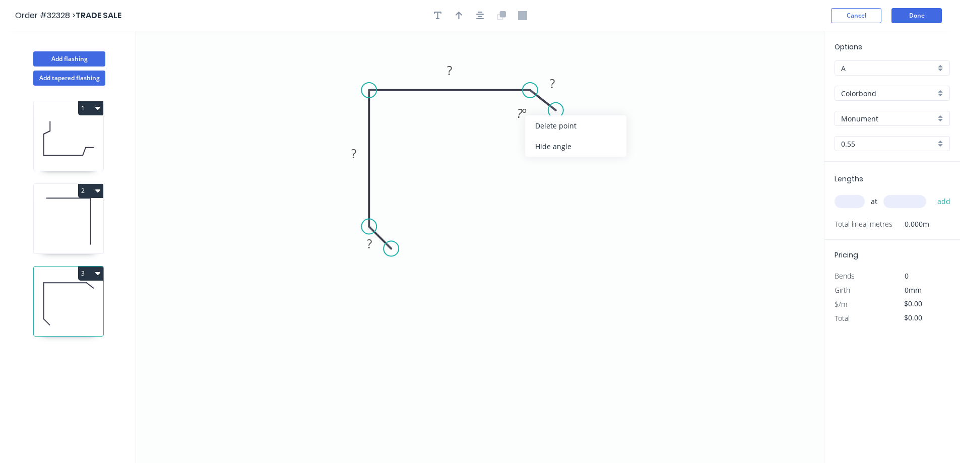
drag, startPoint x: 543, startPoint y: 147, endPoint x: 543, endPoint y: 130, distance: 16.6
click at [543, 146] on div "Hide angle" at bounding box center [575, 146] width 101 height 21
click at [572, 83] on icon "0 ? ? ? ?" at bounding box center [480, 247] width 688 height 432
click at [558, 83] on rect at bounding box center [552, 84] width 20 height 14
click at [457, 18] on icon "button" at bounding box center [459, 15] width 7 height 9
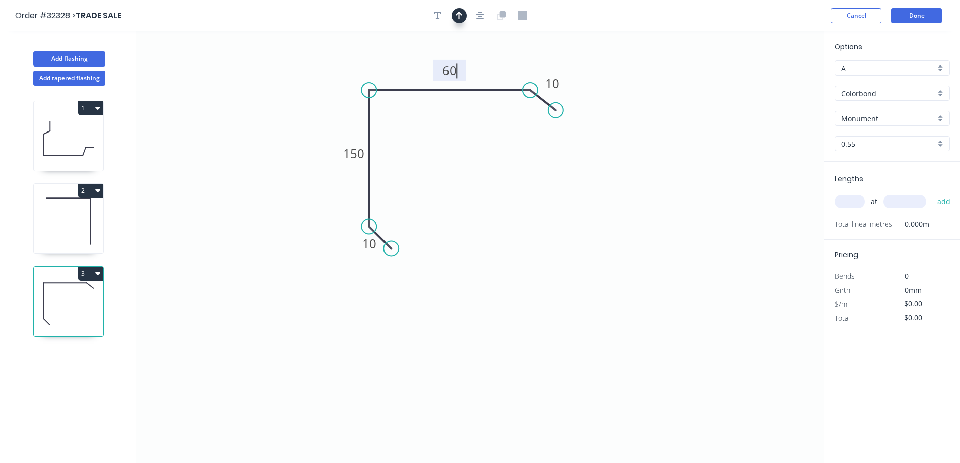
type input "$14.92"
drag, startPoint x: 773, startPoint y: 80, endPoint x: 404, endPoint y: 67, distance: 369.7
click at [404, 67] on icon at bounding box center [403, 55] width 9 height 32
click at [859, 201] on input "text" at bounding box center [850, 201] width 30 height 13
type input "1"
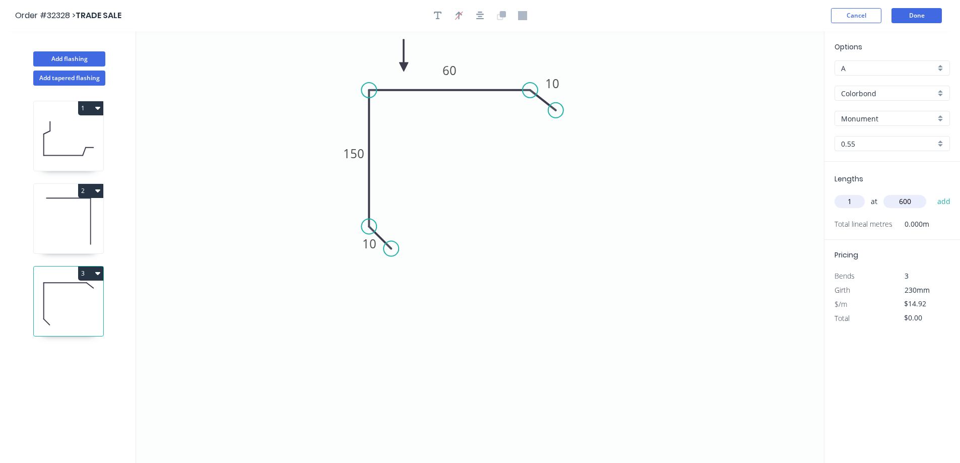
type input "600"
click at [933, 193] on button "add" at bounding box center [945, 201] width 24 height 17
type input "$14.92"
type input "1"
type input "1600"
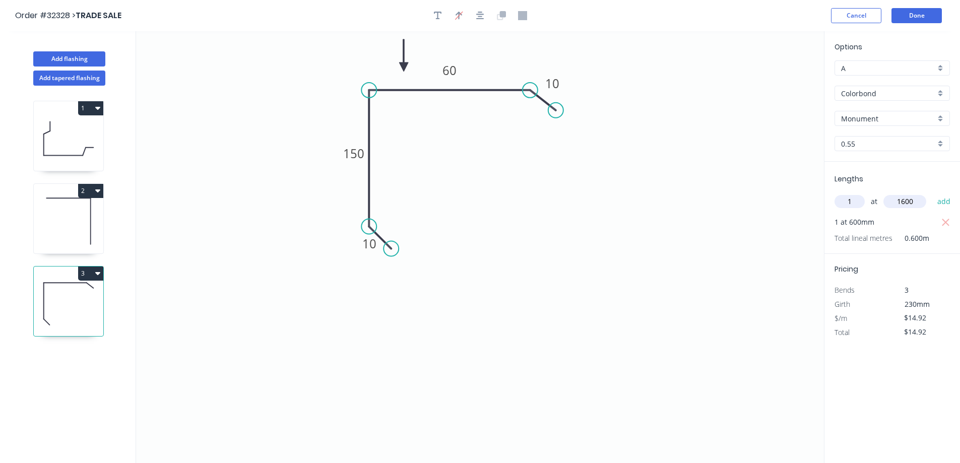
click at [933, 193] on button "add" at bounding box center [945, 201] width 24 height 17
type input "$38.79"
type input "1"
type input "6500"
click at [933, 193] on button "add" at bounding box center [945, 201] width 24 height 17
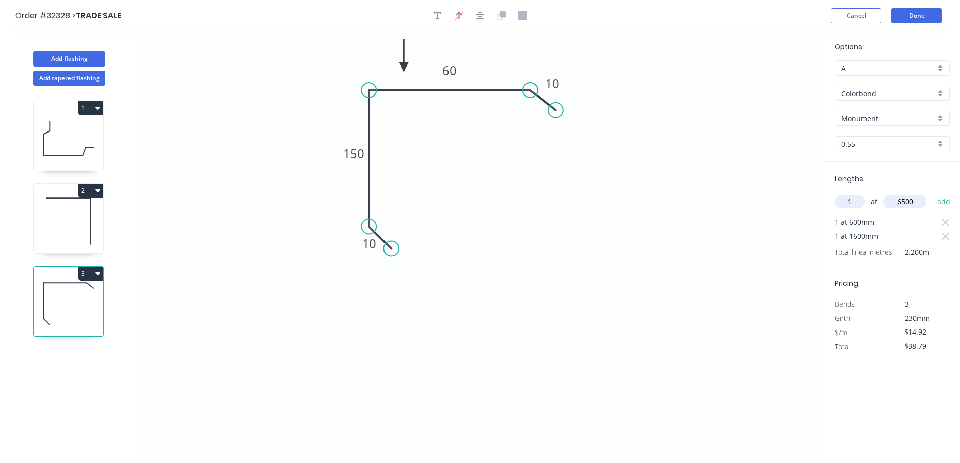
type input "$135.77"
type input "1"
type input "5400"
click at [933, 193] on button "add" at bounding box center [945, 201] width 24 height 17
type input "$216.34"
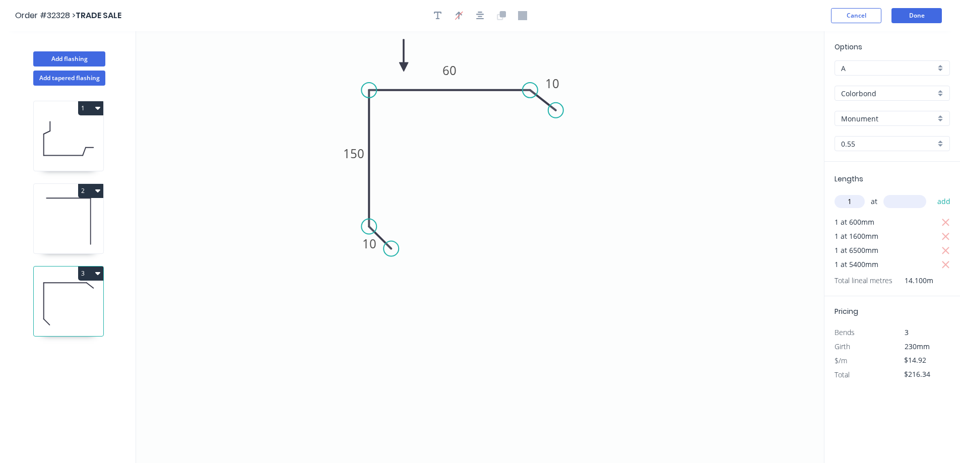
type input "1"
type input "2700"
click at [933, 193] on button "add" at bounding box center [945, 201] width 24 height 17
type input "$256.62"
click at [57, 54] on button "Add flashing" at bounding box center [69, 58] width 72 height 15
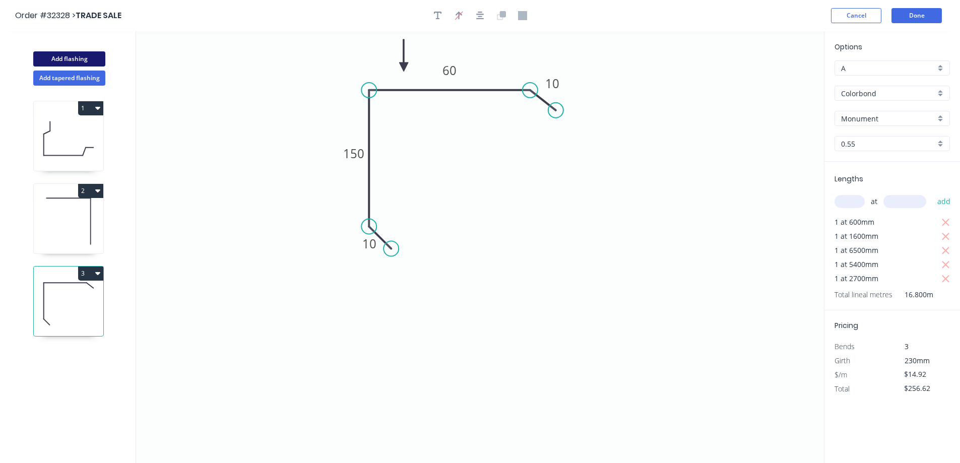
type input "$0.00"
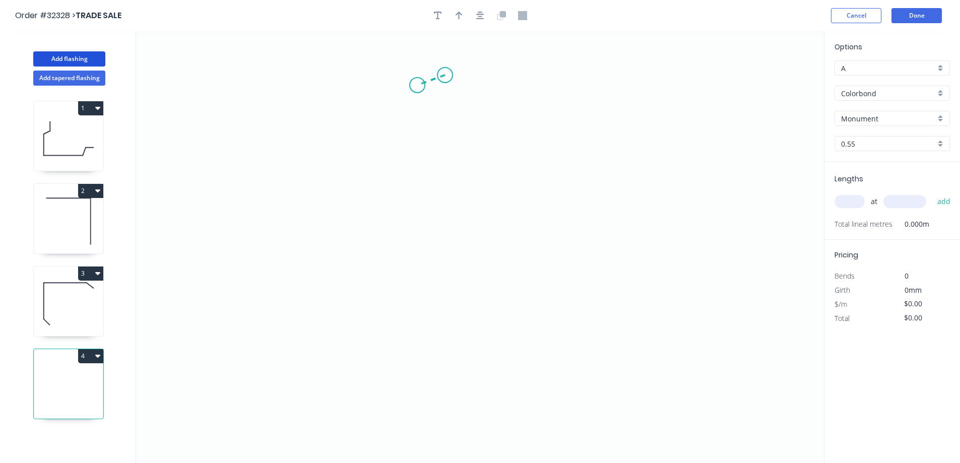
drag, startPoint x: 445, startPoint y: 75, endPoint x: 417, endPoint y: 85, distance: 29.5
click at [417, 85] on icon "0" at bounding box center [480, 247] width 688 height 432
drag, startPoint x: 417, startPoint y: 85, endPoint x: 420, endPoint y: 198, distance: 113.0
click at [420, 198] on icon "0 ?" at bounding box center [480, 247] width 688 height 432
drag, startPoint x: 506, startPoint y: 198, endPoint x: 557, endPoint y: 198, distance: 50.4
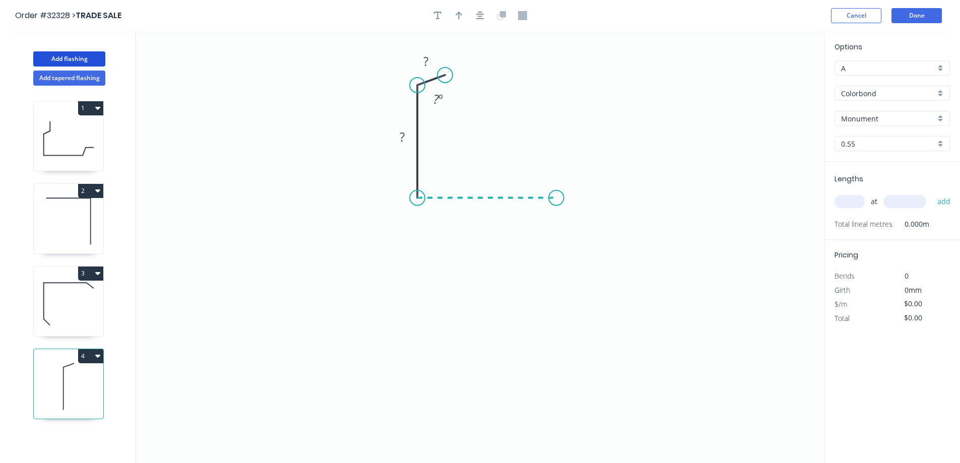
click at [557, 198] on icon "0 ? ? ? º" at bounding box center [480, 247] width 688 height 432
drag, startPoint x: 557, startPoint y: 198, endPoint x: 577, endPoint y: 180, distance: 26.5
click at [577, 180] on icon "0 ? ? ? ? º" at bounding box center [480, 247] width 688 height 432
drag, startPoint x: 583, startPoint y: 176, endPoint x: 578, endPoint y: 180, distance: 6.6
click at [578, 180] on circle at bounding box center [577, 176] width 15 height 15
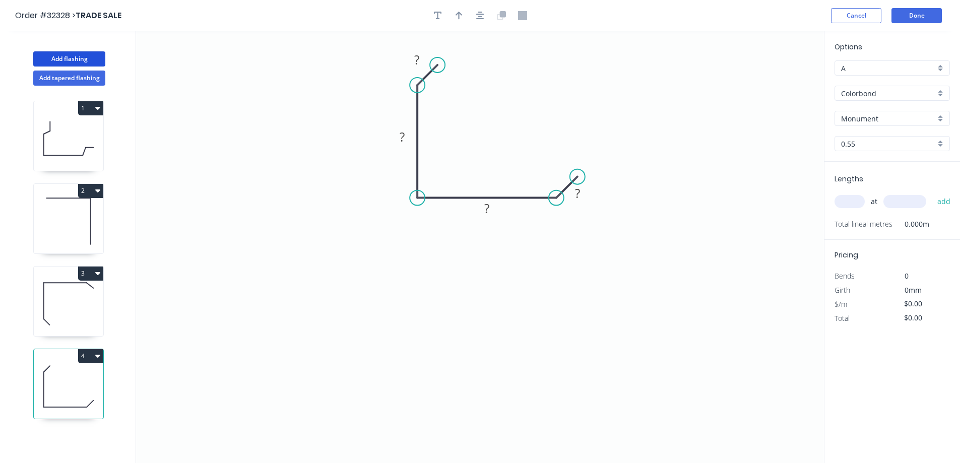
drag, startPoint x: 447, startPoint y: 77, endPoint x: 438, endPoint y: 67, distance: 13.5
click at [438, 67] on circle at bounding box center [437, 64] width 15 height 15
click at [419, 60] on tspan "?" at bounding box center [416, 59] width 5 height 17
drag, startPoint x: 459, startPoint y: 17, endPoint x: 471, endPoint y: 34, distance: 21.7
click at [459, 17] on icon "button" at bounding box center [459, 16] width 7 height 8
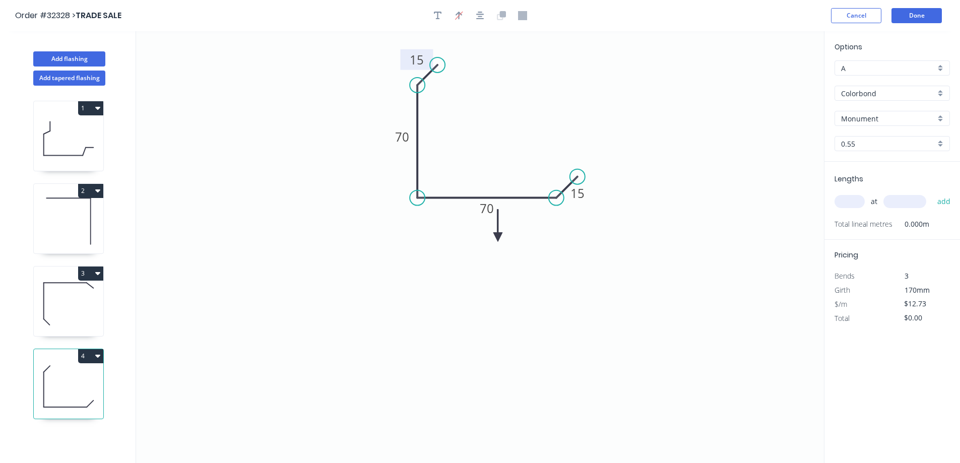
drag, startPoint x: 772, startPoint y: 82, endPoint x: 498, endPoint y: 237, distance: 315.4
click at [498, 237] on icon at bounding box center [498, 226] width 9 height 32
click at [498, 237] on icon at bounding box center [510, 237] width 32 height 9
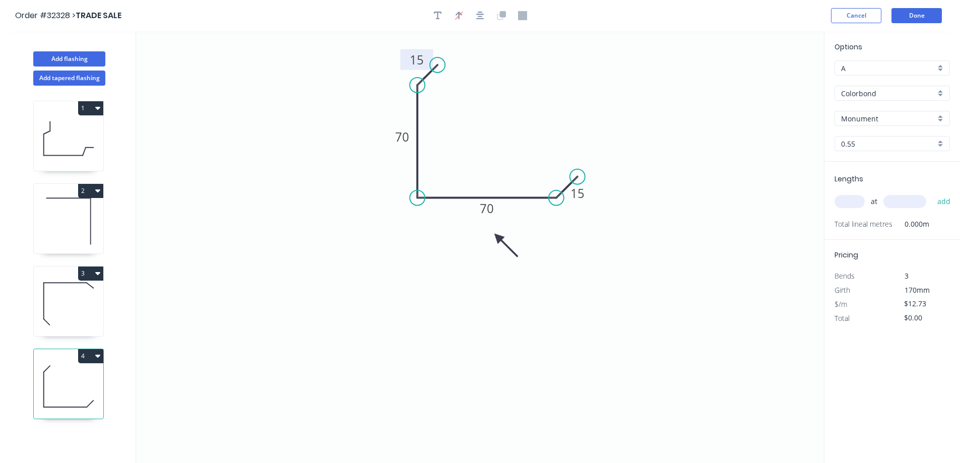
click at [498, 237] on icon at bounding box center [506, 245] width 29 height 29
click at [65, 301] on icon at bounding box center [69, 304] width 70 height 65
type input "$14.92"
type input "$256.62"
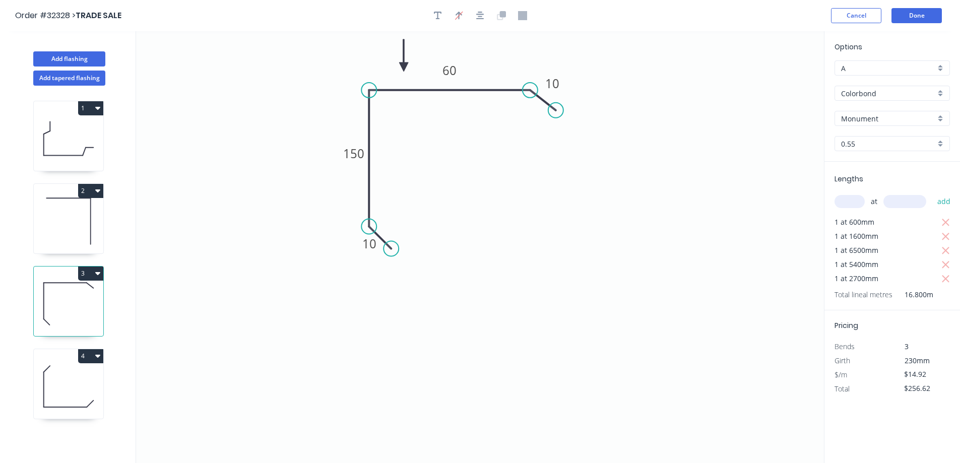
click at [59, 223] on icon at bounding box center [69, 221] width 70 height 65
type input "$12.27"
type input "$73.62"
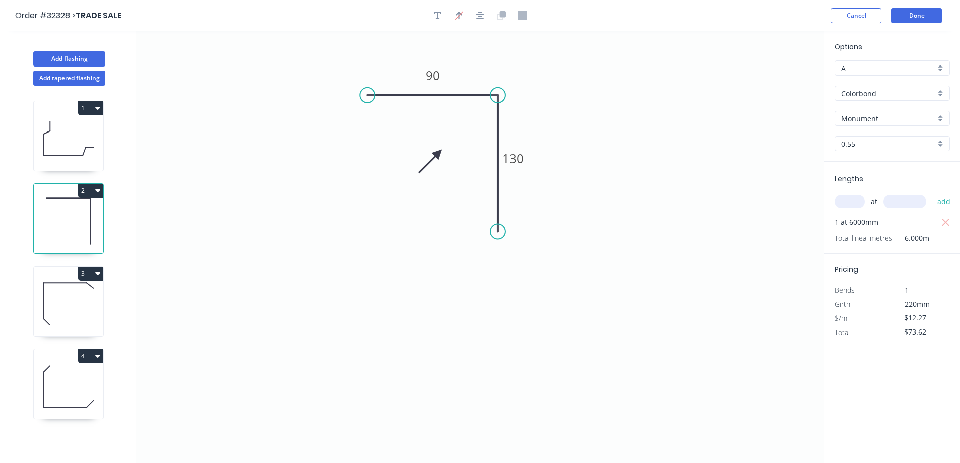
click at [73, 151] on icon at bounding box center [69, 138] width 70 height 65
type input "$18.79"
type input "$75.16"
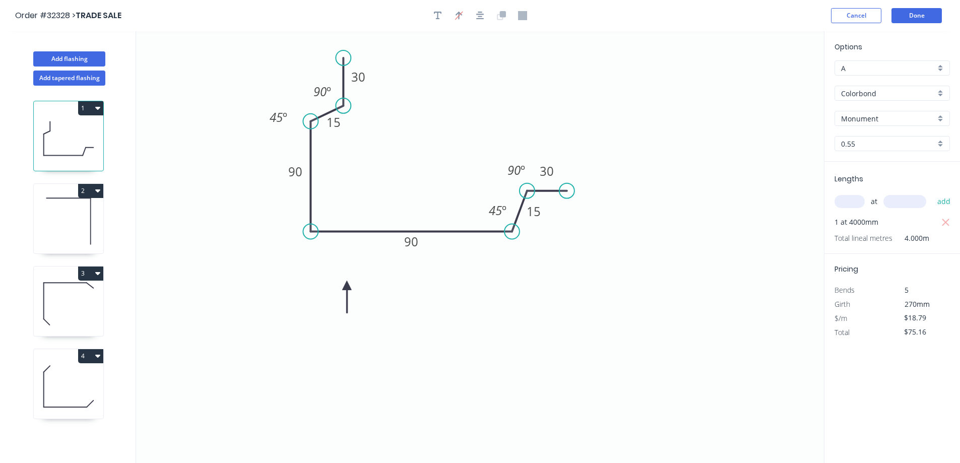
click at [82, 372] on icon at bounding box center [69, 386] width 70 height 65
type input "$12.73"
type input "$0.00"
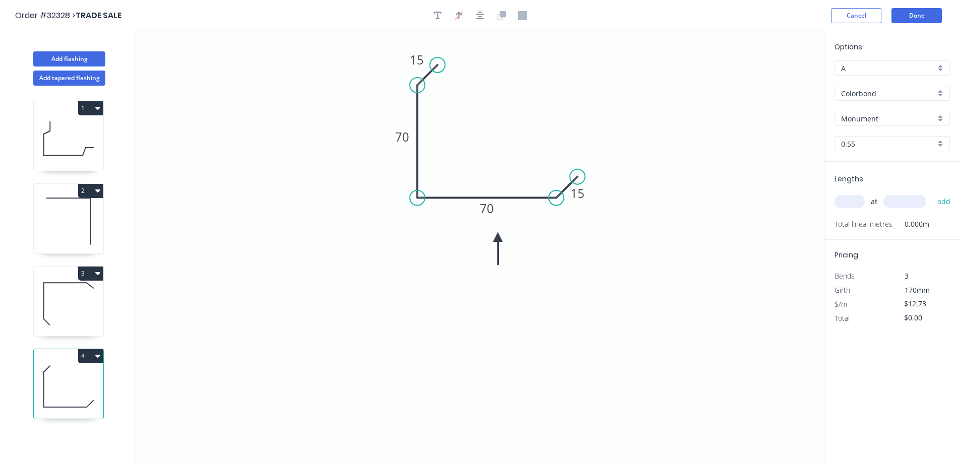
click at [856, 199] on input "text" at bounding box center [850, 201] width 30 height 13
type input "1"
type input "1000"
click at [933, 193] on button "add" at bounding box center [945, 201] width 24 height 17
type input "$12.73"
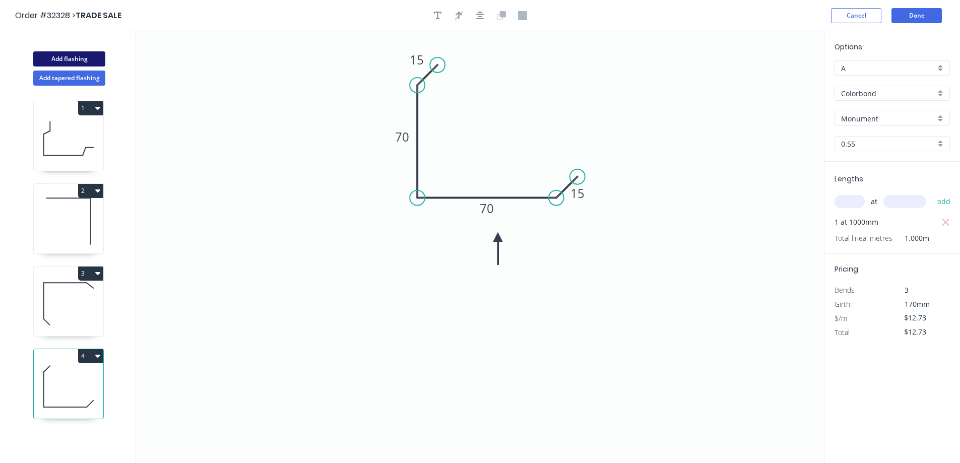
click at [62, 60] on button "Add flashing" at bounding box center [69, 58] width 72 height 15
type input "$0.00"
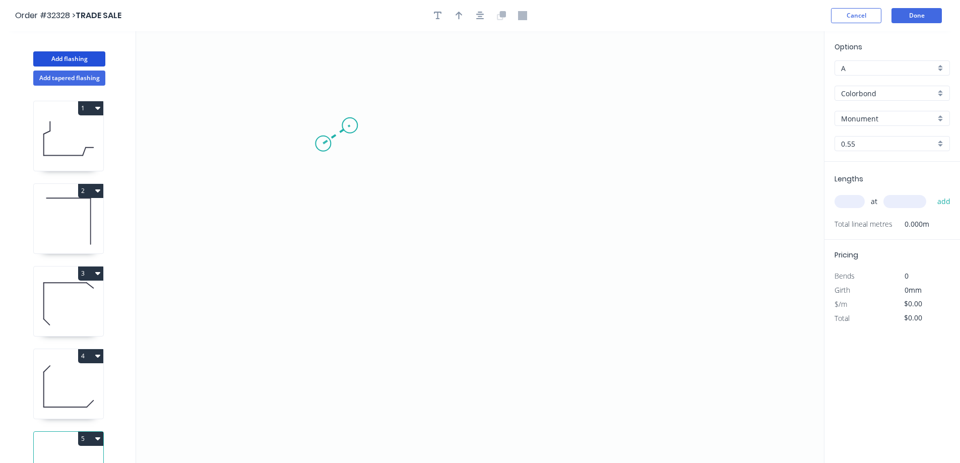
drag, startPoint x: 323, startPoint y: 144, endPoint x: 350, endPoint y: 126, distance: 32.3
click at [350, 126] on icon "0" at bounding box center [480, 247] width 688 height 432
drag, startPoint x: 350, startPoint y: 126, endPoint x: 569, endPoint y: 126, distance: 218.8
click at [569, 126] on icon "0 ?" at bounding box center [480, 247] width 688 height 432
drag, startPoint x: 569, startPoint y: 126, endPoint x: 618, endPoint y: 150, distance: 55.0
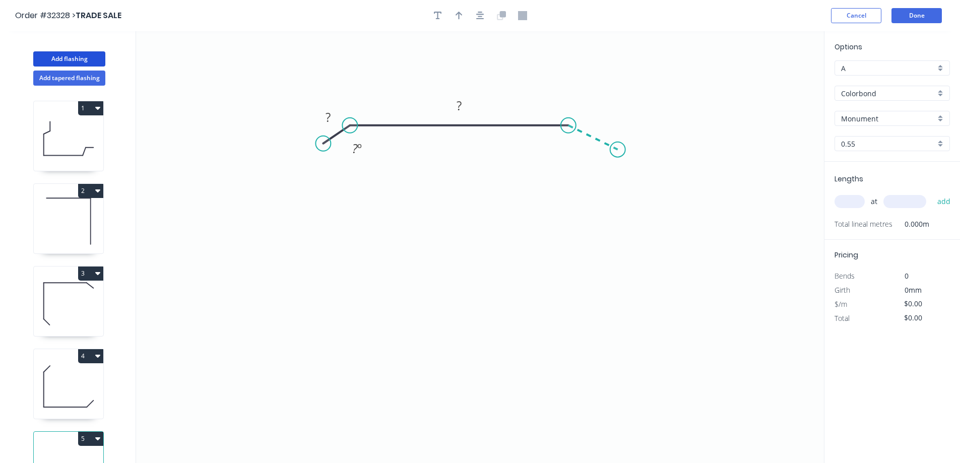
click at [618, 150] on icon "0 ? ? ? º" at bounding box center [480, 247] width 688 height 432
drag, startPoint x: 587, startPoint y: 188, endPoint x: 557, endPoint y: 177, distance: 32.0
click at [584, 188] on div "Hide angle" at bounding box center [623, 188] width 101 height 21
drag, startPoint x: 392, startPoint y: 186, endPoint x: 311, endPoint y: 135, distance: 96.5
click at [391, 184] on div "Hide angle" at bounding box center [409, 182] width 101 height 21
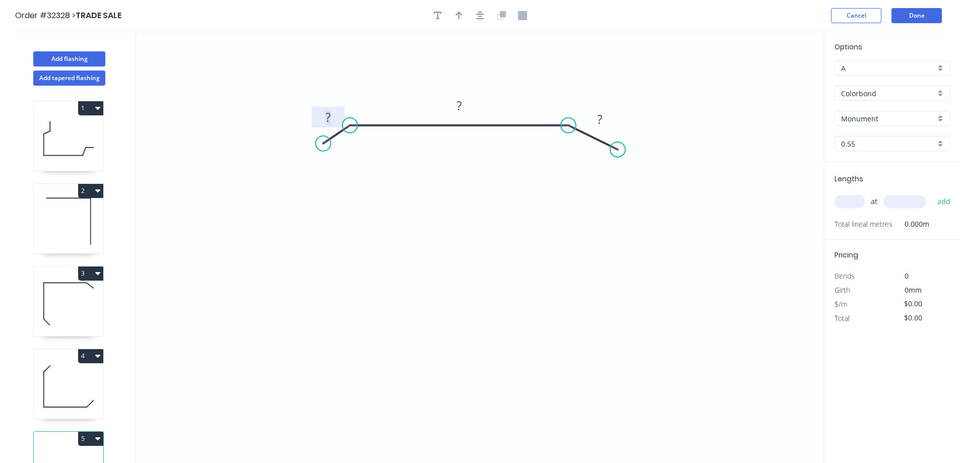
click at [334, 119] on rect at bounding box center [328, 118] width 20 height 14
click at [852, 199] on input "text" at bounding box center [850, 201] width 30 height 13
type input "$11.67"
type input "1"
type input "6500"
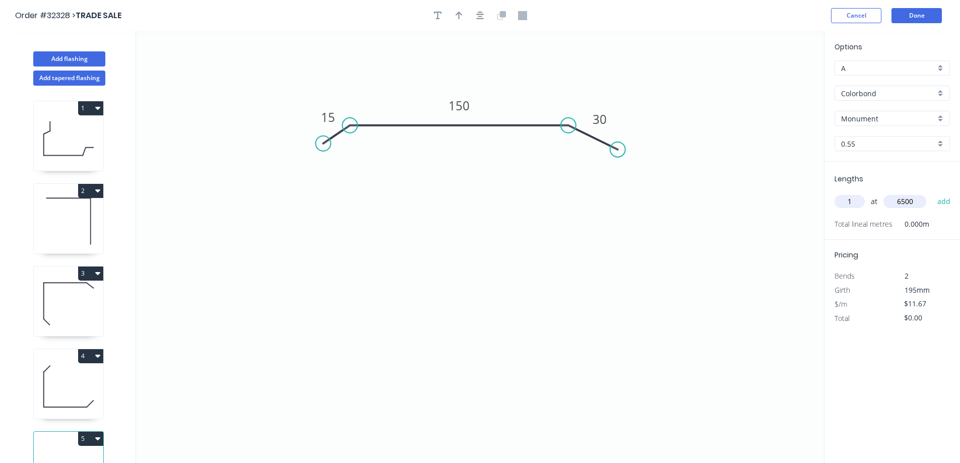
click at [933, 193] on button "add" at bounding box center [945, 201] width 24 height 17
type input "$75.86"
click at [82, 60] on button "Add flashing" at bounding box center [69, 58] width 72 height 15
type input "$0.00"
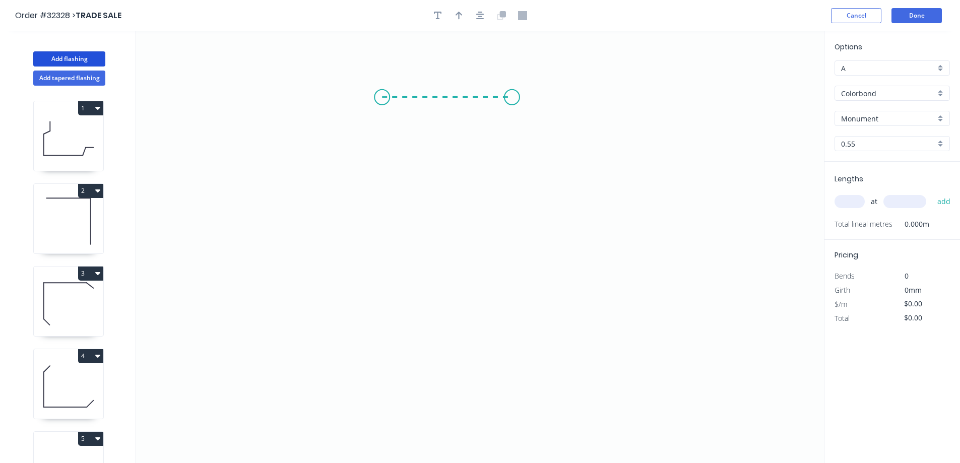
drag, startPoint x: 382, startPoint y: 97, endPoint x: 514, endPoint y: 98, distance: 132.1
click at [514, 98] on icon "0" at bounding box center [480, 247] width 688 height 432
drag, startPoint x: 514, startPoint y: 98, endPoint x: 545, endPoint y: 115, distance: 35.0
click at [545, 115] on icon "0 ?" at bounding box center [480, 247] width 688 height 432
click at [380, 95] on circle at bounding box center [382, 97] width 15 height 15
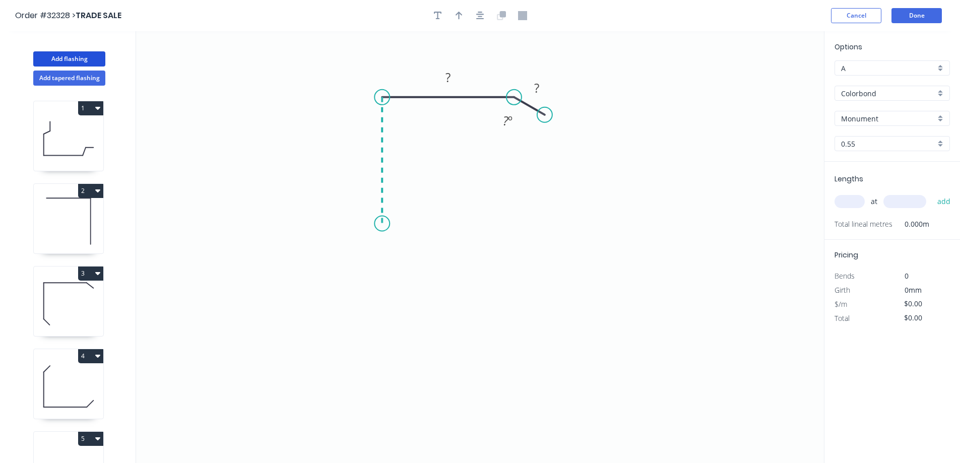
drag, startPoint x: 380, startPoint y: 95, endPoint x: 384, endPoint y: 224, distance: 129.1
click at [384, 224] on icon "0 ? ? ? º" at bounding box center [480, 247] width 688 height 432
drag, startPoint x: 384, startPoint y: 224, endPoint x: 381, endPoint y: 231, distance: 7.5
click at [381, 231] on circle at bounding box center [382, 230] width 15 height 15
click at [385, 236] on circle at bounding box center [382, 230] width 15 height 15
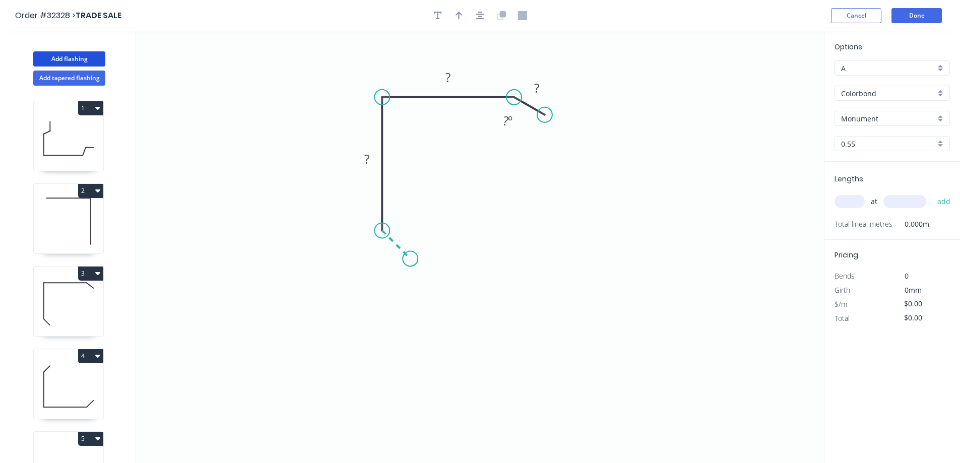
drag, startPoint x: 386, startPoint y: 234, endPoint x: 410, endPoint y: 260, distance: 35.7
click at [410, 260] on icon "0 ? ? ? ? º" at bounding box center [480, 247] width 688 height 432
drag, startPoint x: 505, startPoint y: 124, endPoint x: 512, endPoint y: 124, distance: 6.6
click at [541, 161] on div "Hide angle" at bounding box center [556, 157] width 101 height 21
click at [543, 87] on rect at bounding box center [537, 89] width 20 height 14
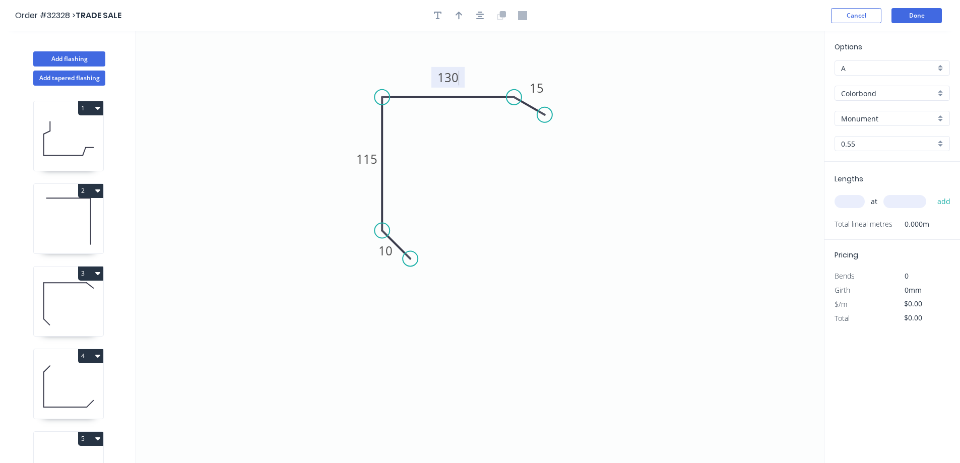
click at [855, 200] on input "text" at bounding box center [850, 201] width 30 height 13
type input "$16.67"
type input "2"
type input "2700"
click at [933, 193] on button "add" at bounding box center [945, 201] width 24 height 17
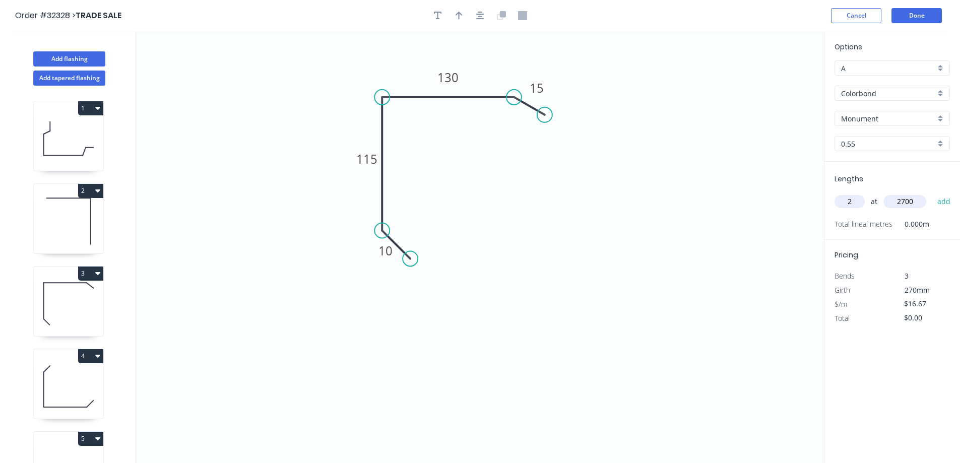
type input "$90.02"
click at [457, 15] on icon "button" at bounding box center [459, 16] width 7 height 8
drag, startPoint x: 772, startPoint y: 76, endPoint x: 533, endPoint y: 77, distance: 239.0
click at [533, 77] on icon "0 10 115 130 15" at bounding box center [480, 247] width 688 height 432
drag, startPoint x: 774, startPoint y: 77, endPoint x: 422, endPoint y: 78, distance: 352.4
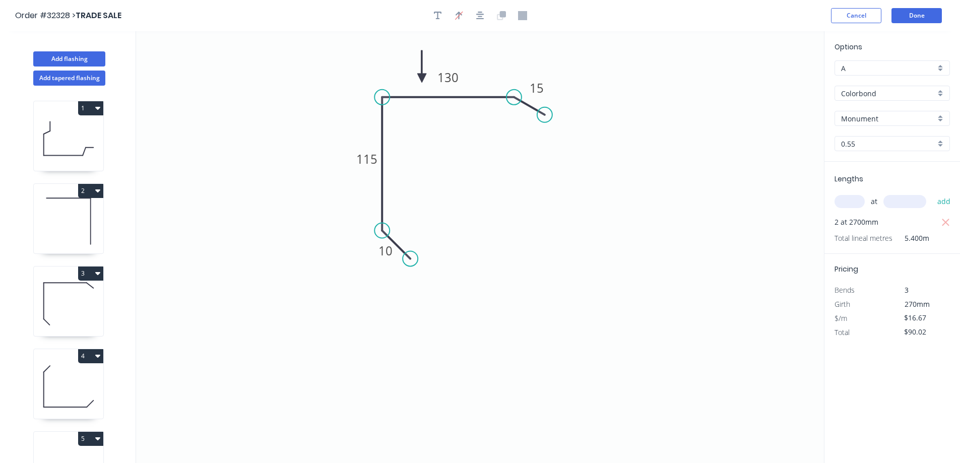
click at [422, 78] on icon at bounding box center [421, 66] width 9 height 32
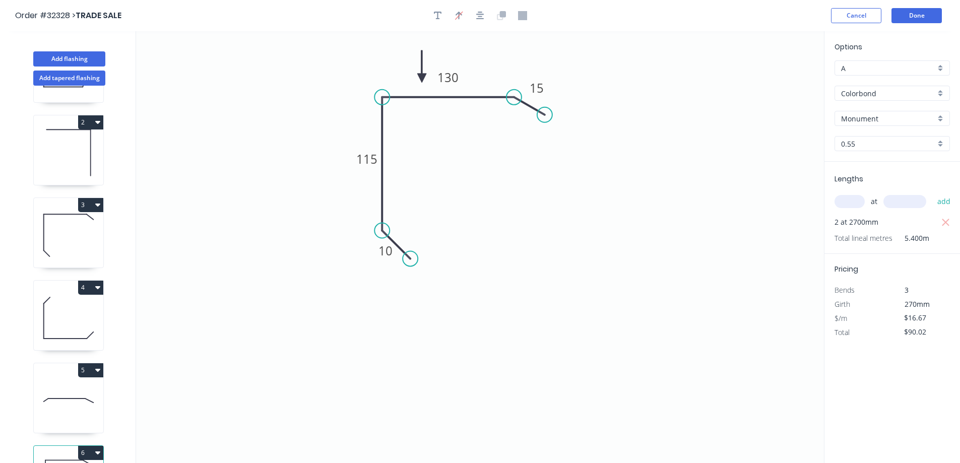
scroll to position [123, 0]
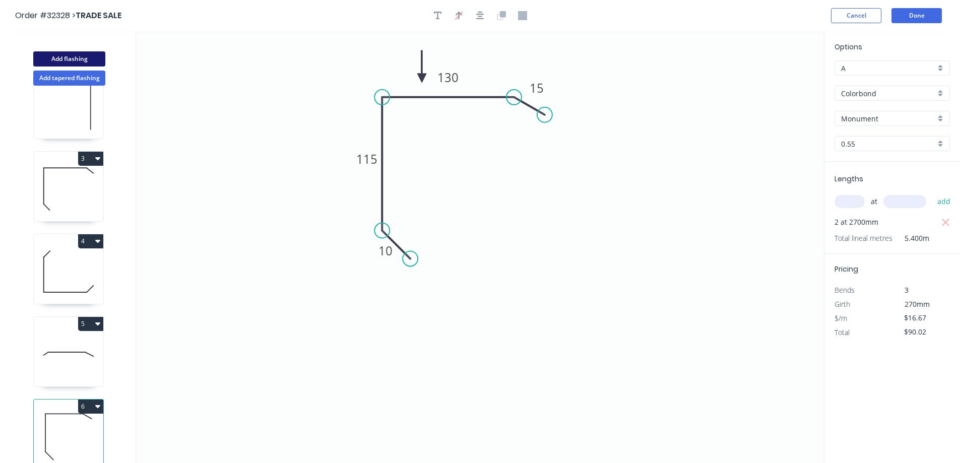
click at [63, 57] on button "Add flashing" at bounding box center [69, 58] width 72 height 15
type input "$0.00"
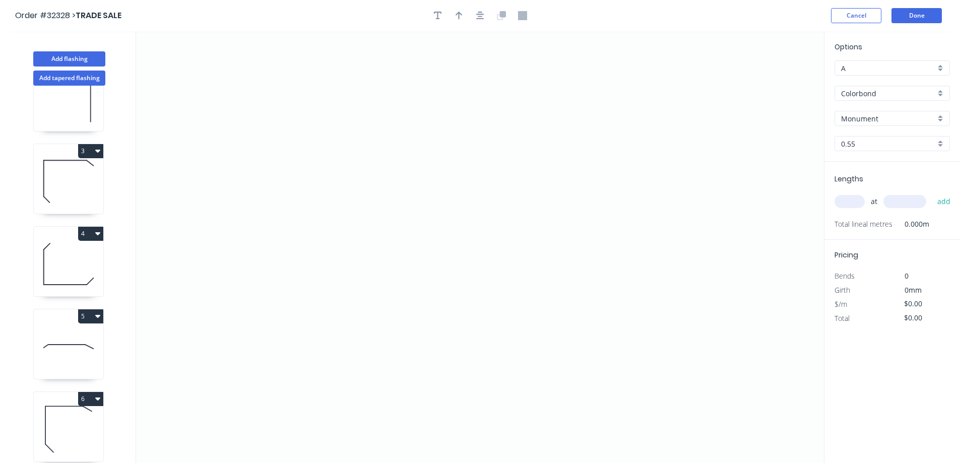
click at [73, 341] on icon at bounding box center [69, 347] width 70 height 65
type input "$11.67"
type input "$75.86"
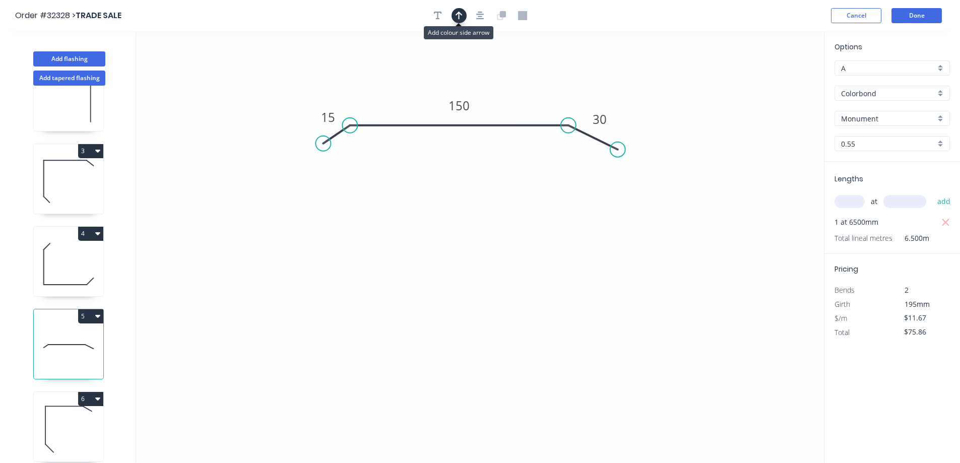
click at [458, 18] on icon "button" at bounding box center [459, 15] width 7 height 9
drag, startPoint x: 773, startPoint y: 78, endPoint x: 505, endPoint y: 92, distance: 268.5
click at [505, 92] on icon at bounding box center [505, 80] width 9 height 32
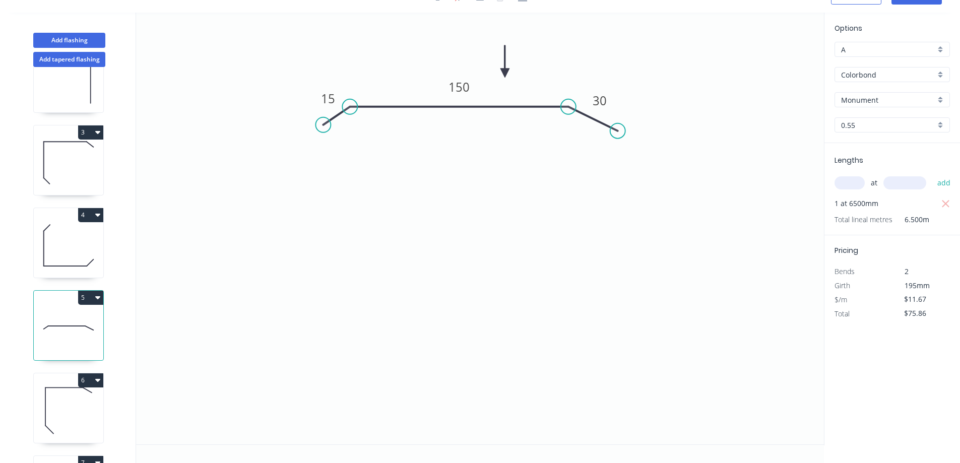
click at [70, 411] on icon at bounding box center [69, 411] width 70 height 65
type input "$16.67"
type input "$90.02"
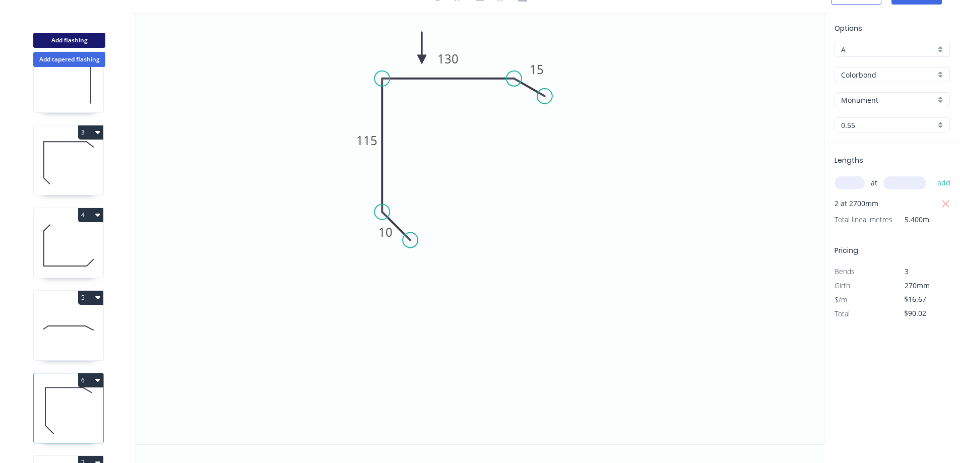
click at [75, 39] on button "Add flashing" at bounding box center [69, 40] width 72 height 15
type input "$0.00"
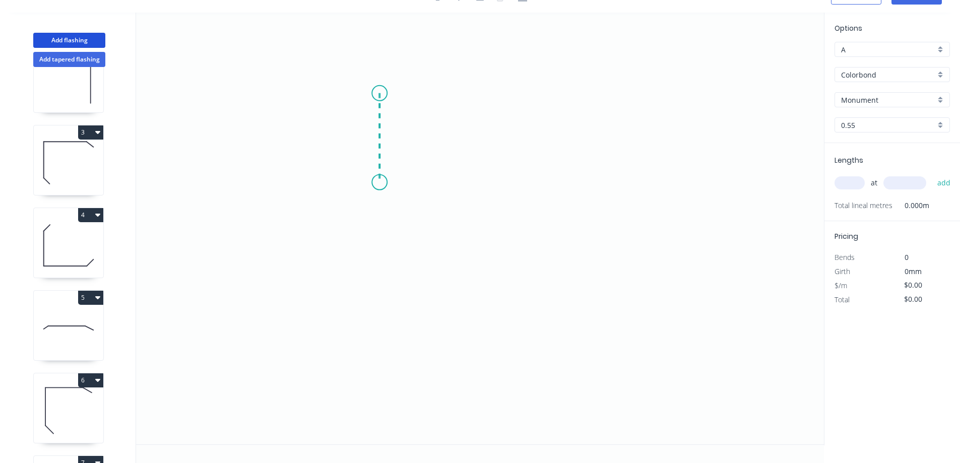
drag, startPoint x: 380, startPoint y: 93, endPoint x: 385, endPoint y: 182, distance: 89.4
click at [385, 182] on icon "0" at bounding box center [480, 229] width 688 height 432
drag, startPoint x: 385, startPoint y: 182, endPoint x: 515, endPoint y: 186, distance: 130.1
click at [515, 186] on icon "0 ?" at bounding box center [480, 229] width 688 height 432
click at [372, 133] on rect at bounding box center [364, 134] width 20 height 14
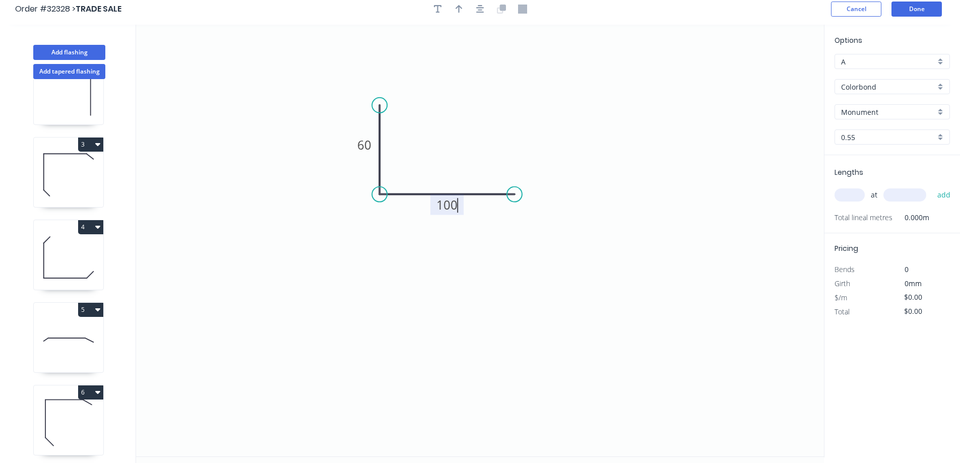
scroll to position [0, 0]
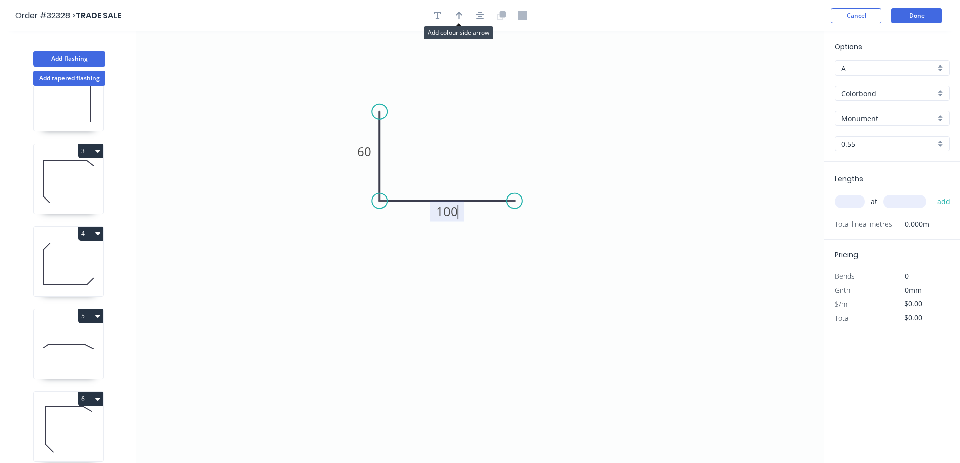
drag, startPoint x: 461, startPoint y: 17, endPoint x: 579, endPoint y: 81, distance: 134.9
click at [462, 16] on icon "button" at bounding box center [459, 15] width 7 height 9
type input "$10.08"
click at [777, 76] on icon "0 60 100" at bounding box center [480, 247] width 688 height 432
click at [776, 76] on icon "0 60 100" at bounding box center [480, 247] width 688 height 432
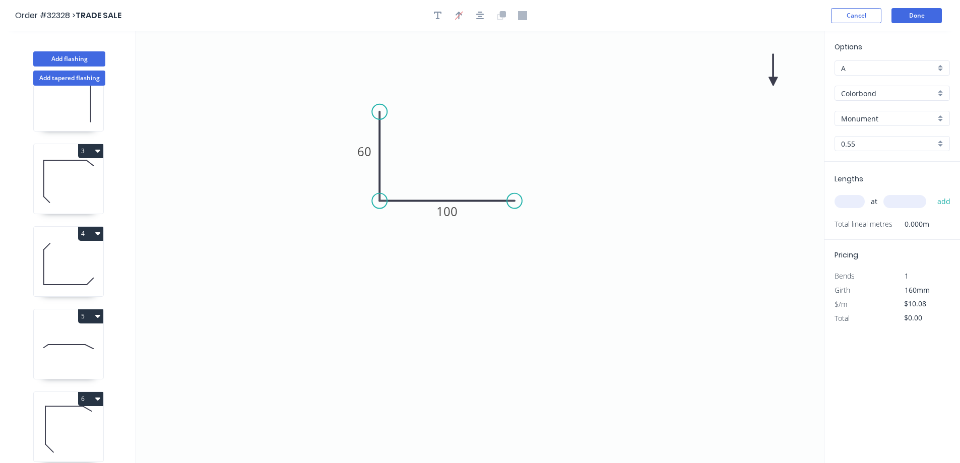
drag, startPoint x: 776, startPoint y: 76, endPoint x: 432, endPoint y: 277, distance: 398.3
click at [430, 278] on icon "0 60 100" at bounding box center [480, 247] width 688 height 432
drag, startPoint x: 773, startPoint y: 79, endPoint x: 386, endPoint y: 249, distance: 422.3
click at [386, 249] on icon at bounding box center [386, 237] width 9 height 32
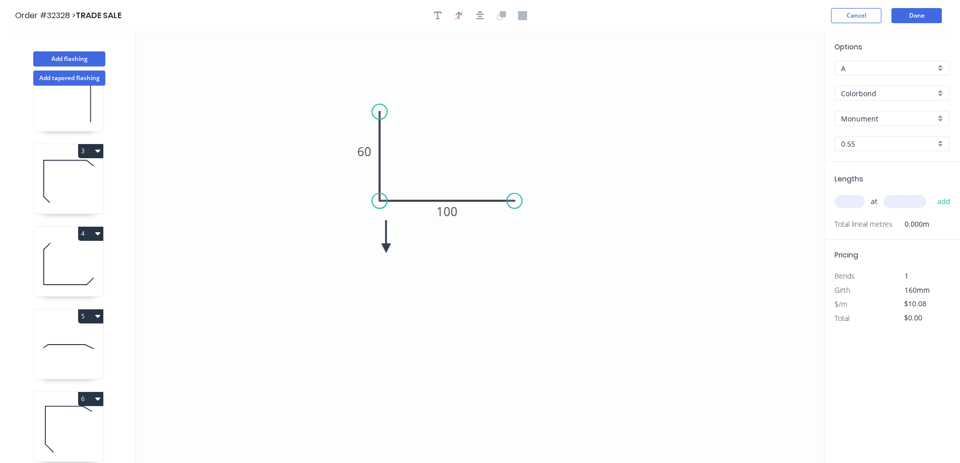
click at [386, 249] on icon at bounding box center [386, 237] width 9 height 32
click at [386, 249] on icon at bounding box center [398, 248] width 32 height 9
click at [386, 249] on icon at bounding box center [394, 256] width 29 height 29
click at [860, 200] on input "text" at bounding box center [850, 201] width 30 height 13
type input "1"
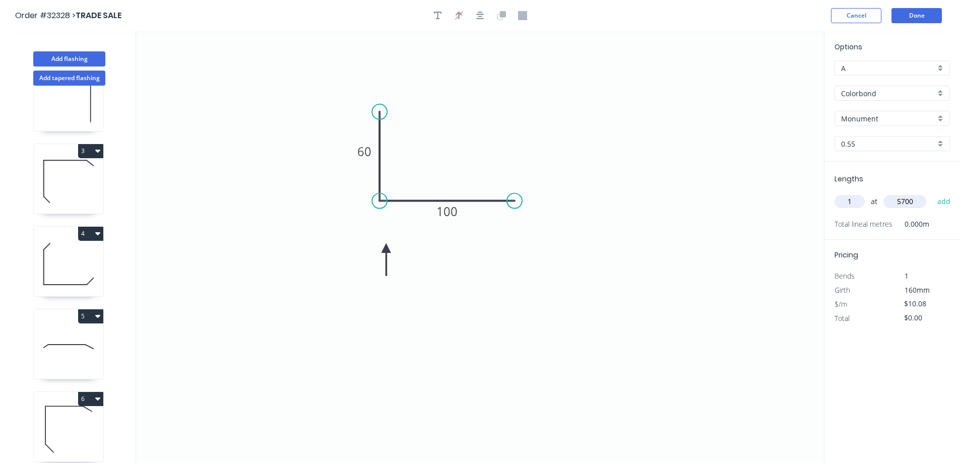
type input "5700"
click at [933, 193] on button "add" at bounding box center [945, 201] width 24 height 17
click at [918, 15] on button "Done" at bounding box center [917, 15] width 50 height 15
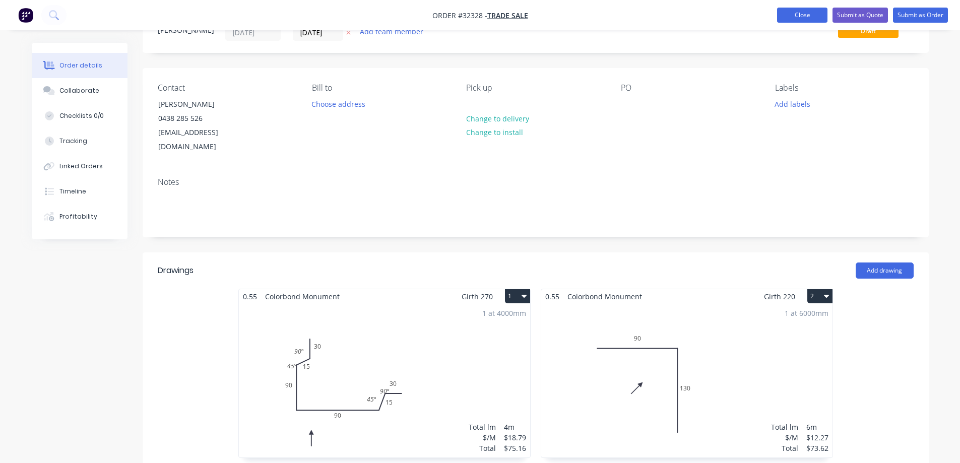
scroll to position [43, 0]
click at [920, 14] on button "Submit as Order" at bounding box center [920, 15] width 55 height 15
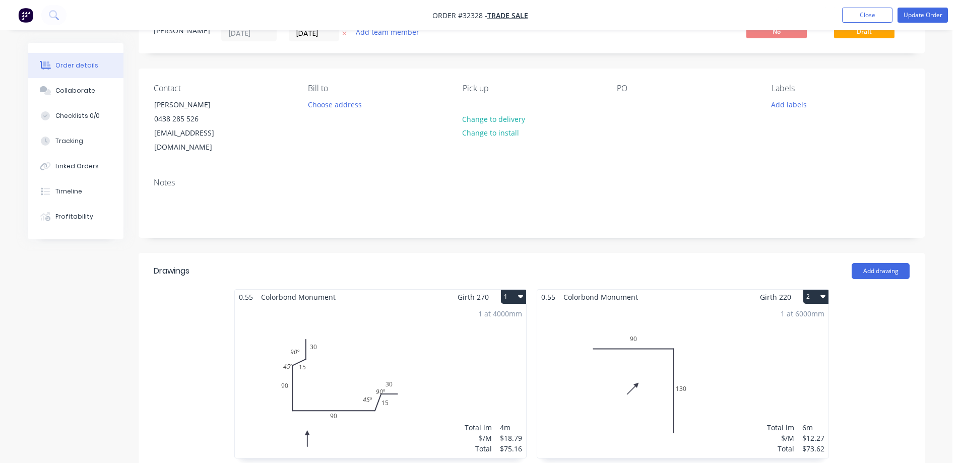
scroll to position [0, 0]
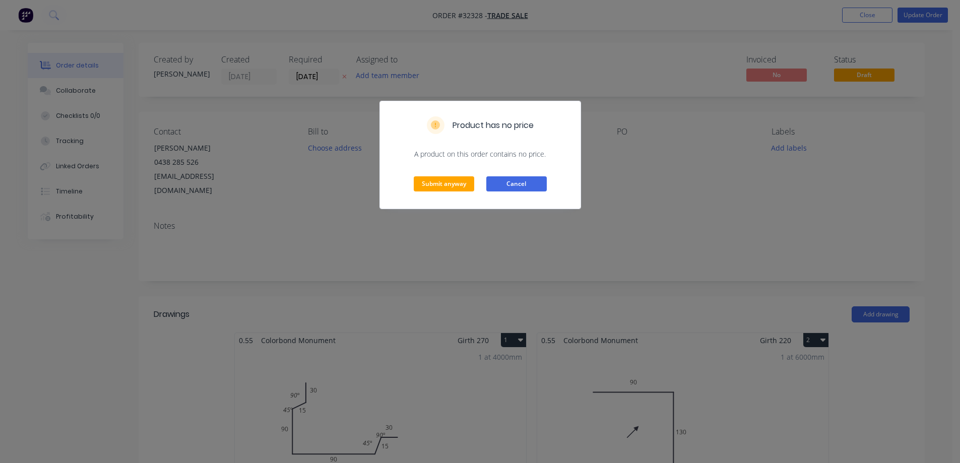
click at [516, 187] on button "Cancel" at bounding box center [516, 183] width 60 height 15
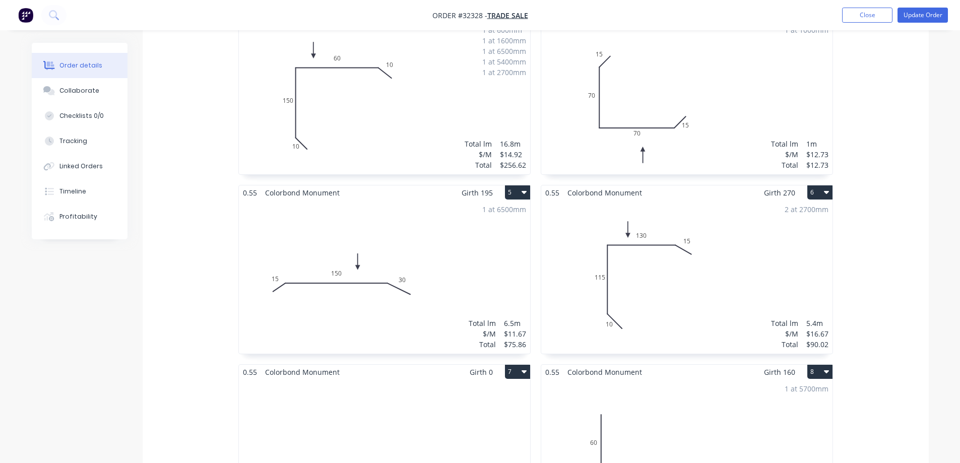
scroll to position [655, 0]
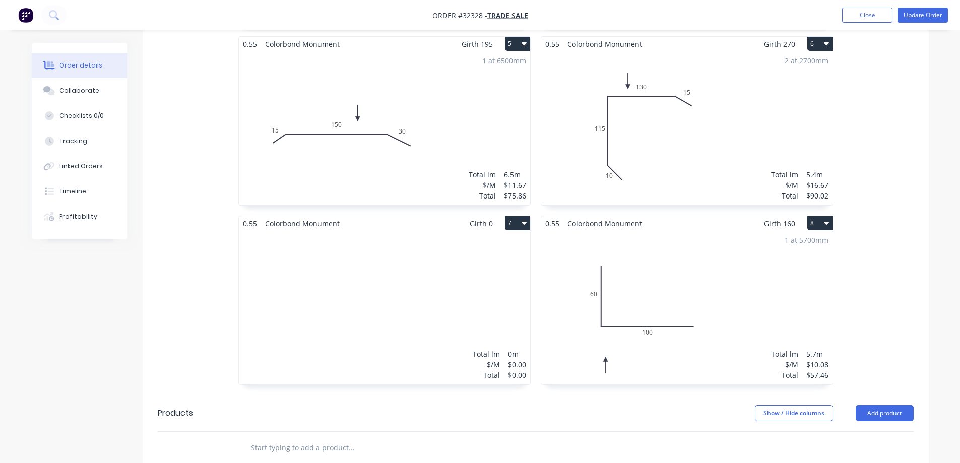
click at [384, 311] on div "Total lm $/M Total 0m $0.00 $0.00" at bounding box center [384, 308] width 291 height 154
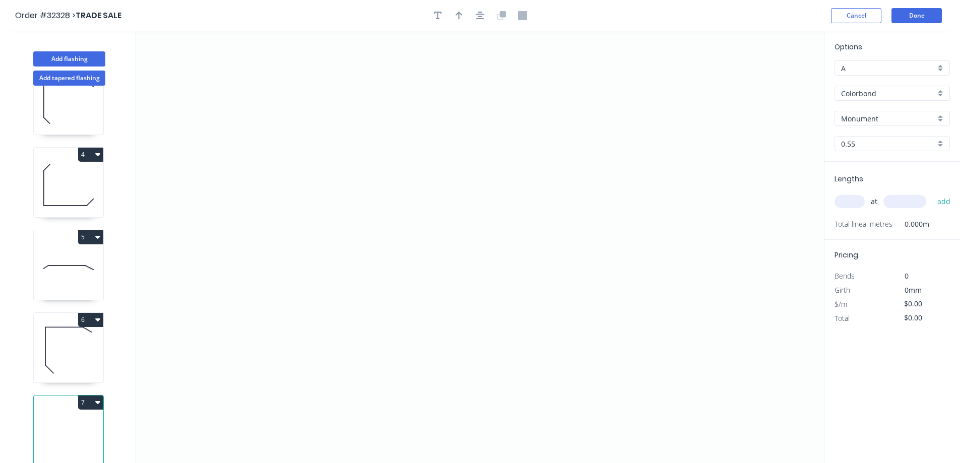
scroll to position [288, 0]
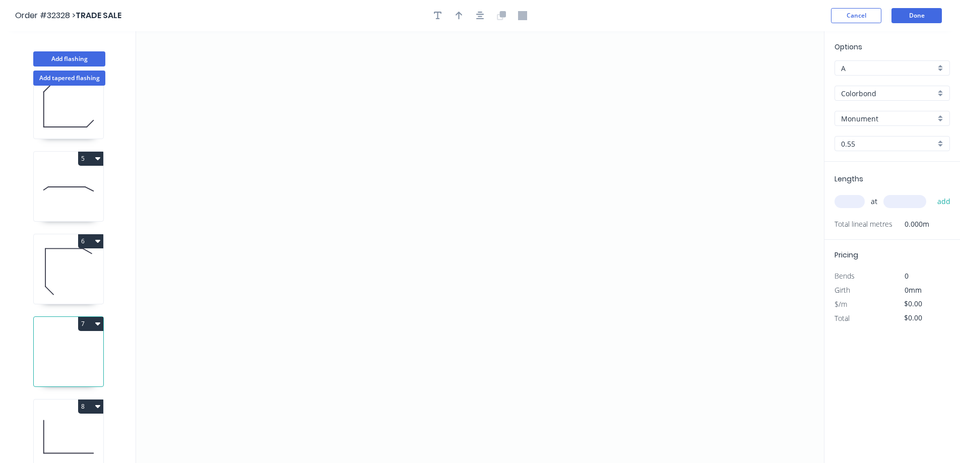
drag, startPoint x: 96, startPoint y: 314, endPoint x: 77, endPoint y: 334, distance: 27.8
click at [76, 339] on icon at bounding box center [69, 354] width 70 height 65
click at [98, 323] on icon "button" at bounding box center [97, 324] width 5 height 3
click at [42, 362] on div "Delete" at bounding box center [56, 369] width 78 height 15
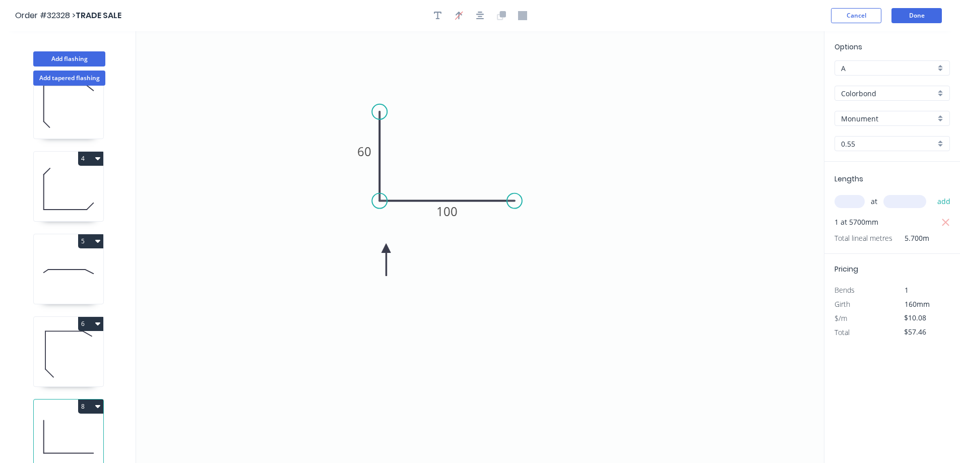
scroll to position [205, 0]
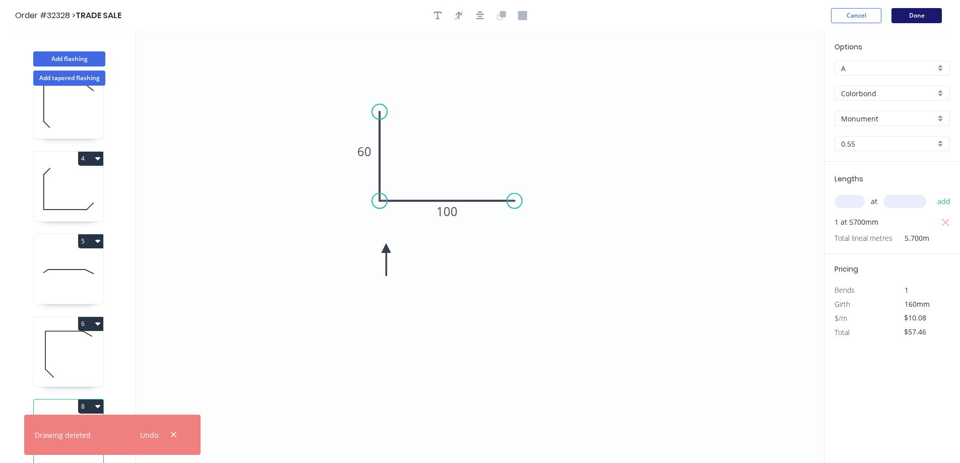
click at [929, 14] on button "Done" at bounding box center [917, 15] width 50 height 15
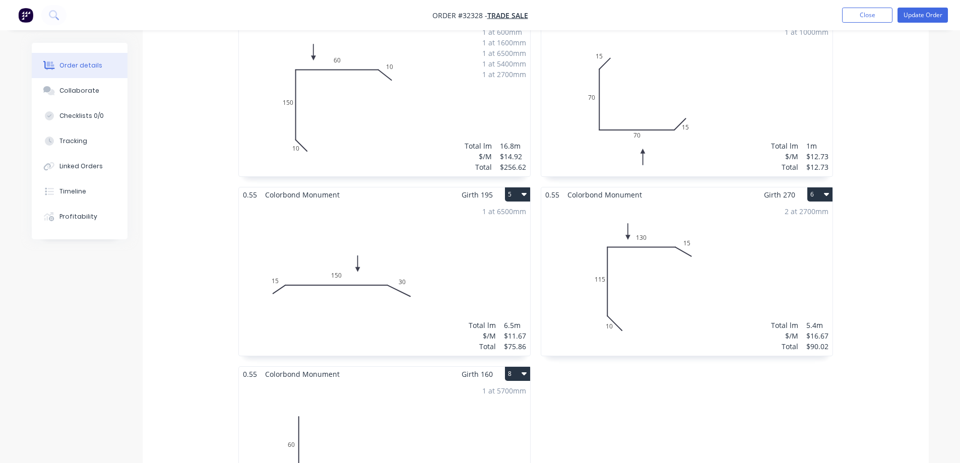
scroll to position [504, 0]
click at [933, 17] on button "Update Order" at bounding box center [923, 15] width 50 height 15
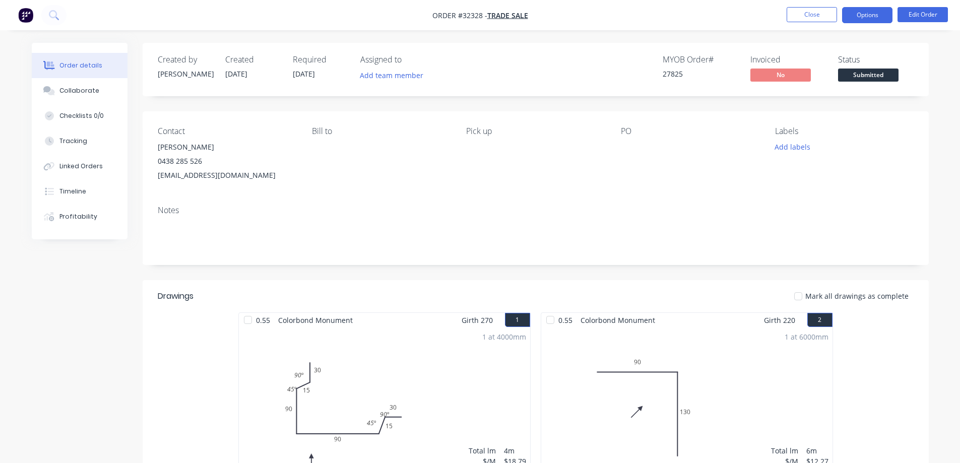
click at [854, 18] on button "Options" at bounding box center [867, 15] width 50 height 16
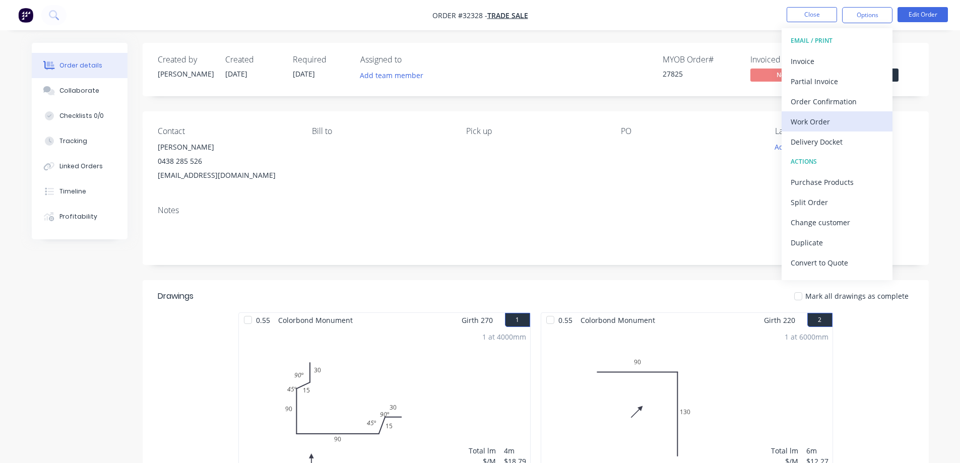
click at [814, 126] on div "Work Order" at bounding box center [837, 121] width 93 height 15
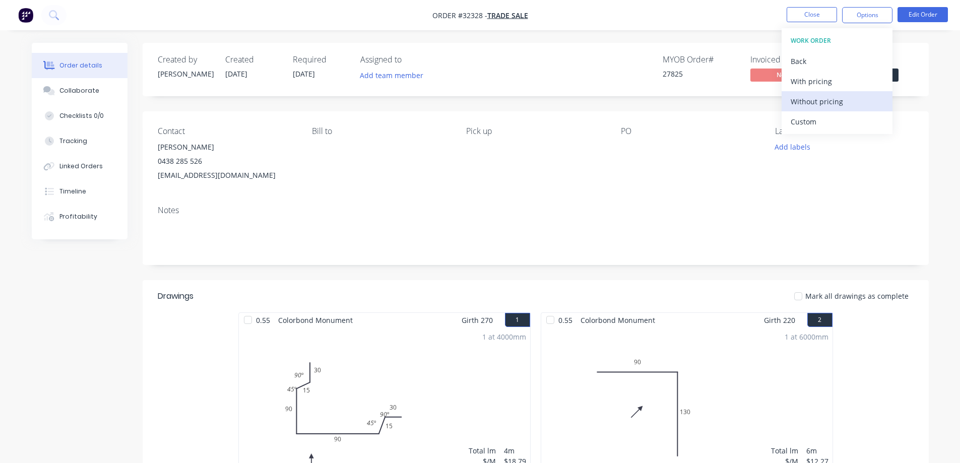
click at [813, 103] on div "Without pricing" at bounding box center [837, 101] width 93 height 15
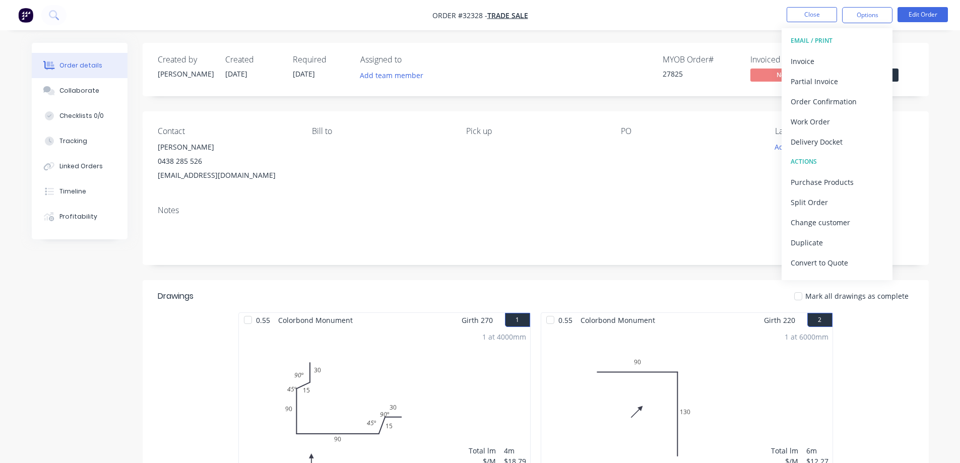
click at [900, 75] on div "Status Submitted" at bounding box center [876, 69] width 76 height 29
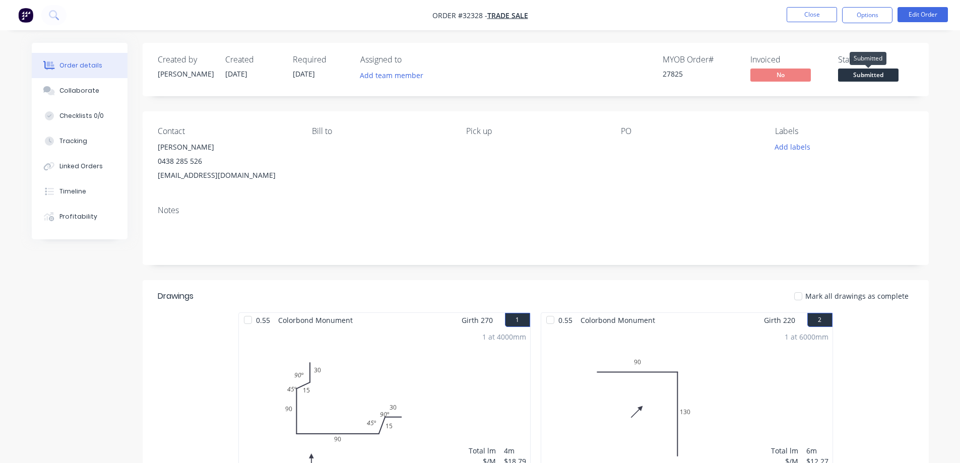
drag, startPoint x: 895, startPoint y: 79, endPoint x: 888, endPoint y: 88, distance: 12.2
click at [894, 79] on span "Submitted" at bounding box center [868, 75] width 60 height 13
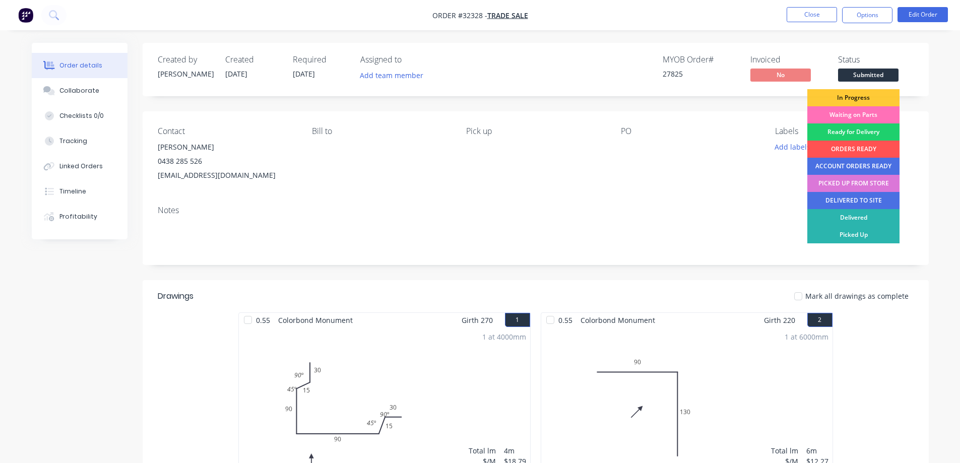
click at [879, 101] on div "In Progress" at bounding box center [854, 97] width 92 height 17
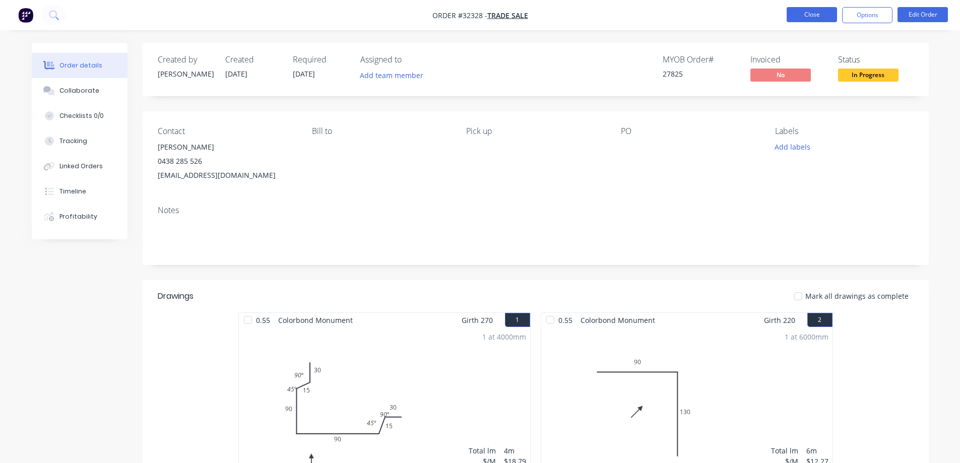
click at [804, 16] on button "Close" at bounding box center [812, 14] width 50 height 15
